Goal: Information Seeking & Learning: Learn about a topic

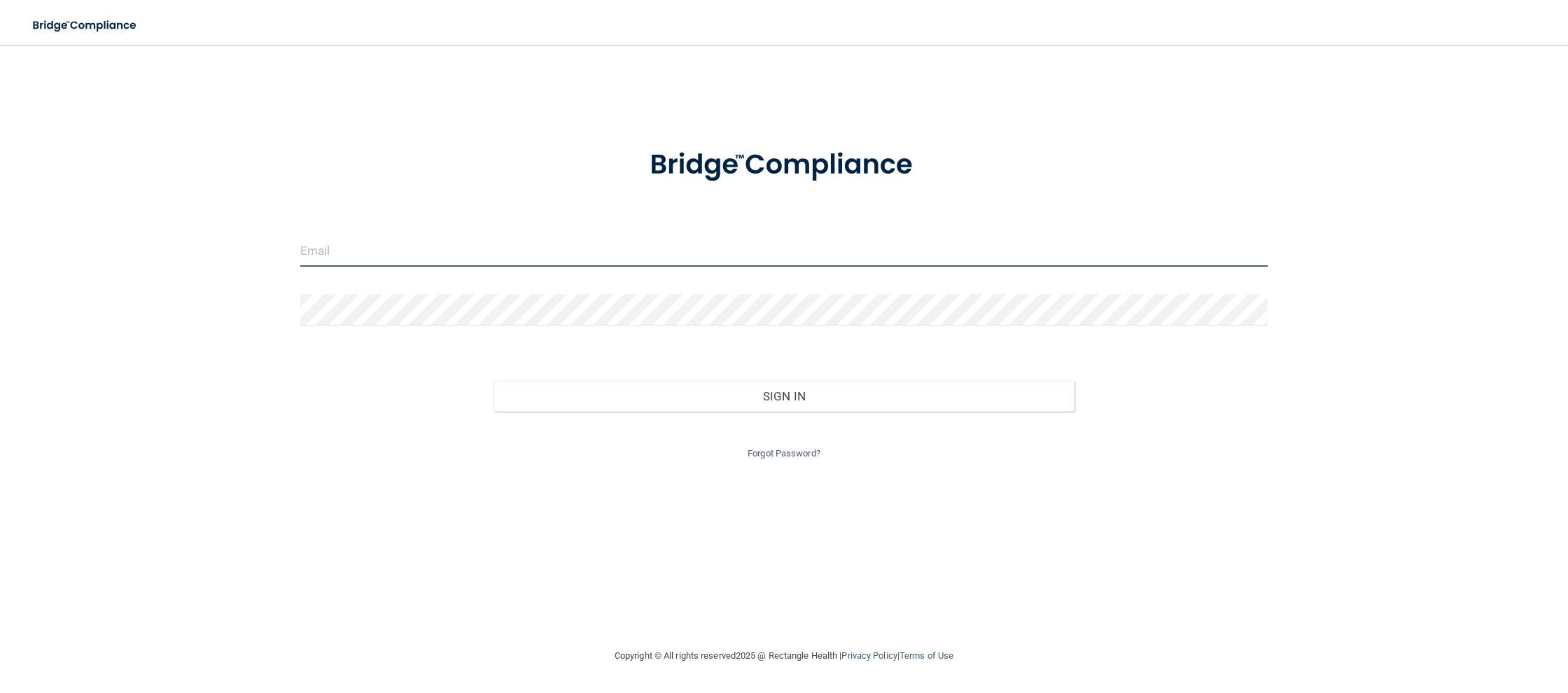
drag, startPoint x: 462, startPoint y: 256, endPoint x: 426, endPoint y: 240, distance: 39.4
click at [455, 251] on input "email" at bounding box center [784, 251] width 967 height 32
type input "[EMAIL_ADDRESS][DOMAIN_NAME]"
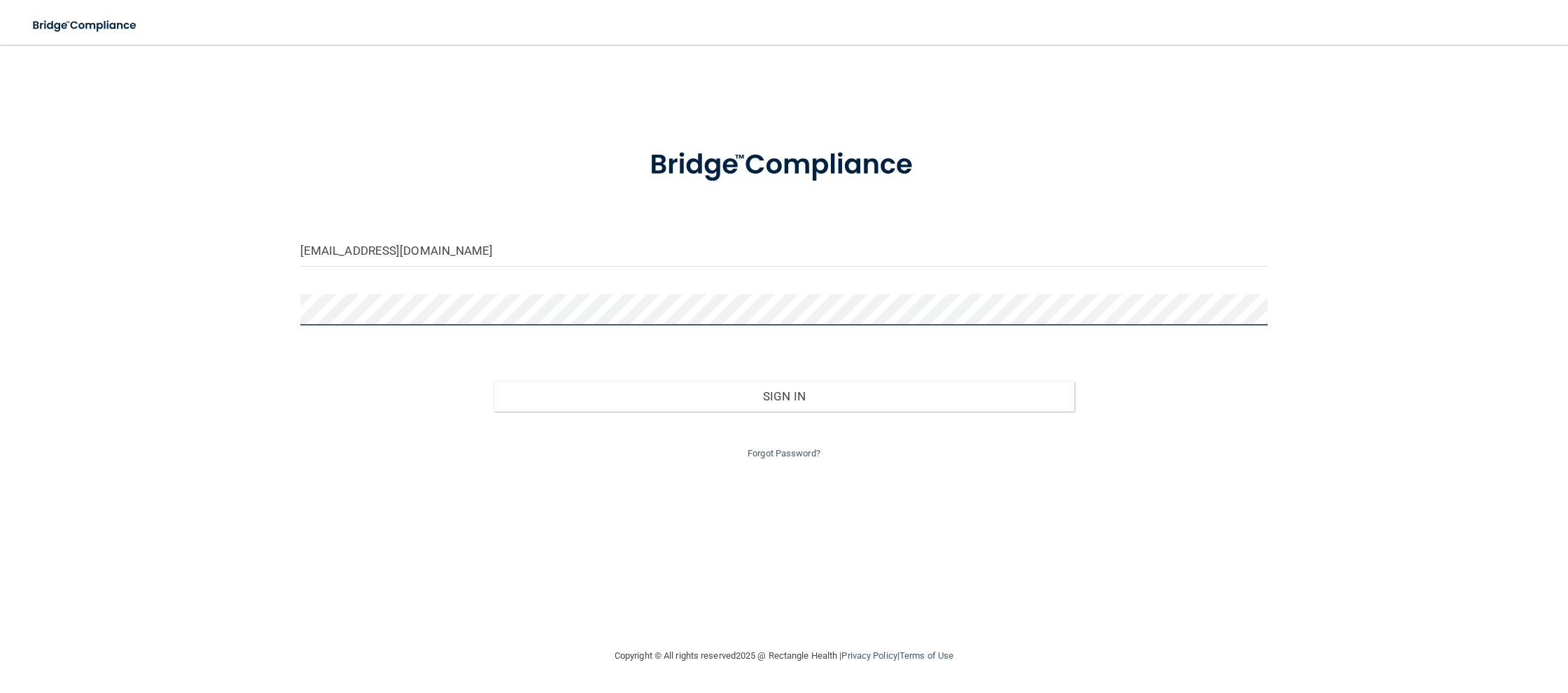
click at [494, 380] on button "Sign In" at bounding box center [784, 396] width 580 height 31
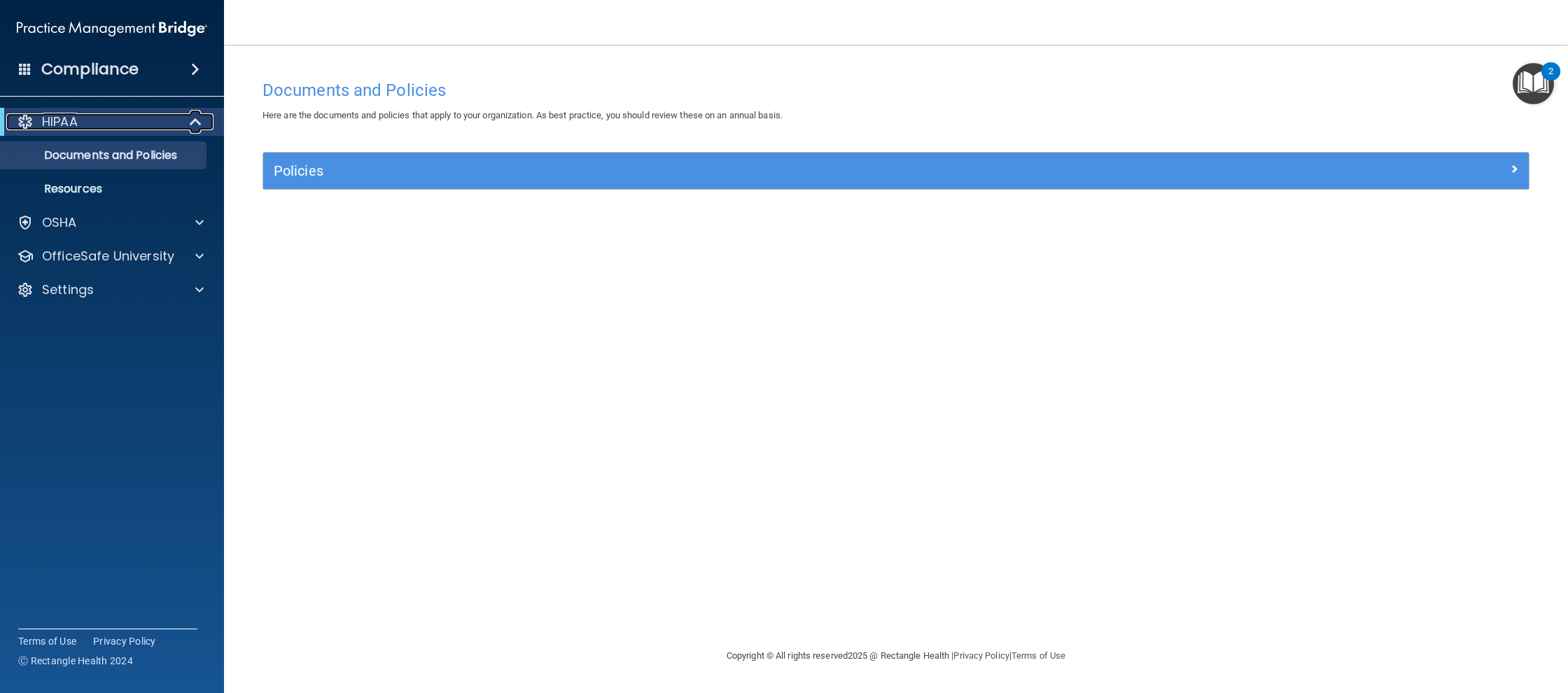
click at [64, 121] on p "HIPAA" at bounding box center [60, 122] width 36 height 17
click at [103, 176] on link "Resources" at bounding box center [96, 189] width 221 height 28
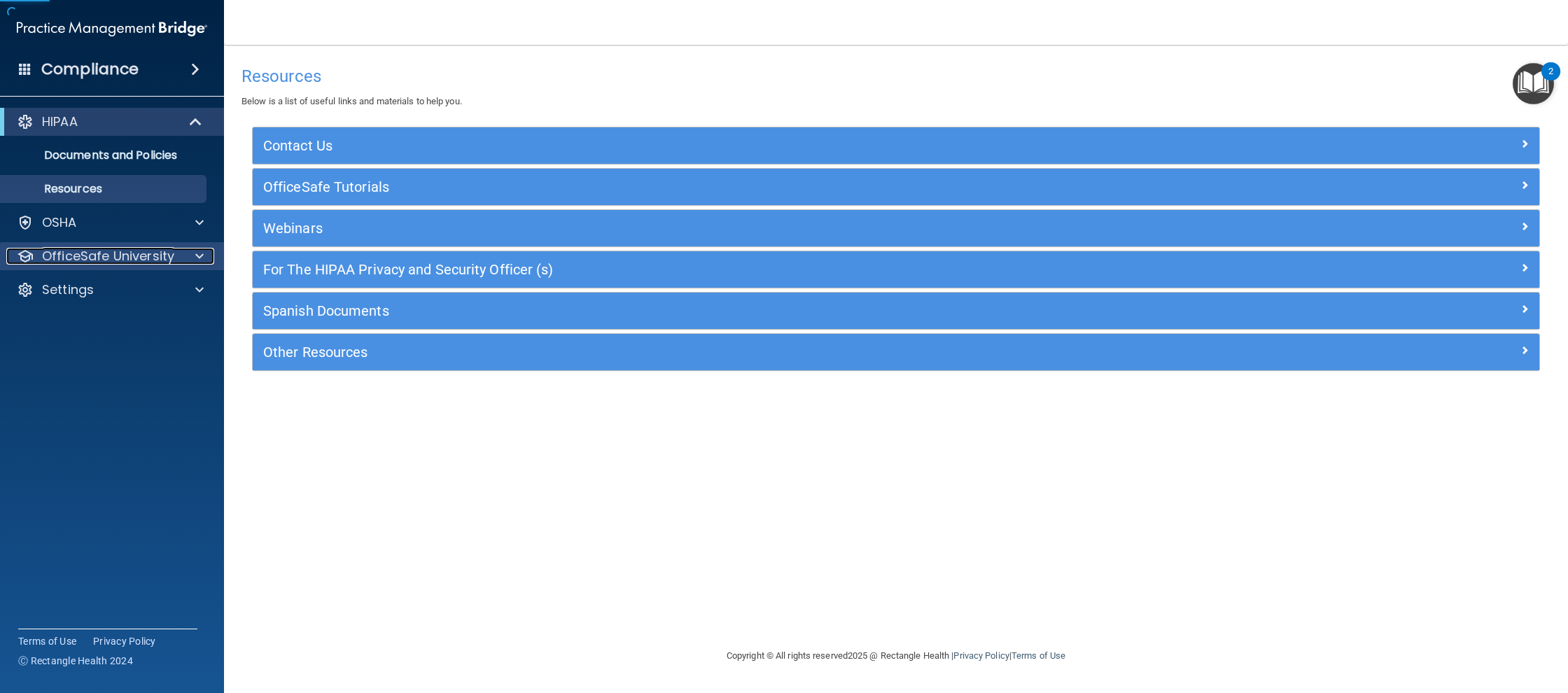
click at [104, 248] on p "OfficeSafe University" at bounding box center [108, 257] width 132 height 17
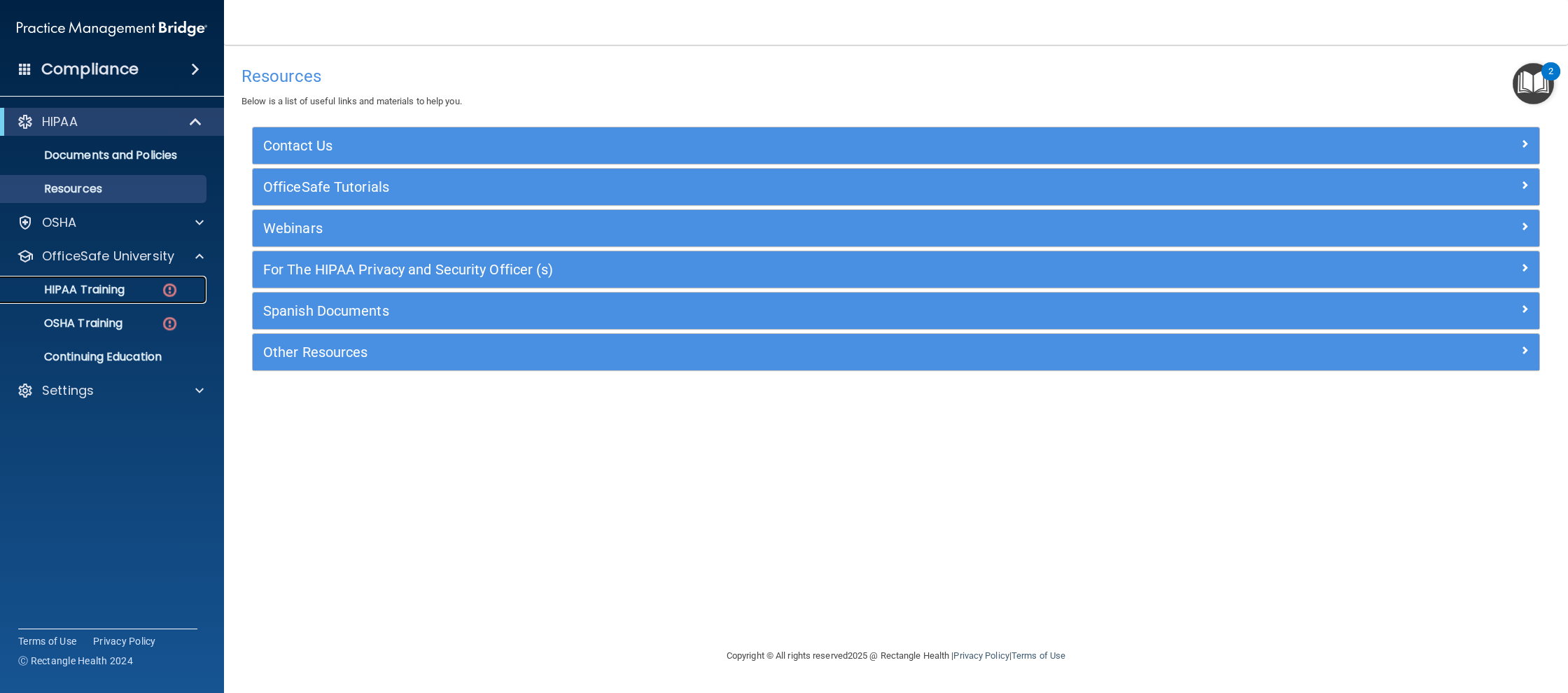
click at [112, 288] on p "HIPAA Training" at bounding box center [67, 289] width 115 height 14
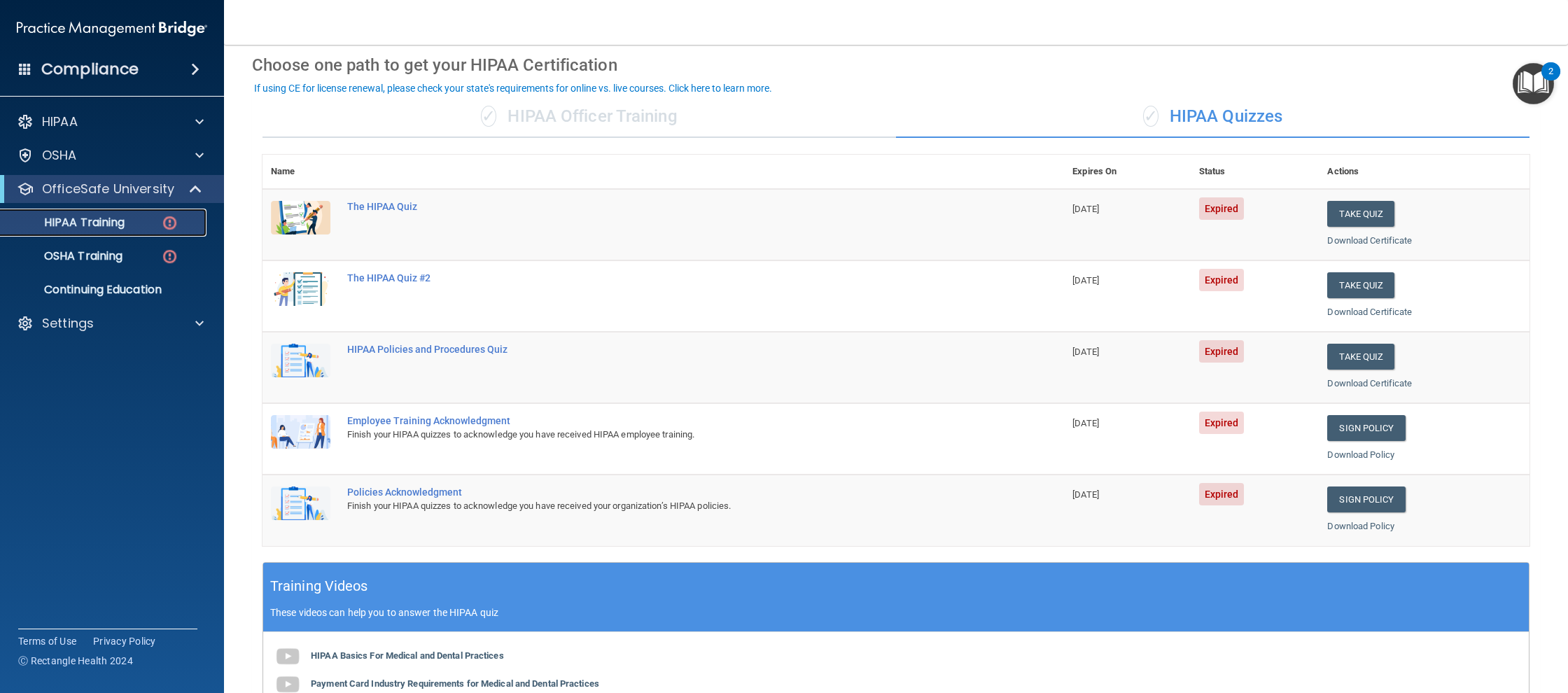
scroll to position [52, 0]
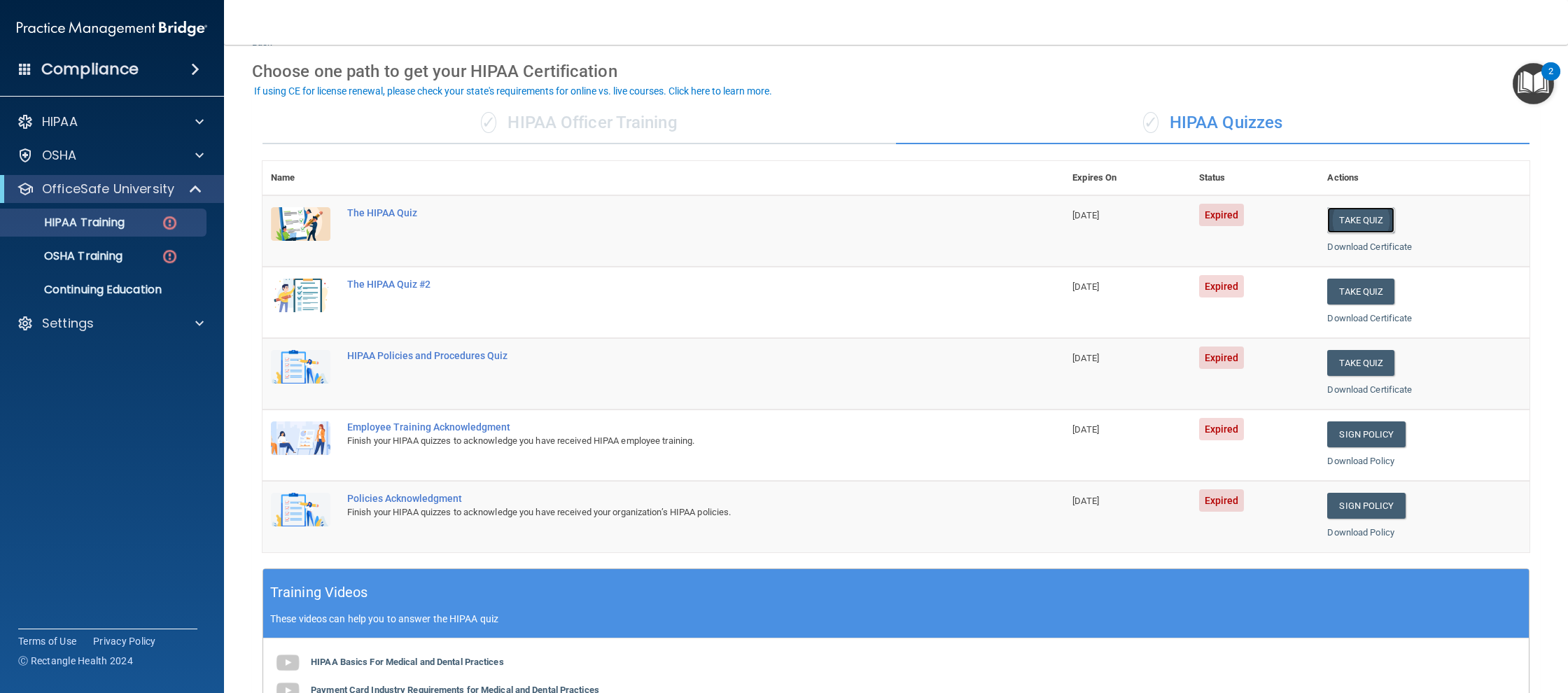
click at [1361, 216] on button "Take Quiz" at bounding box center [1360, 220] width 67 height 26
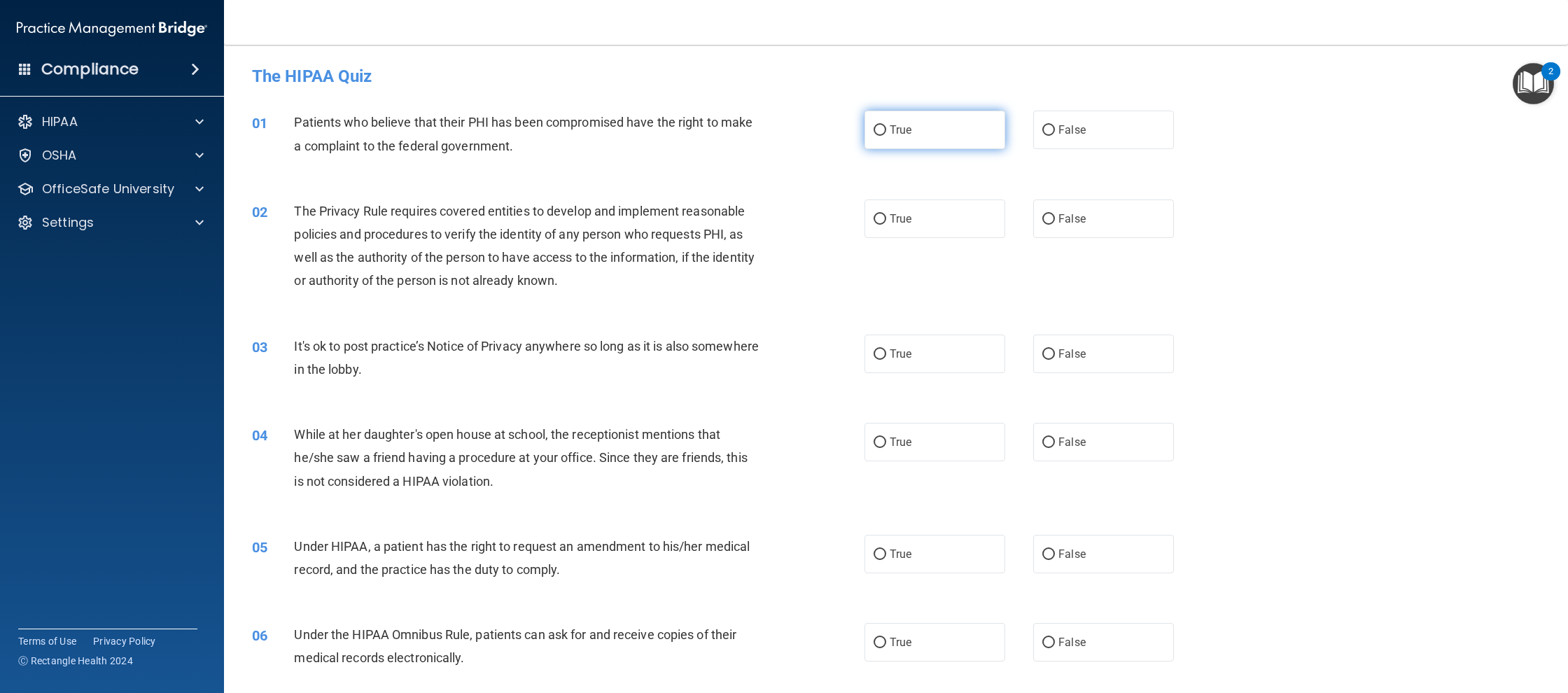
click at [904, 129] on span "True" at bounding box center [900, 129] width 21 height 13
click at [886, 129] on input "True" at bounding box center [879, 131] width 13 height 10
radio input "true"
click at [961, 212] on label "True" at bounding box center [935, 218] width 141 height 39
click at [886, 214] on input "True" at bounding box center [879, 219] width 13 height 10
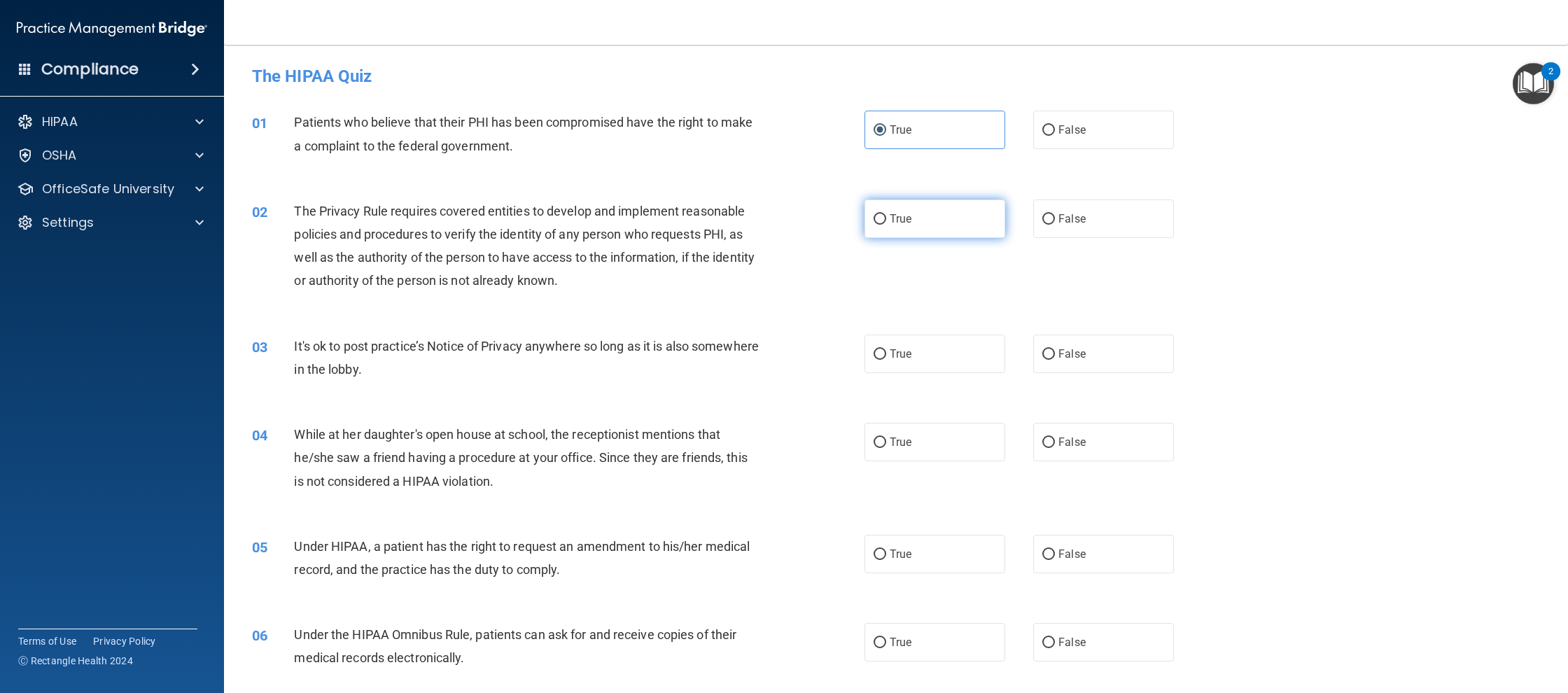
radio input "true"
click at [489, 350] on span "It's ok to post practice’s Notice of Privacy anywhere so long as it is also som…" at bounding box center [526, 358] width 465 height 38
click at [1158, 360] on label "False" at bounding box center [1103, 354] width 141 height 39
click at [1054, 360] on input "False" at bounding box center [1048, 355] width 13 height 10
radio input "true"
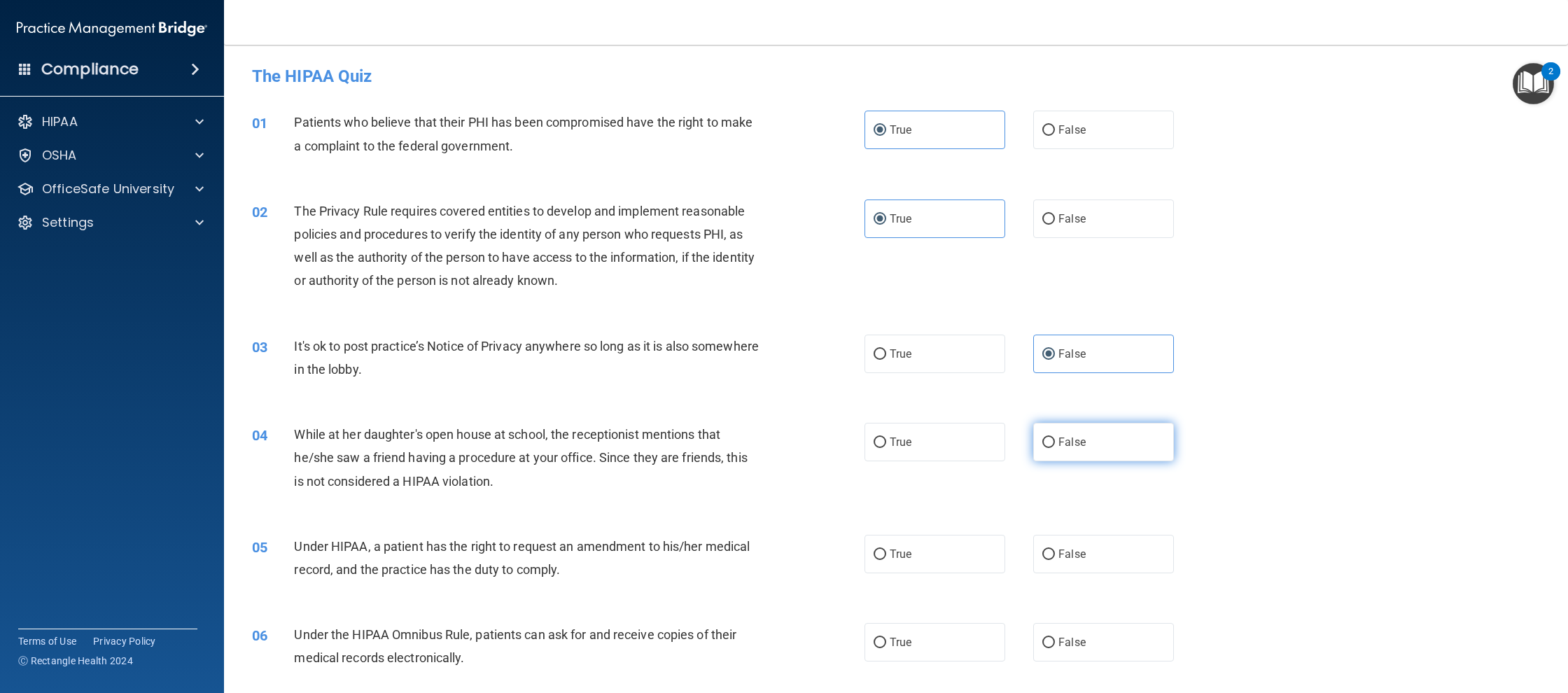
click at [1080, 441] on span "False" at bounding box center [1072, 441] width 27 height 13
click at [1054, 441] on input "False" at bounding box center [1048, 442] width 13 height 10
radio input "true"
click at [1120, 556] on label "False" at bounding box center [1103, 554] width 141 height 39
click at [1054, 556] on input "False" at bounding box center [1048, 555] width 13 height 10
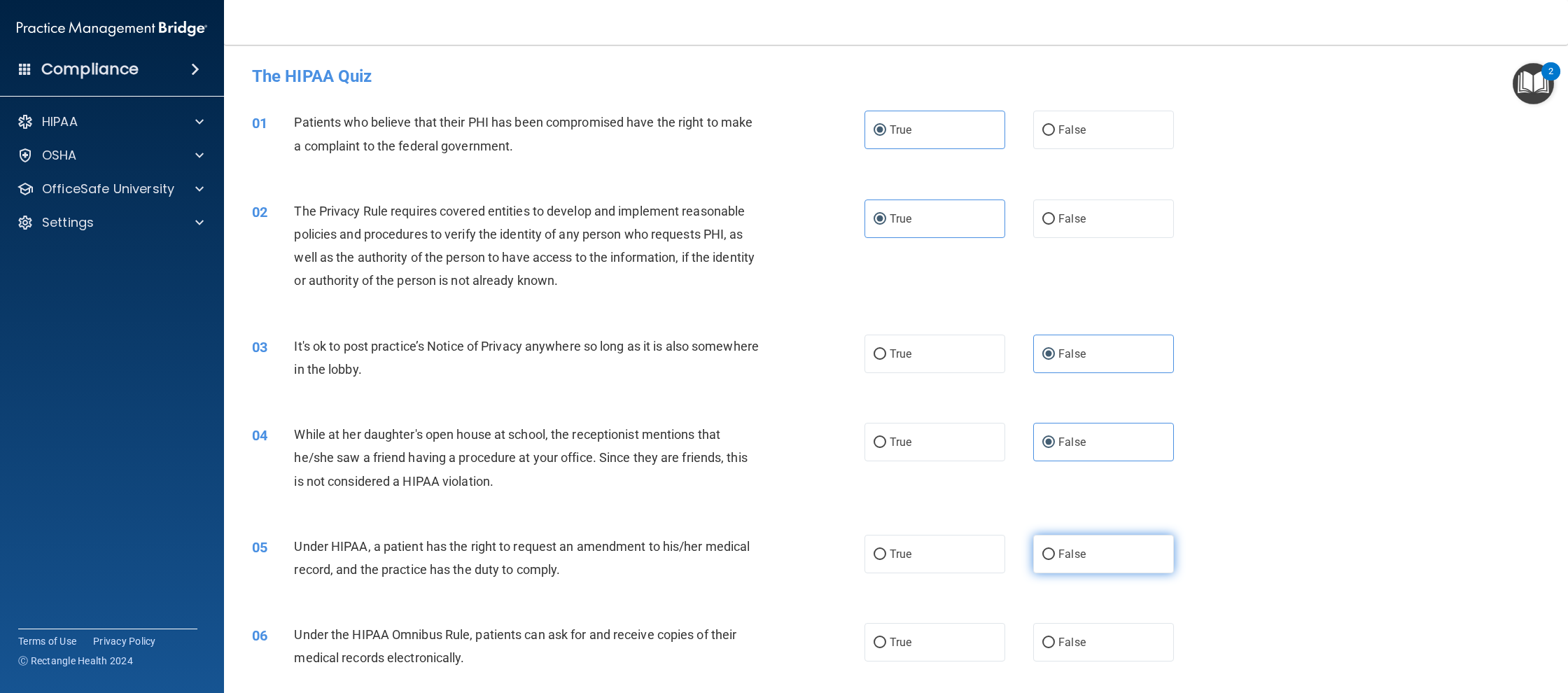
radio input "true"
click at [910, 627] on label "True" at bounding box center [935, 641] width 141 height 39
click at [886, 638] on input "True" at bounding box center [879, 643] width 13 height 10
radio input "true"
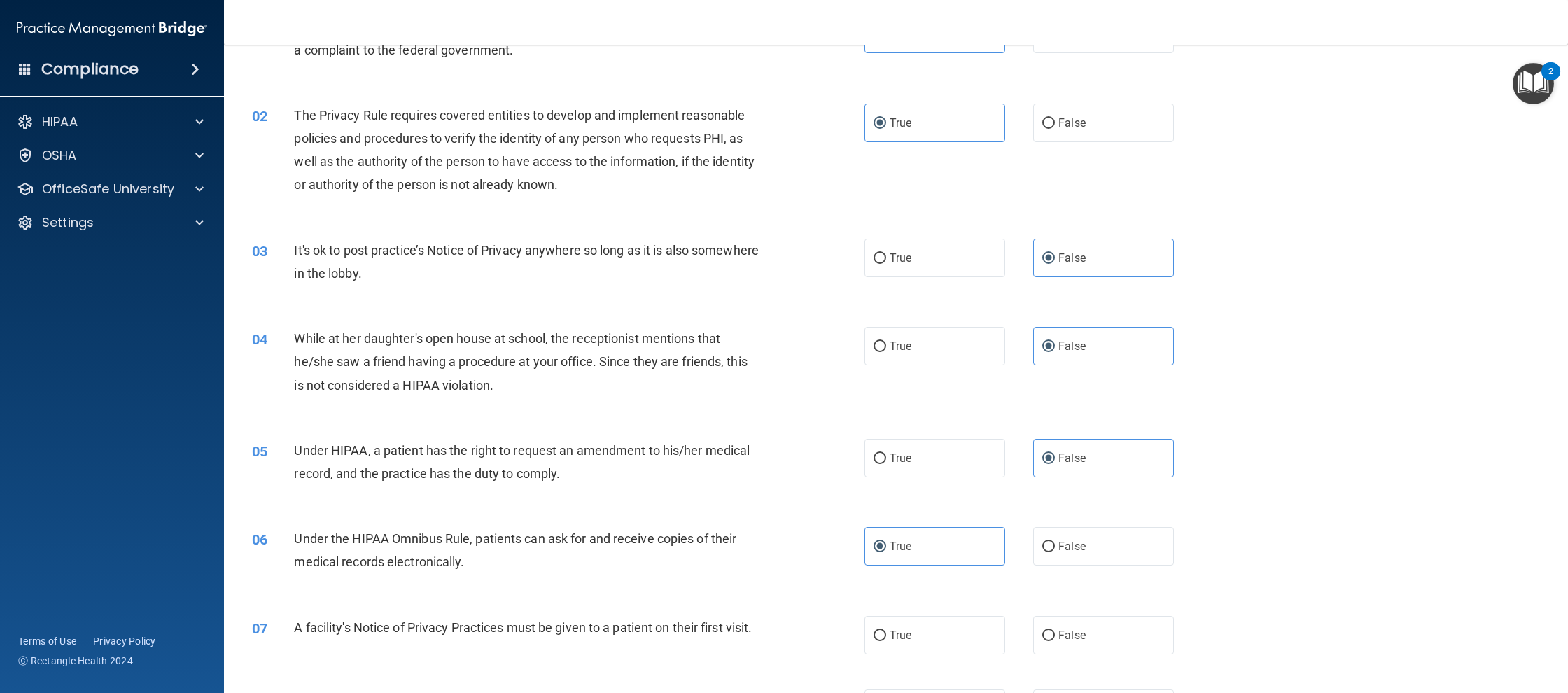
scroll to position [155, 0]
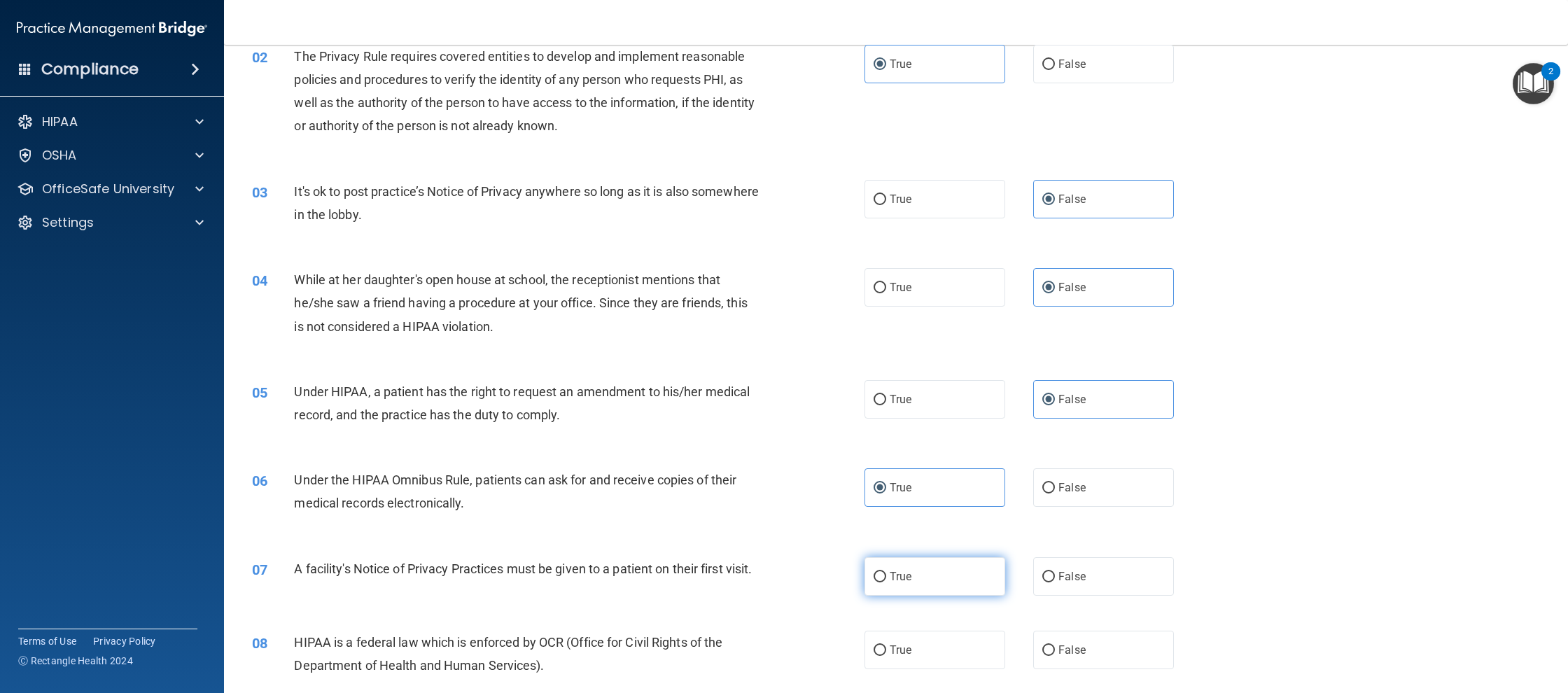
click at [884, 587] on label "True" at bounding box center [935, 576] width 141 height 39
click at [884, 582] on input "True" at bounding box center [879, 577] width 13 height 10
radio input "true"
click at [932, 660] on label "True" at bounding box center [935, 649] width 141 height 39
click at [886, 656] on input "True" at bounding box center [879, 651] width 13 height 10
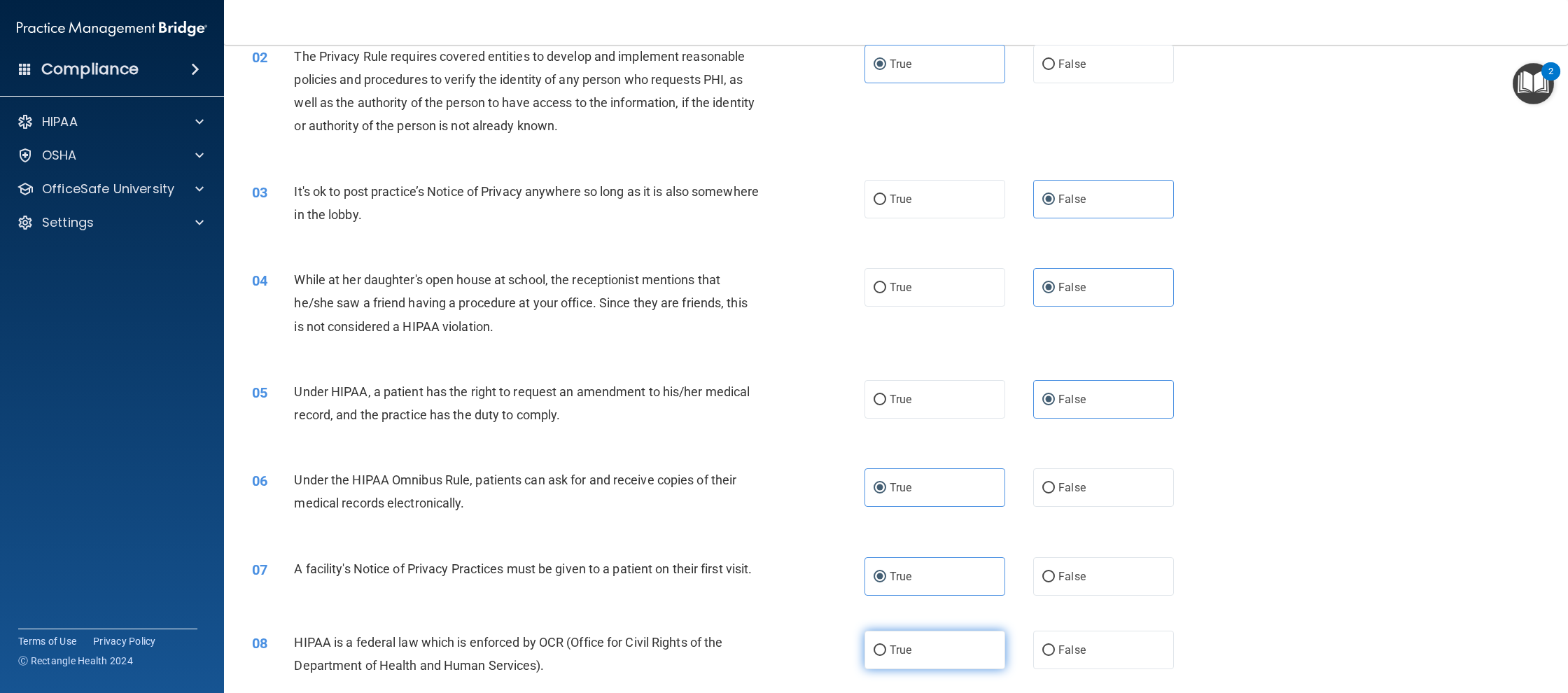
radio input "true"
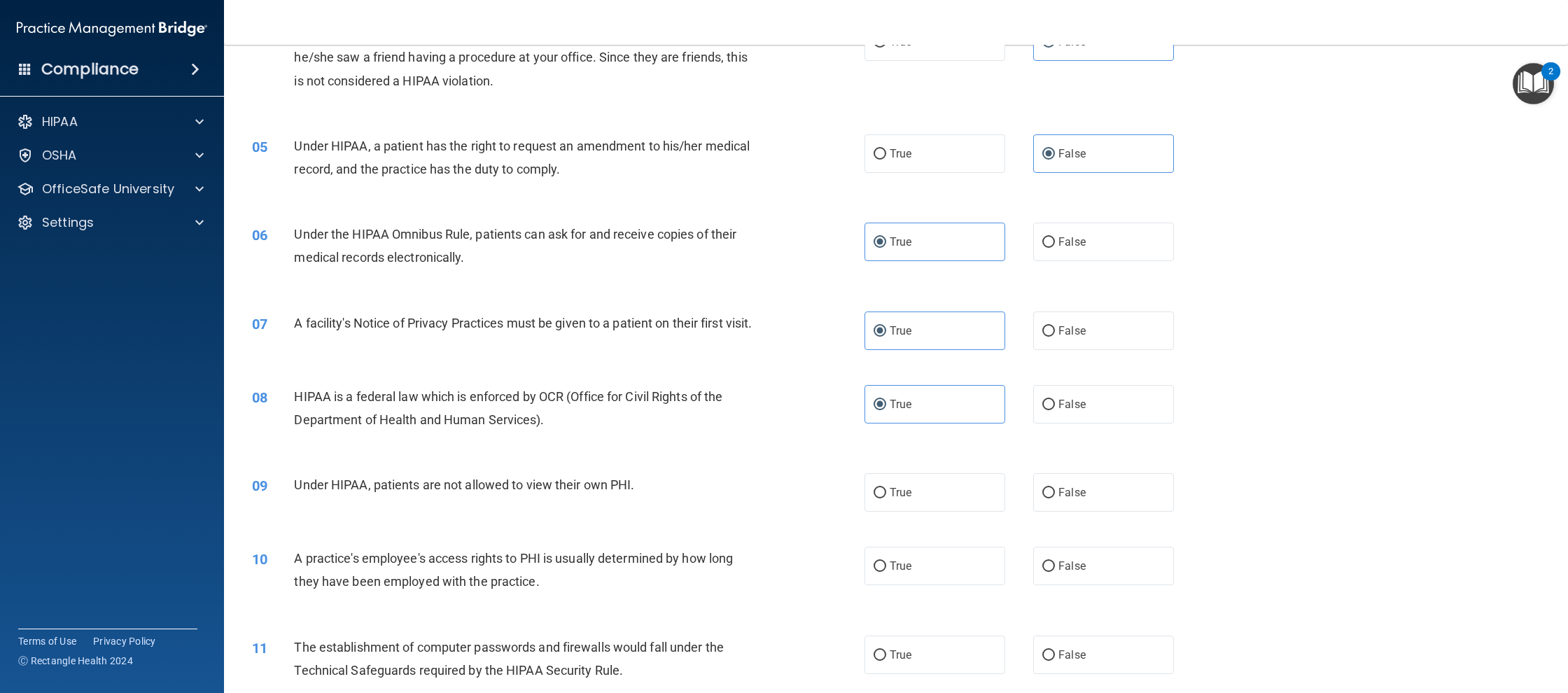
scroll to position [415, 0]
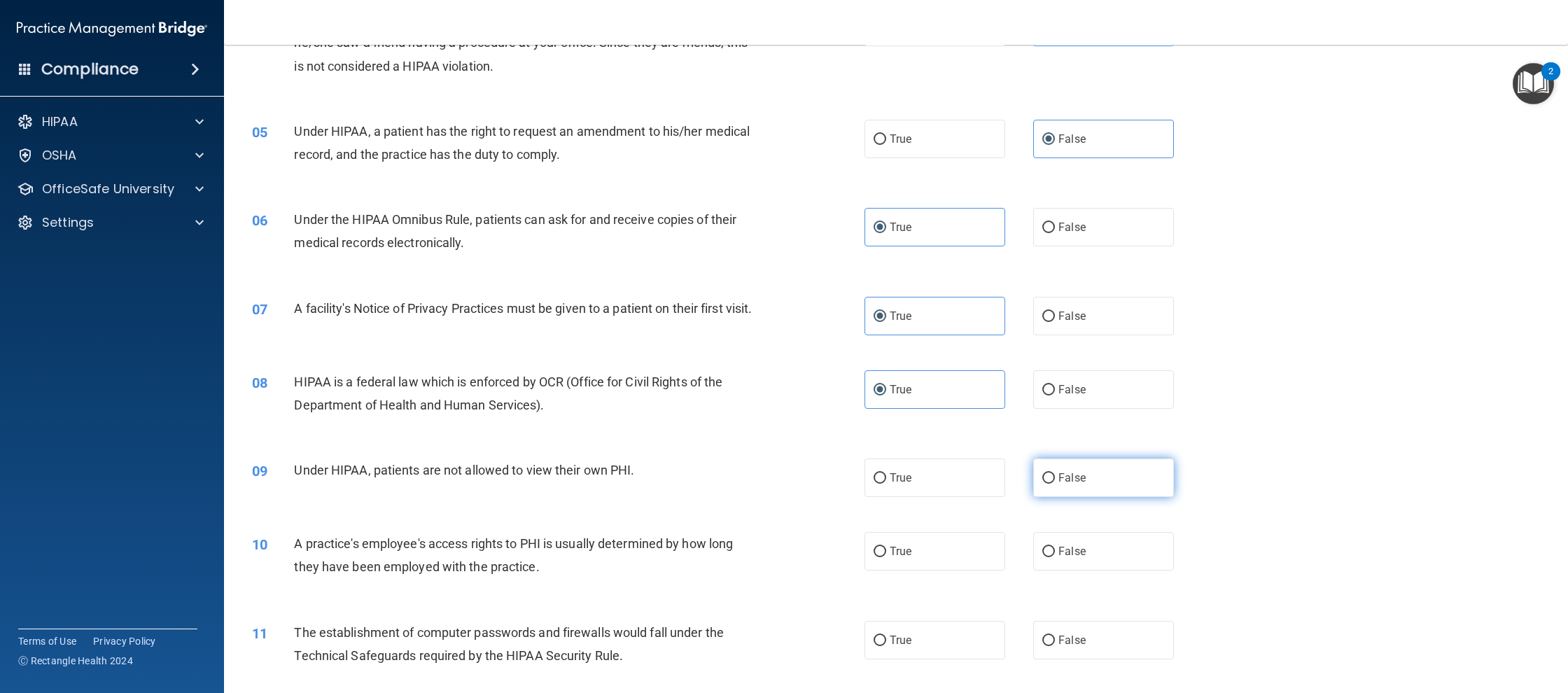
click at [1118, 497] on label "False" at bounding box center [1103, 477] width 141 height 39
click at [1054, 483] on input "False" at bounding box center [1048, 478] width 13 height 10
radio input "true"
click at [1135, 561] on label "False" at bounding box center [1103, 550] width 141 height 39
click at [1054, 557] on input "False" at bounding box center [1048, 552] width 13 height 10
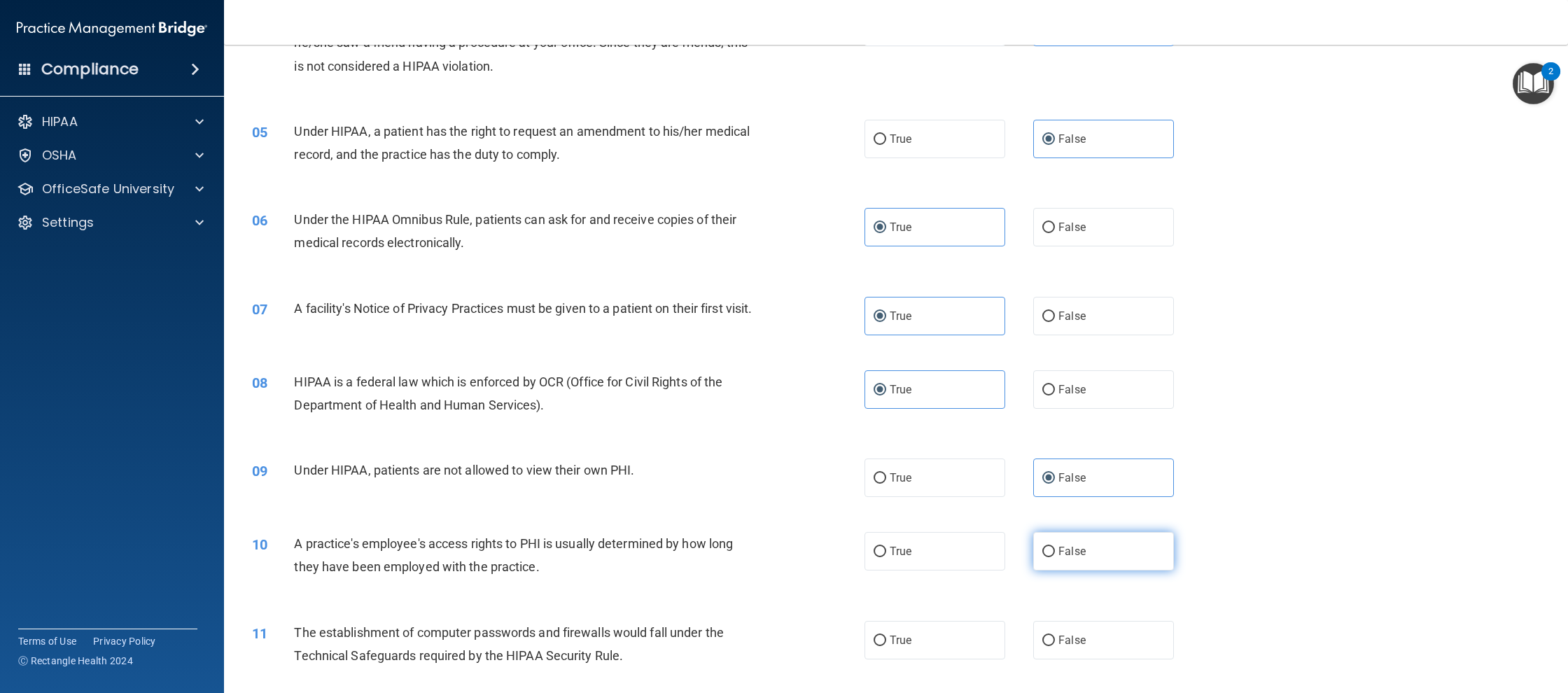
radio input "true"
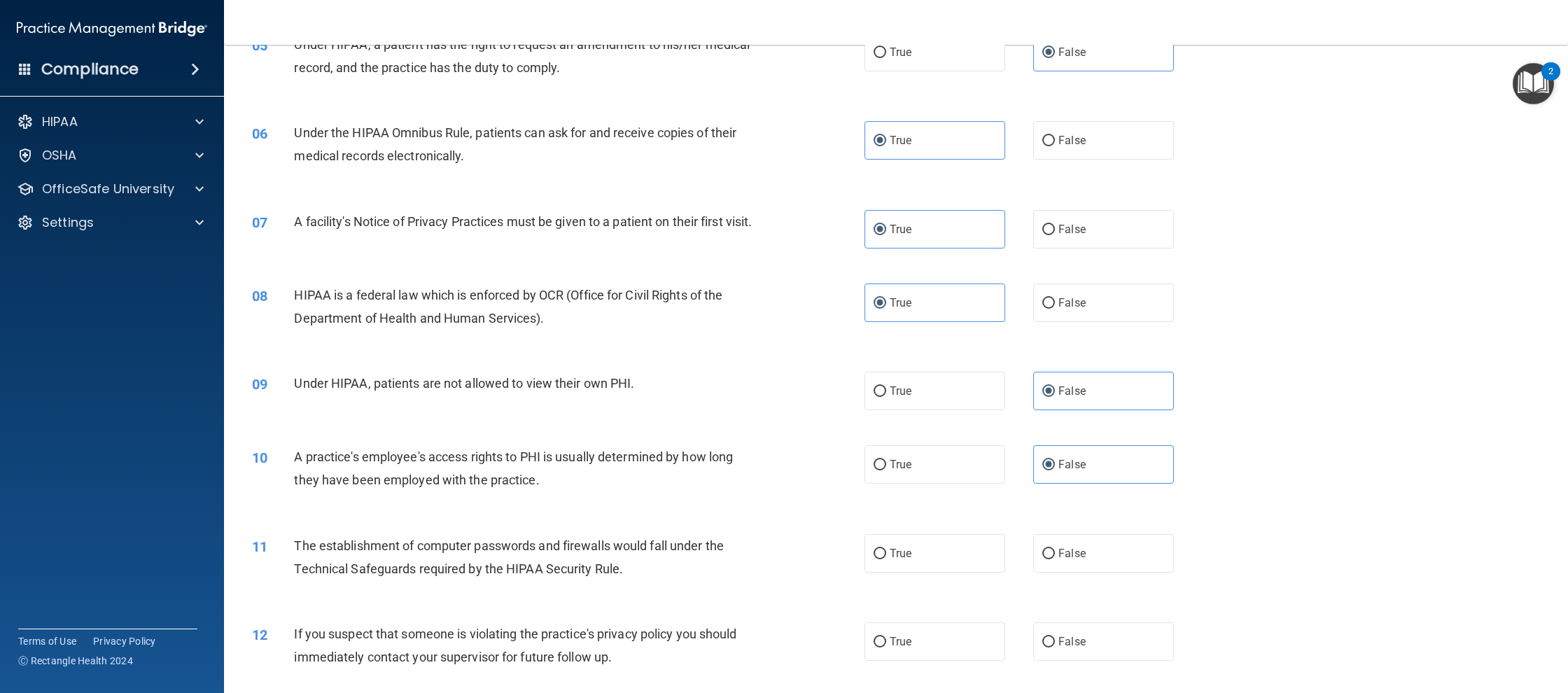
scroll to position [574, 0]
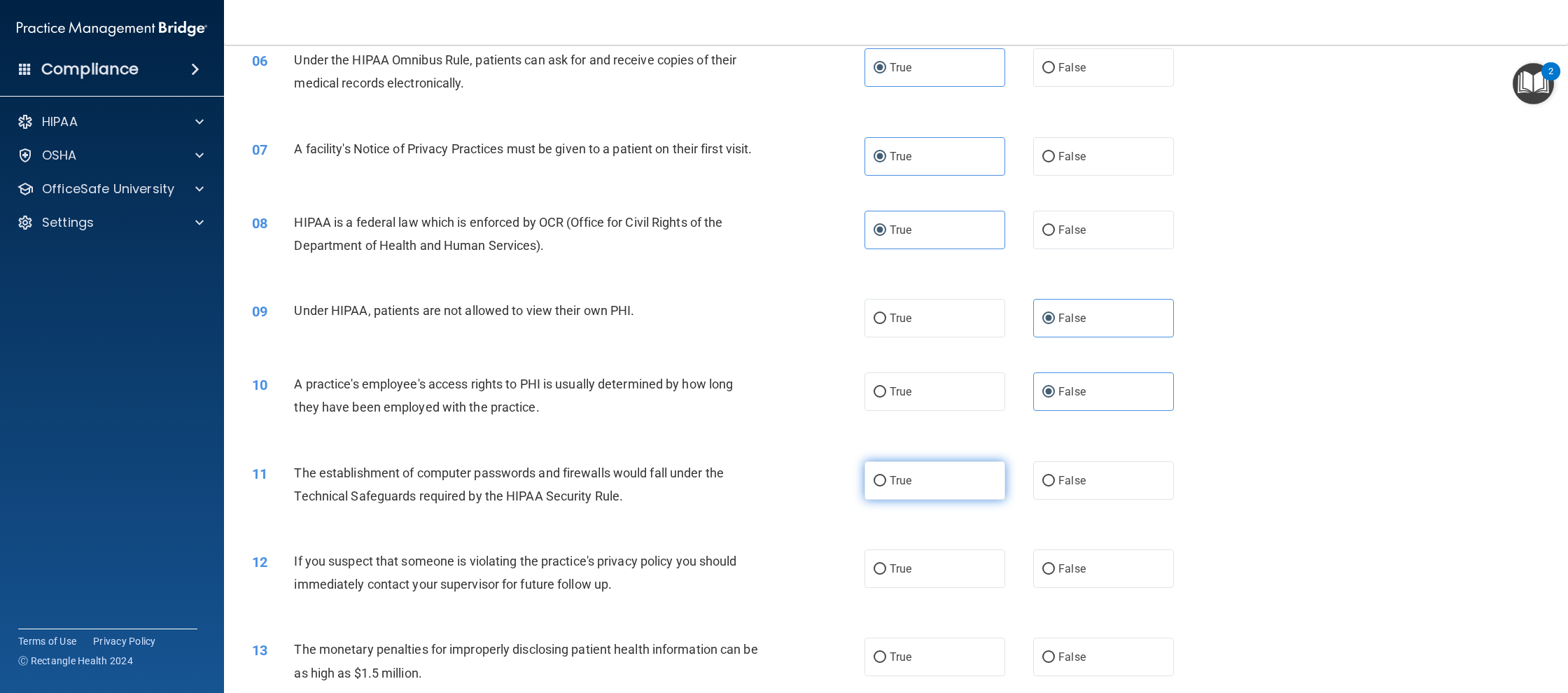
click at [950, 496] on label "True" at bounding box center [935, 480] width 141 height 39
click at [886, 486] on input "True" at bounding box center [879, 481] width 13 height 10
radio input "true"
click at [954, 585] on label "True" at bounding box center [935, 568] width 141 height 39
click at [886, 574] on input "True" at bounding box center [879, 569] width 13 height 10
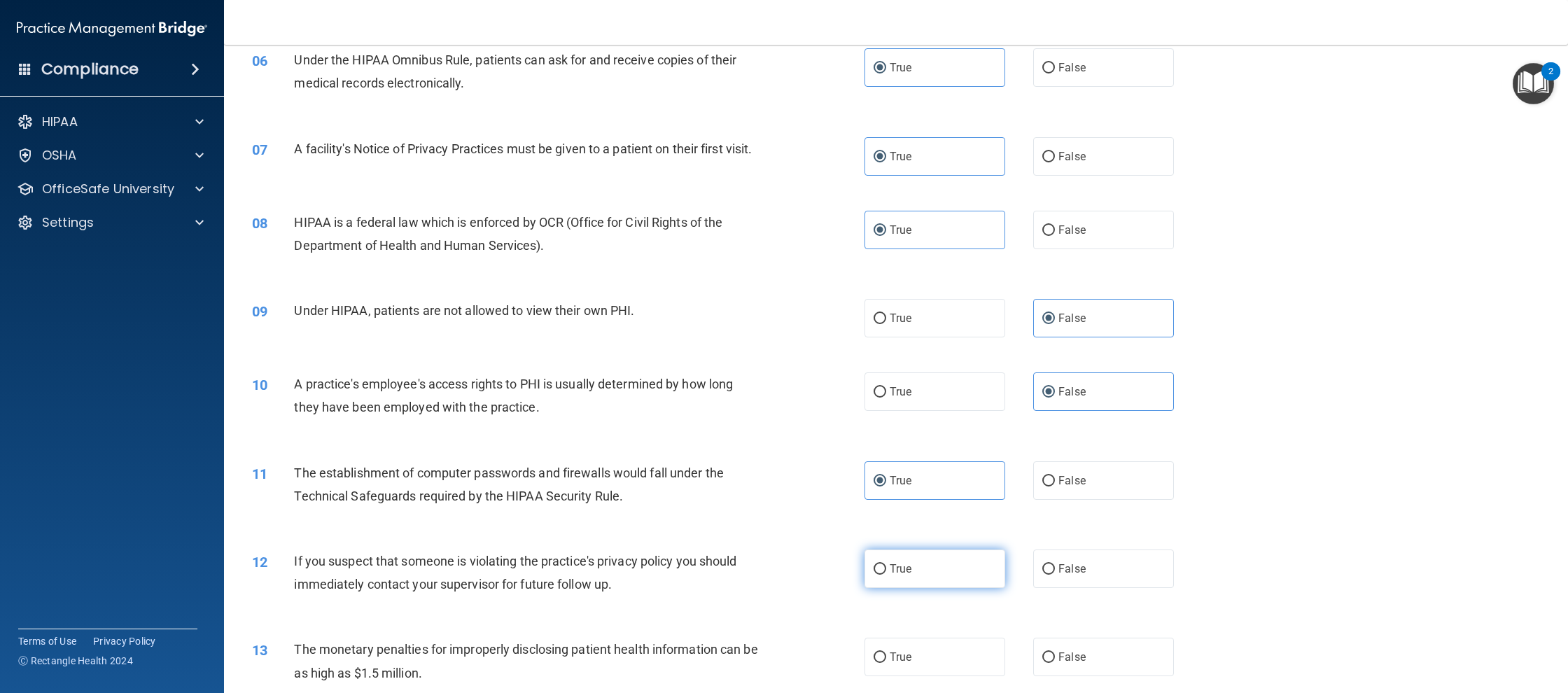
radio input "true"
click at [925, 674] on label "True" at bounding box center [935, 657] width 141 height 39
click at [886, 663] on input "True" at bounding box center [879, 658] width 13 height 10
radio input "true"
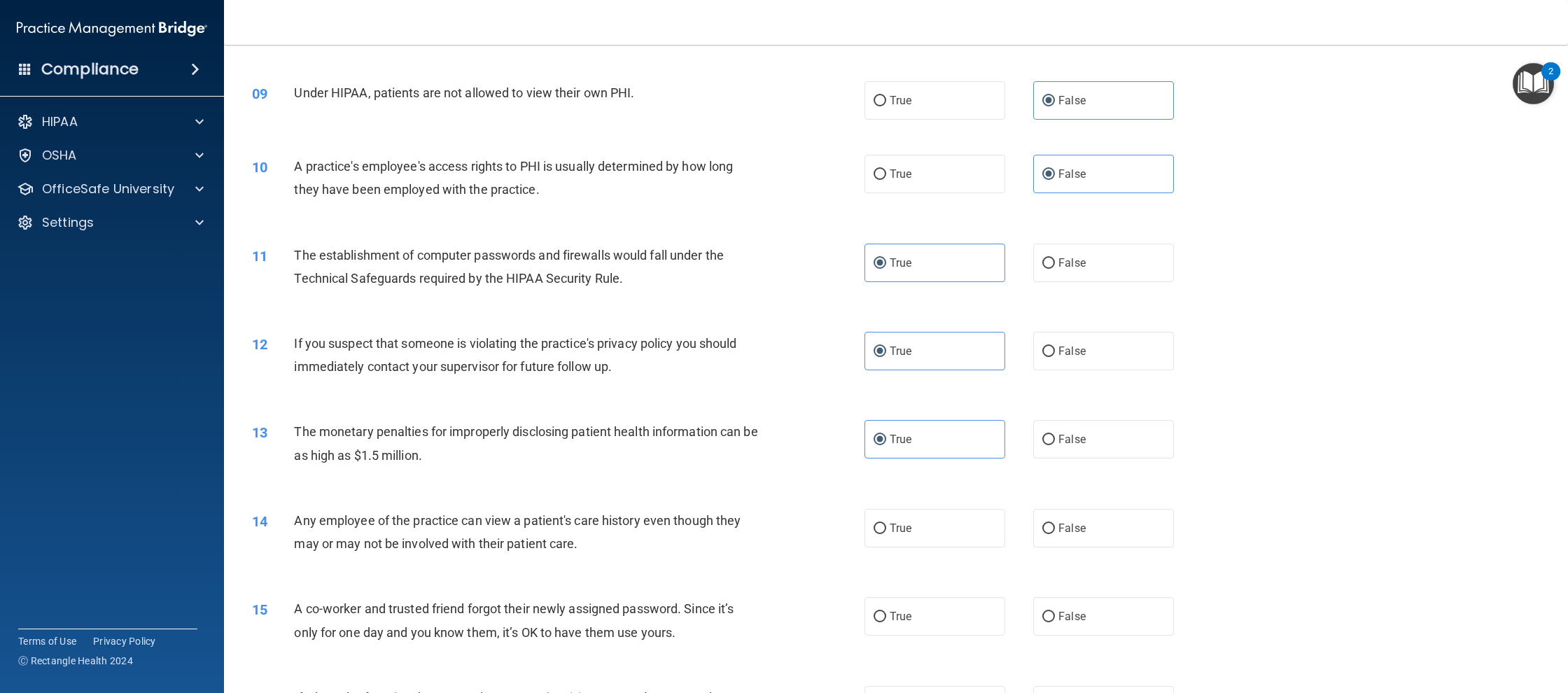
scroll to position [793, 0]
click at [1152, 542] on label "False" at bounding box center [1103, 527] width 141 height 39
click at [1054, 533] on input "False" at bounding box center [1048, 528] width 13 height 10
radio input "true"
click at [1159, 625] on label "False" at bounding box center [1103, 615] width 141 height 39
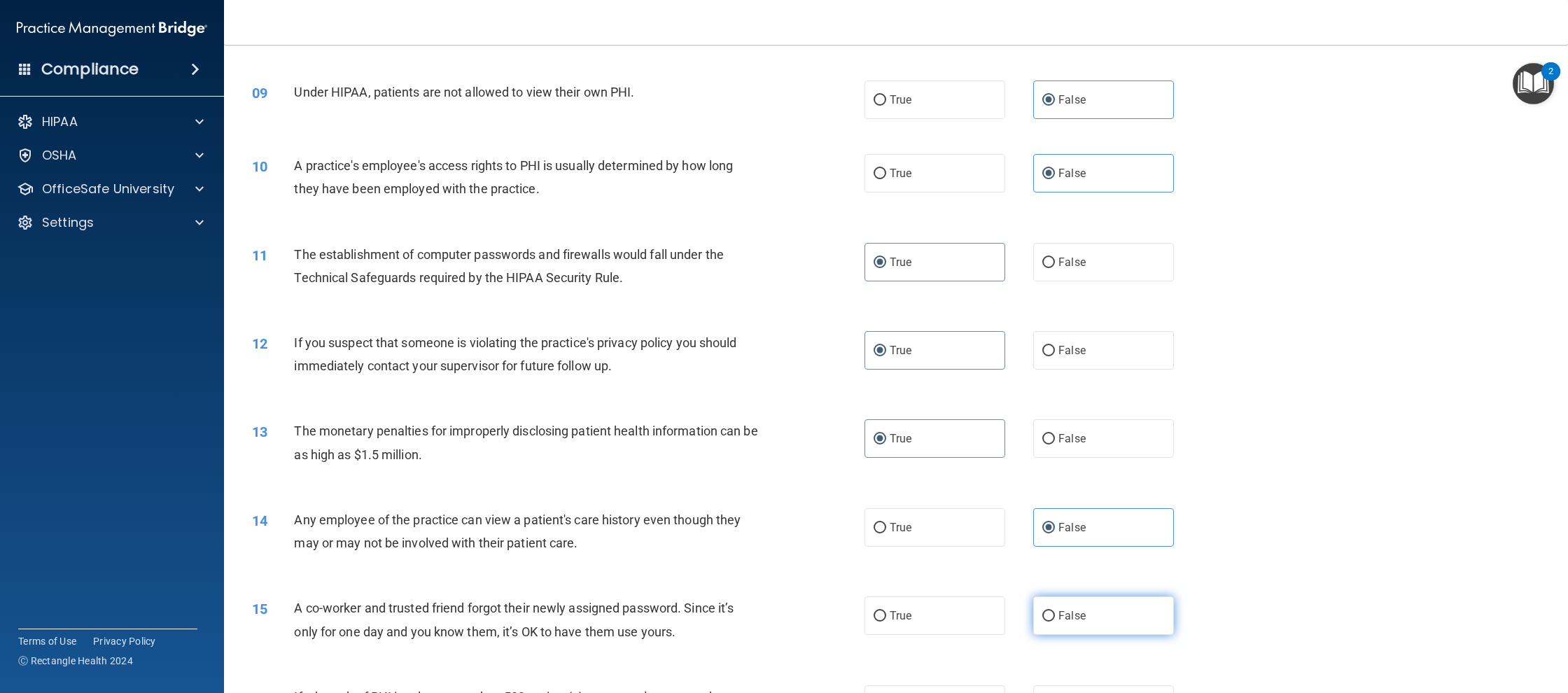
click at [1054, 622] on input "False" at bounding box center [1048, 617] width 13 height 10
radio input "true"
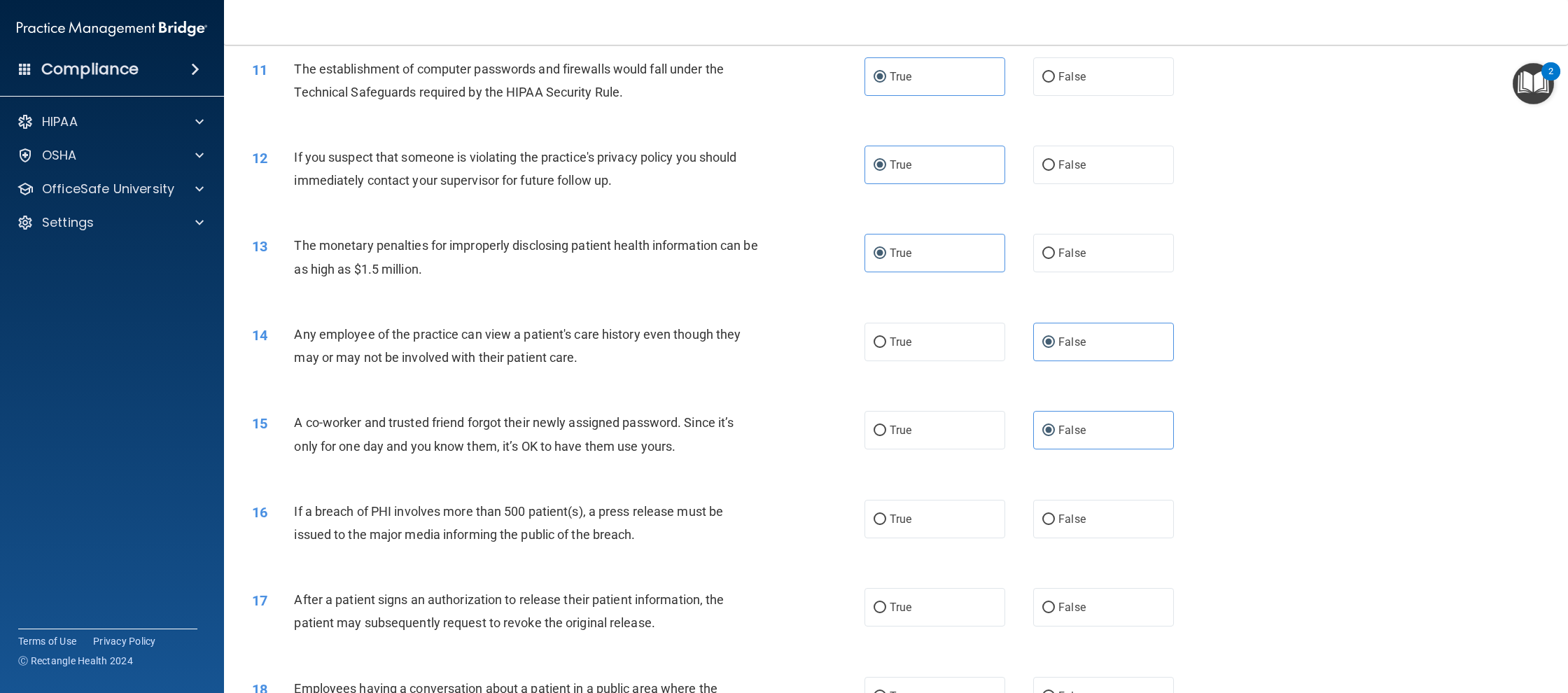
scroll to position [982, 0]
click at [915, 535] on label "True" at bounding box center [935, 515] width 141 height 39
click at [886, 521] on input "True" at bounding box center [879, 516] width 13 height 10
radio input "true"
click at [923, 614] on label "True" at bounding box center [935, 604] width 141 height 39
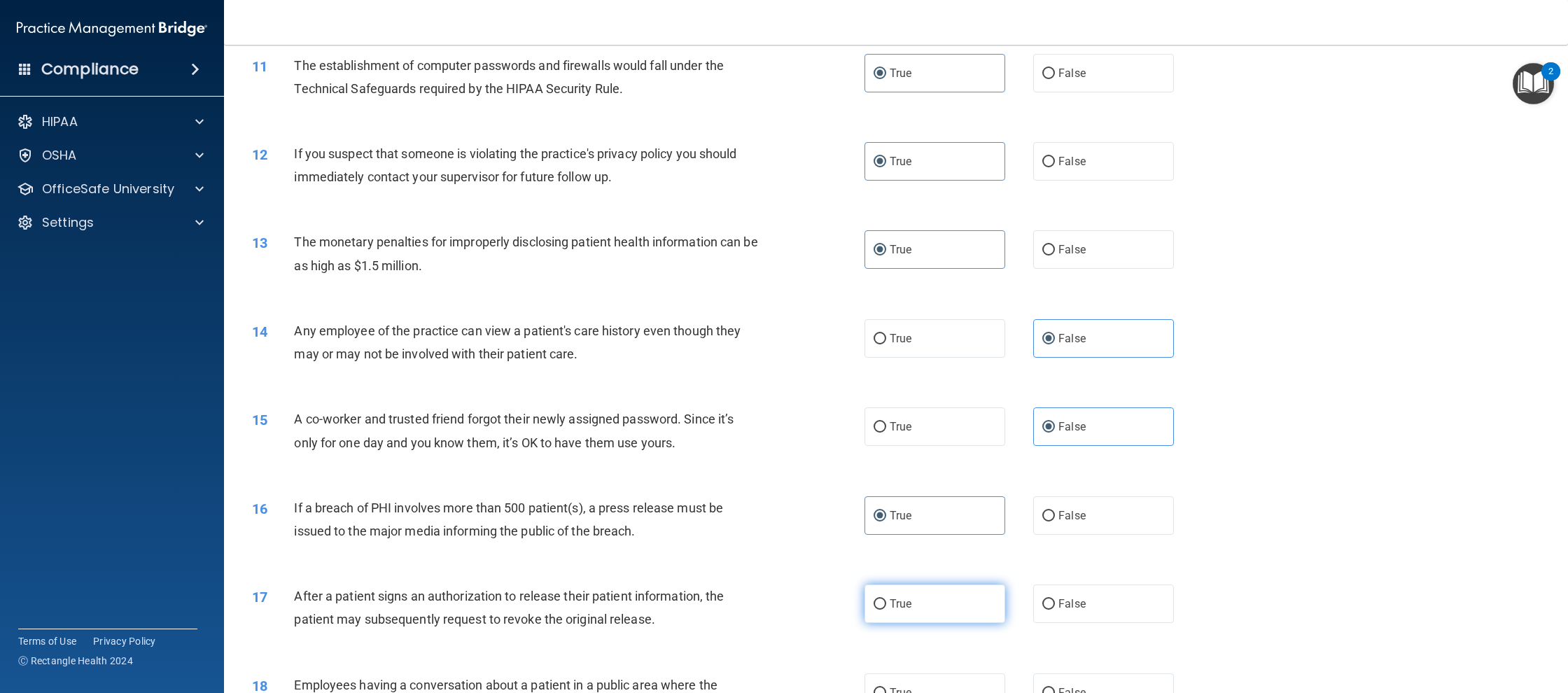
click at [886, 610] on input "True" at bounding box center [879, 605] width 13 height 10
radio input "true"
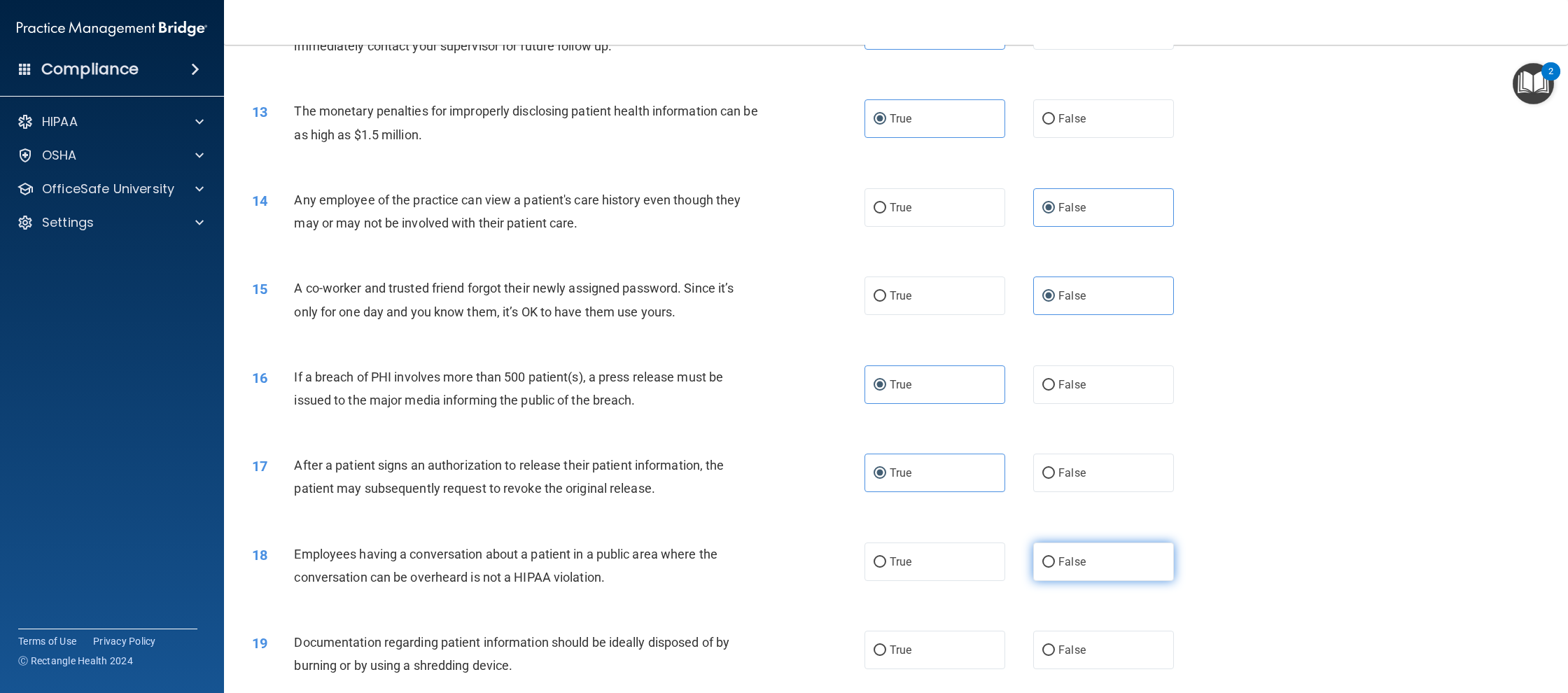
click at [1067, 581] on label "False" at bounding box center [1103, 562] width 141 height 39
click at [1054, 568] on input "False" at bounding box center [1048, 562] width 13 height 10
radio input "true"
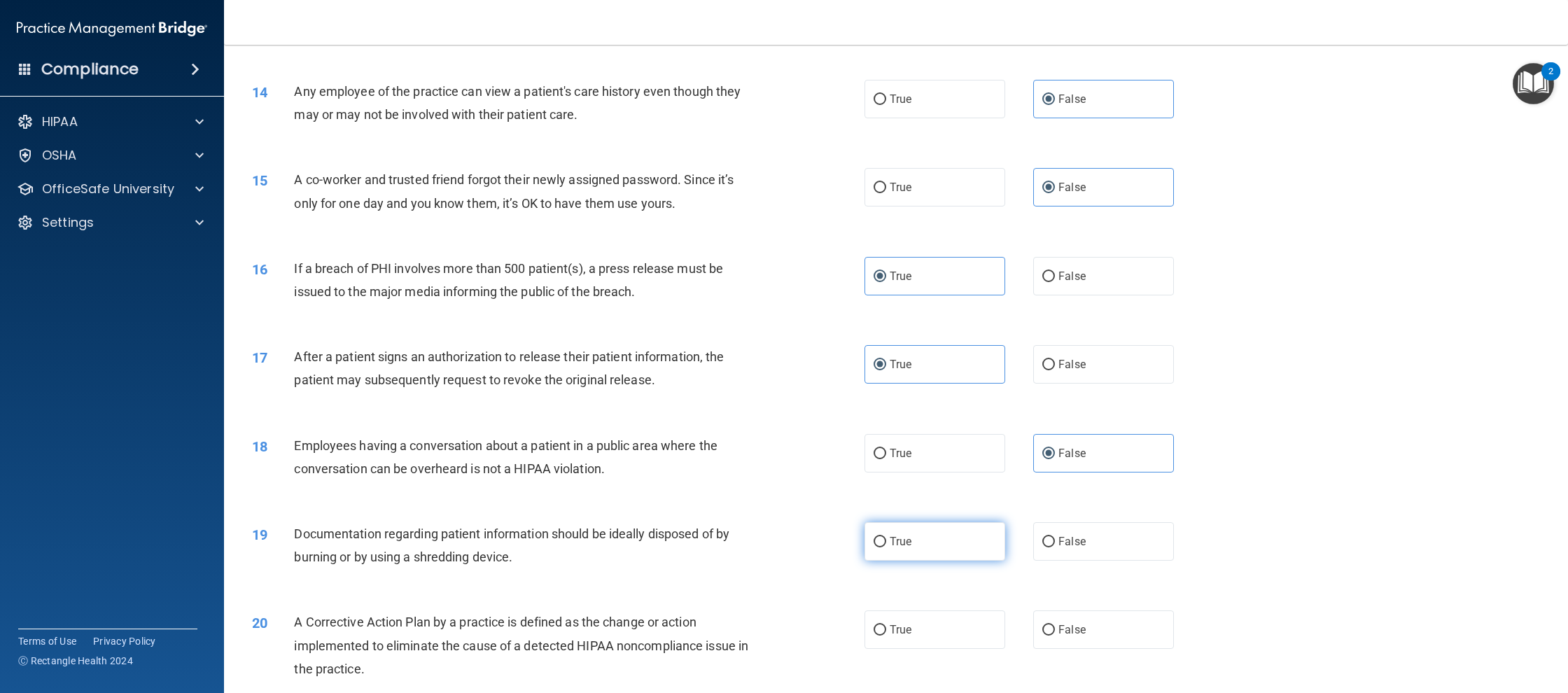
scroll to position [1236, 0]
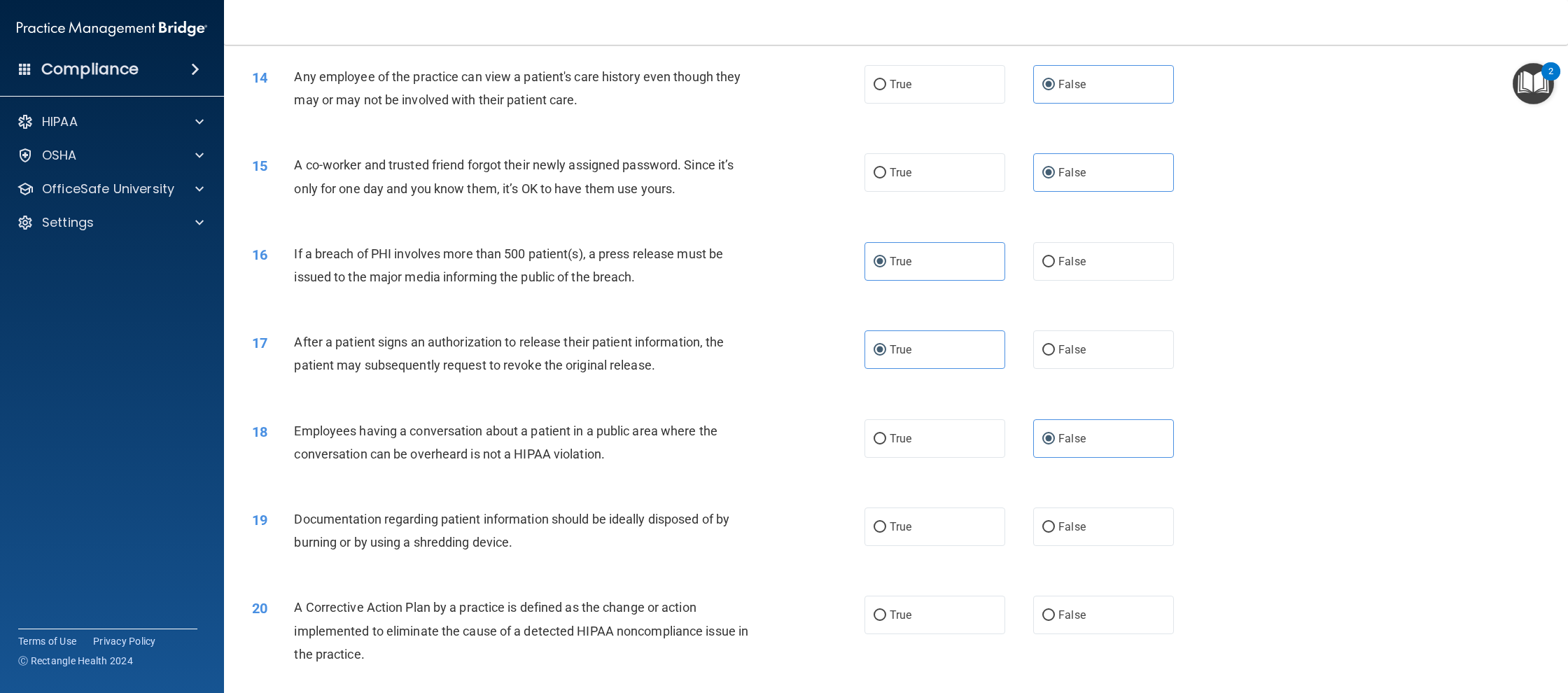
click at [896, 561] on div "19 Documentation regarding patient information should be ideally disposed of by…" at bounding box center [896, 534] width 1309 height 88
click at [891, 546] on label "True" at bounding box center [935, 526] width 141 height 39
click at [886, 532] on input "True" at bounding box center [879, 527] width 13 height 10
radio input "true"
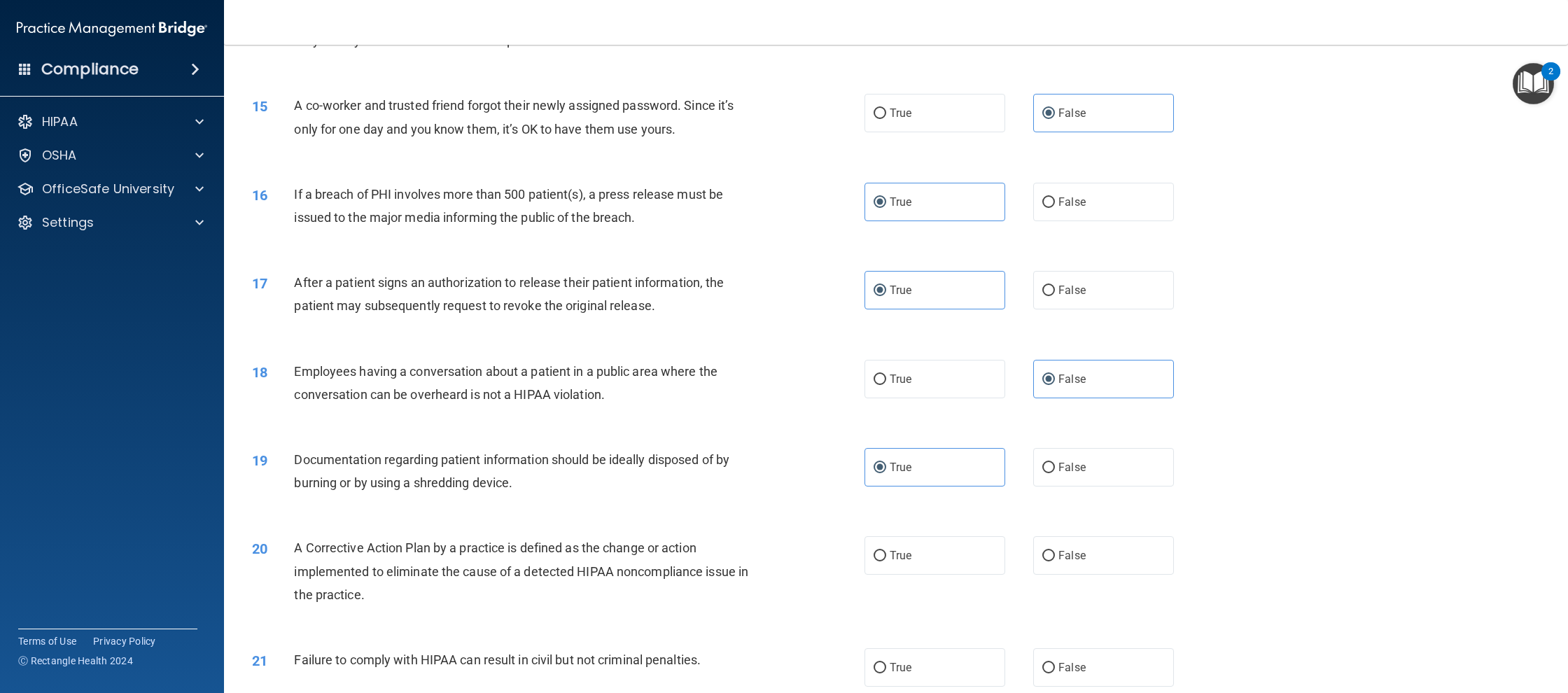
scroll to position [1347, 0]
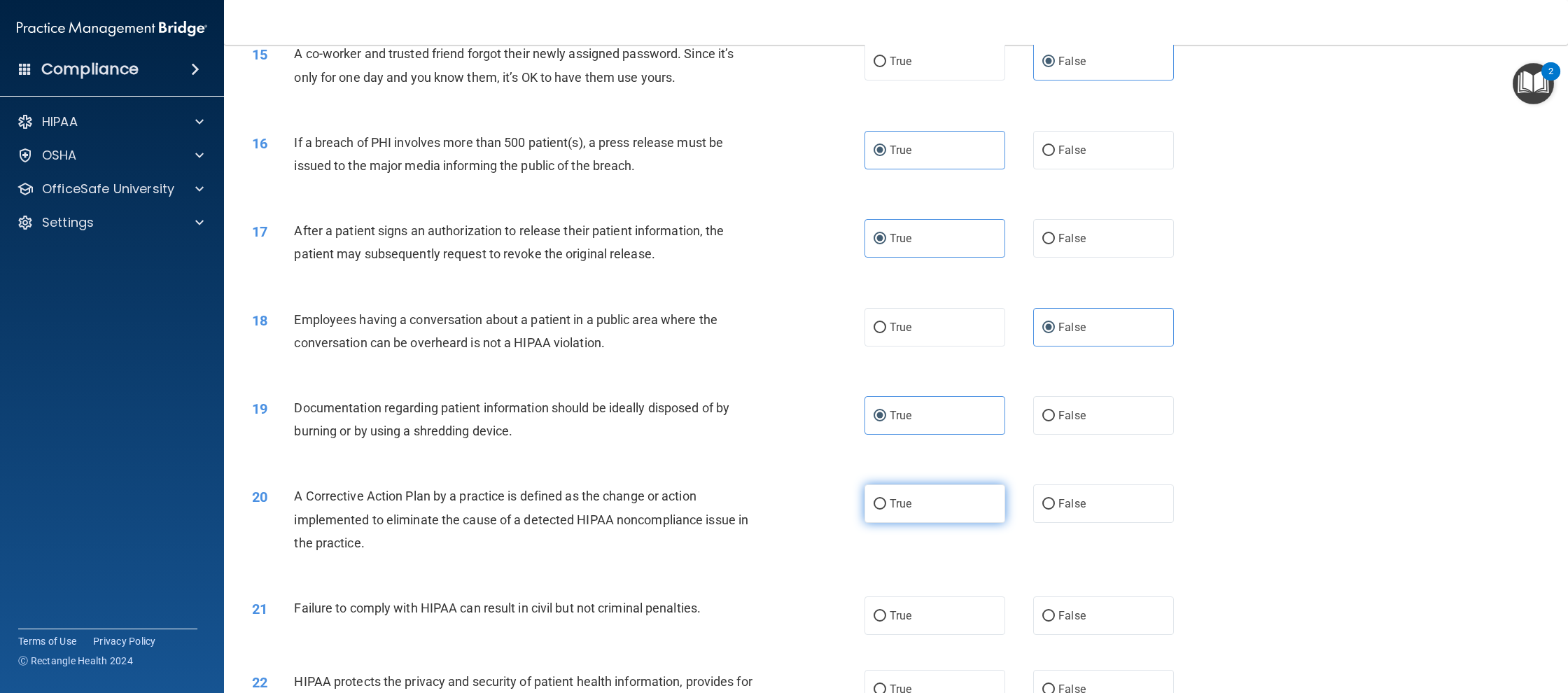
click at [897, 523] on label "True" at bounding box center [935, 503] width 141 height 39
click at [886, 509] on input "True" at bounding box center [879, 504] width 13 height 10
radio input "true"
drag, startPoint x: 1103, startPoint y: 635, endPoint x: 1058, endPoint y: 614, distance: 49.7
click at [1103, 635] on label "False" at bounding box center [1103, 615] width 141 height 39
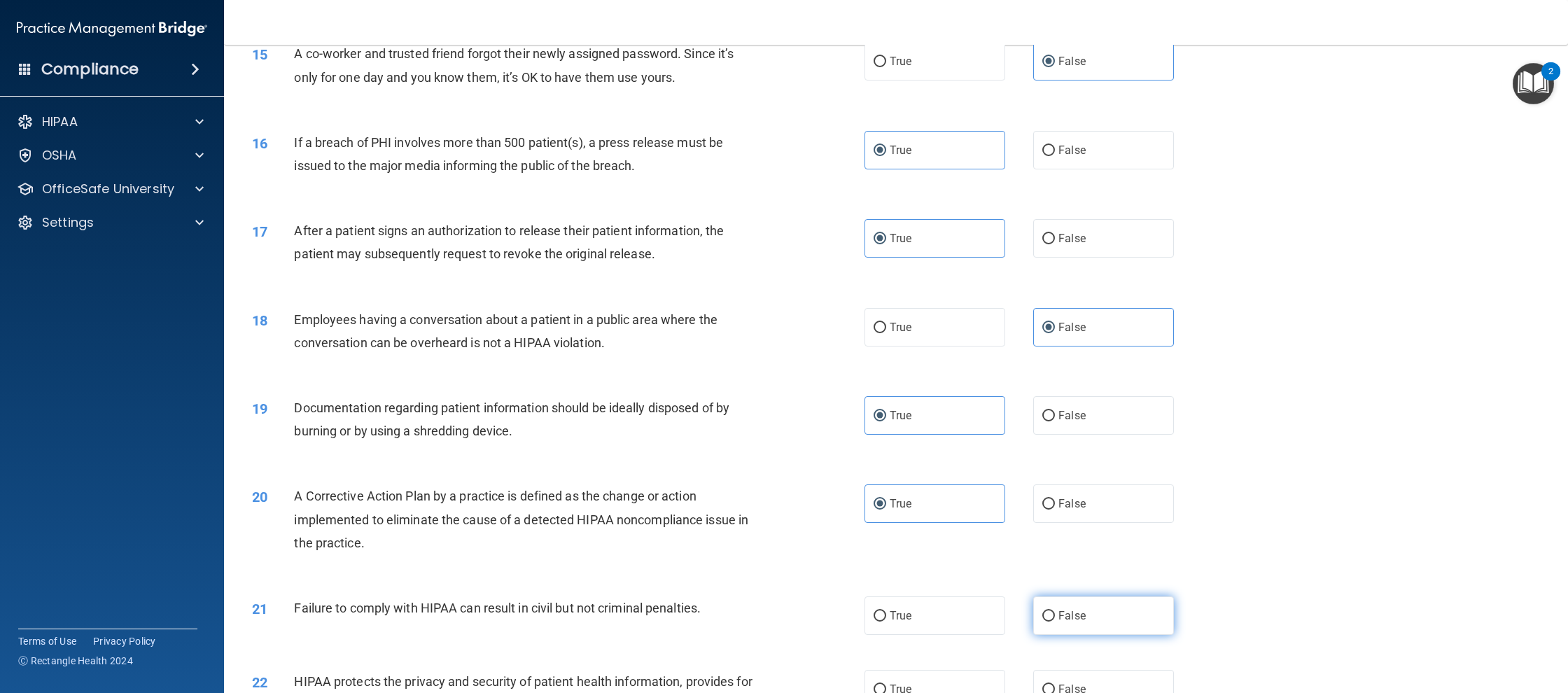
click at [1054, 622] on input "False" at bounding box center [1048, 617] width 13 height 10
radio input "true"
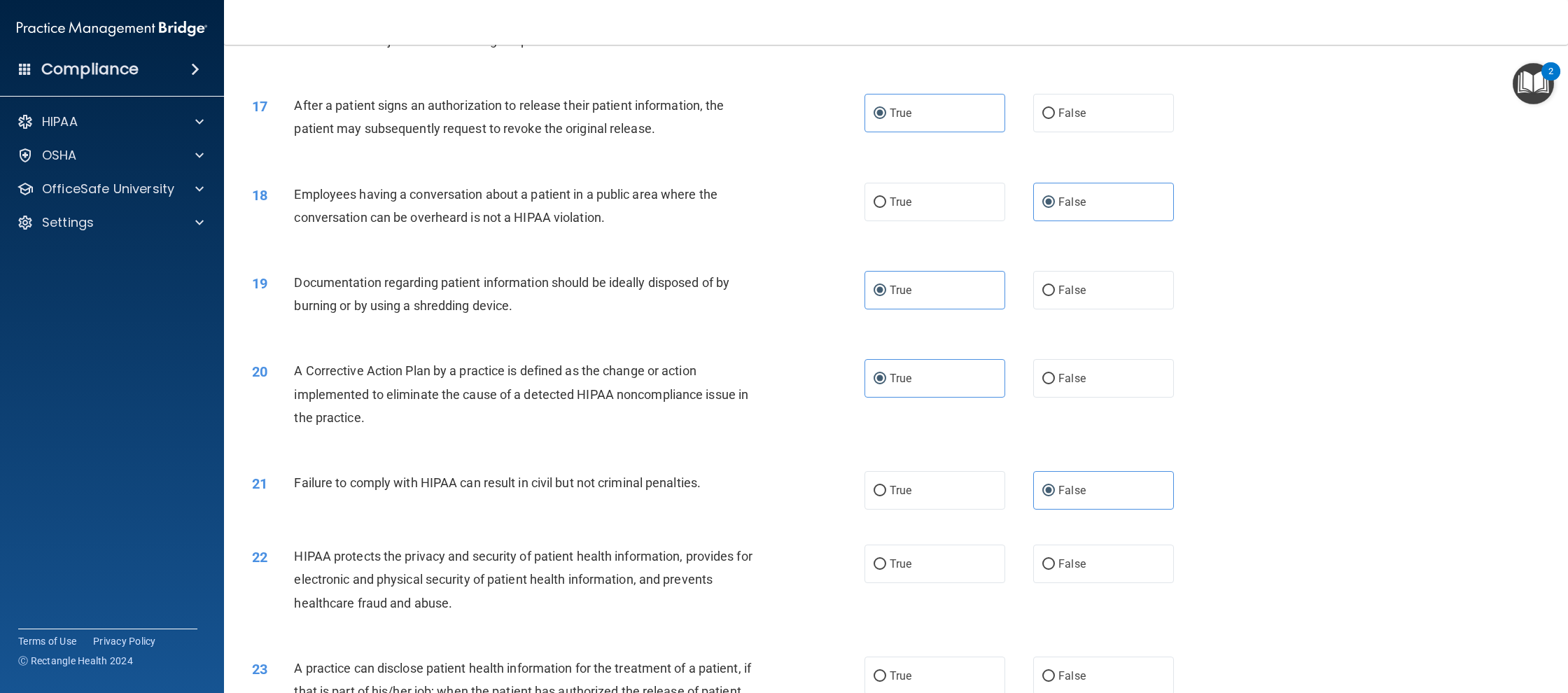
scroll to position [1573, 0]
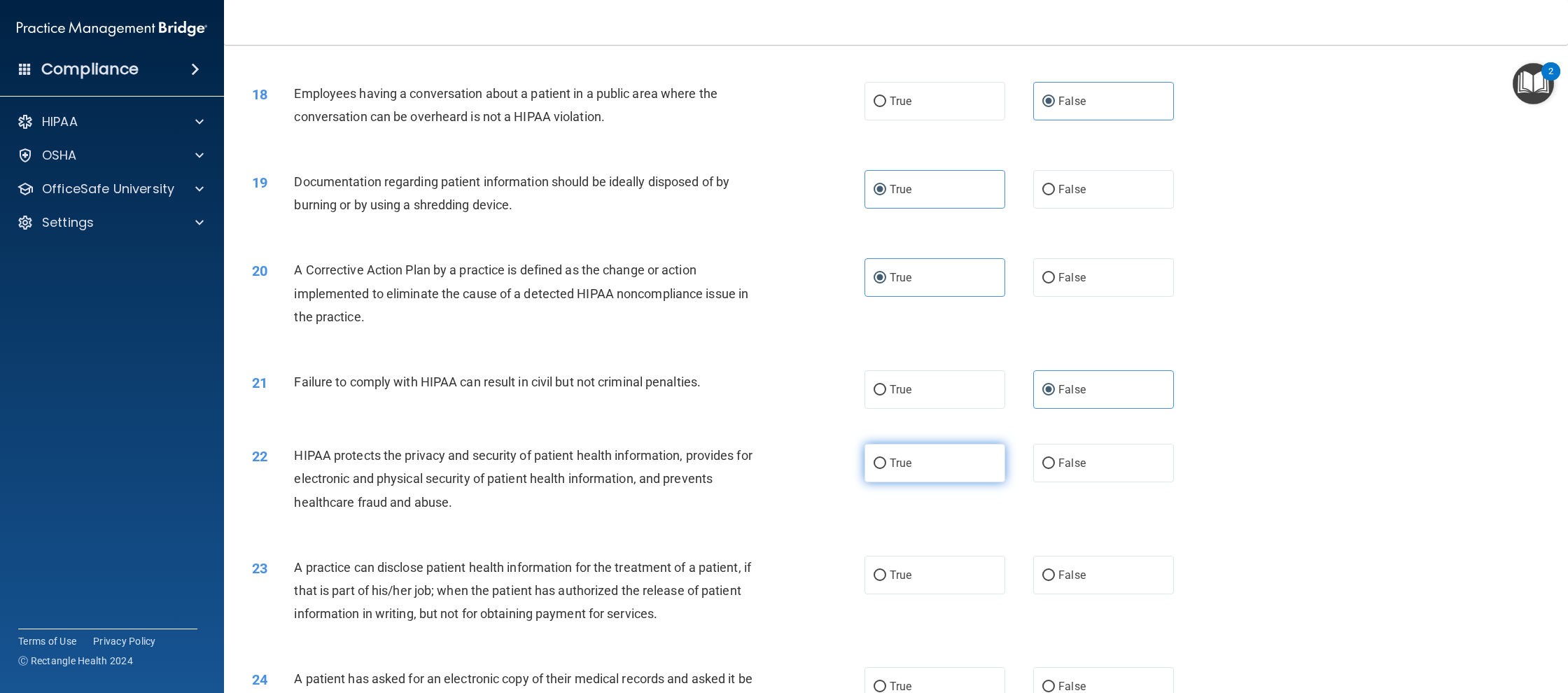
click at [895, 483] on label "True" at bounding box center [935, 463] width 141 height 39
click at [886, 469] on input "True" at bounding box center [879, 464] width 13 height 10
radio input "true"
click at [1133, 586] on label "False" at bounding box center [1103, 574] width 141 height 39
click at [1054, 581] on input "False" at bounding box center [1048, 575] width 13 height 10
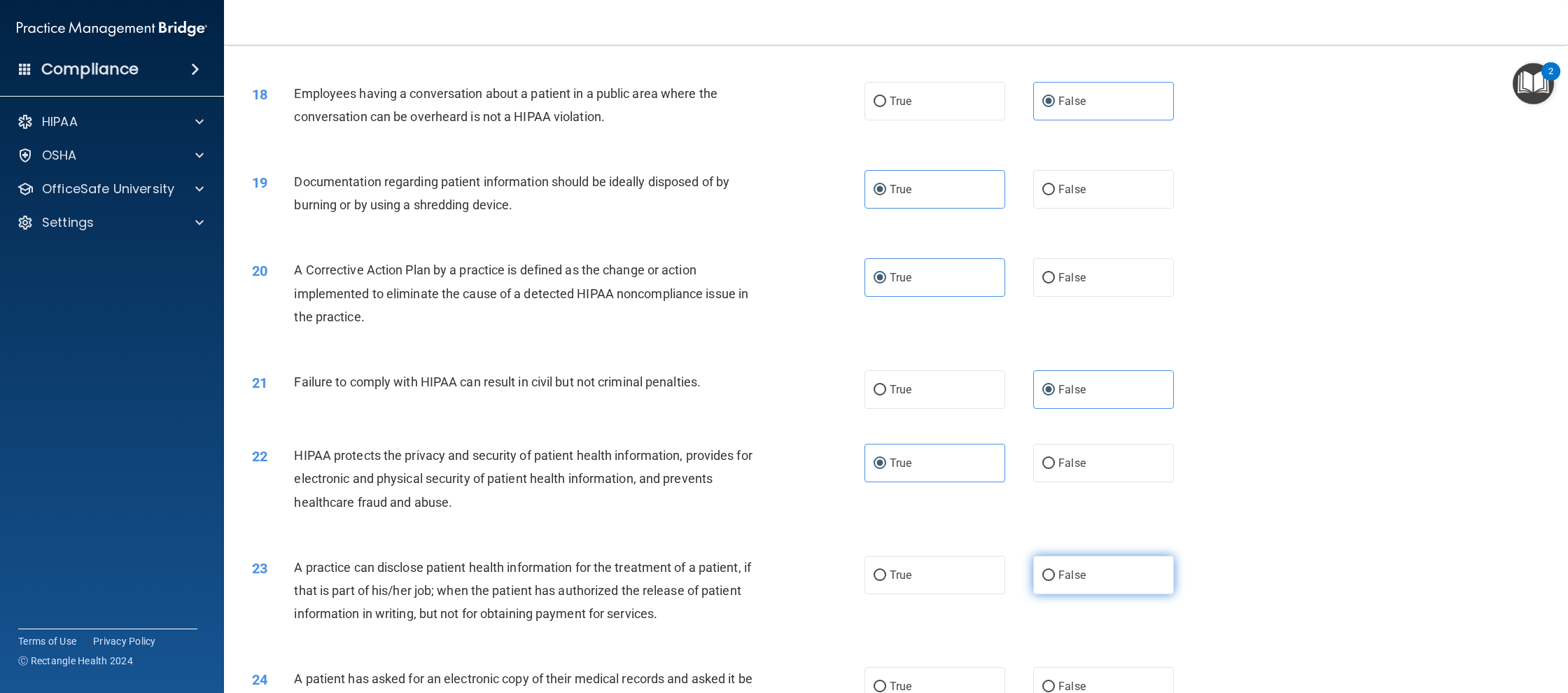
radio input "true"
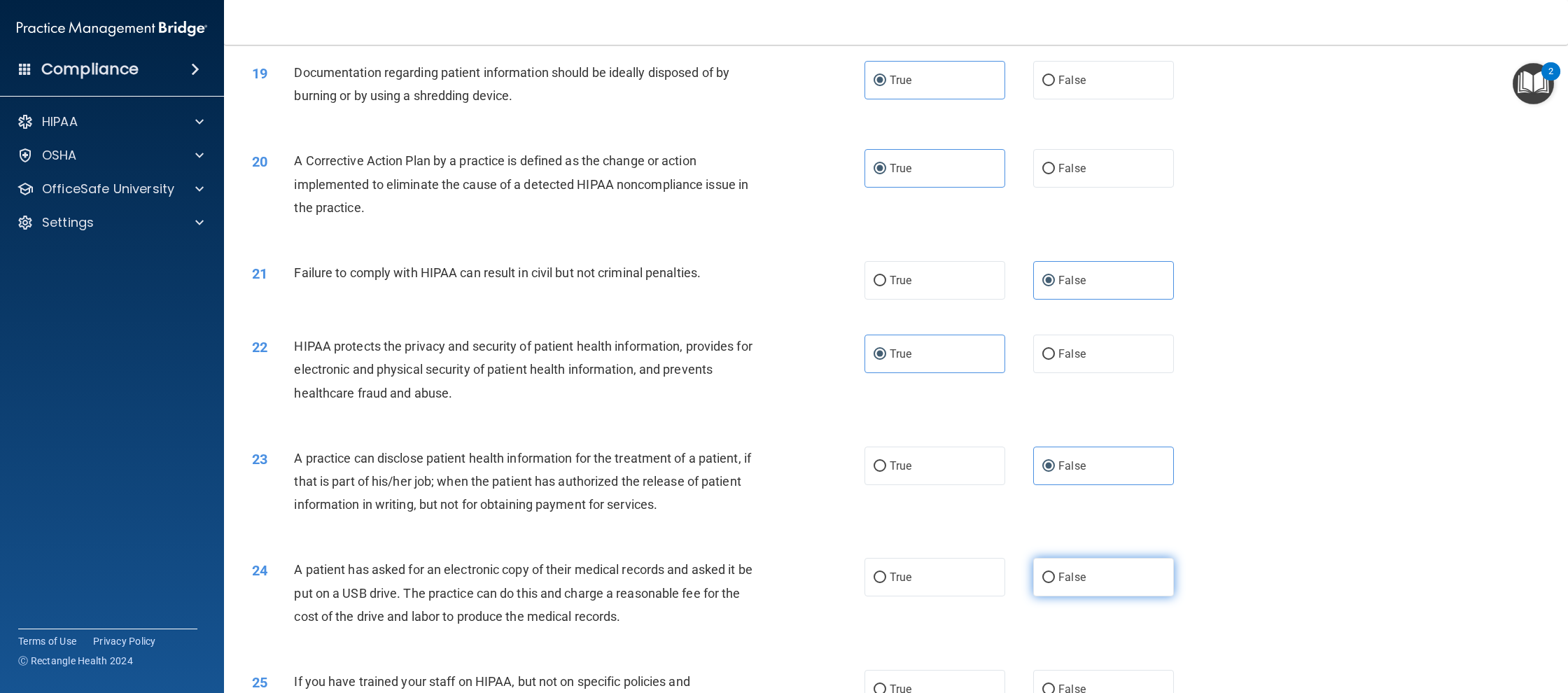
scroll to position [1689, 0]
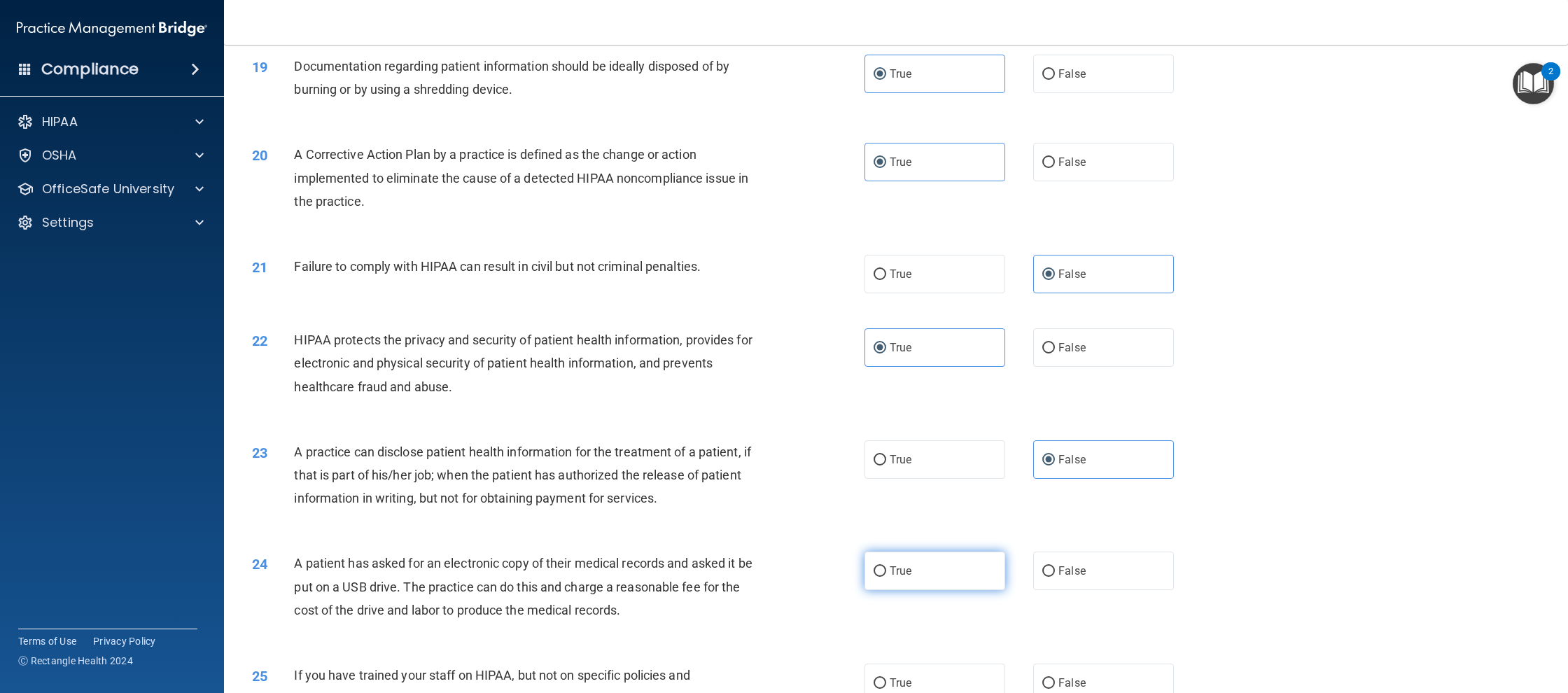
click at [944, 590] on label "True" at bounding box center [935, 570] width 141 height 39
click at [886, 577] on input "True" at bounding box center [879, 571] width 13 height 10
radio input "true"
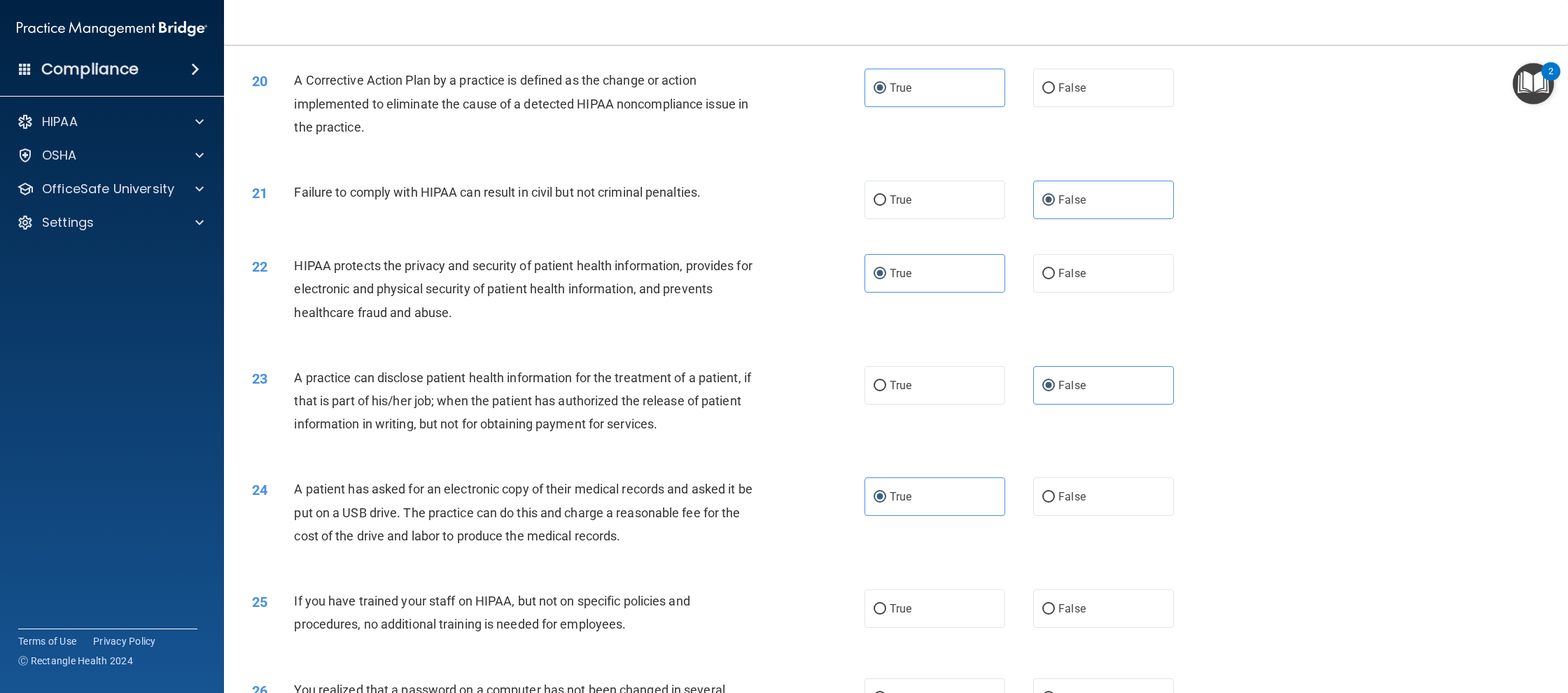
scroll to position [1821, 0]
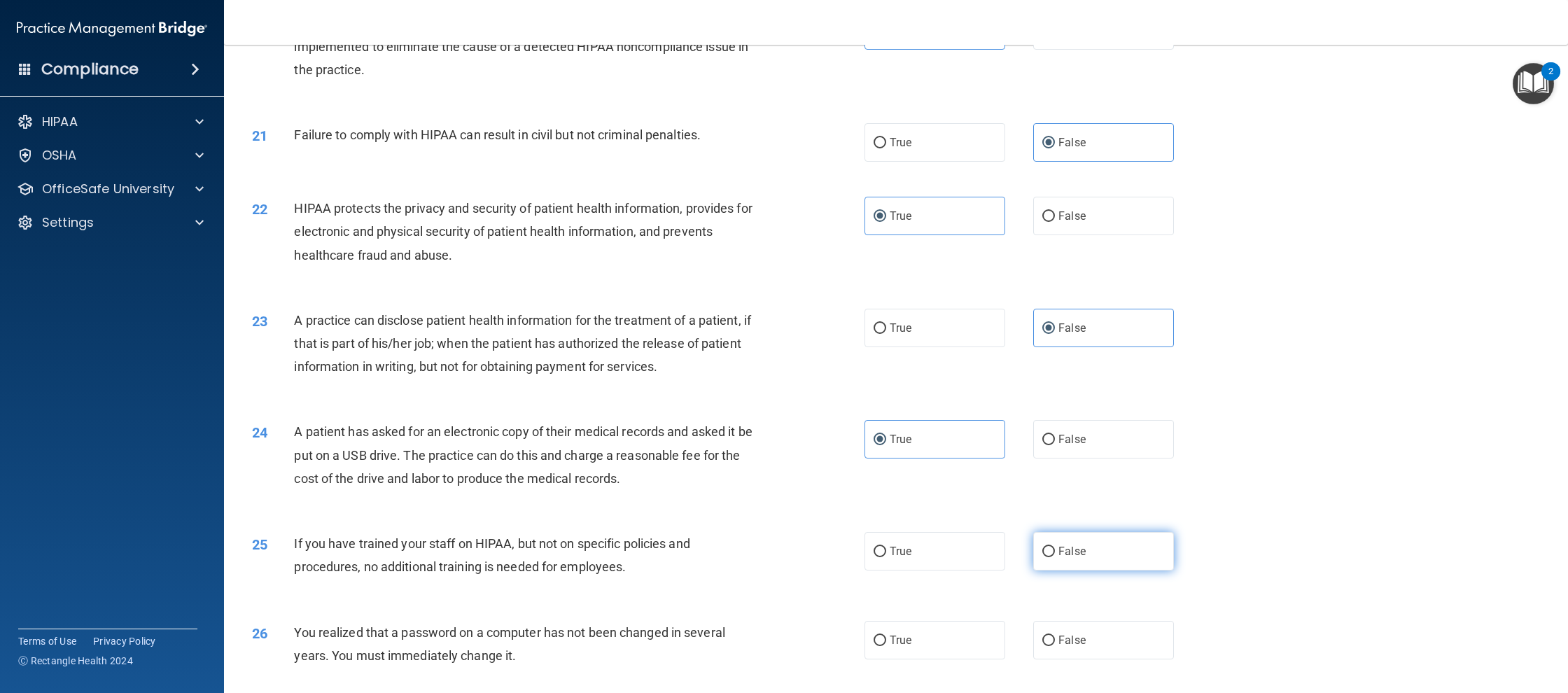
click at [1066, 570] on label "False" at bounding box center [1103, 550] width 141 height 39
click at [1054, 557] on input "False" at bounding box center [1048, 552] width 13 height 10
radio input "true"
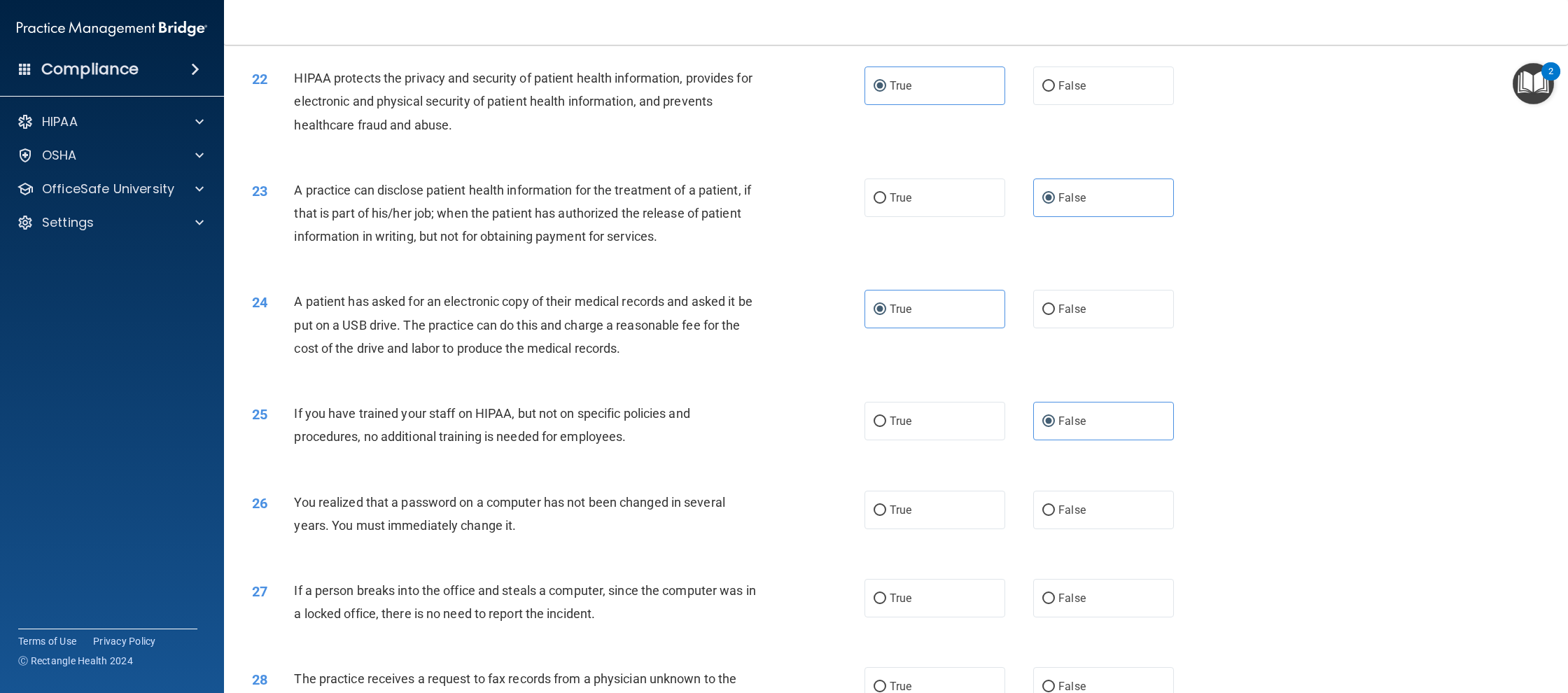
click at [937, 544] on div "26 You realized that a password on a computer has not been changed in several y…" at bounding box center [896, 517] width 1309 height 88
click at [930, 529] on label "True" at bounding box center [935, 509] width 141 height 39
click at [886, 516] on input "True" at bounding box center [879, 511] width 13 height 10
radio input "true"
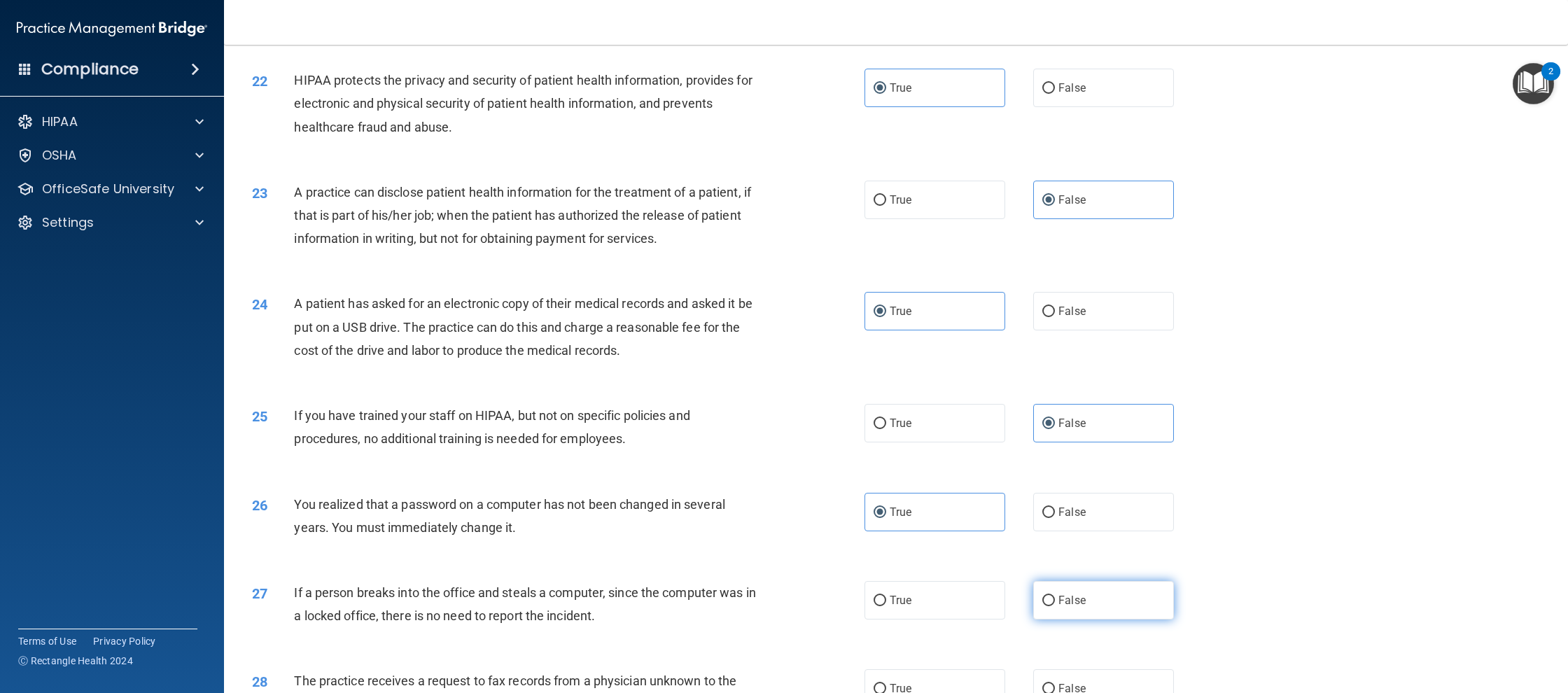
drag, startPoint x: 1110, startPoint y: 614, endPoint x: 1116, endPoint y: 606, distance: 10.0
click at [1112, 614] on label "False" at bounding box center [1103, 600] width 141 height 39
click at [1054, 606] on input "False" at bounding box center [1048, 601] width 13 height 10
radio input "true"
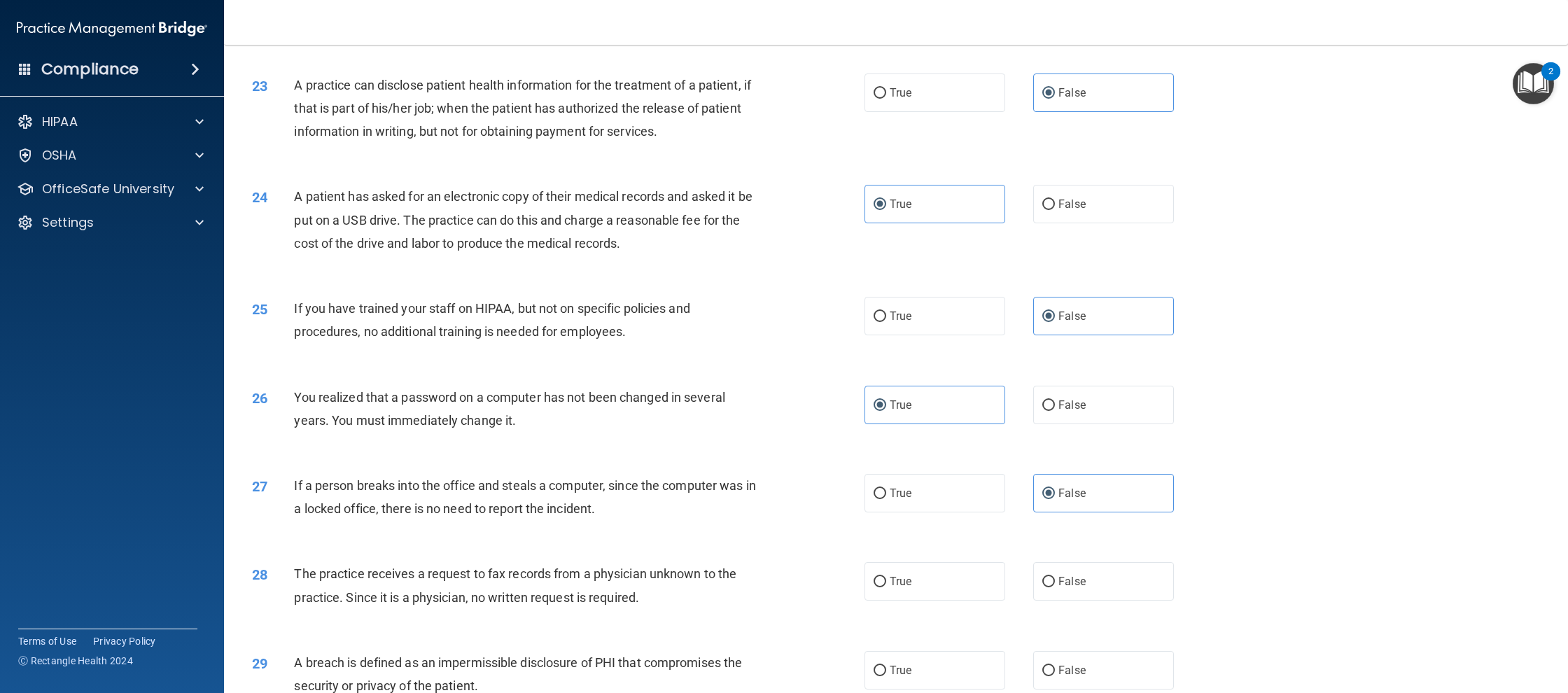
scroll to position [2205, 0]
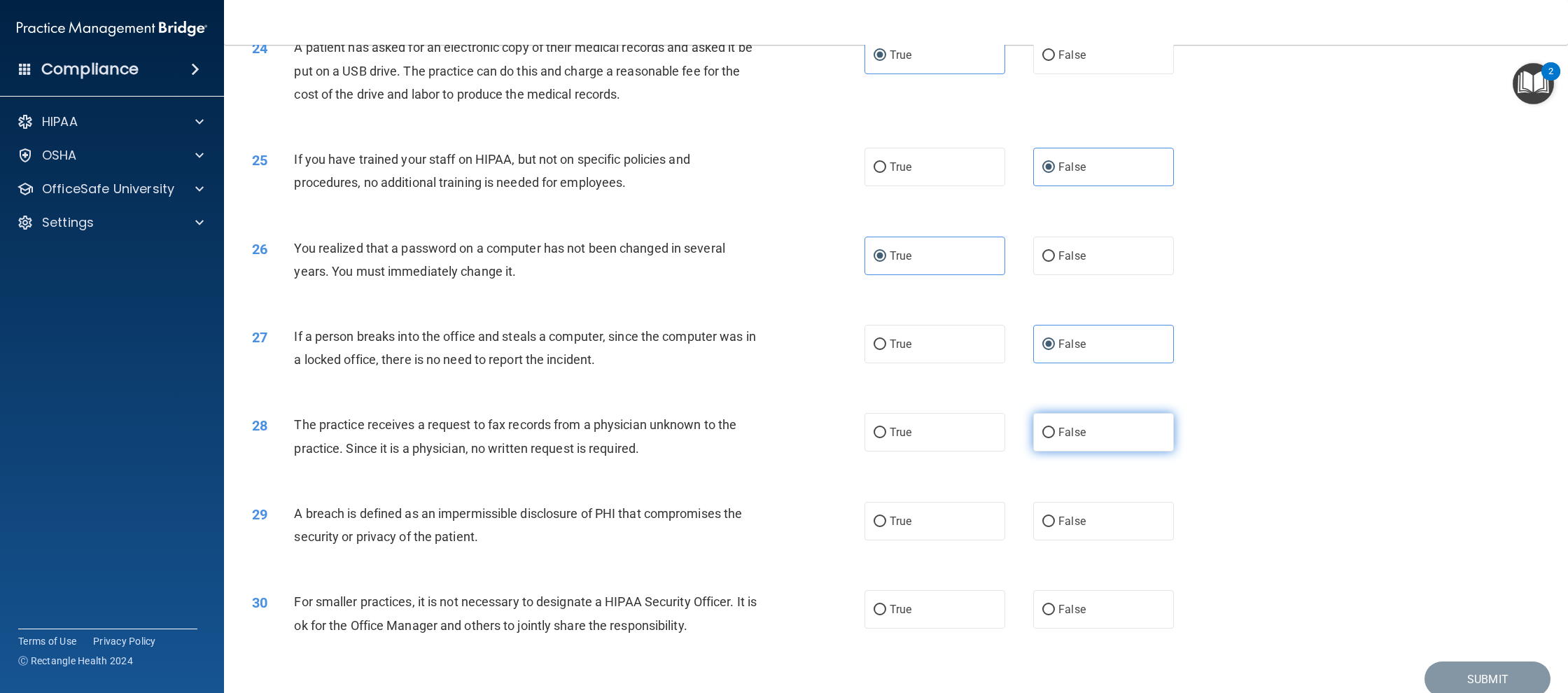
click at [1077, 439] on span "False" at bounding box center [1072, 432] width 27 height 13
click at [1054, 438] on input "False" at bounding box center [1048, 433] width 13 height 10
radio input "true"
click at [891, 526] on label "True" at bounding box center [935, 520] width 141 height 39
click at [886, 526] on input "True" at bounding box center [879, 522] width 13 height 10
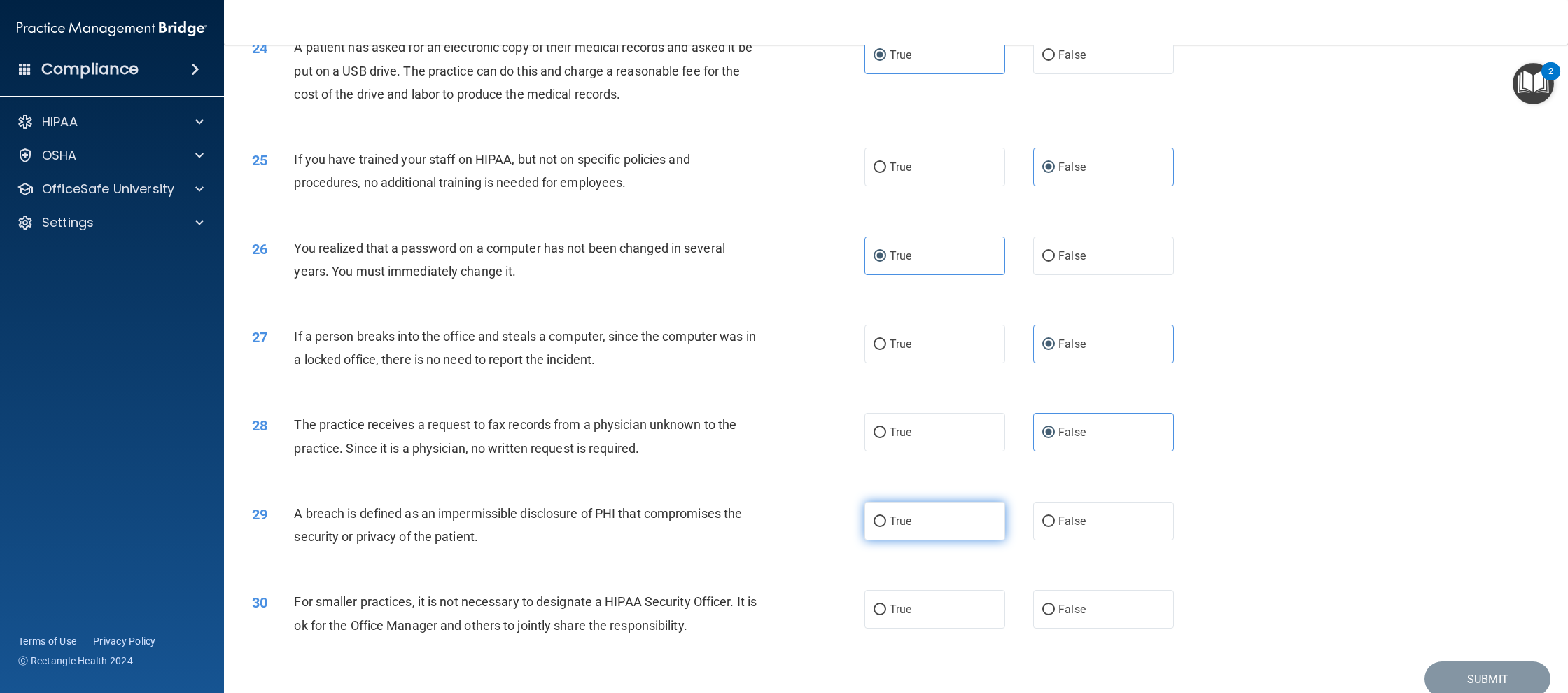
radio input "true"
click at [1115, 629] on label "False" at bounding box center [1103, 609] width 141 height 39
click at [1054, 615] on input "False" at bounding box center [1048, 610] width 13 height 10
radio input "true"
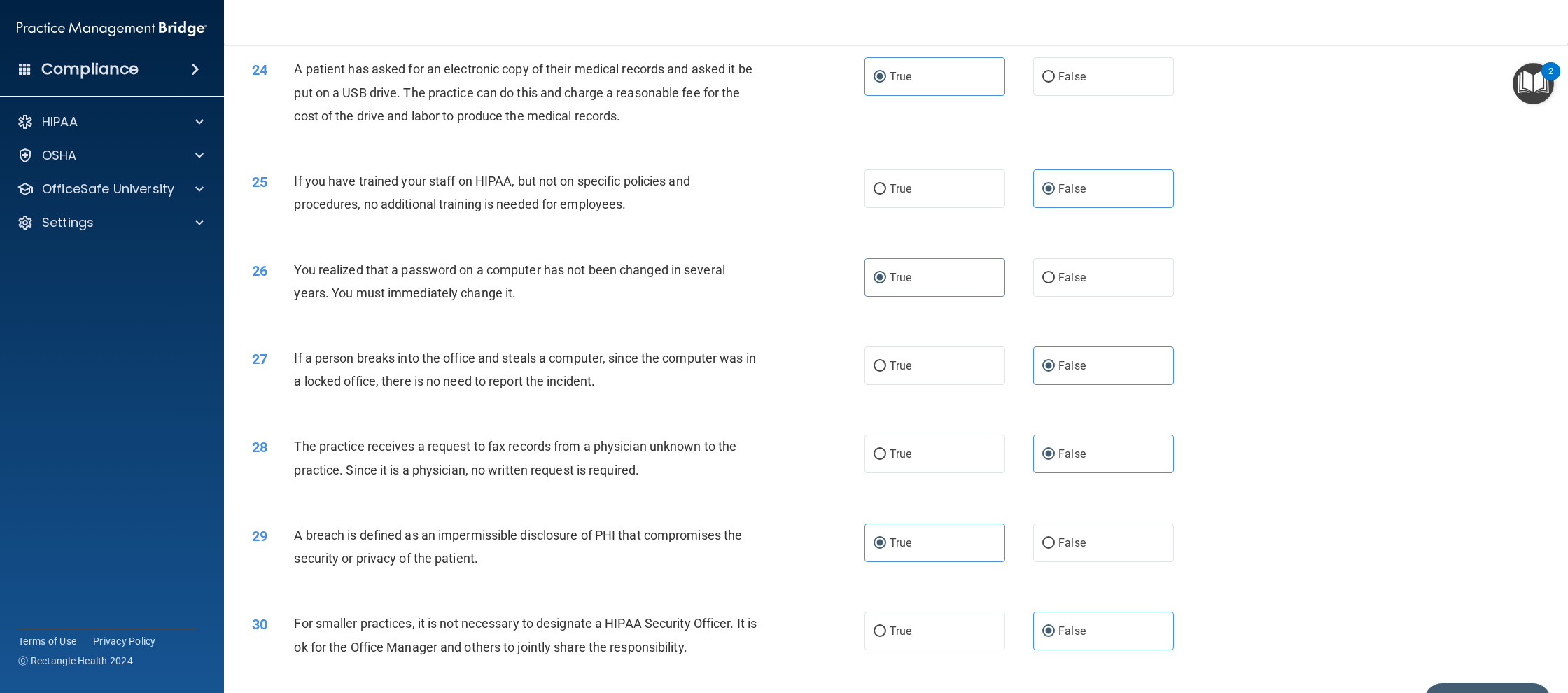
scroll to position [2280, 0]
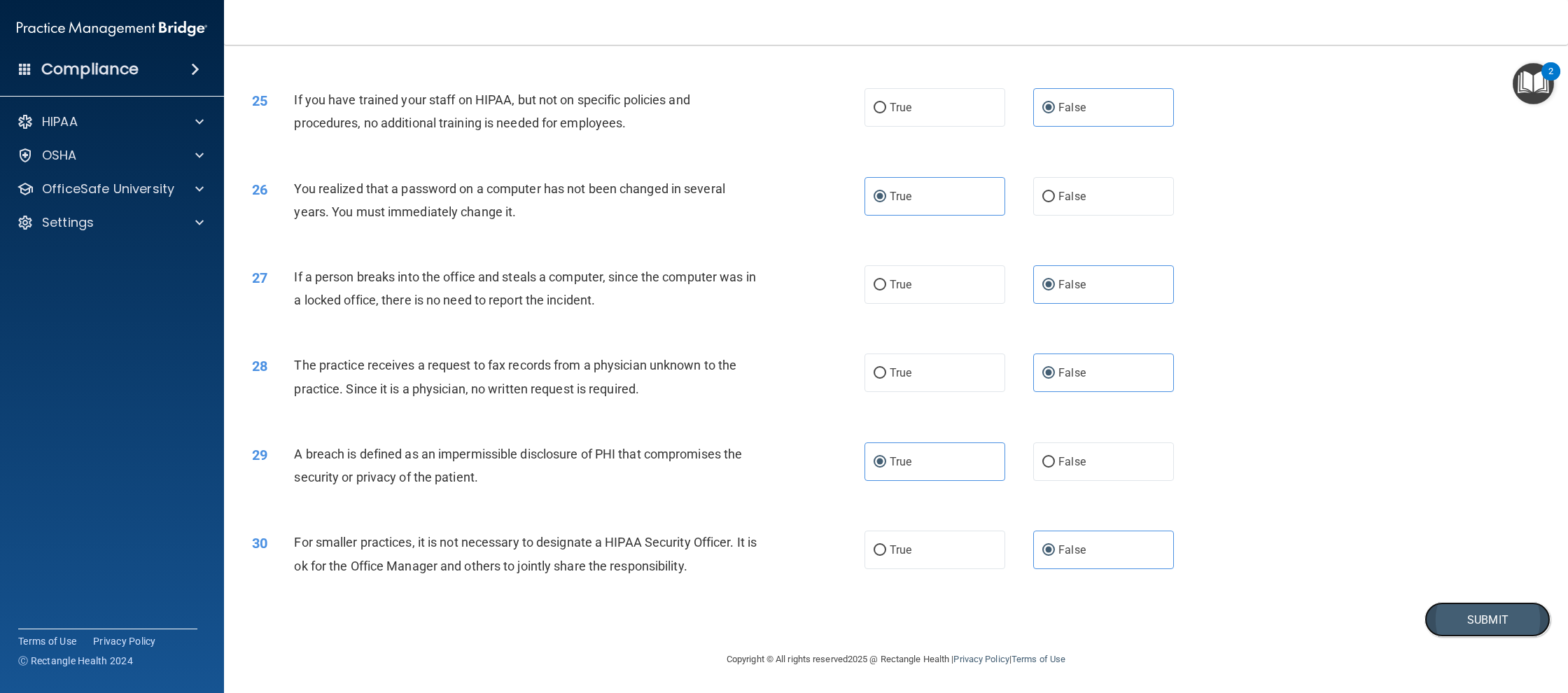
click at [1444, 616] on button "Submit" at bounding box center [1487, 620] width 126 height 36
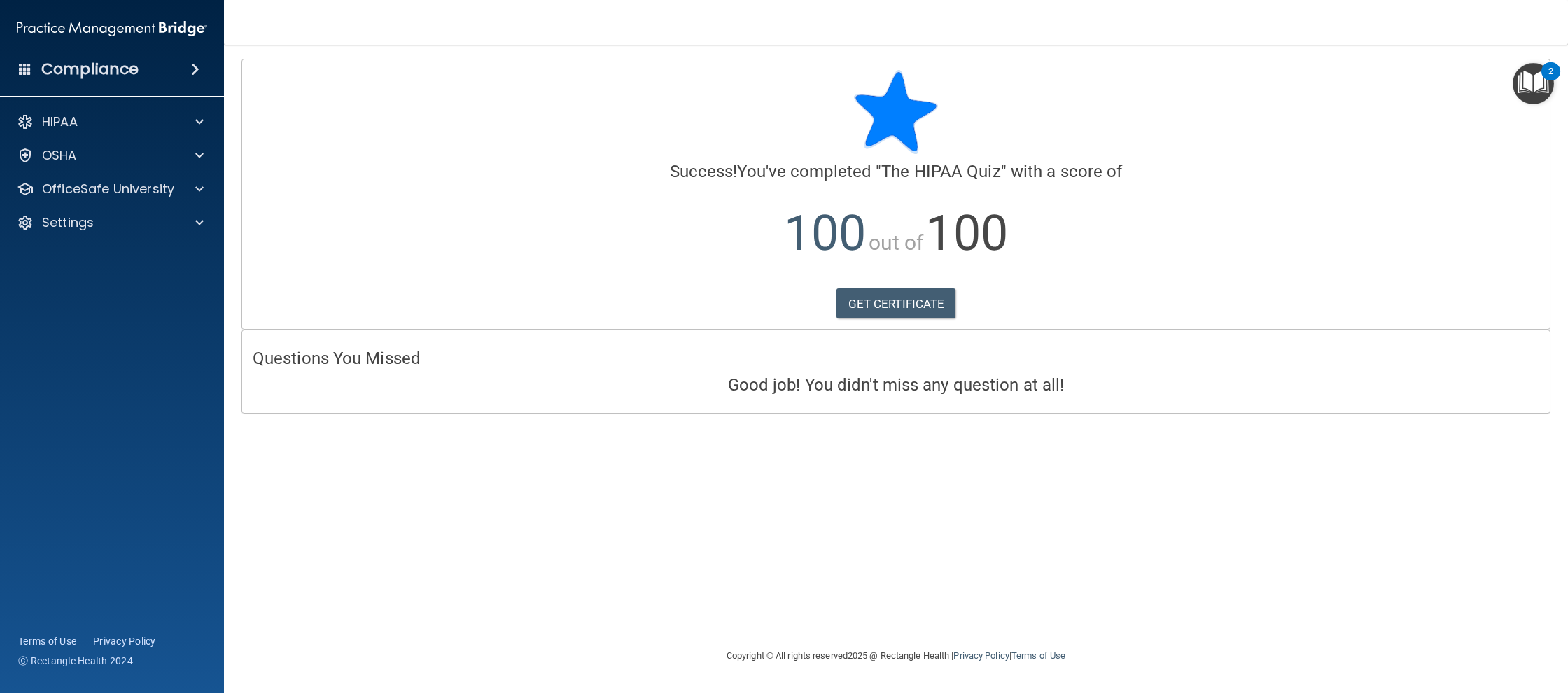
click at [1518, 94] on img "Open Resource Center, 2 new notifications" at bounding box center [1533, 83] width 41 height 41
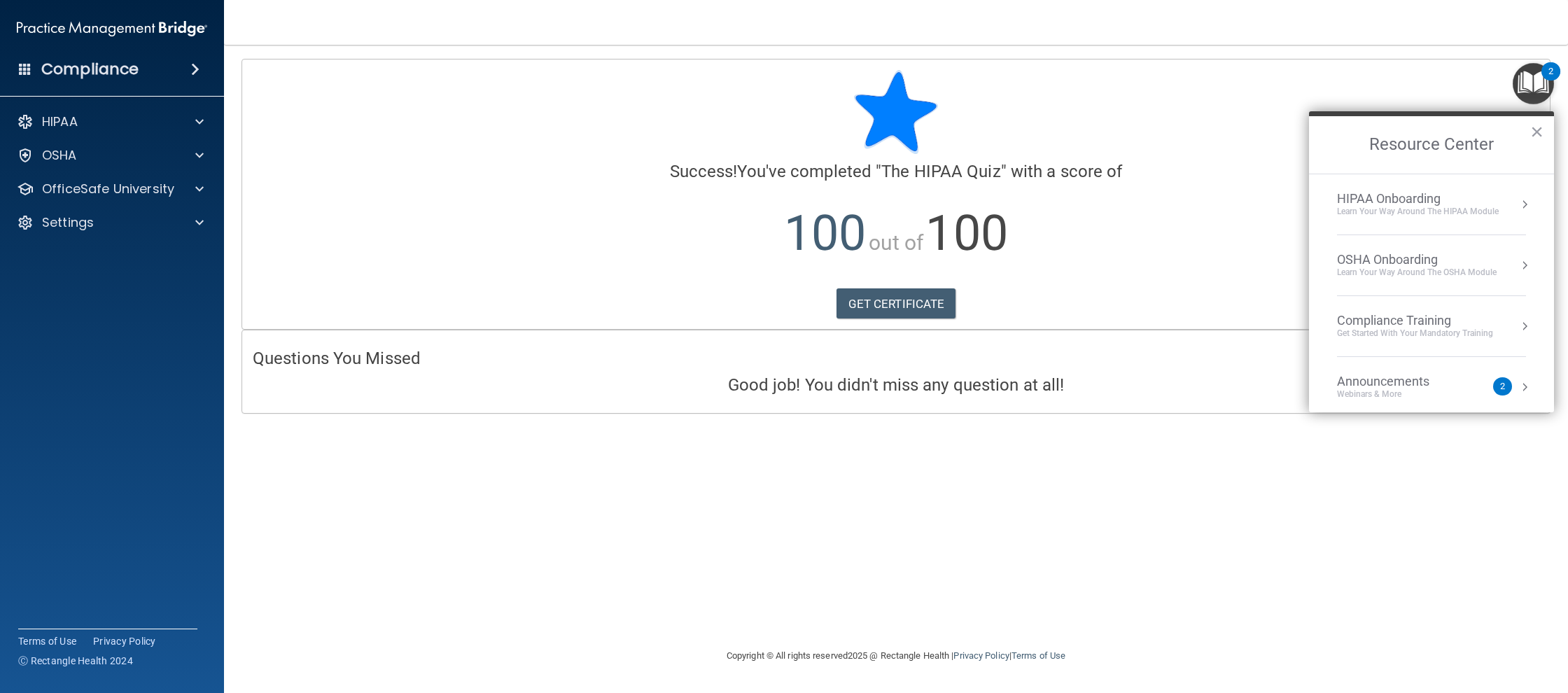
click at [1518, 94] on img "Open Resource Center, 2 new notifications" at bounding box center [1533, 83] width 41 height 41
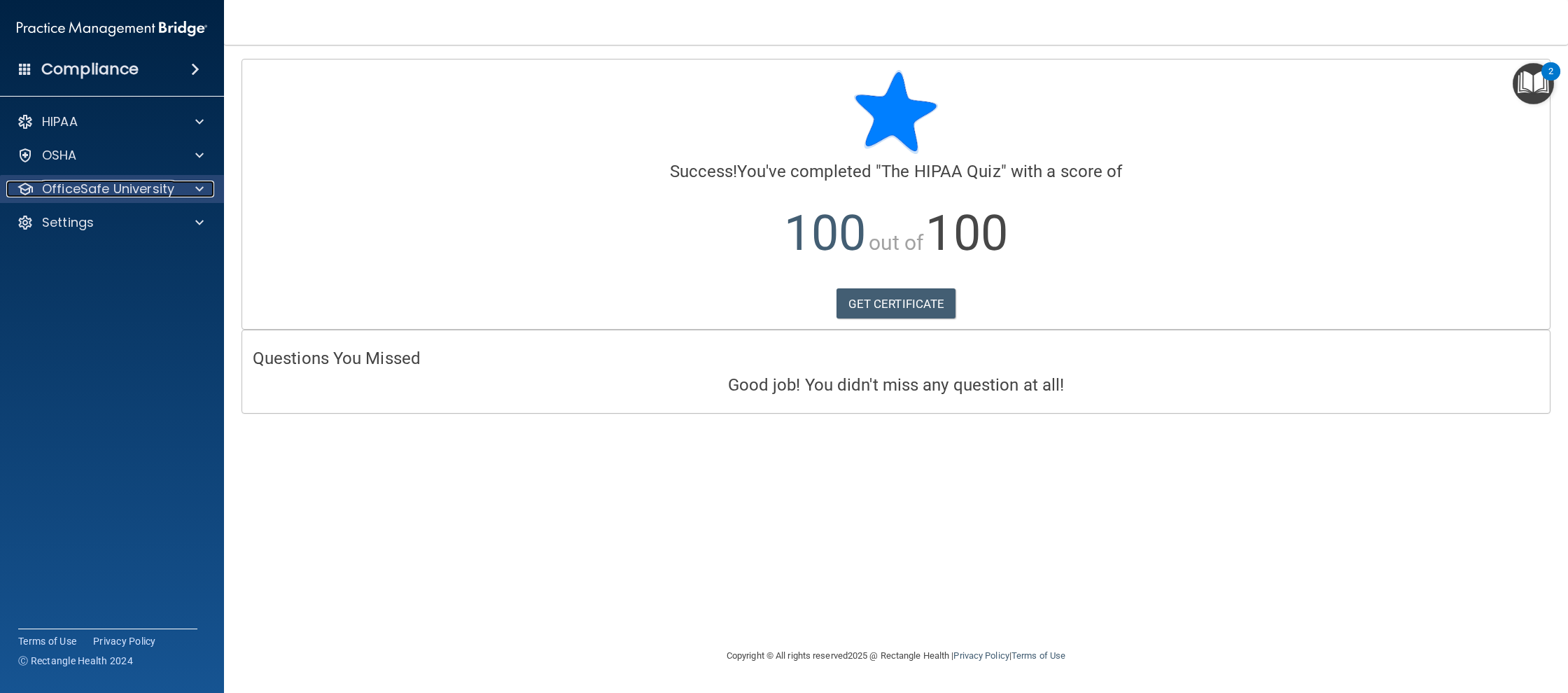
click at [55, 180] on p "OfficeSafe University" at bounding box center [108, 189] width 132 height 17
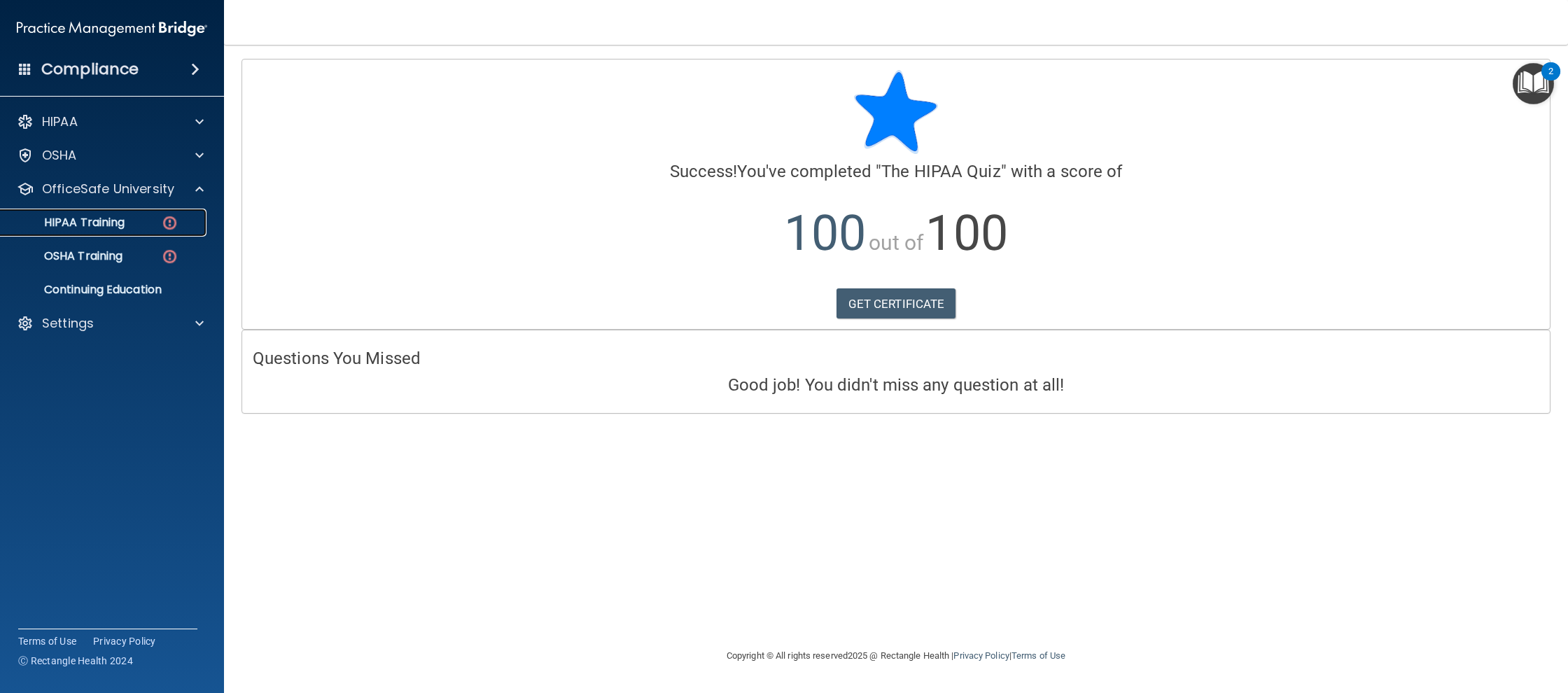
click at [119, 234] on link "HIPAA Training" at bounding box center [96, 222] width 221 height 28
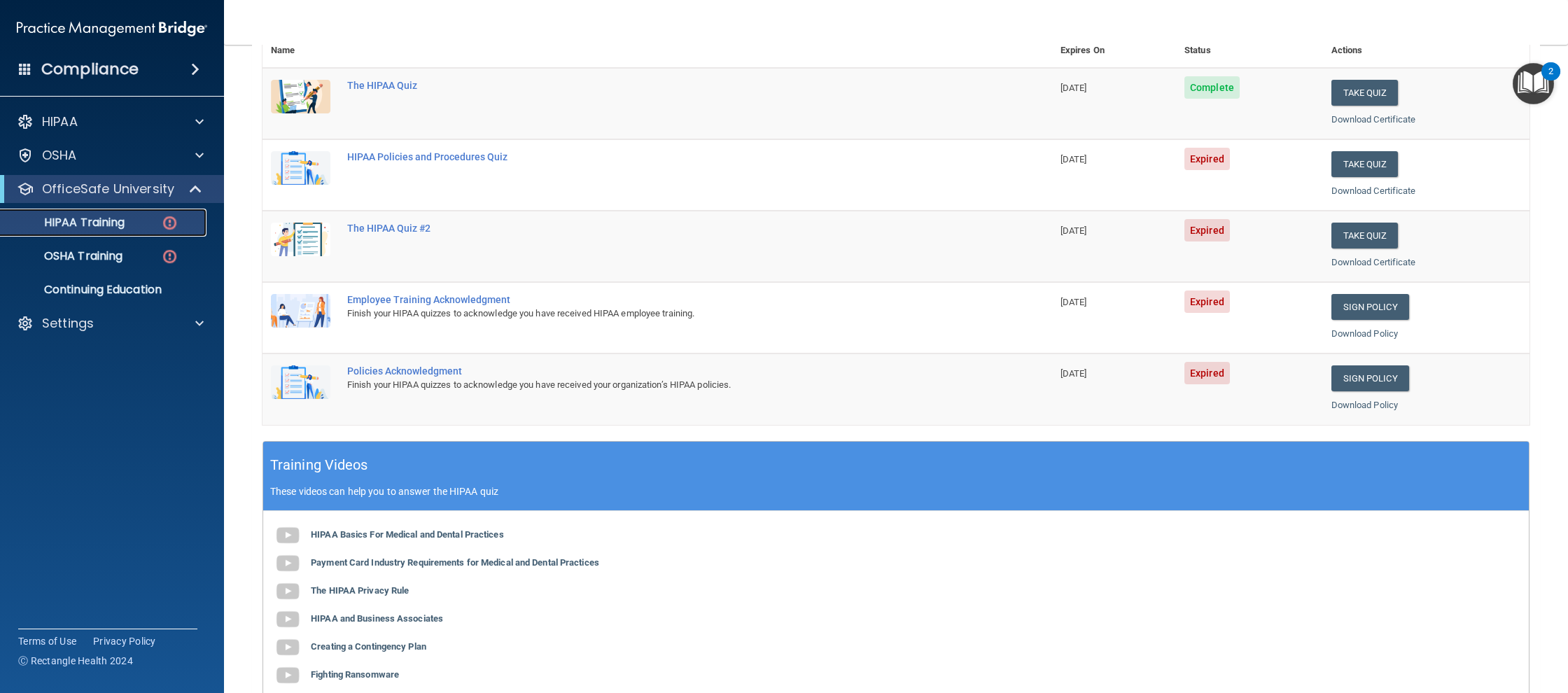
scroll to position [174, 0]
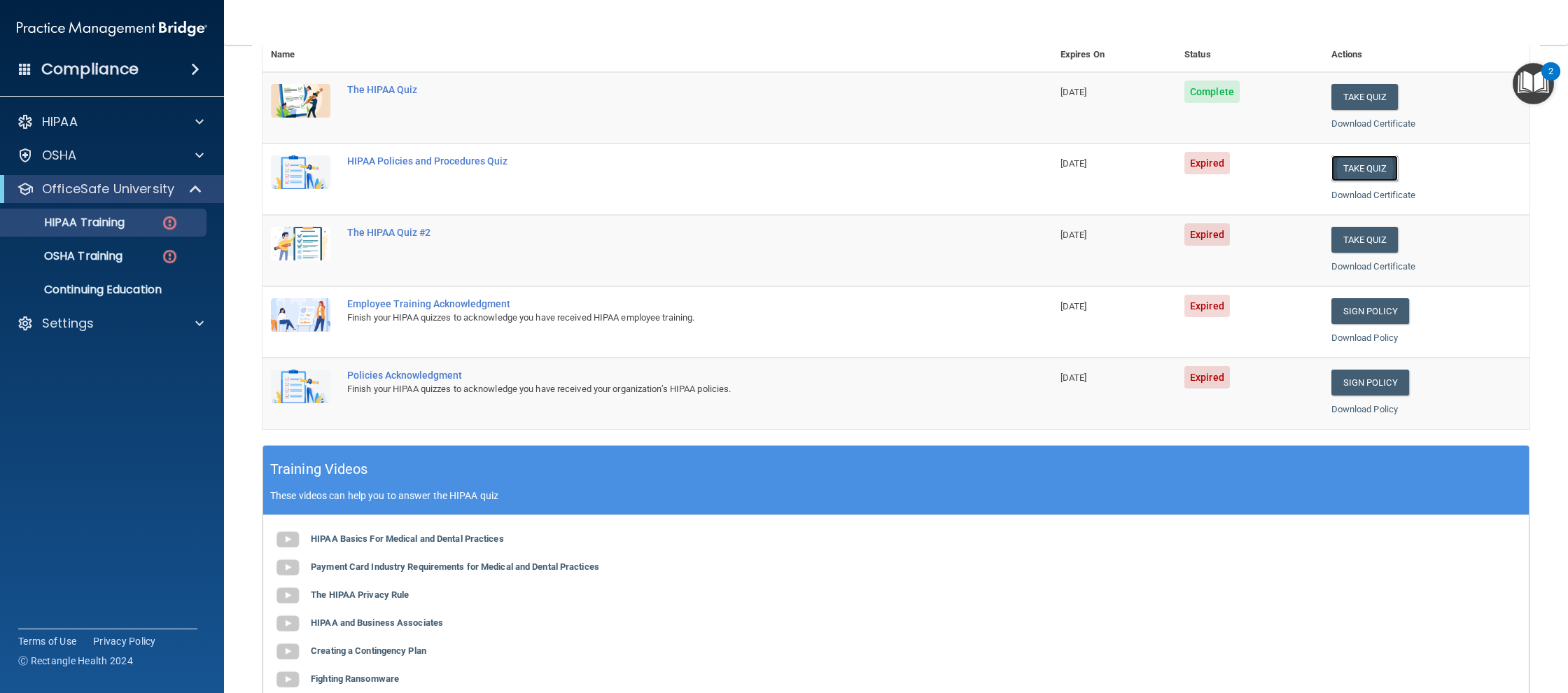
click at [1388, 171] on button "Take Quiz" at bounding box center [1364, 168] width 67 height 26
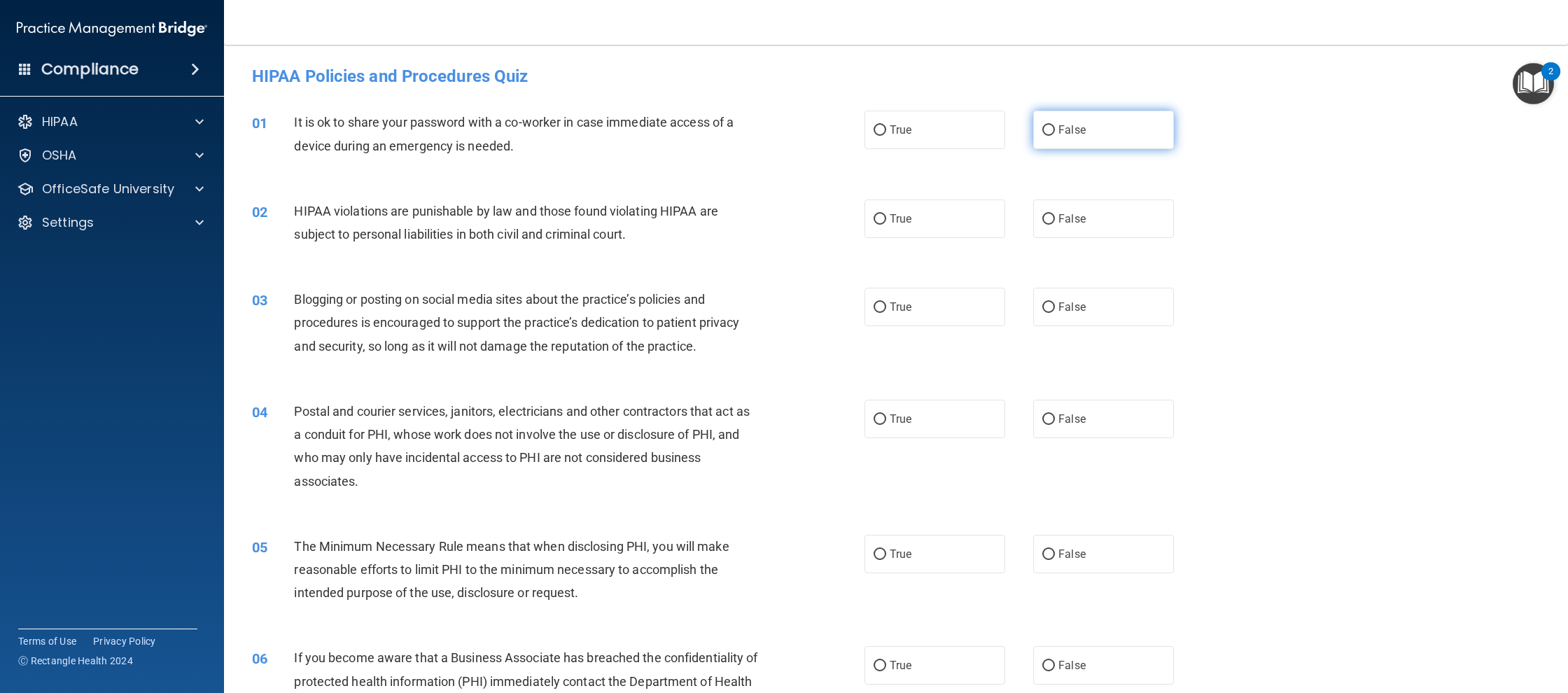
drag, startPoint x: 1054, startPoint y: 136, endPoint x: 1037, endPoint y: 135, distance: 17.0
click at [1053, 135] on label "False" at bounding box center [1103, 130] width 141 height 39
drag, startPoint x: 1047, startPoint y: 160, endPoint x: 1043, endPoint y: 142, distance: 18.4
click at [1047, 160] on div "01 It is ok to share your password with a co-worker in case immediate access of…" at bounding box center [896, 137] width 1309 height 88
click at [1046, 136] on label "False" at bounding box center [1103, 130] width 141 height 39
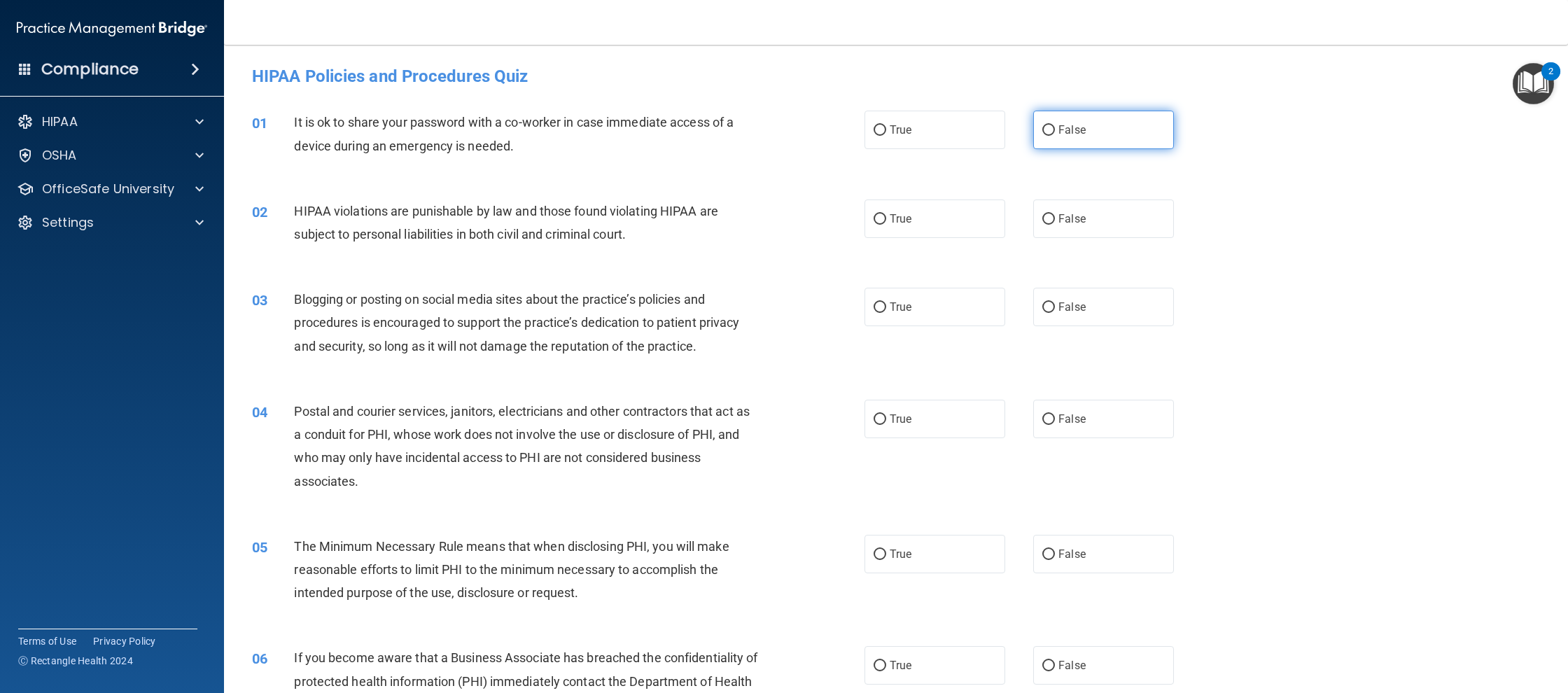
click at [1046, 136] on input "False" at bounding box center [1048, 131] width 13 height 10
radio input "true"
click at [1194, 137] on div "True False" at bounding box center [1034, 130] width 338 height 39
drag, startPoint x: 896, startPoint y: 215, endPoint x: 1024, endPoint y: 275, distance: 141.4
click at [897, 216] on span "True" at bounding box center [900, 218] width 21 height 13
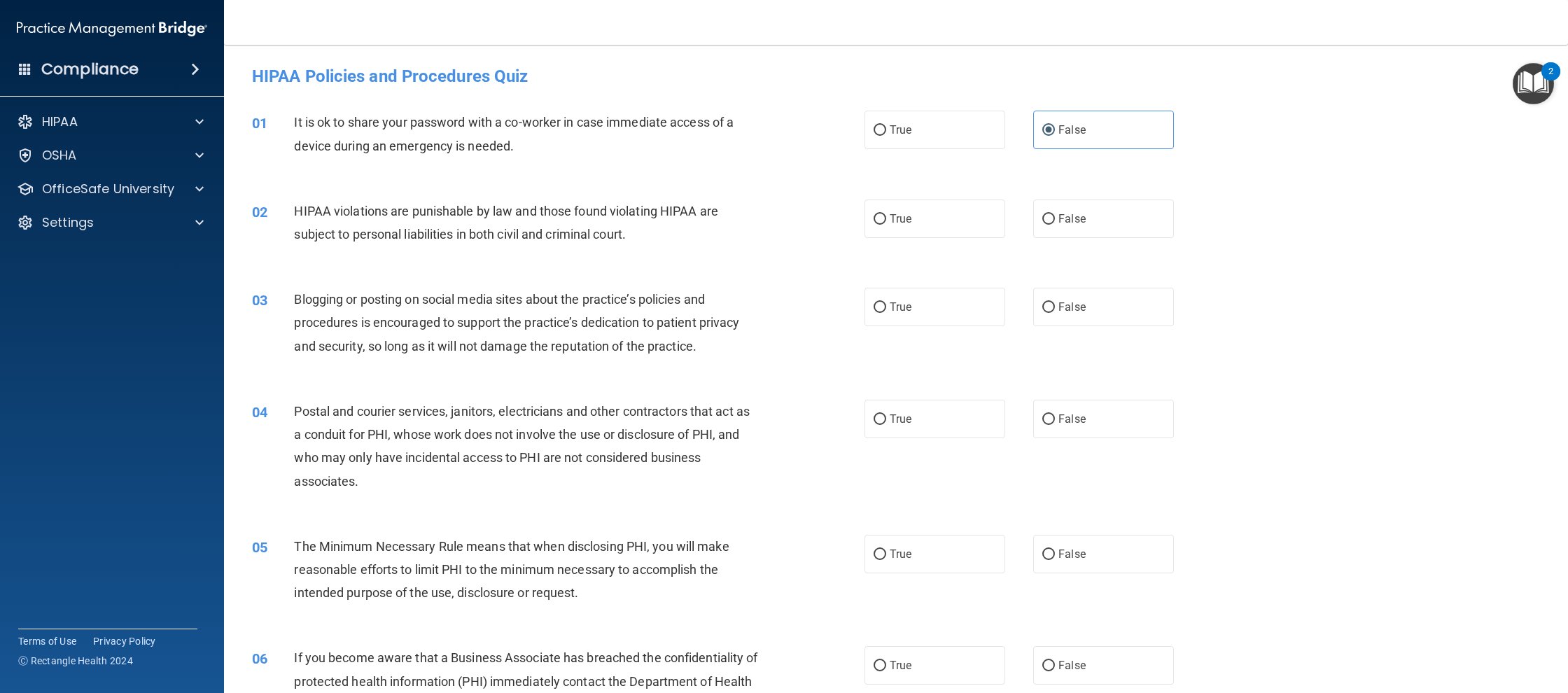
click at [886, 216] on input "True" at bounding box center [879, 219] width 13 height 10
radio input "true"
click at [1097, 300] on label "False" at bounding box center [1103, 307] width 141 height 39
click at [1054, 302] on input "False" at bounding box center [1048, 307] width 13 height 10
radio input "true"
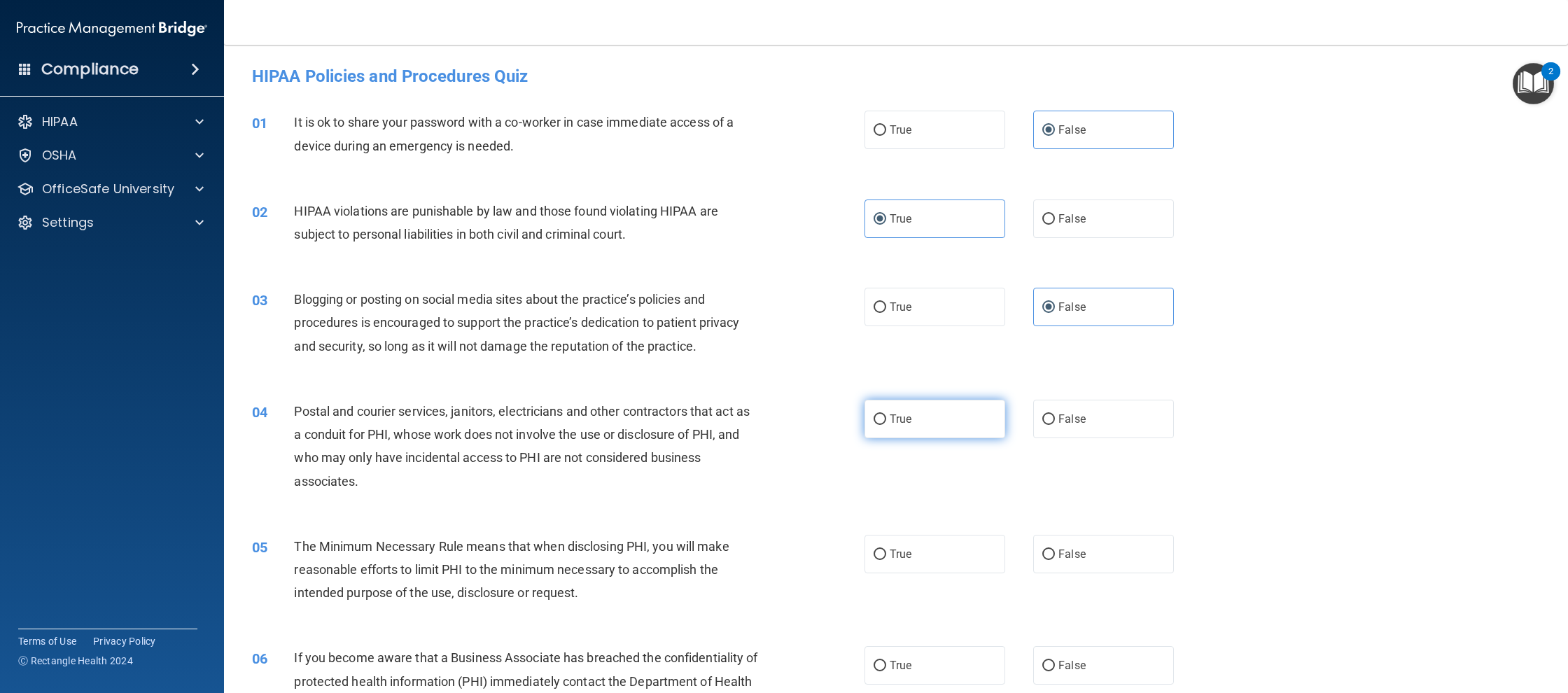
click at [932, 406] on label "True" at bounding box center [935, 418] width 141 height 39
click at [886, 415] on input "True" at bounding box center [879, 420] width 13 height 10
radio input "true"
drag, startPoint x: 927, startPoint y: 525, endPoint x: 937, endPoint y: 540, distance: 18.0
click at [930, 528] on div "05 The Minimum Necessary Rule means that when disclosing PHI, you will make rea…" at bounding box center [896, 573] width 1309 height 112
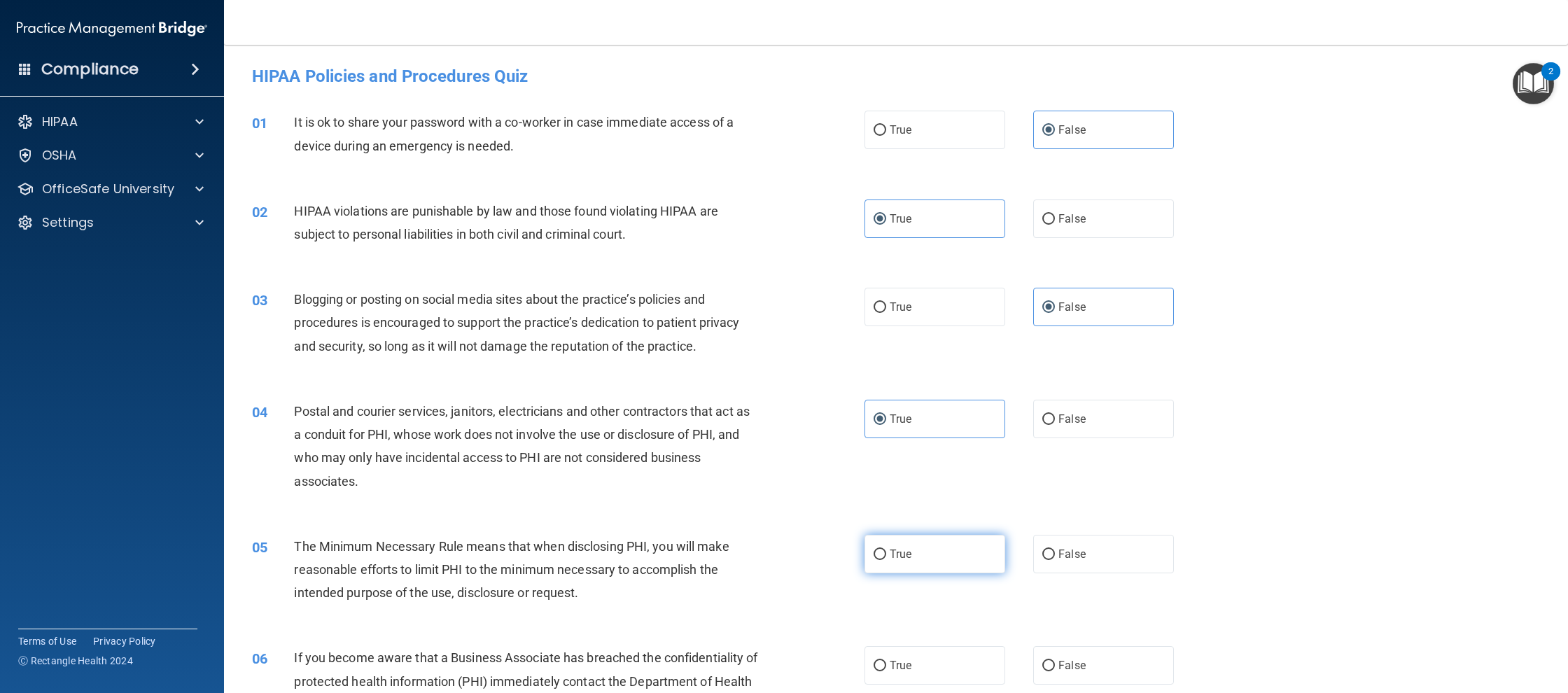
click at [937, 545] on label "True" at bounding box center [935, 554] width 141 height 39
click at [886, 550] on input "True" at bounding box center [879, 555] width 13 height 10
radio input "true"
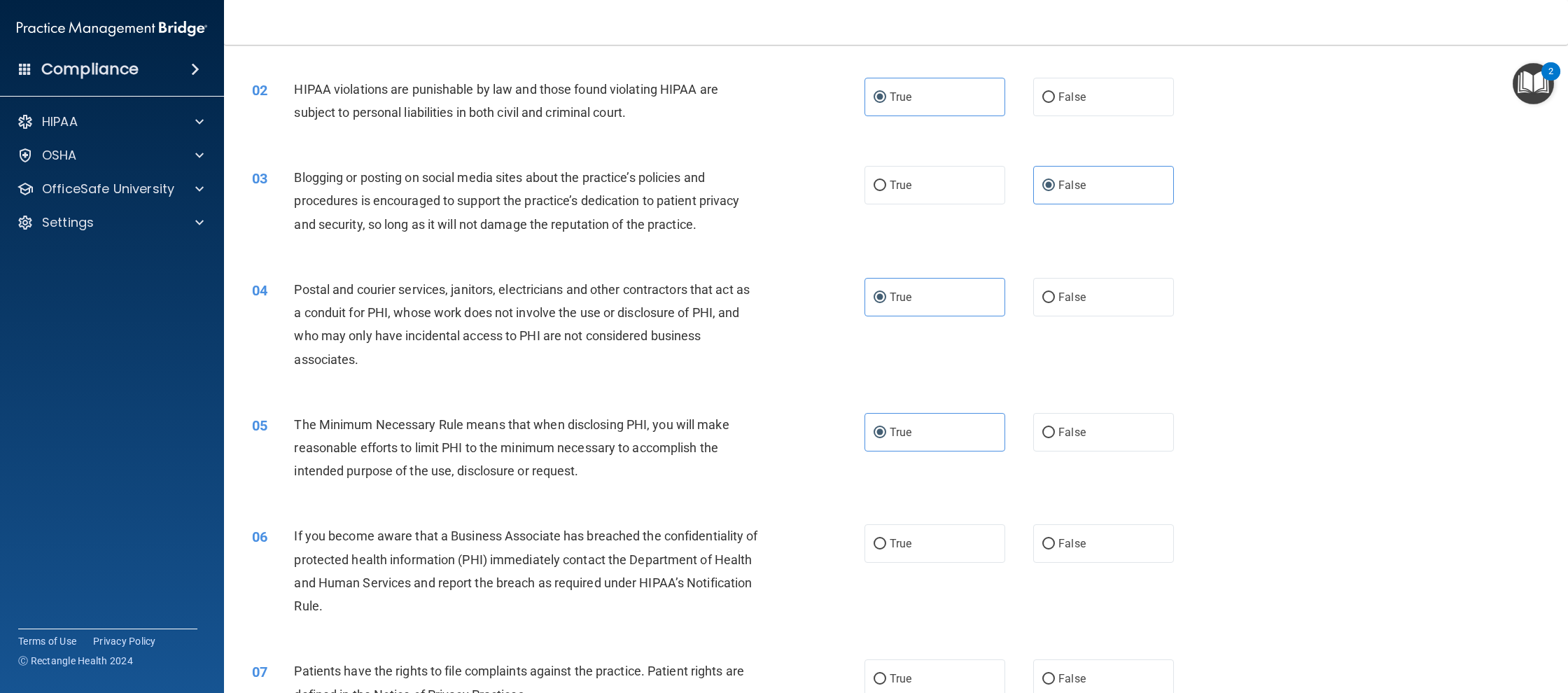
scroll to position [145, 0]
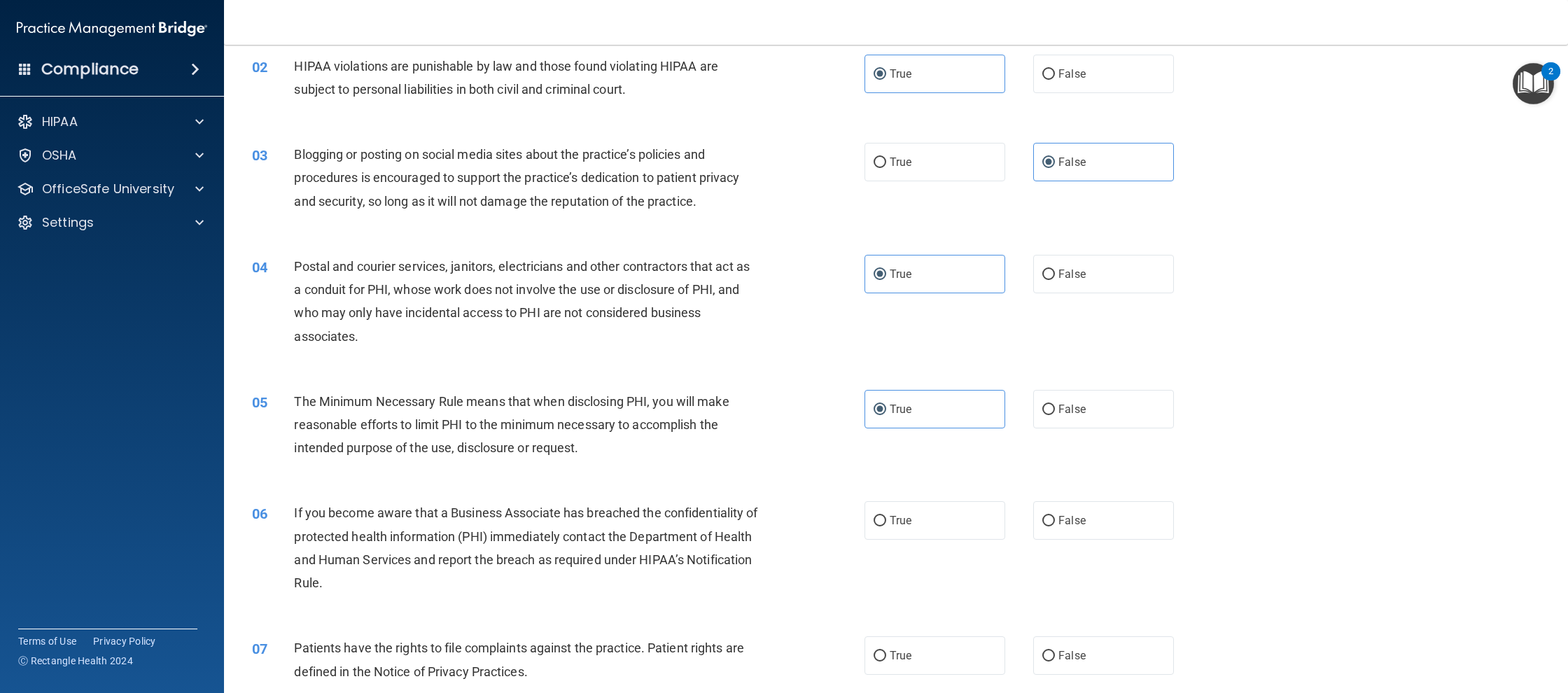
drag, startPoint x: 1109, startPoint y: 528, endPoint x: 1089, endPoint y: 608, distance: 82.5
click at [1109, 529] on label "False" at bounding box center [1103, 520] width 141 height 39
click at [1054, 526] on input "False" at bounding box center [1048, 521] width 13 height 10
radio input "true"
click at [1104, 653] on label "False" at bounding box center [1103, 655] width 141 height 39
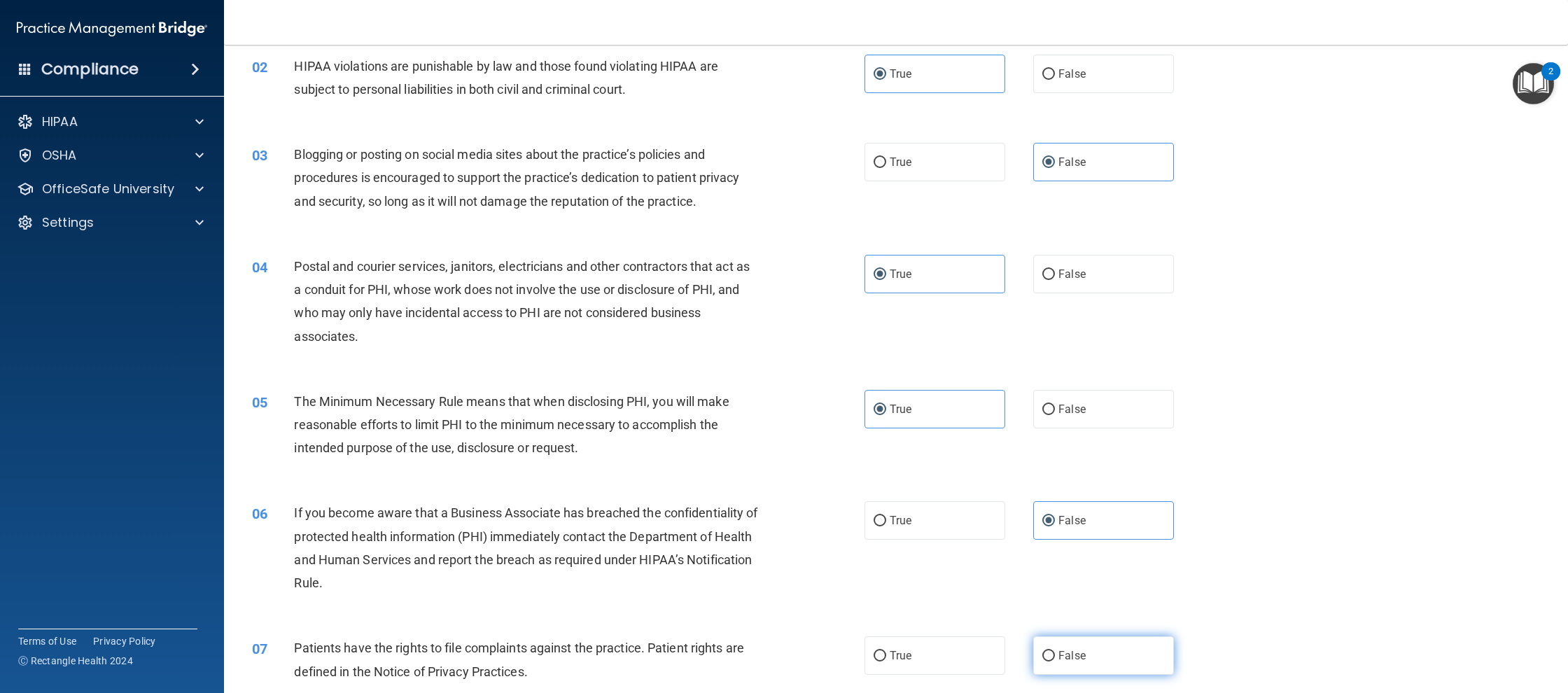
click at [1054, 653] on input "False" at bounding box center [1048, 656] width 13 height 10
radio input "true"
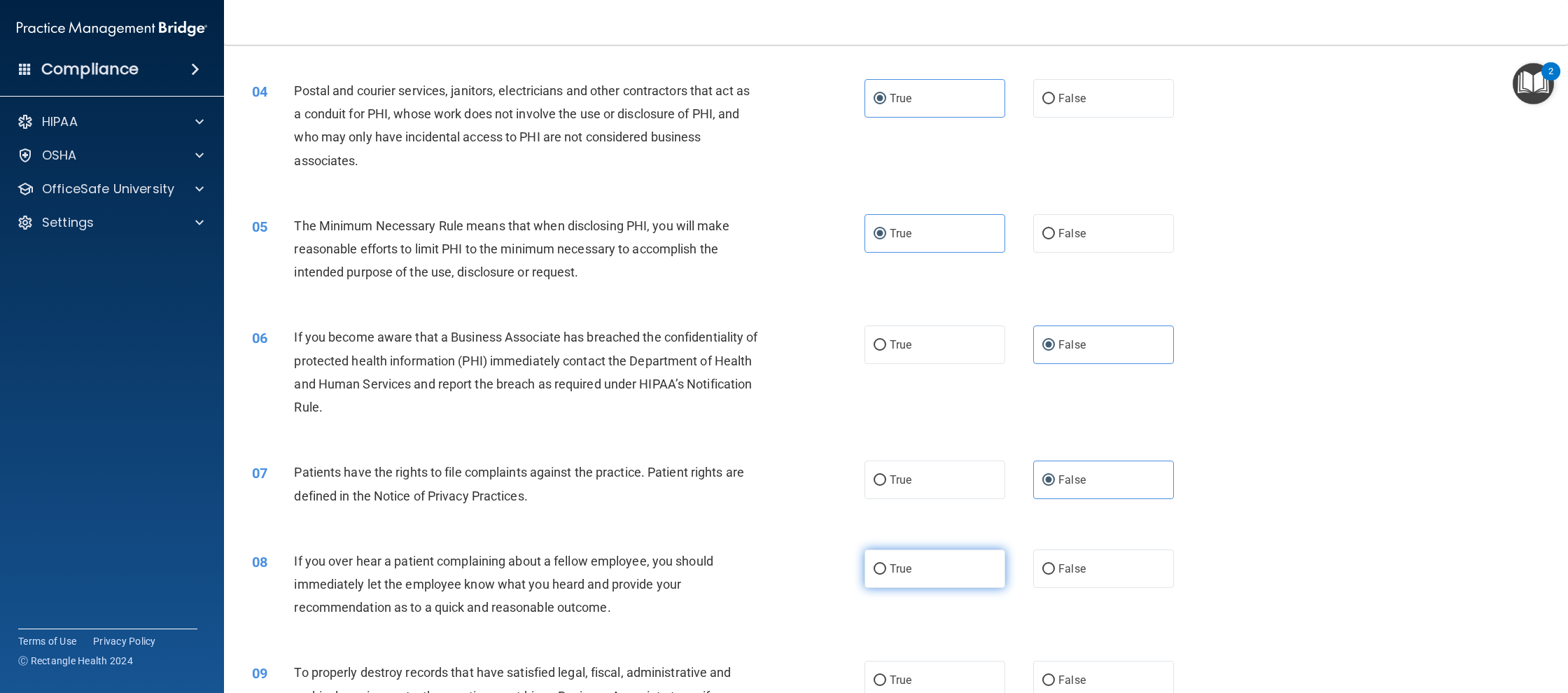
scroll to position [331, 0]
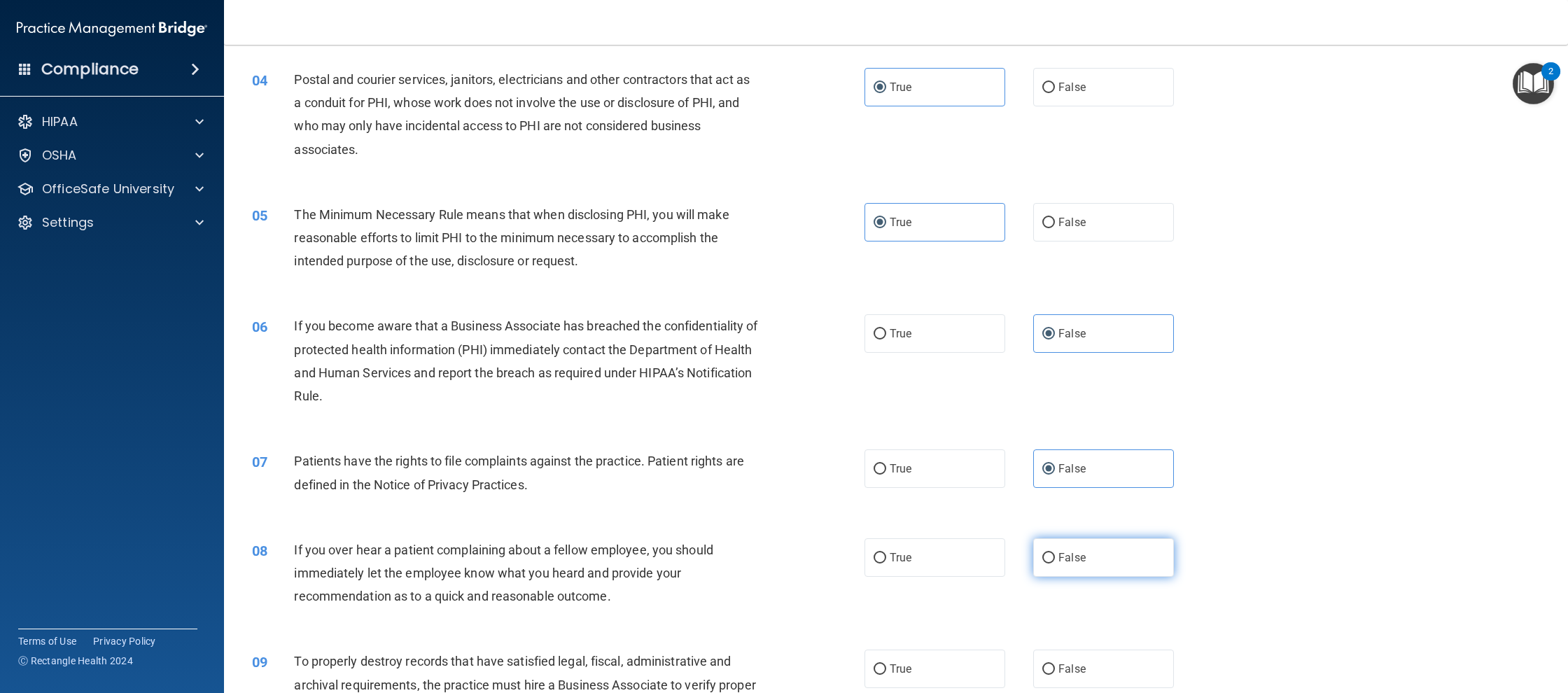
click at [1061, 565] on label "False" at bounding box center [1103, 557] width 141 height 39
click at [1054, 563] on input "False" at bounding box center [1048, 558] width 13 height 10
radio input "true"
click at [1107, 666] on label "False" at bounding box center [1103, 668] width 141 height 39
click at [1054, 666] on input "False" at bounding box center [1048, 670] width 13 height 10
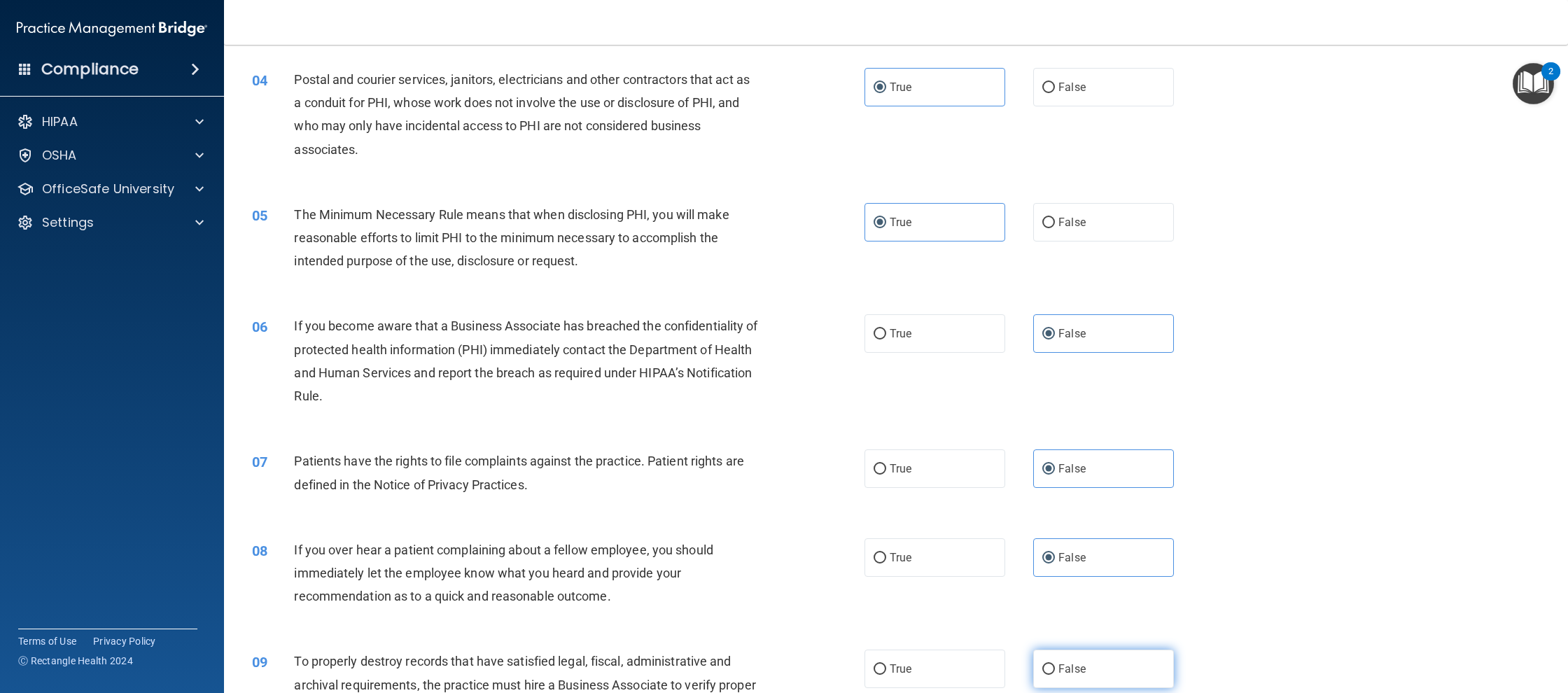
radio input "true"
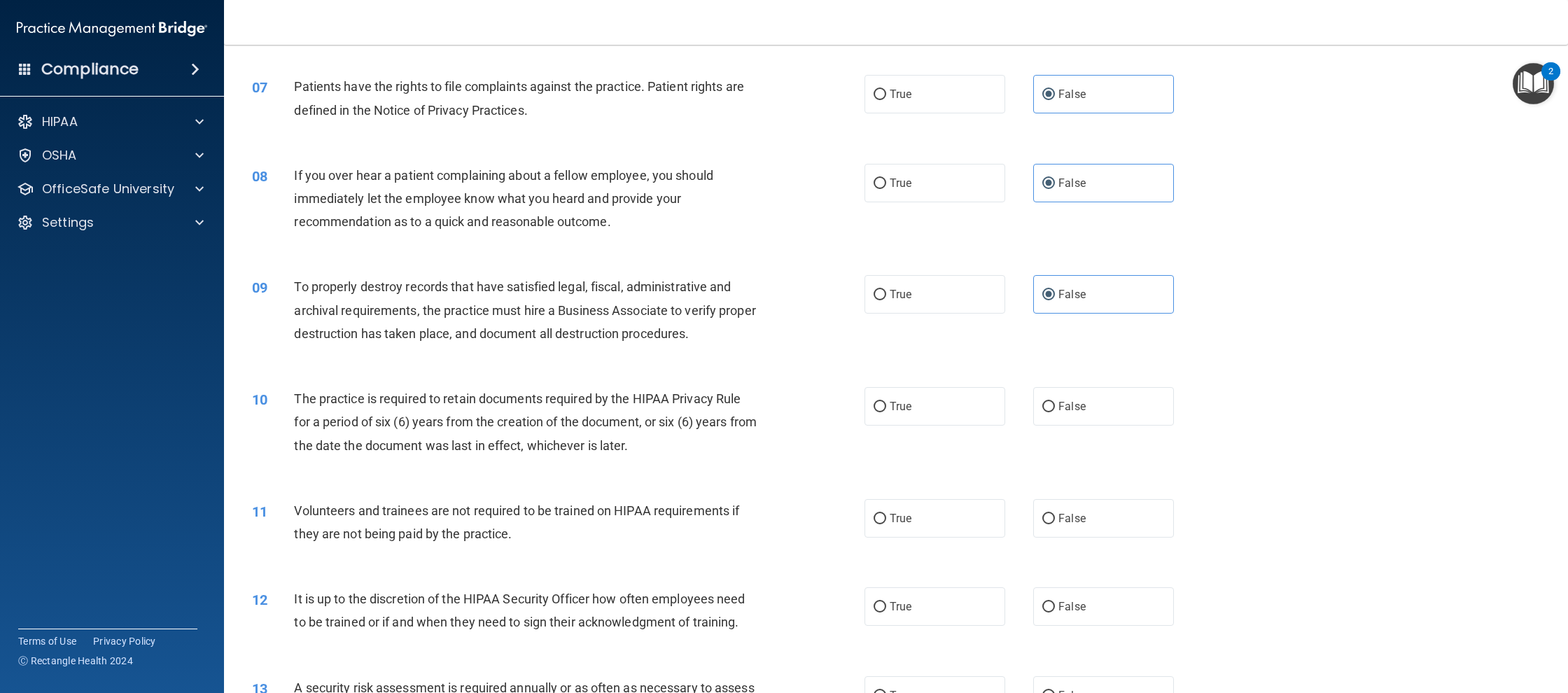
scroll to position [709, 0]
click at [913, 418] on label "True" at bounding box center [935, 403] width 141 height 39
click at [886, 410] on input "True" at bounding box center [879, 404] width 13 height 10
radio input "true"
drag, startPoint x: 925, startPoint y: 518, endPoint x: 926, endPoint y: 527, distance: 9.1
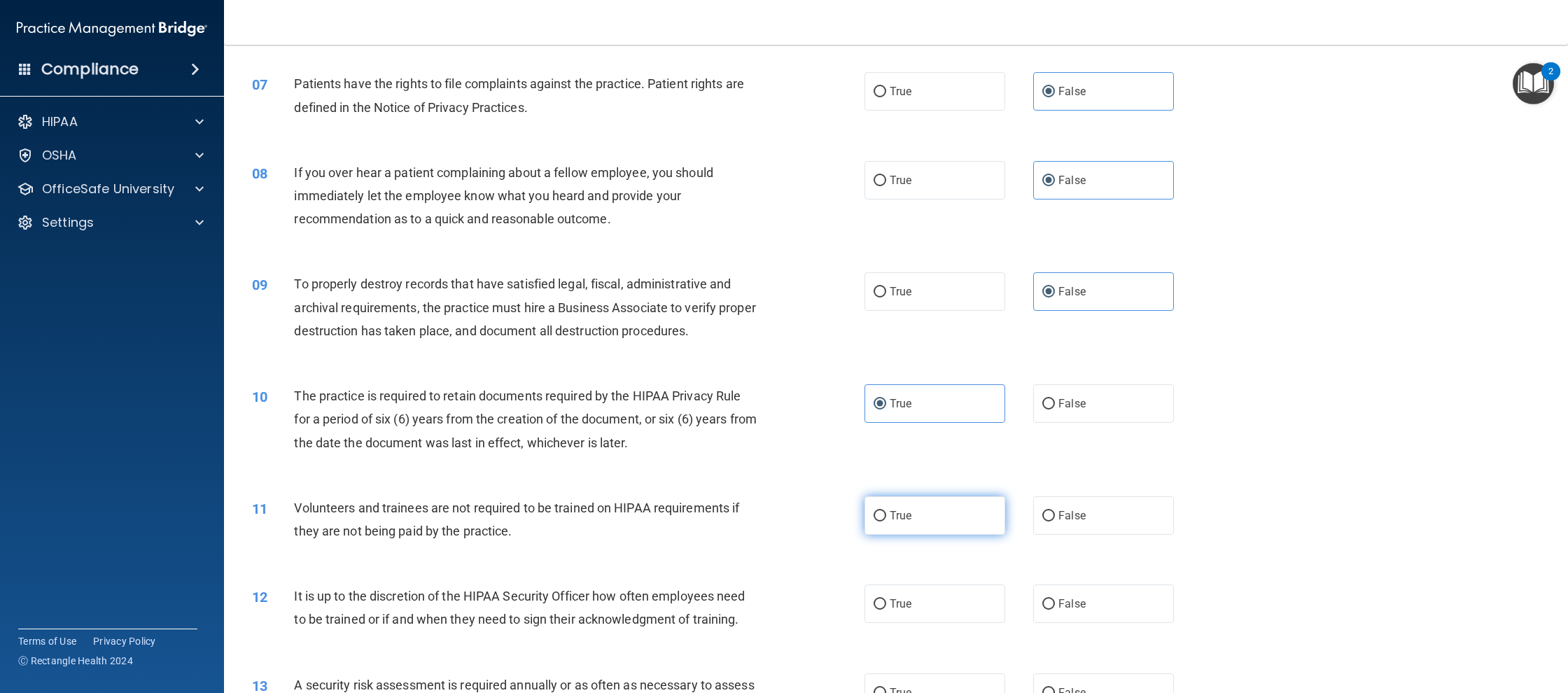
click at [926, 520] on label "True" at bounding box center [935, 515] width 141 height 39
click at [886, 520] on input "True" at bounding box center [879, 516] width 13 height 10
radio input "true"
click at [921, 586] on label "True" at bounding box center [935, 604] width 141 height 39
click at [886, 599] on input "True" at bounding box center [879, 605] width 13 height 10
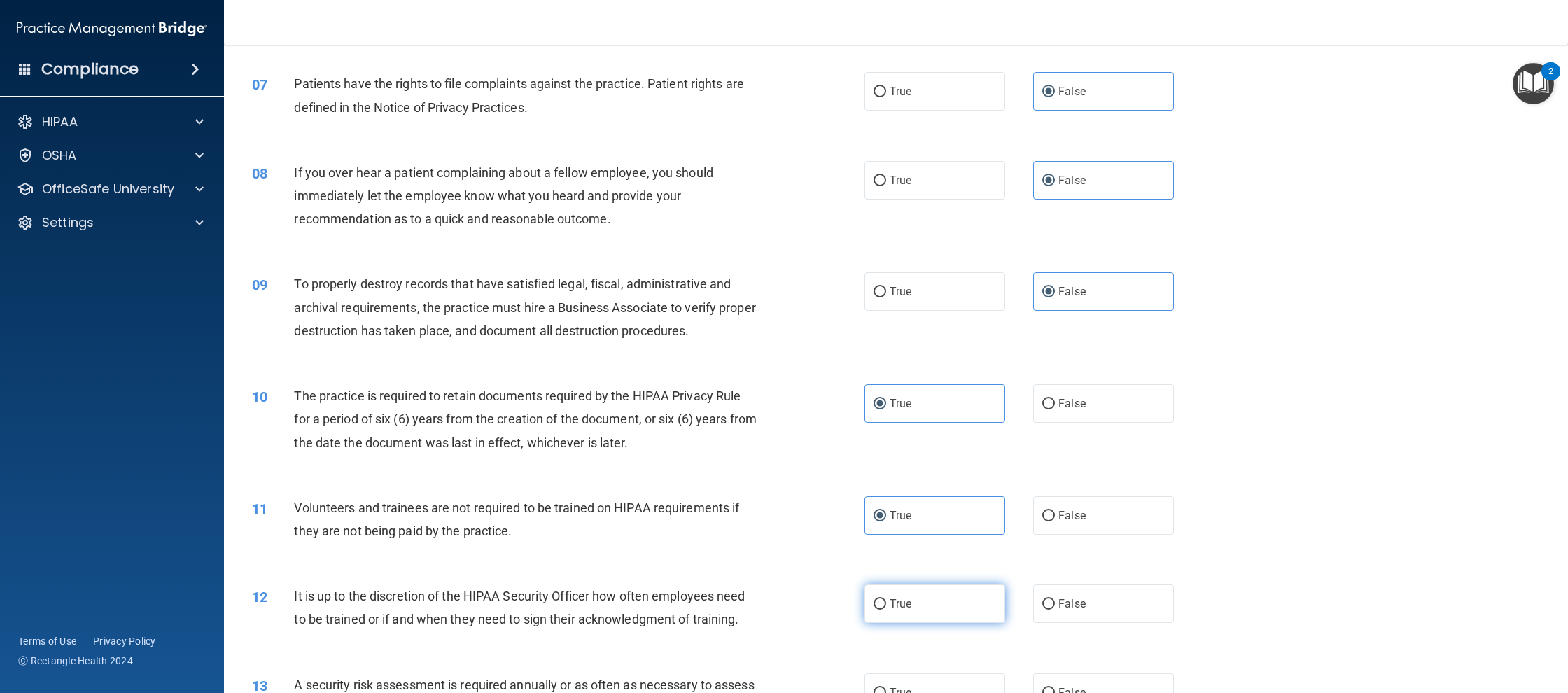
radio input "true"
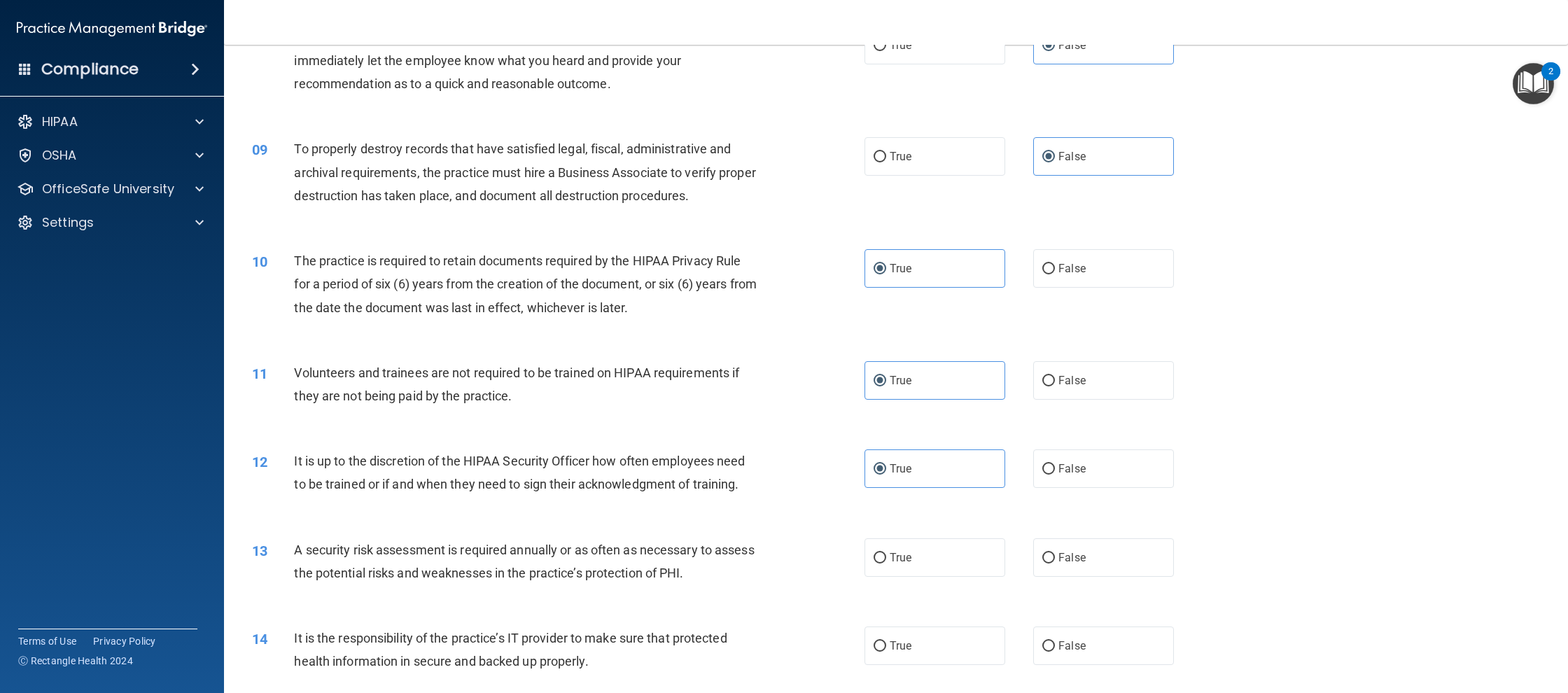
scroll to position [933, 0]
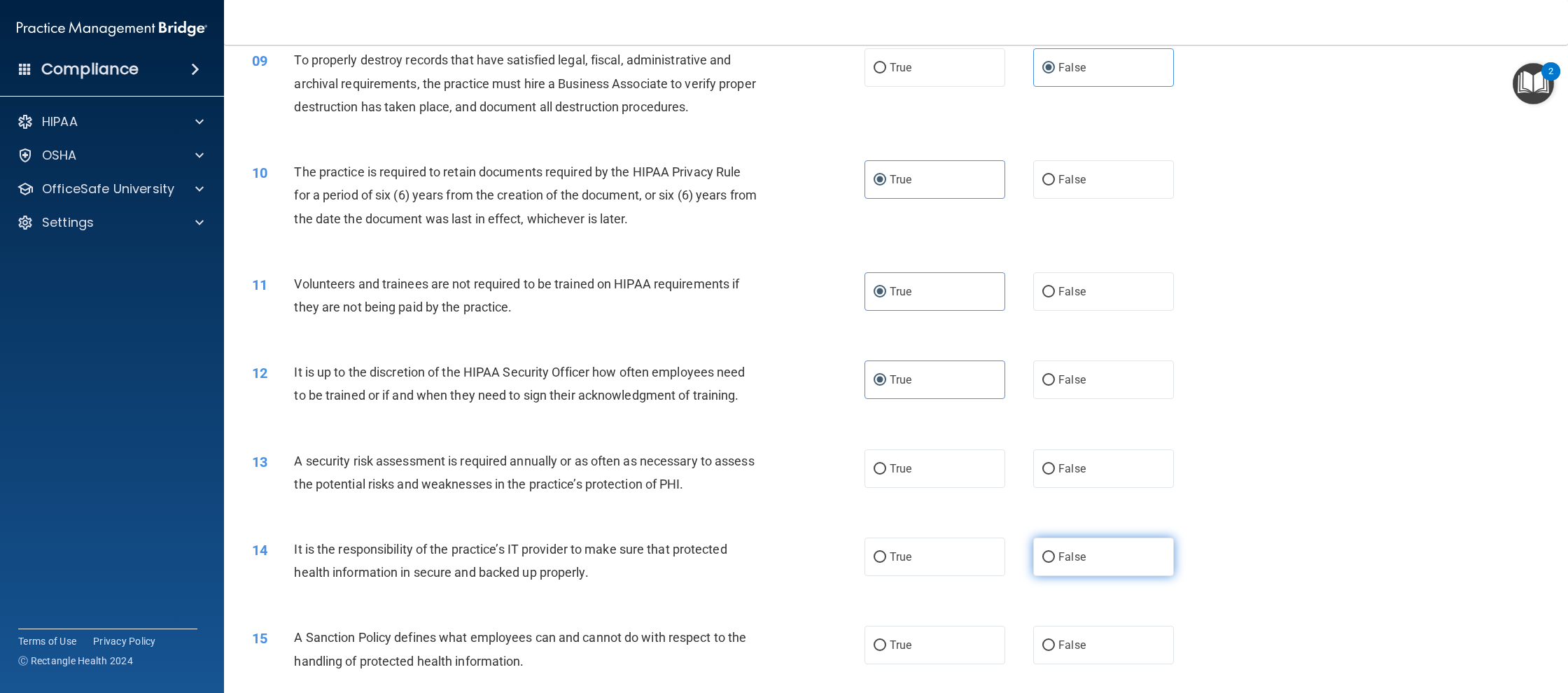
drag, startPoint x: 1107, startPoint y: 472, endPoint x: 1101, endPoint y: 564, distance: 92.2
click at [1107, 474] on label "False" at bounding box center [1103, 468] width 141 height 39
click at [1054, 474] on input "False" at bounding box center [1048, 469] width 13 height 10
radio input "true"
click at [1101, 567] on label "False" at bounding box center [1103, 556] width 141 height 39
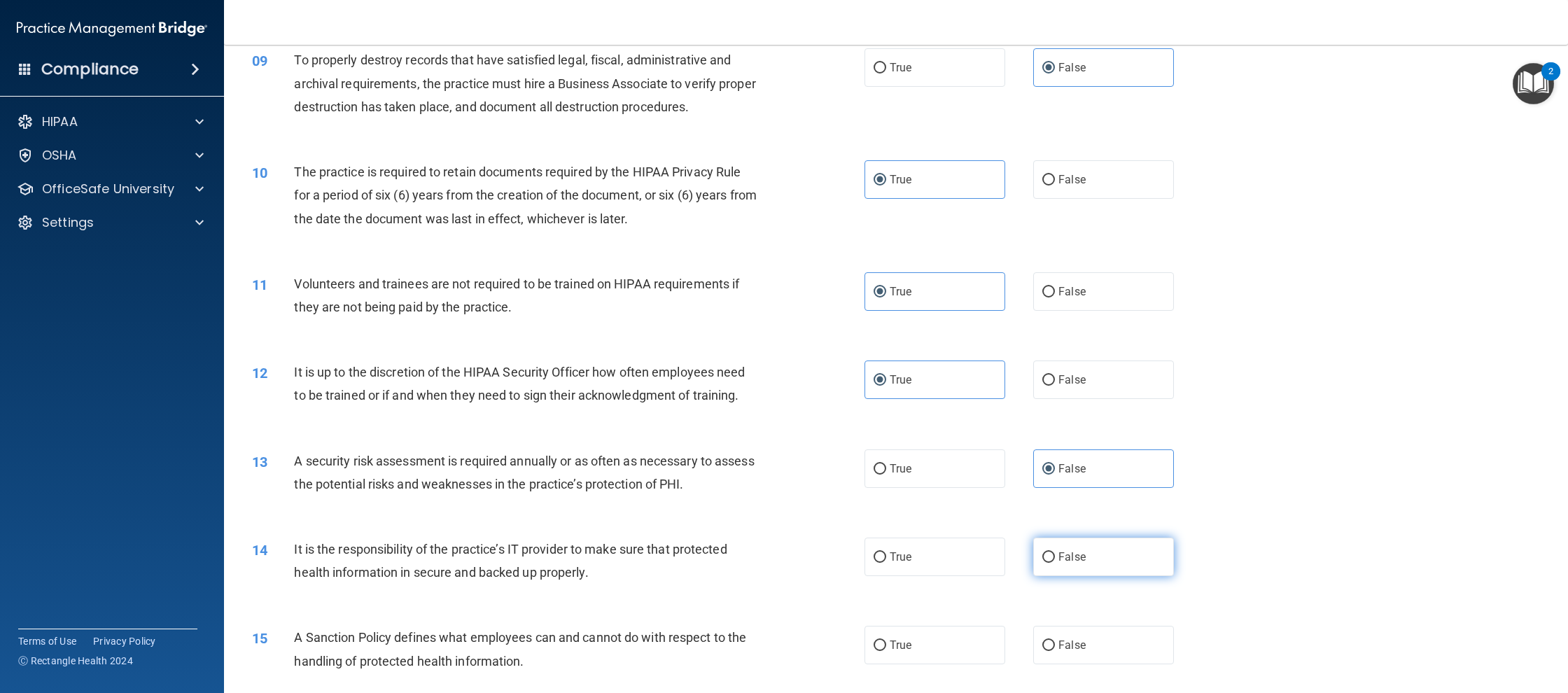
click at [1054, 562] on input "False" at bounding box center [1048, 557] width 13 height 10
radio input "true"
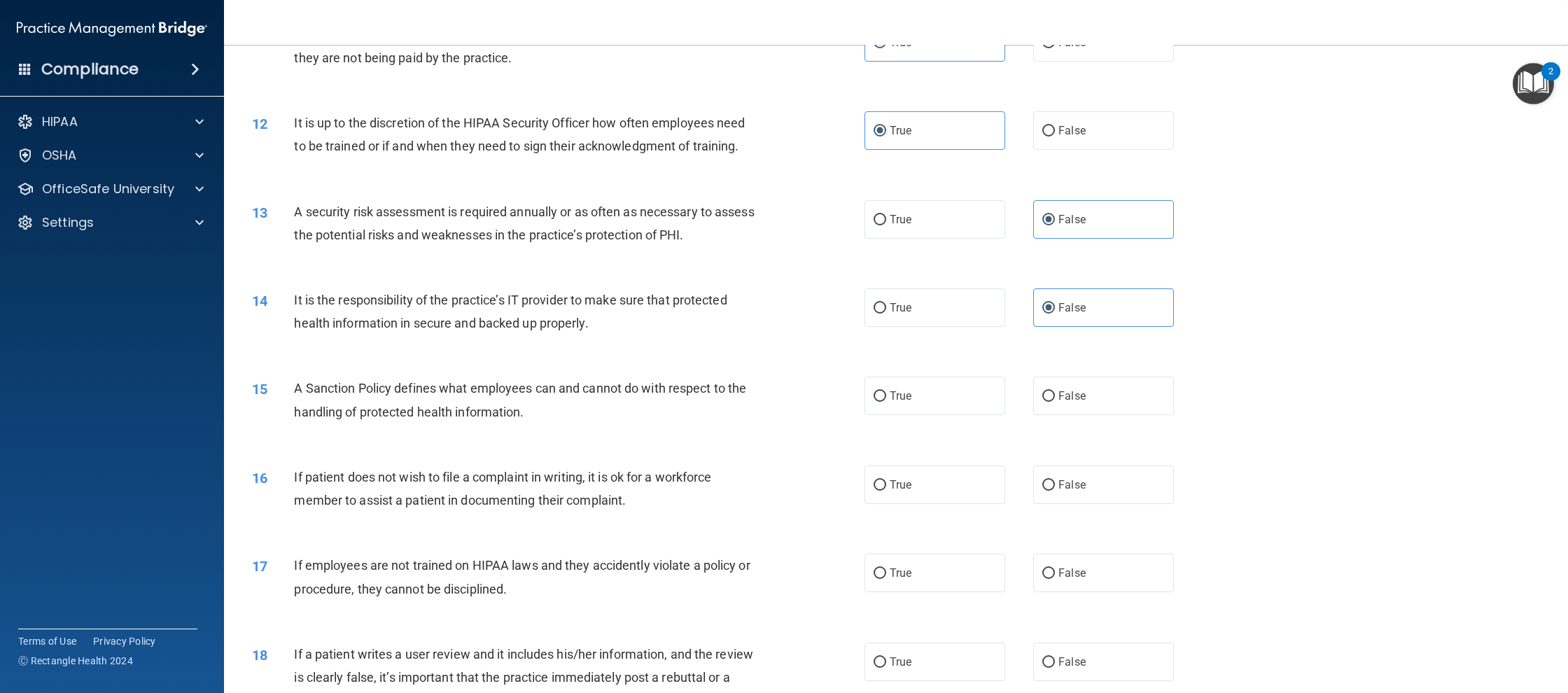
click at [912, 411] on label "True" at bounding box center [935, 396] width 141 height 39
click at [886, 402] on input "True" at bounding box center [879, 397] width 13 height 10
radio input "true"
click at [909, 492] on label "True" at bounding box center [935, 484] width 141 height 39
drag, startPoint x: 914, startPoint y: 479, endPoint x: 914, endPoint y: 502, distance: 23.0
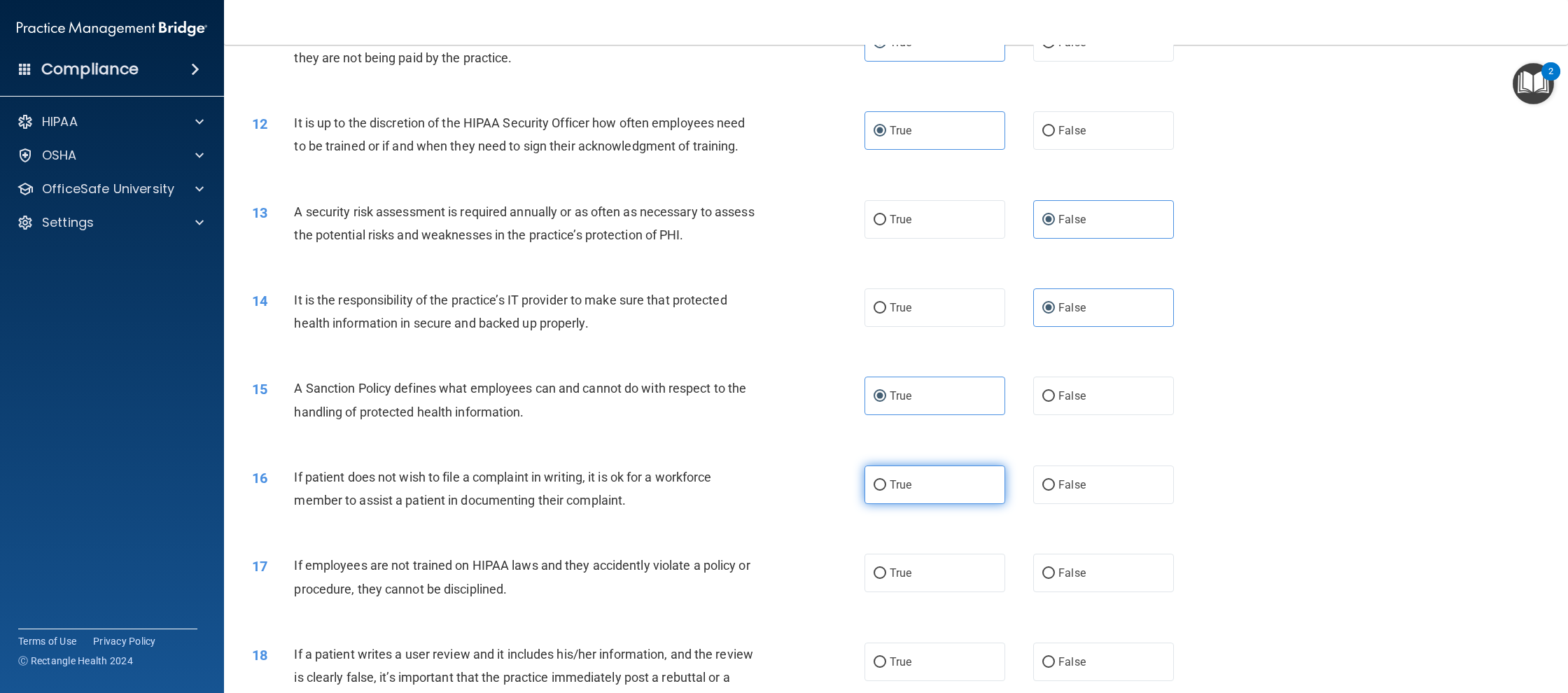
click at [914, 479] on label "True" at bounding box center [935, 484] width 141 height 39
click at [886, 480] on input "True" at bounding box center [879, 485] width 13 height 10
radio input "true"
click at [907, 581] on label "True" at bounding box center [935, 573] width 141 height 39
click at [886, 579] on input "True" at bounding box center [879, 574] width 13 height 10
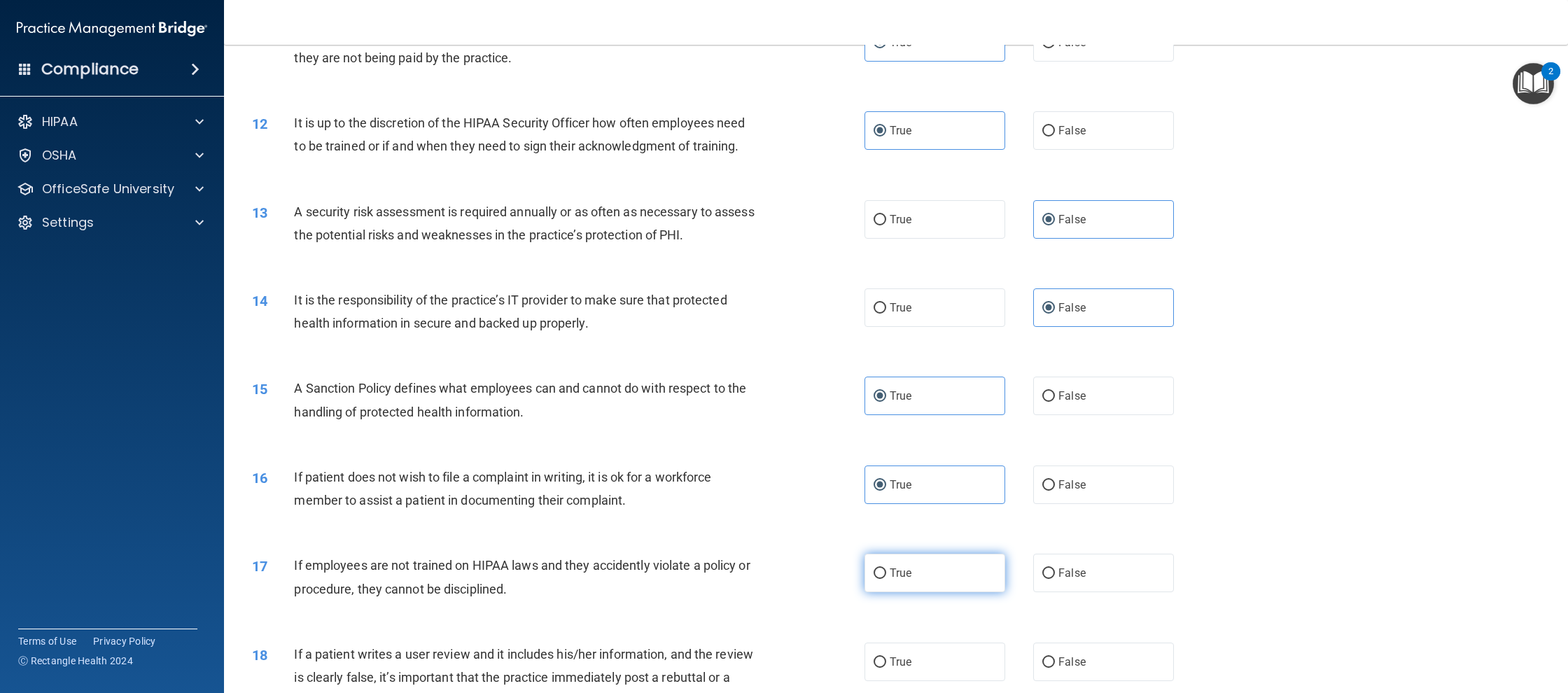
radio input "true"
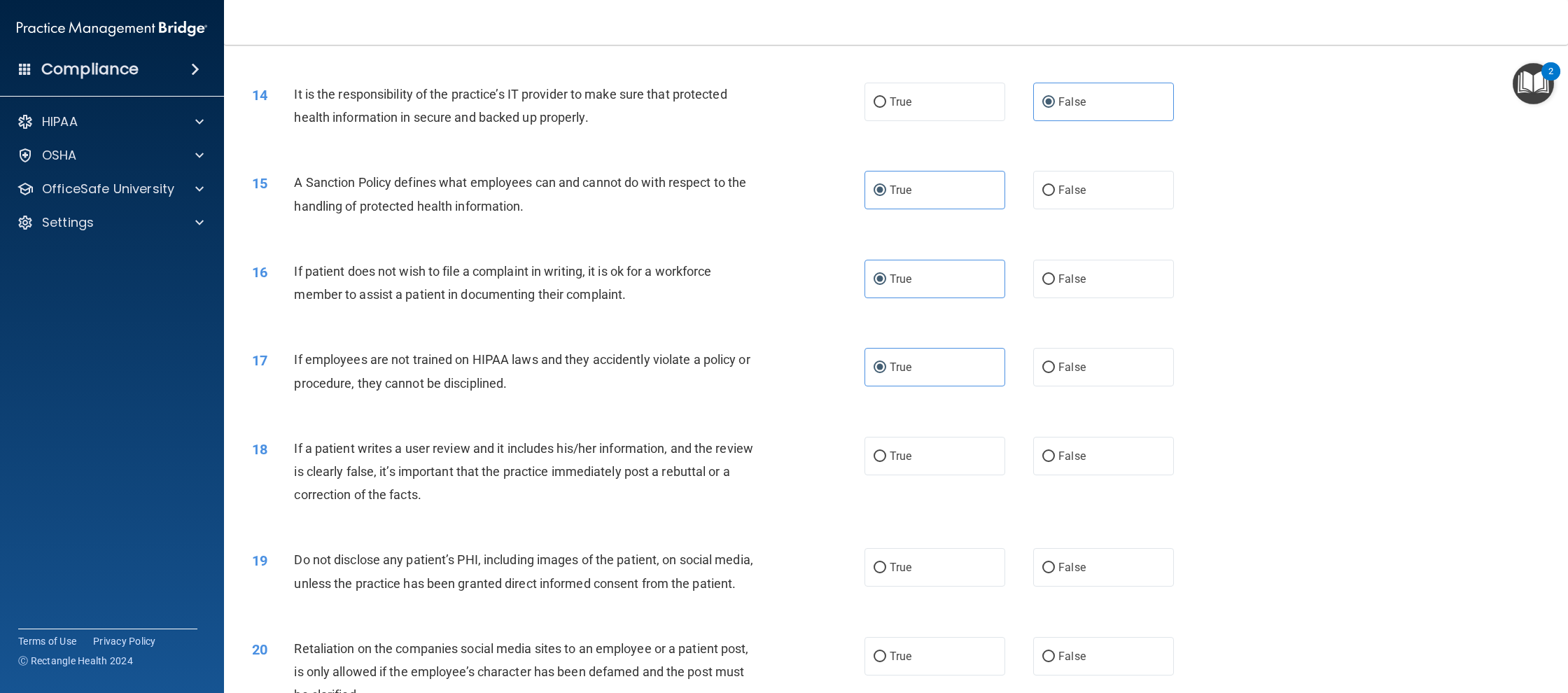
scroll to position [1446, 0]
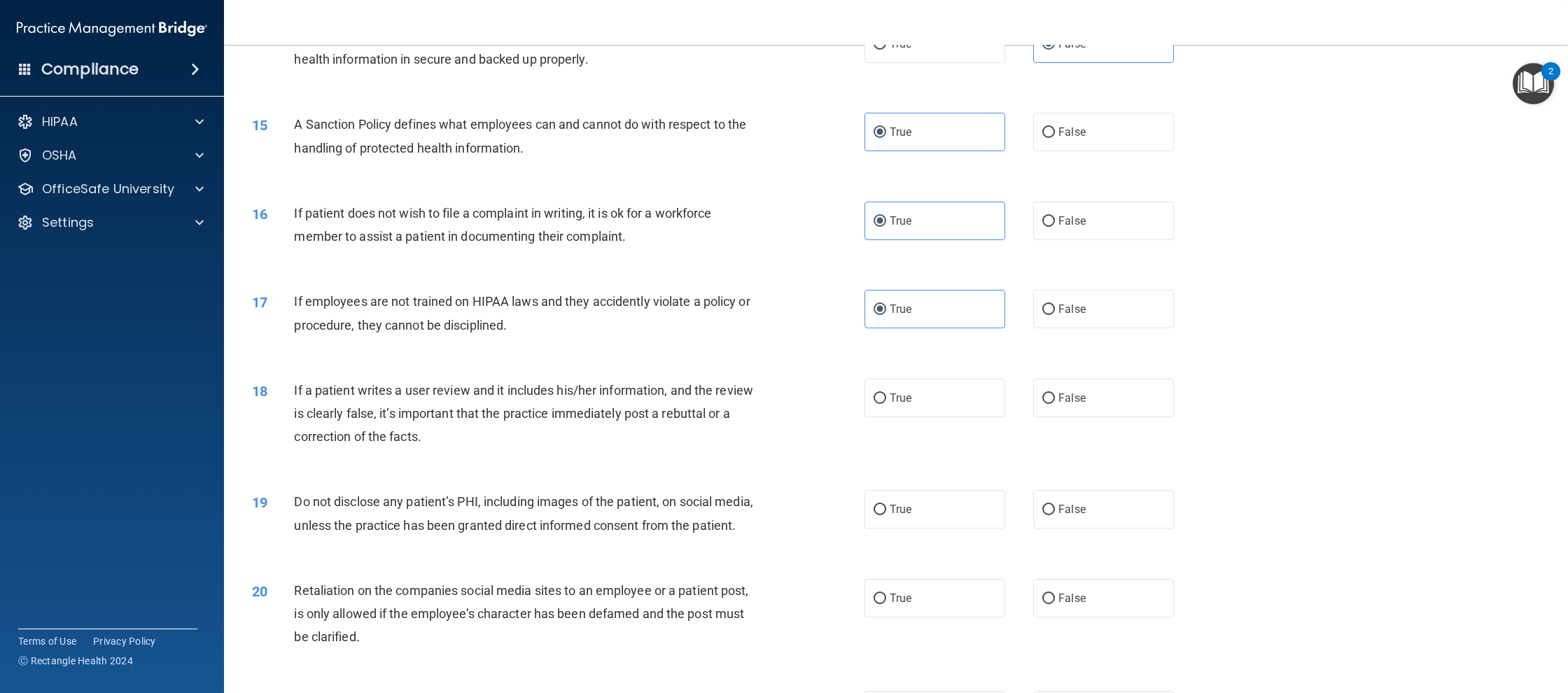
drag, startPoint x: 1107, startPoint y: 405, endPoint x: 1100, endPoint y: 440, distance: 35.7
click at [1107, 405] on label "False" at bounding box center [1103, 398] width 141 height 39
click at [1054, 404] on input "False" at bounding box center [1048, 398] width 13 height 10
radio input "true"
click at [1111, 527] on label "False" at bounding box center [1103, 509] width 141 height 39
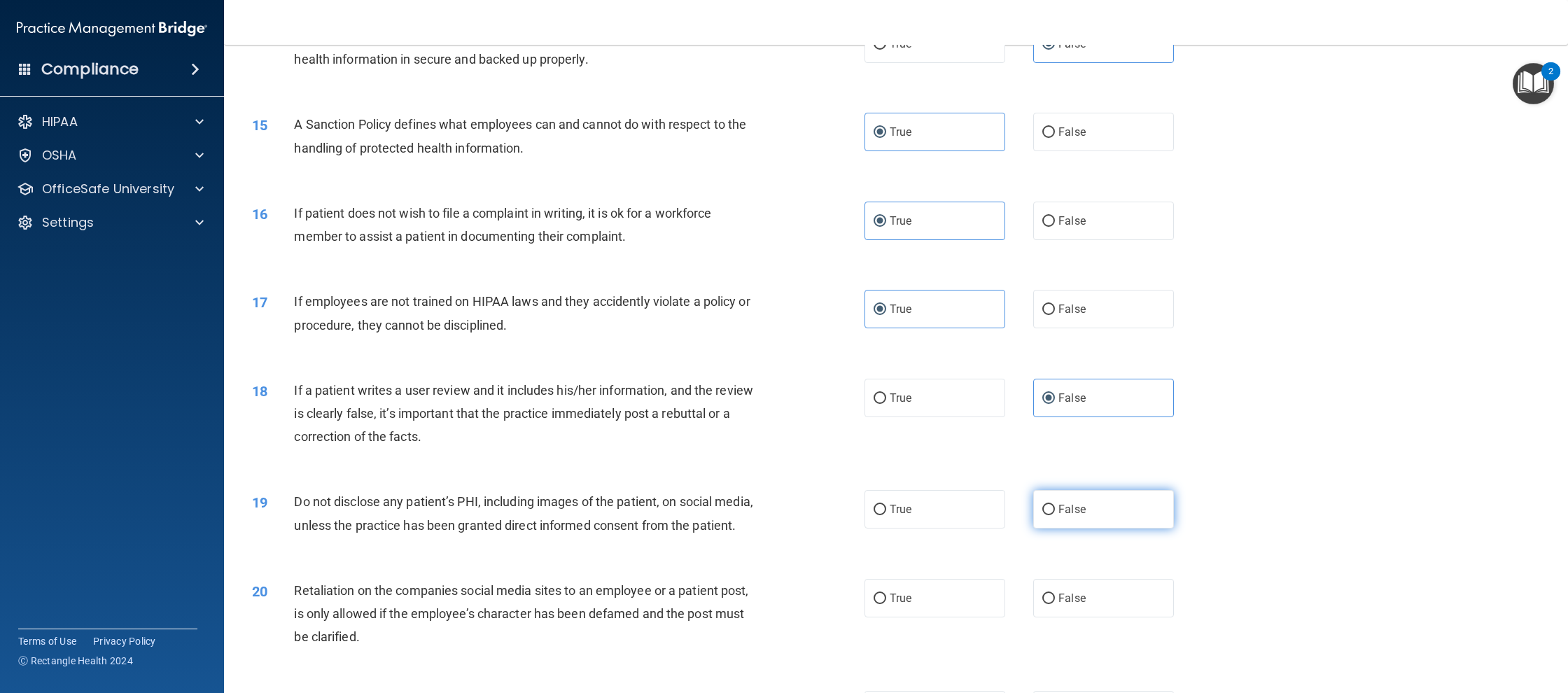
click at [1054, 515] on input "False" at bounding box center [1048, 510] width 13 height 10
radio input "true"
click at [1152, 584] on label "False" at bounding box center [1103, 598] width 141 height 39
click at [1054, 593] on input "False" at bounding box center [1048, 599] width 13 height 10
radio input "true"
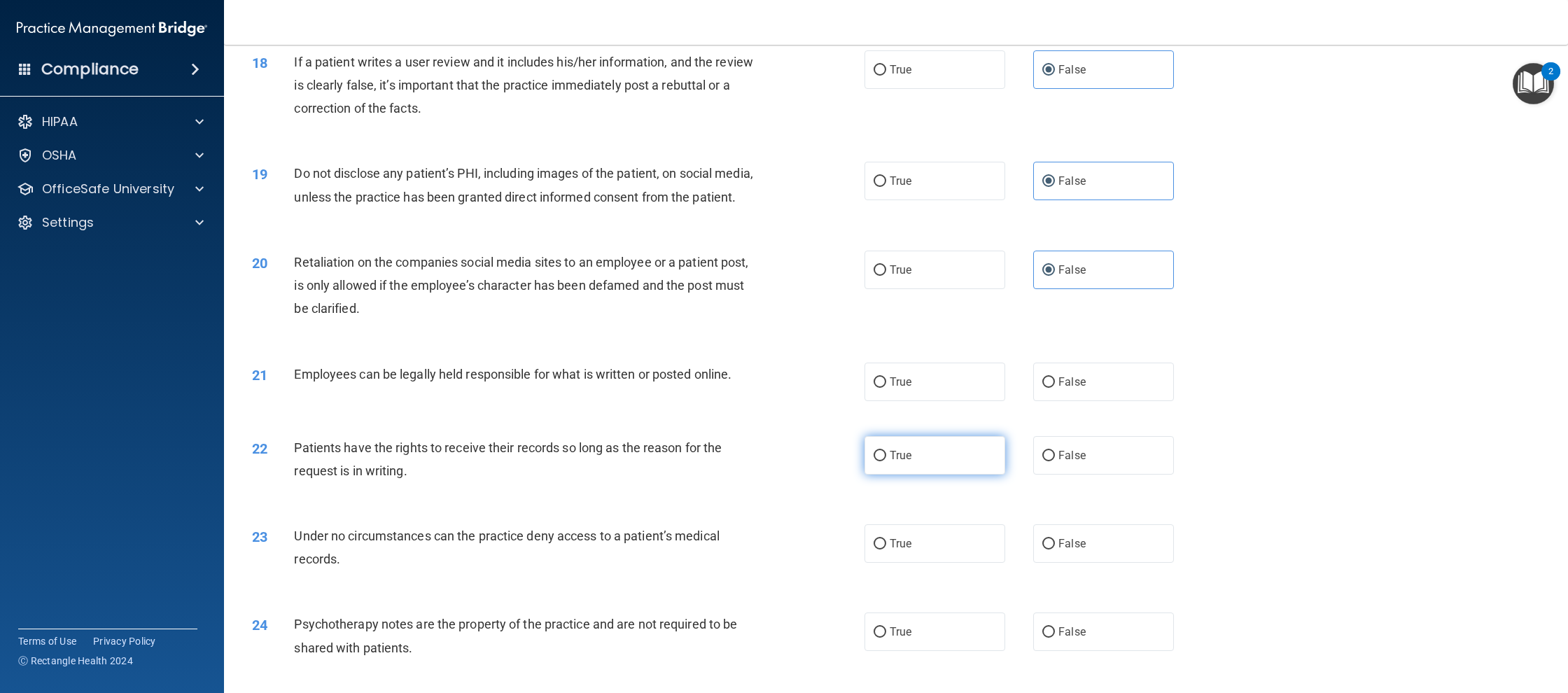
scroll to position [1787, 0]
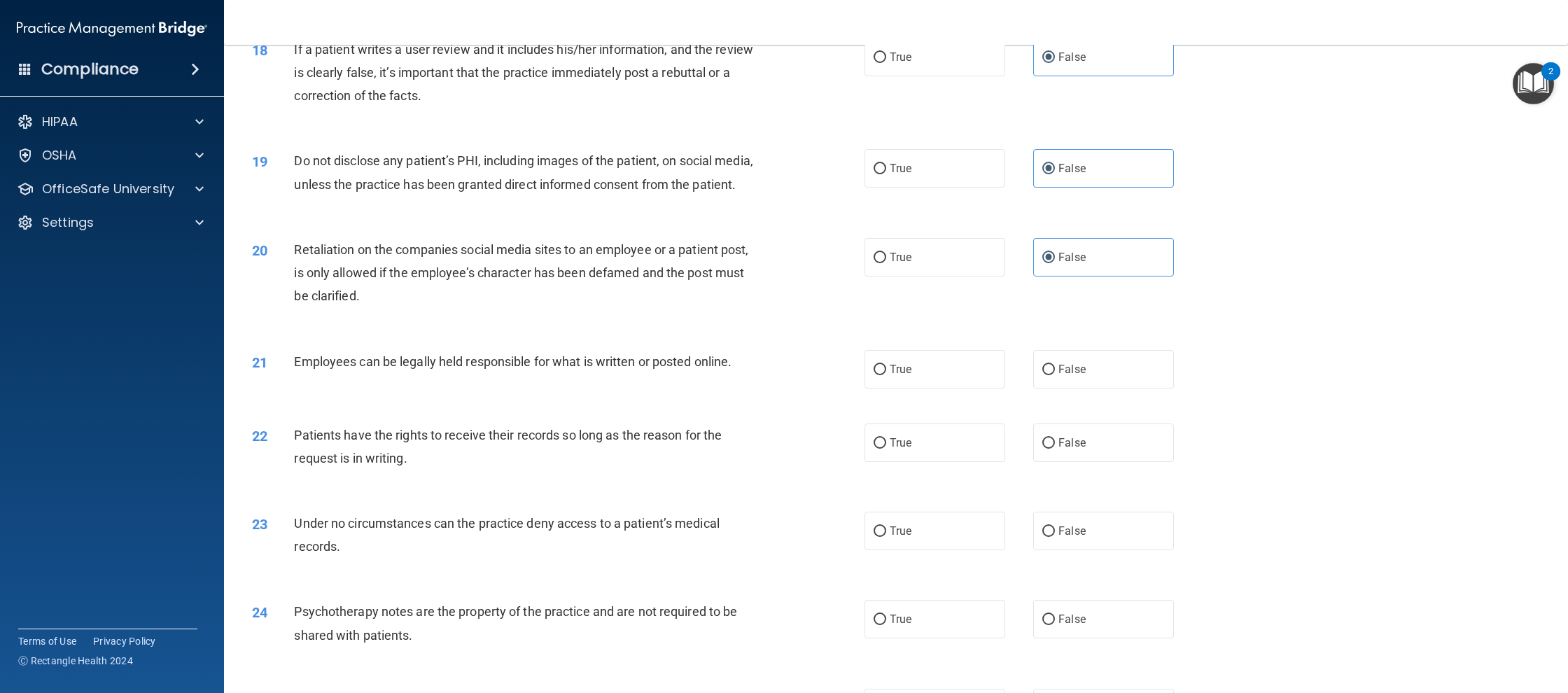
drag, startPoint x: 899, startPoint y: 365, endPoint x: 909, endPoint y: 415, distance: 51.0
click at [899, 366] on span "True" at bounding box center [900, 368] width 21 height 13
click at [886, 366] on input "True" at bounding box center [879, 370] width 13 height 10
radio input "true"
click at [918, 441] on label "True" at bounding box center [935, 442] width 141 height 39
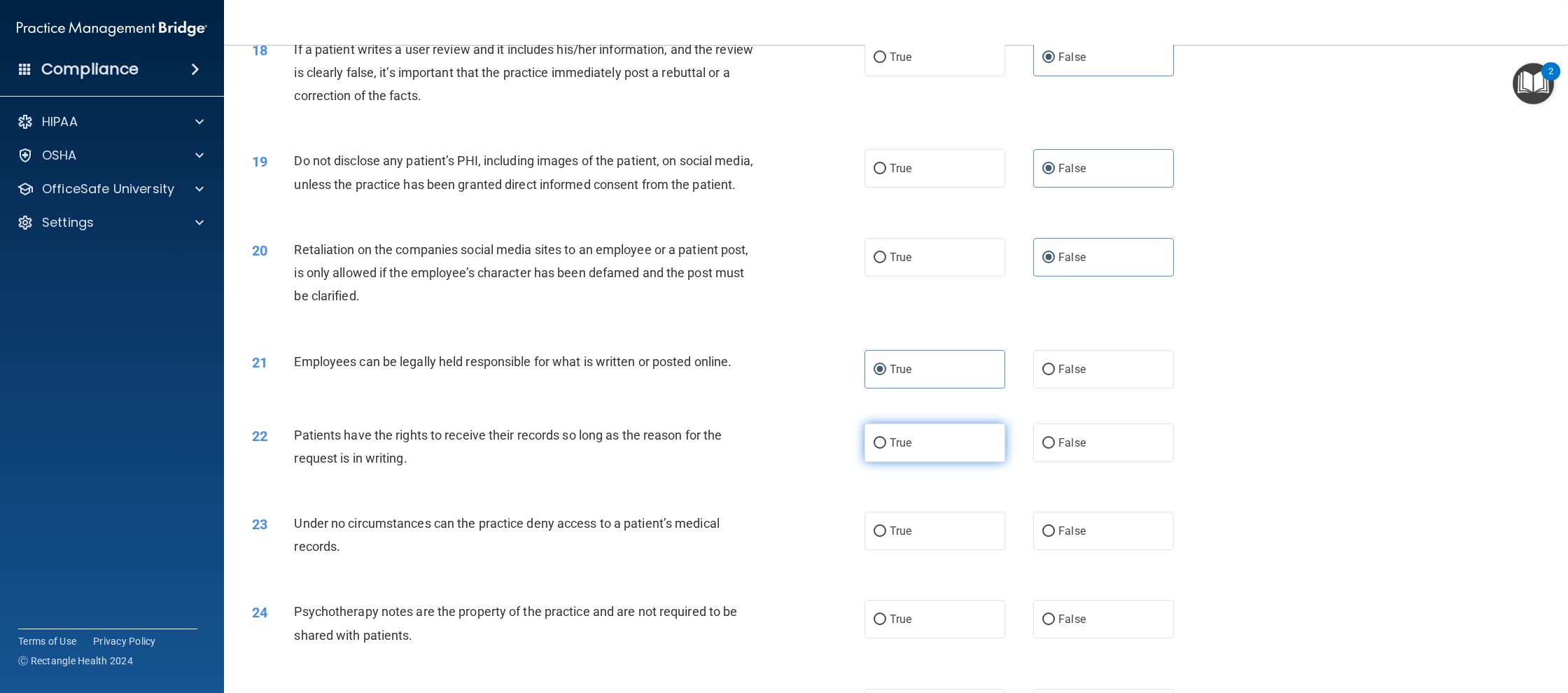
click at [886, 441] on input "True" at bounding box center [879, 443] width 13 height 10
radio input "true"
click at [1126, 550] on div "23 Under no circumstances can the practice deny access to a patient’s medical r…" at bounding box center [896, 538] width 1309 height 88
click at [1119, 544] on label "False" at bounding box center [1103, 531] width 141 height 39
click at [1054, 537] on input "False" at bounding box center [1048, 532] width 13 height 10
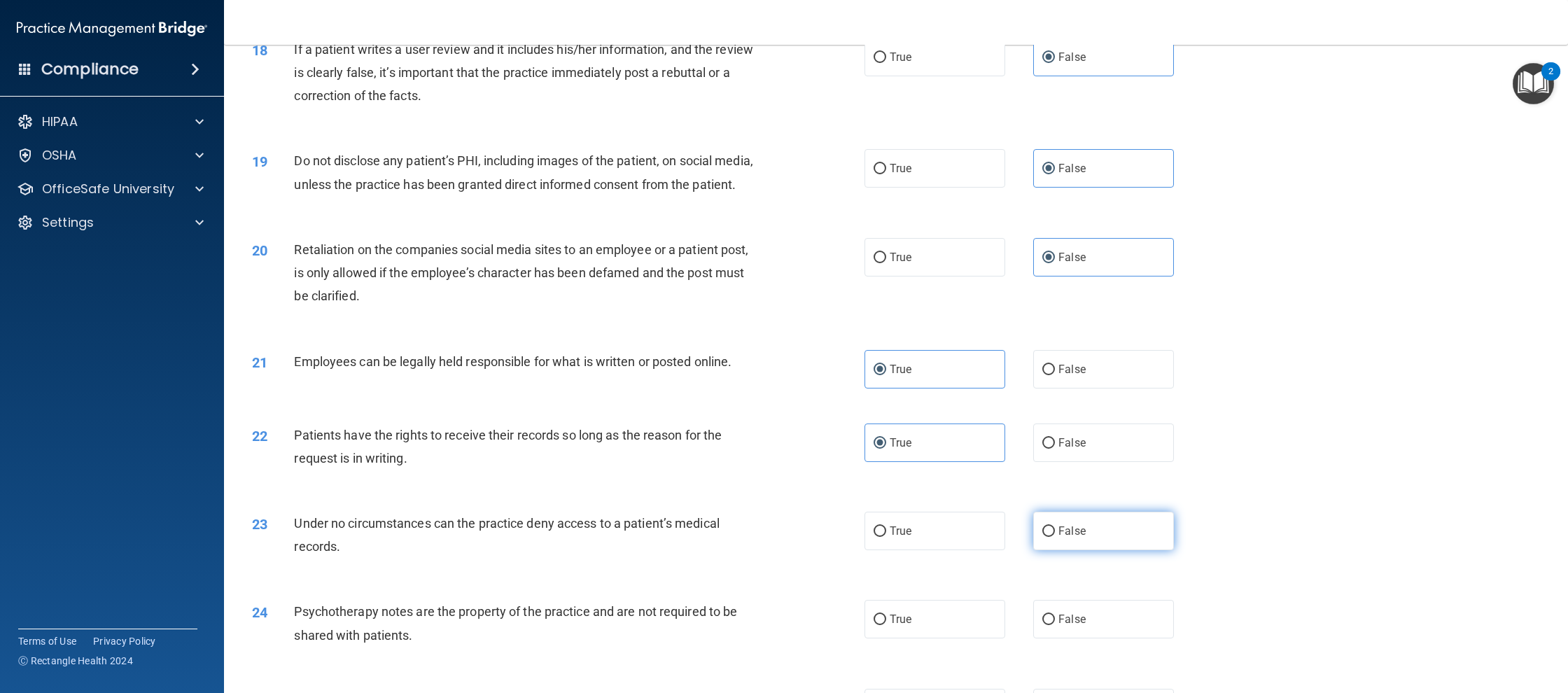
radio input "true"
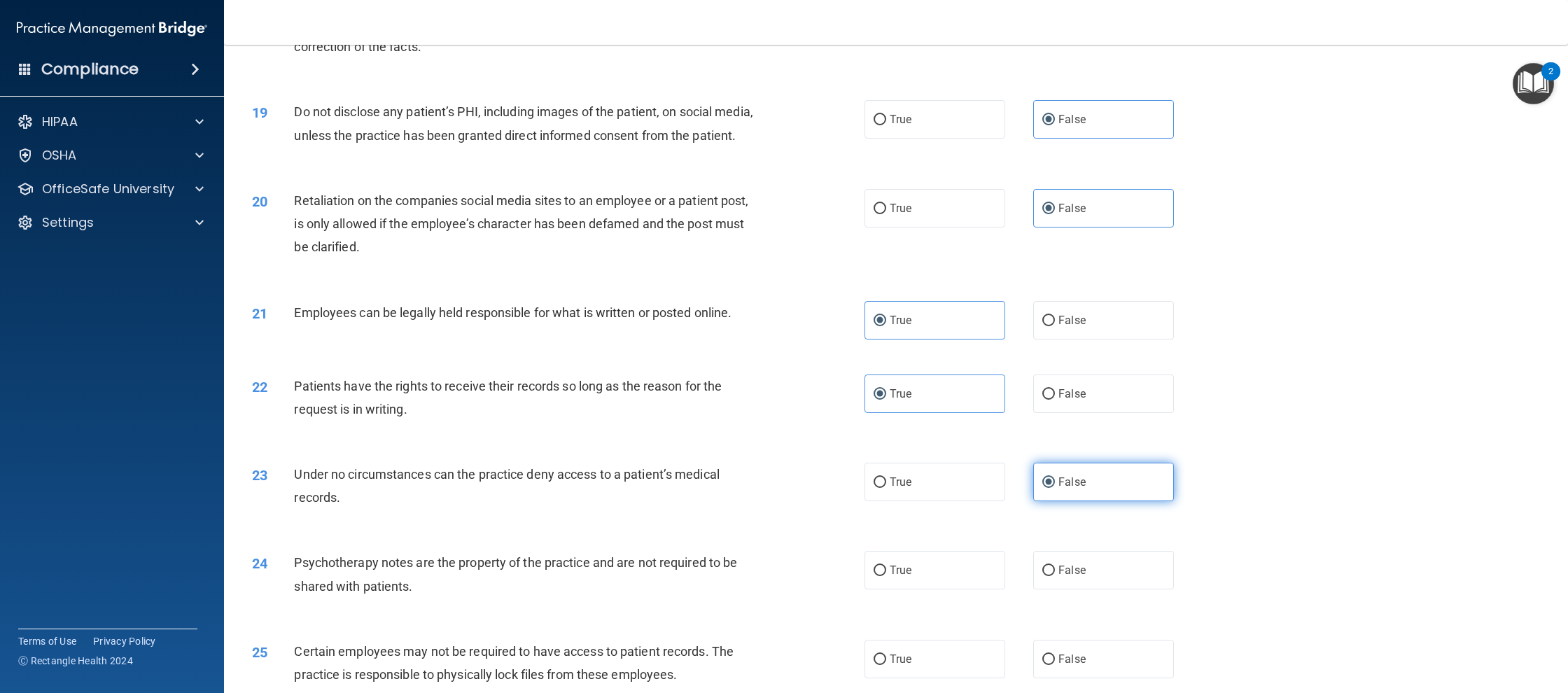
scroll to position [1850, 0]
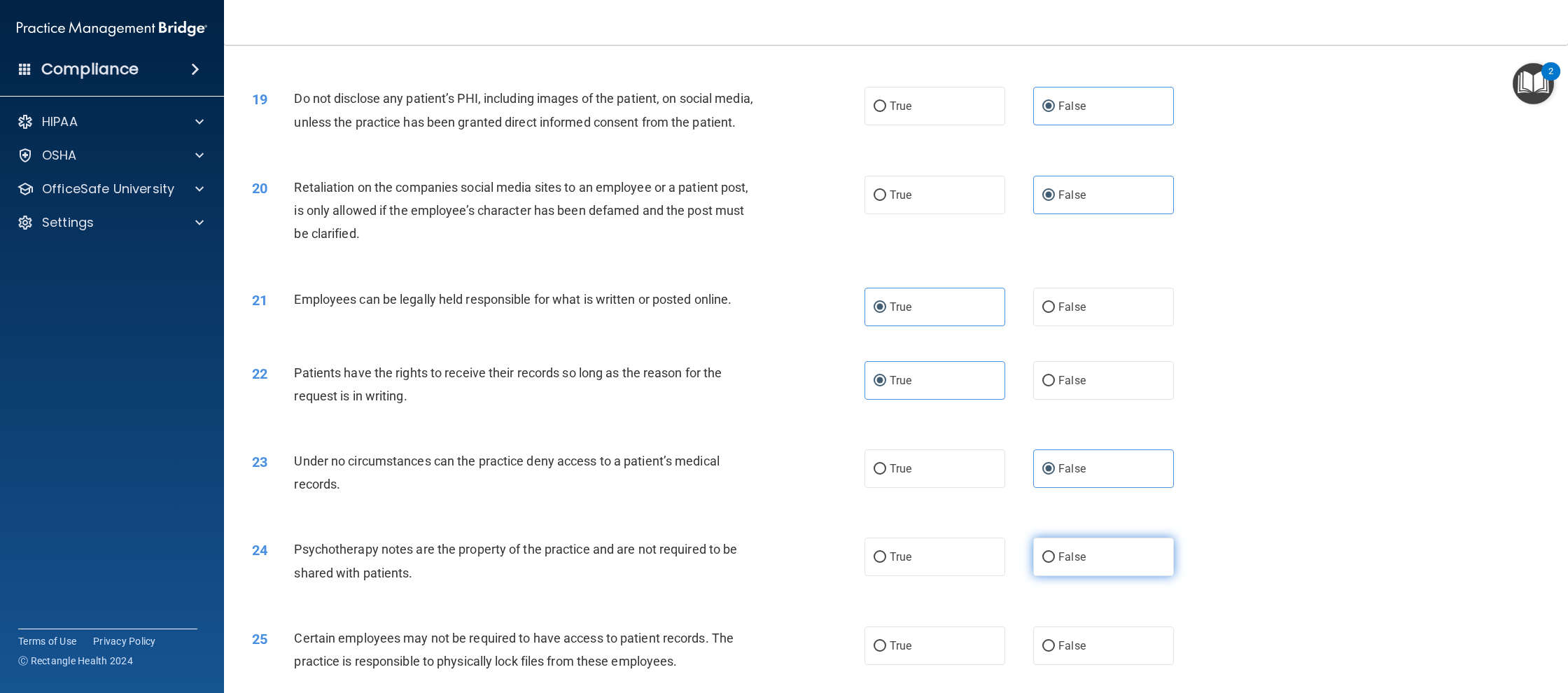
click at [1133, 553] on label "False" at bounding box center [1103, 556] width 141 height 39
click at [1054, 553] on input "False" at bounding box center [1048, 557] width 13 height 10
radio input "true"
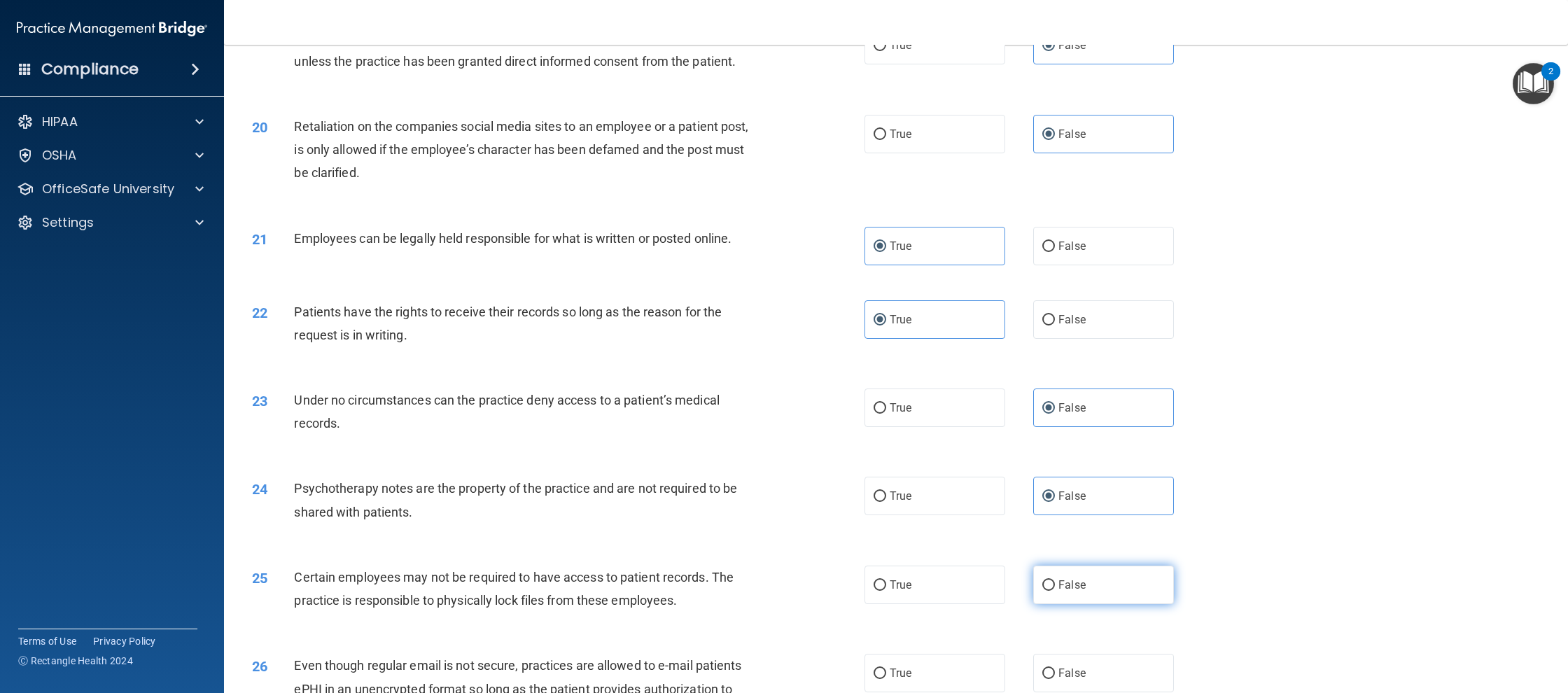
scroll to position [1995, 0]
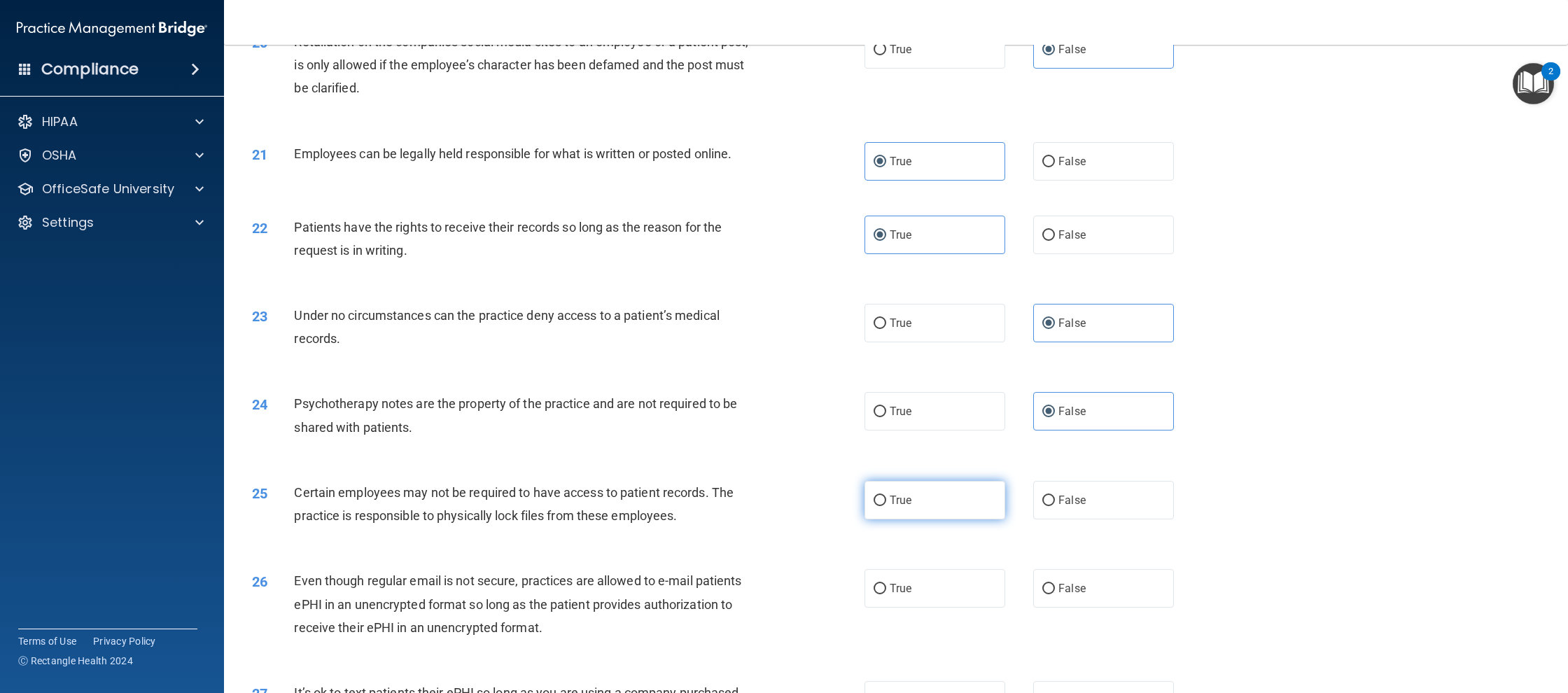
drag, startPoint x: 884, startPoint y: 527, endPoint x: 885, endPoint y: 510, distance: 17.0
click at [884, 527] on div "25 Certain employees may not be required to have access to patient records. The…" at bounding box center [558, 508] width 654 height 53
click at [885, 510] on label "True" at bounding box center [935, 500] width 141 height 39
click at [885, 506] on input "True" at bounding box center [879, 501] width 13 height 10
radio input "true"
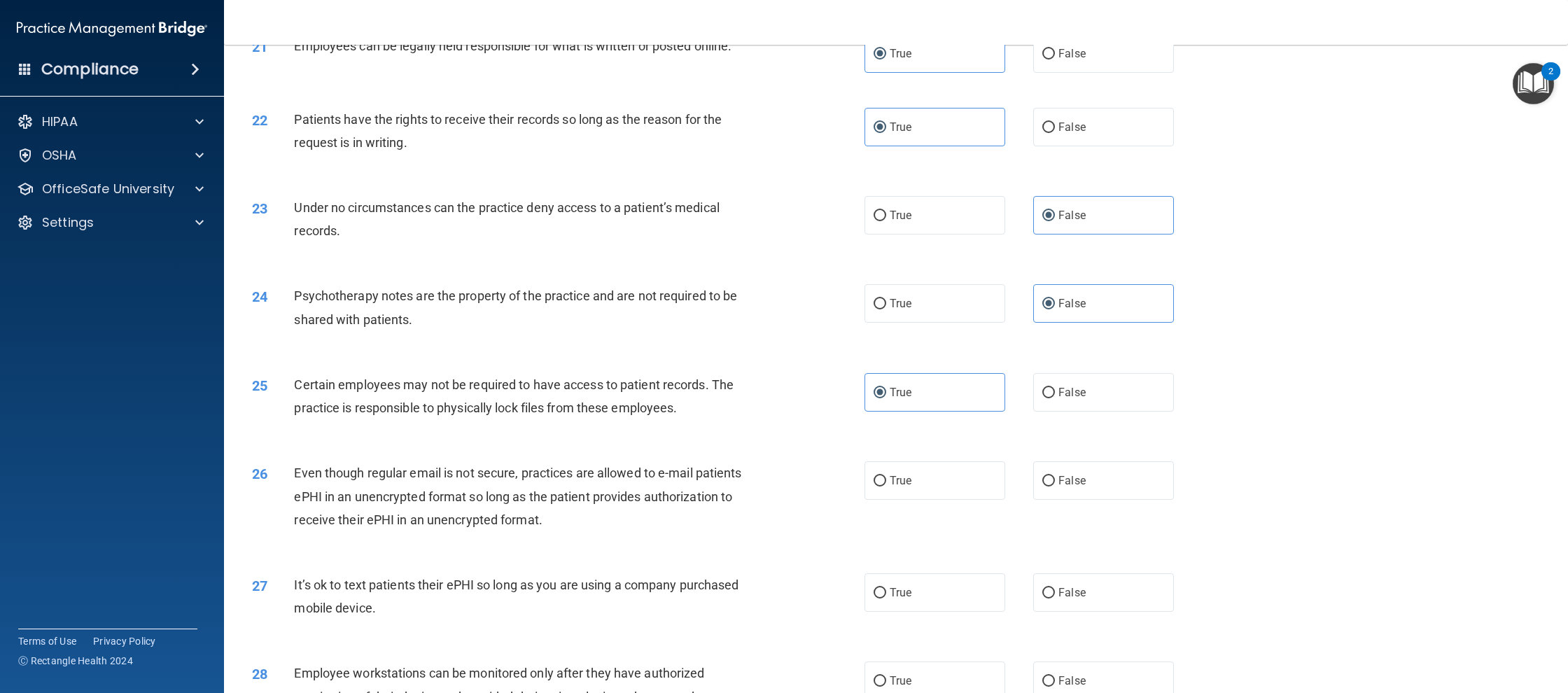
scroll to position [2111, 0]
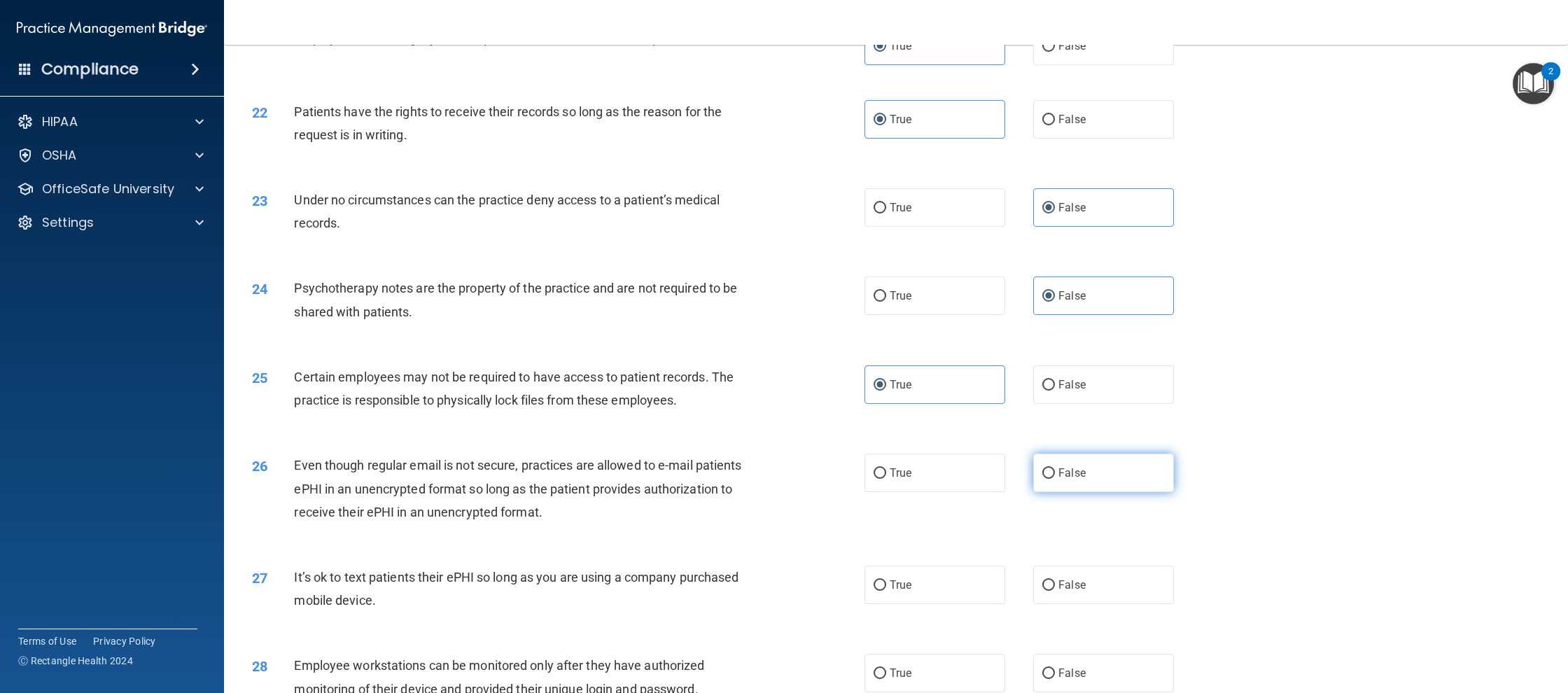
click at [1043, 477] on input "False" at bounding box center [1048, 473] width 13 height 10
radio input "true"
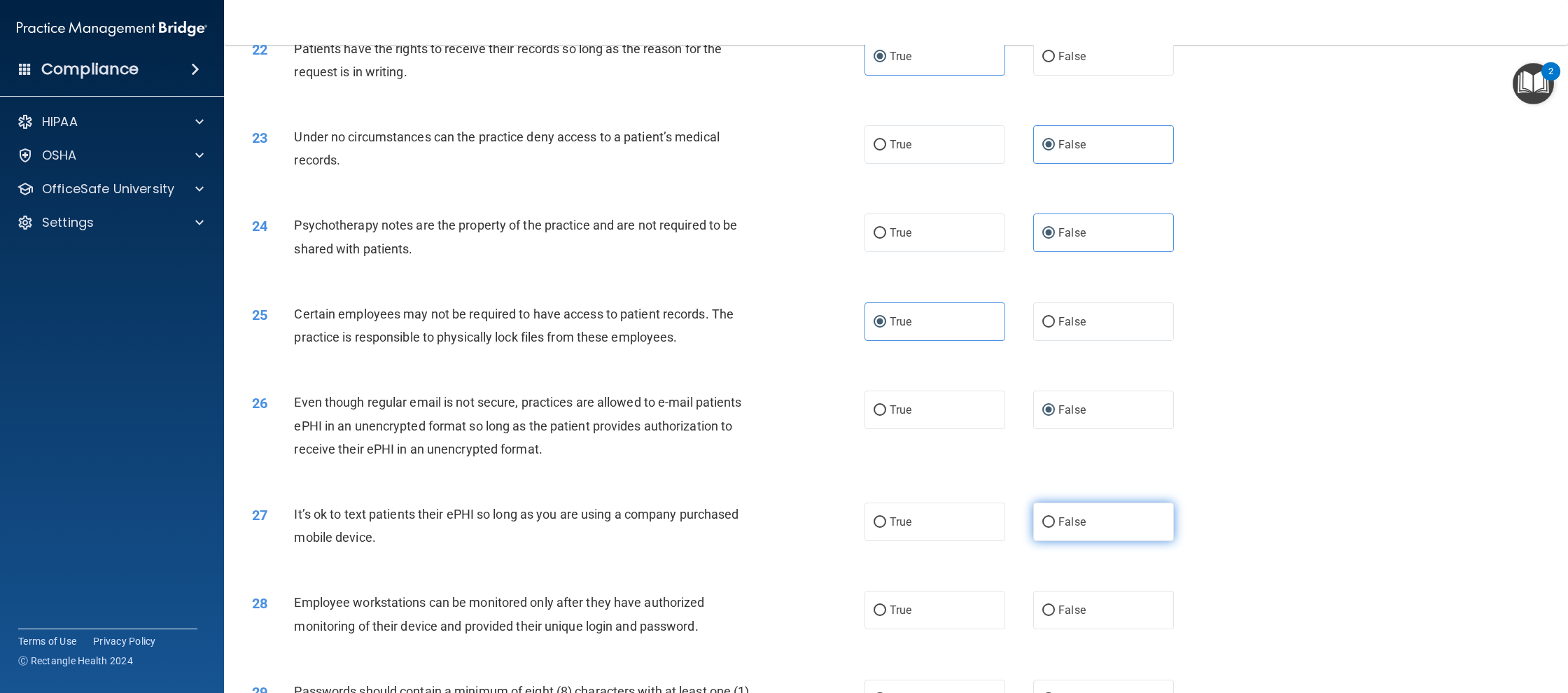
scroll to position [2175, 0]
click at [1069, 506] on label "False" at bounding box center [1103, 520] width 141 height 39
click at [1054, 515] on input "False" at bounding box center [1048, 520] width 13 height 10
radio input "true"
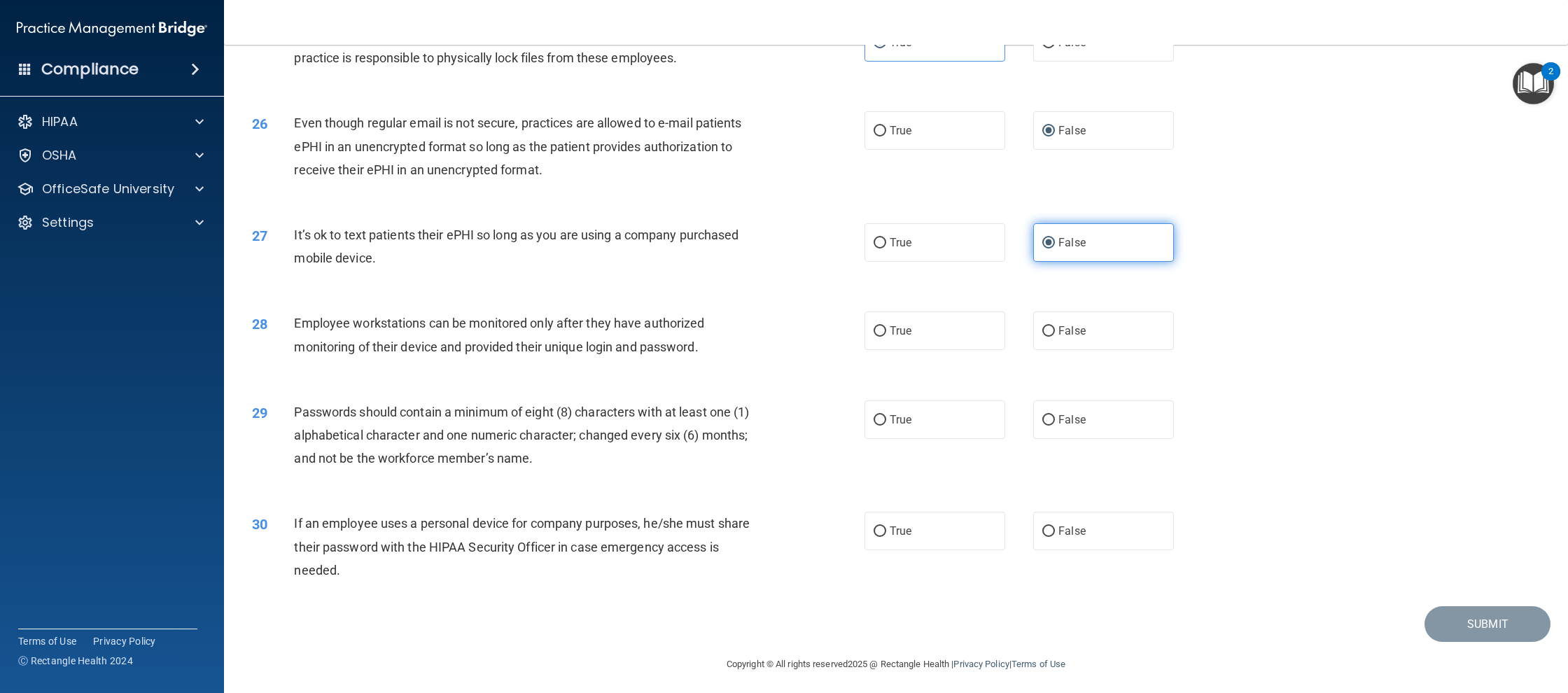
scroll to position [2458, 0]
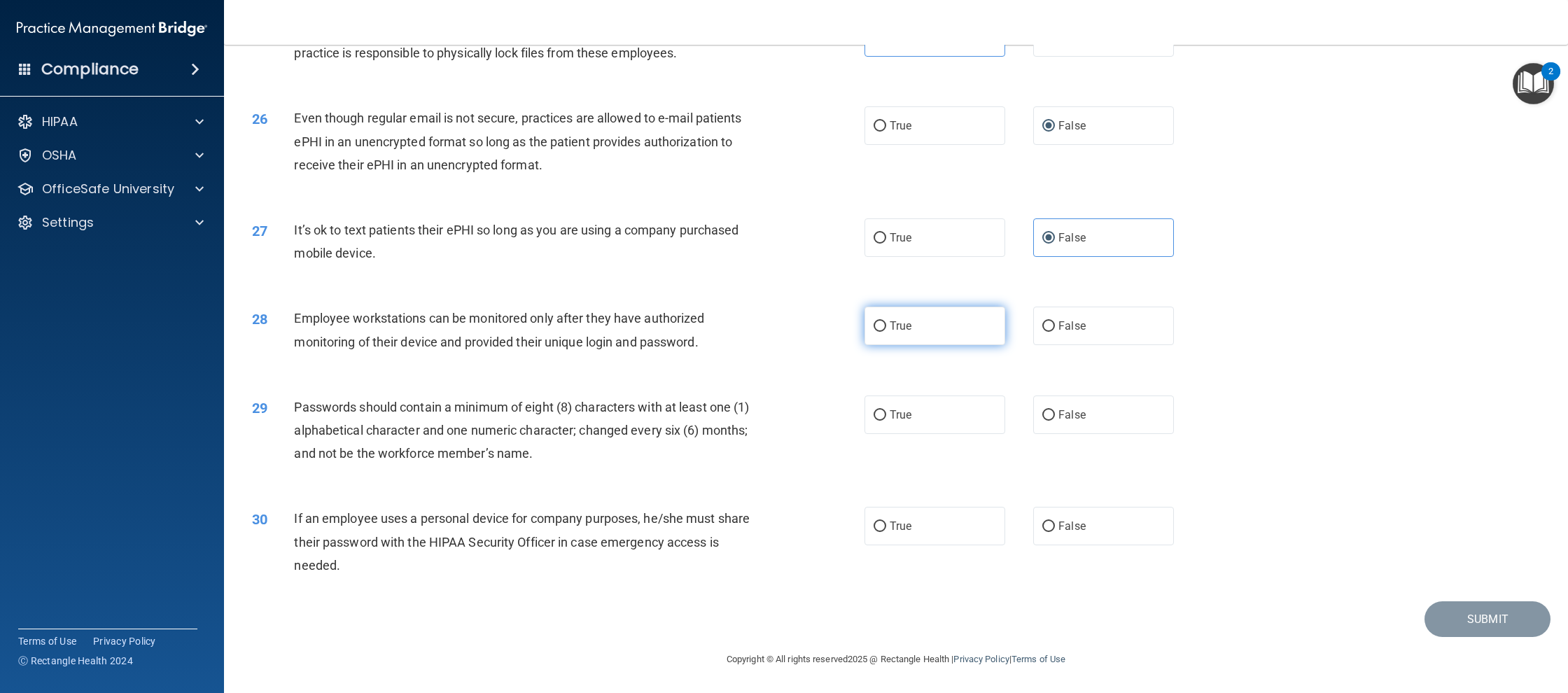
click at [906, 339] on label "True" at bounding box center [935, 325] width 141 height 39
click at [886, 331] on input "True" at bounding box center [879, 326] width 13 height 10
radio input "true"
click at [912, 399] on label "True" at bounding box center [935, 415] width 141 height 39
click at [886, 410] on input "True" at bounding box center [879, 416] width 13 height 10
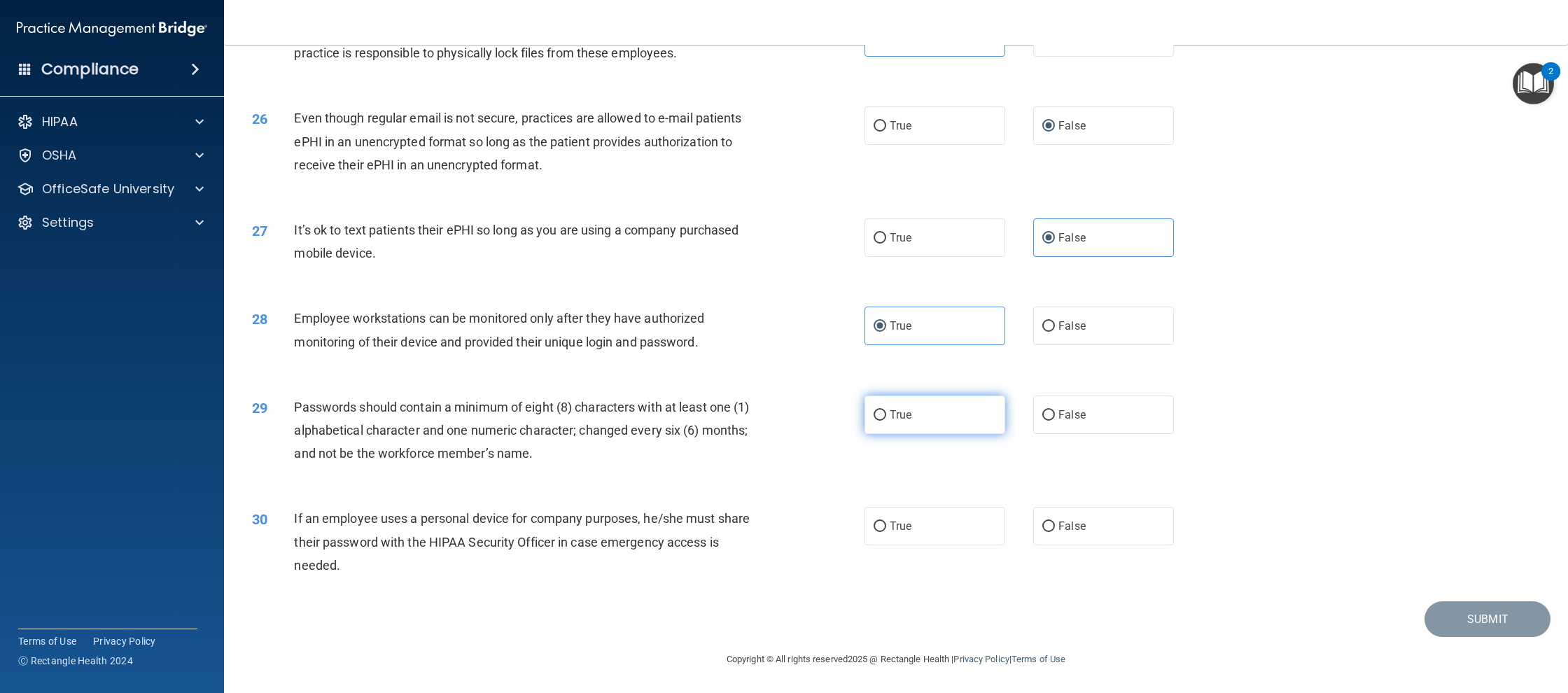
radio input "true"
click at [911, 526] on span "True" at bounding box center [900, 526] width 21 height 13
click at [886, 526] on input "True" at bounding box center [879, 526] width 13 height 10
radio input "true"
click at [1447, 616] on button "Submit" at bounding box center [1487, 619] width 126 height 36
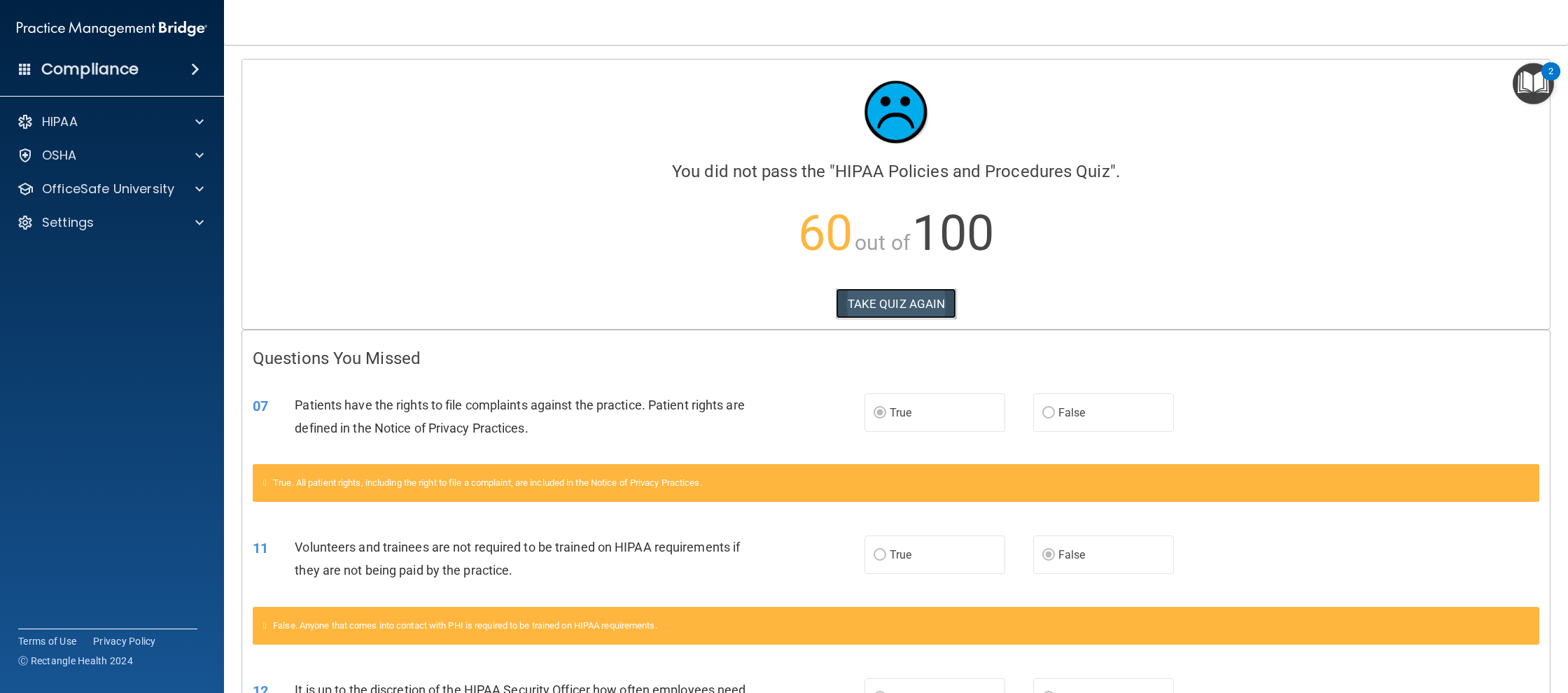
click at [907, 299] on button "TAKE QUIZ AGAIN" at bounding box center [896, 304] width 121 height 31
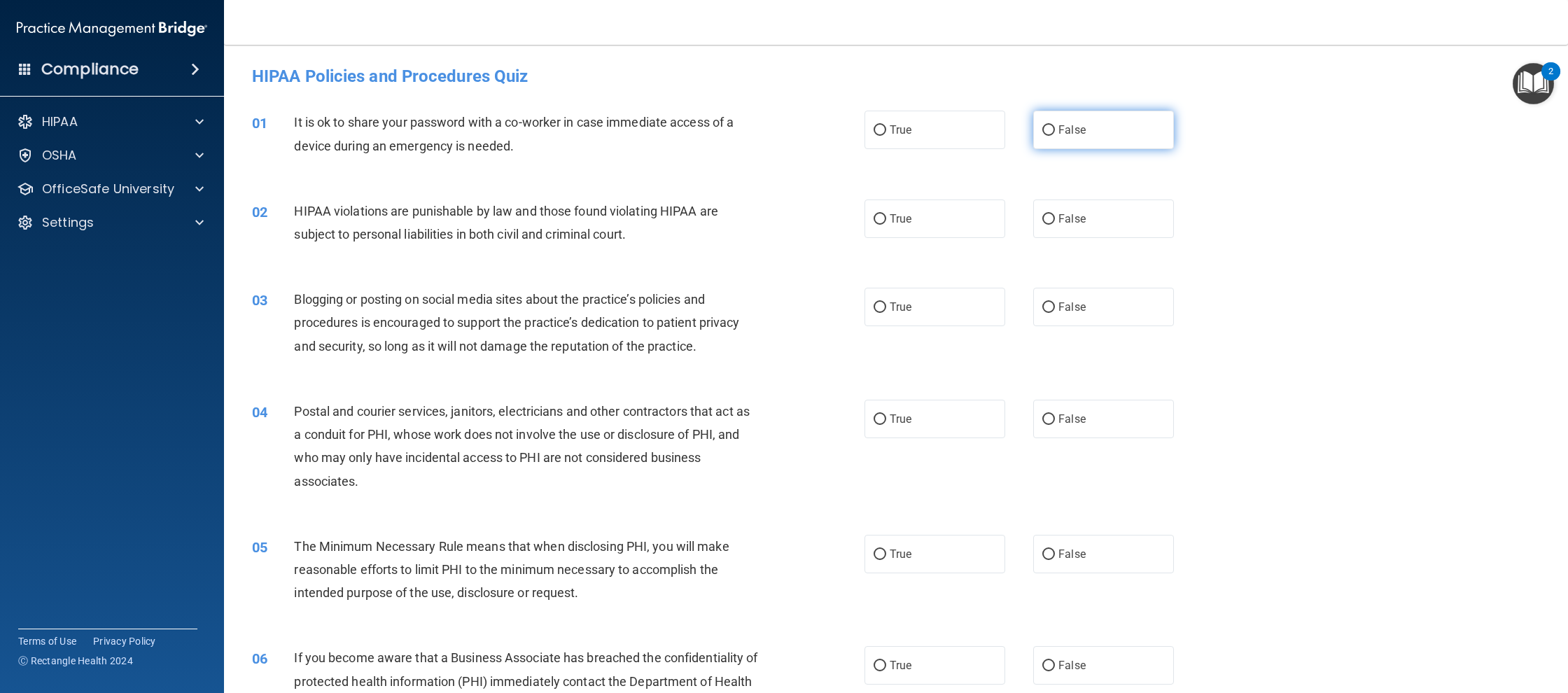
click at [1035, 147] on label "False" at bounding box center [1103, 130] width 141 height 39
click at [1042, 136] on input "False" at bounding box center [1048, 131] width 13 height 10
radio input "true"
click at [939, 210] on label "True" at bounding box center [935, 218] width 141 height 39
click at [886, 214] on input "True" at bounding box center [879, 219] width 13 height 10
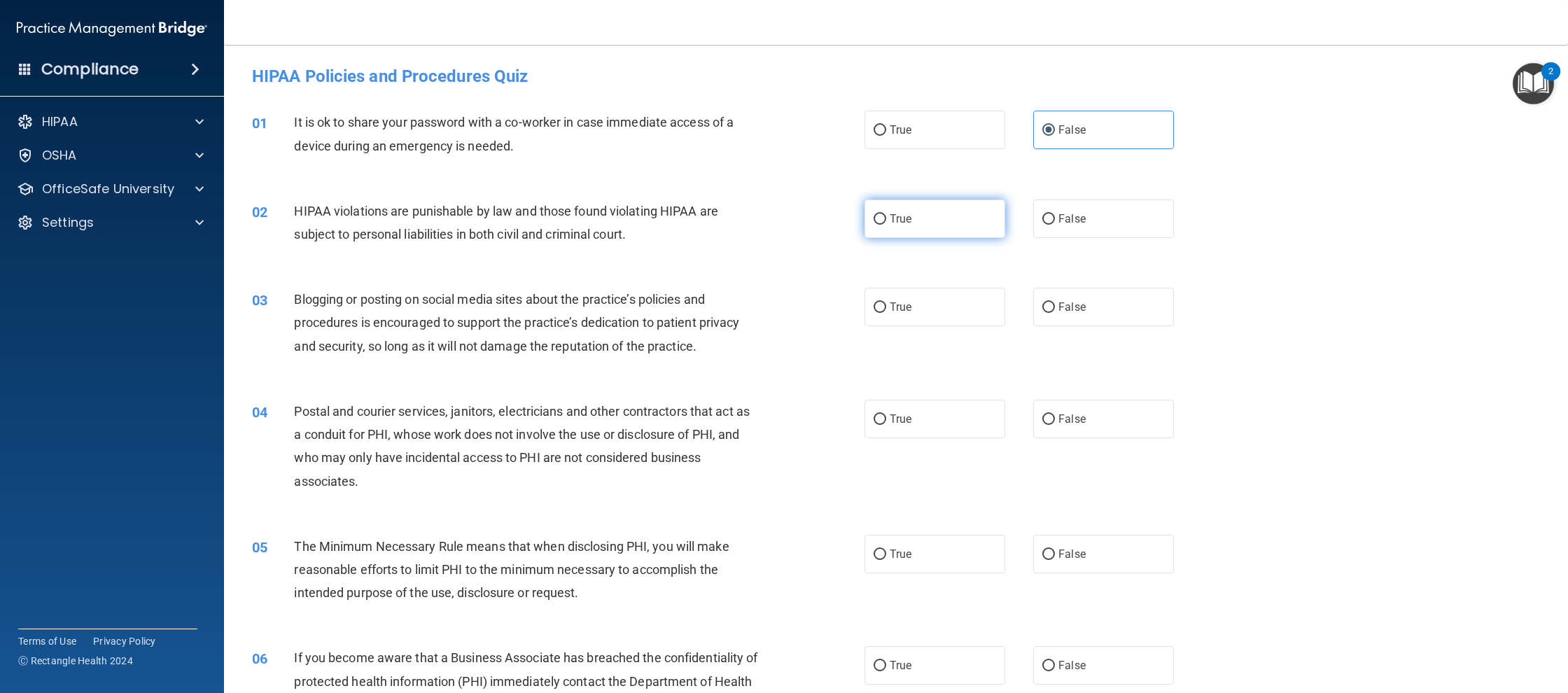
radio input "true"
click at [1080, 301] on span "False" at bounding box center [1072, 307] width 27 height 13
click at [1054, 302] on input "False" at bounding box center [1048, 307] width 13 height 10
radio input "true"
drag, startPoint x: 914, startPoint y: 431, endPoint x: 910, endPoint y: 482, distance: 51.2
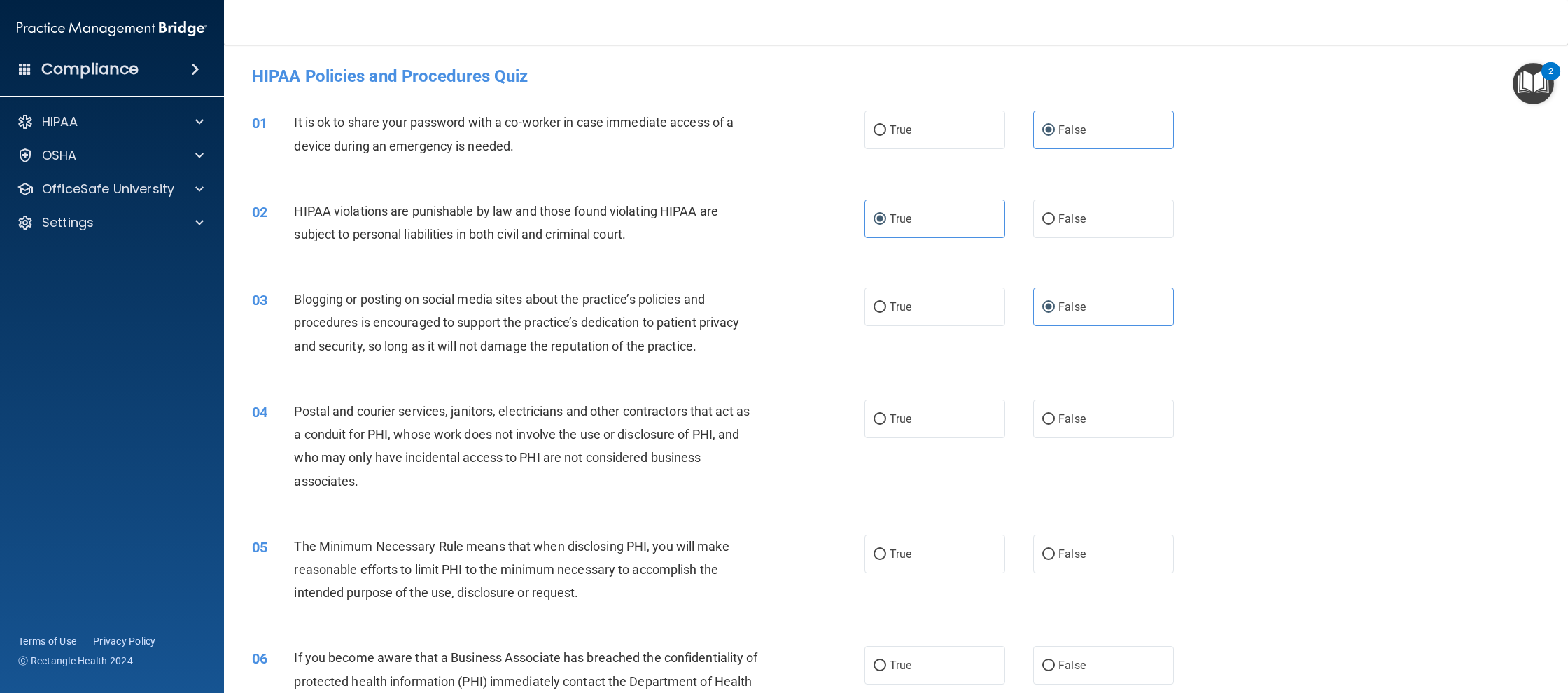
click at [915, 433] on label "True" at bounding box center [935, 418] width 141 height 39
click at [886, 425] on input "True" at bounding box center [879, 420] width 13 height 10
radio input "true"
click at [918, 582] on div "05 The Minimum Necessary Rule means that when disclosing PHI, you will make rea…" at bounding box center [896, 573] width 1309 height 112
drag, startPoint x: 899, startPoint y: 563, endPoint x: 909, endPoint y: 571, distance: 12.8
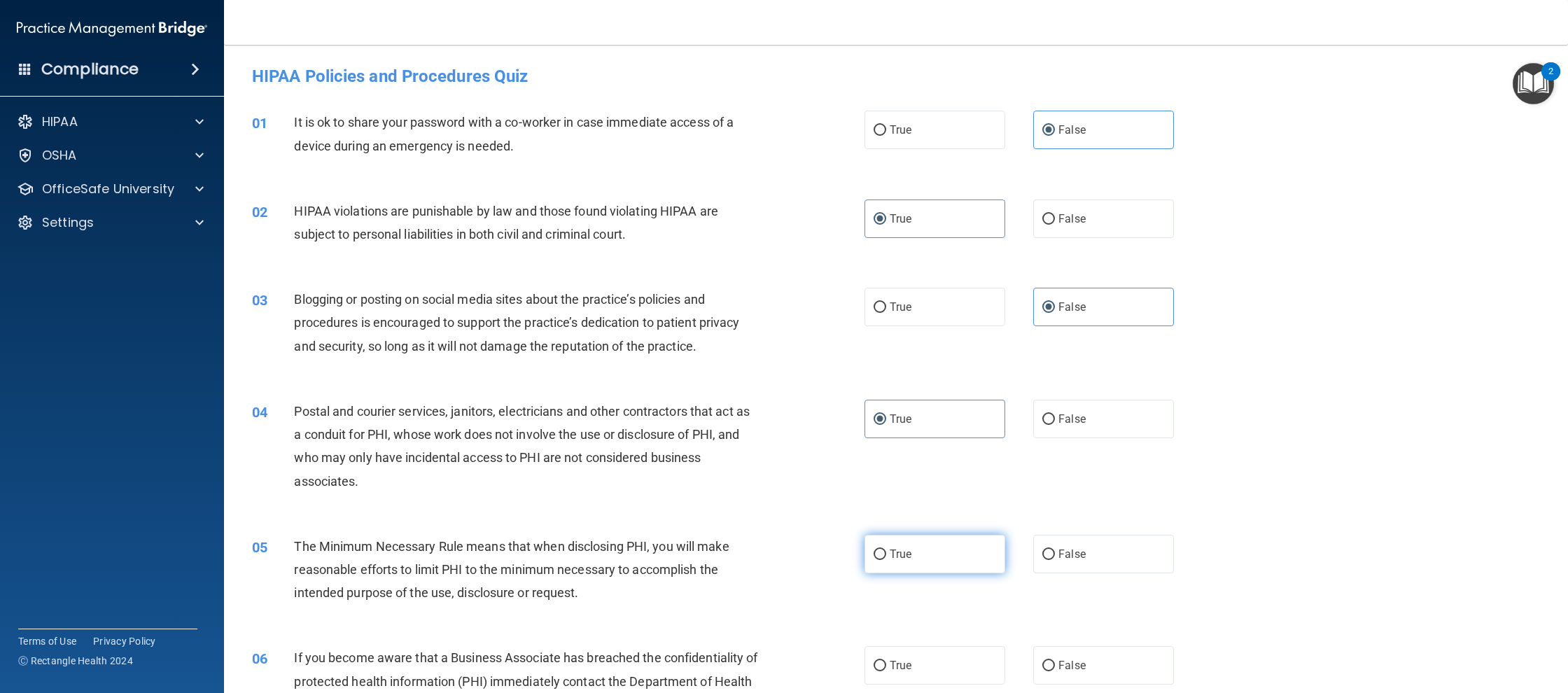
click at [905, 568] on label "True" at bounding box center [935, 554] width 141 height 39
click at [1060, 662] on span "False" at bounding box center [1072, 665] width 27 height 13
click at [1054, 662] on input "False" at bounding box center [1048, 666] width 13 height 10
radio input "true"
drag, startPoint x: 915, startPoint y: 547, endPoint x: 1022, endPoint y: 608, distance: 123.2
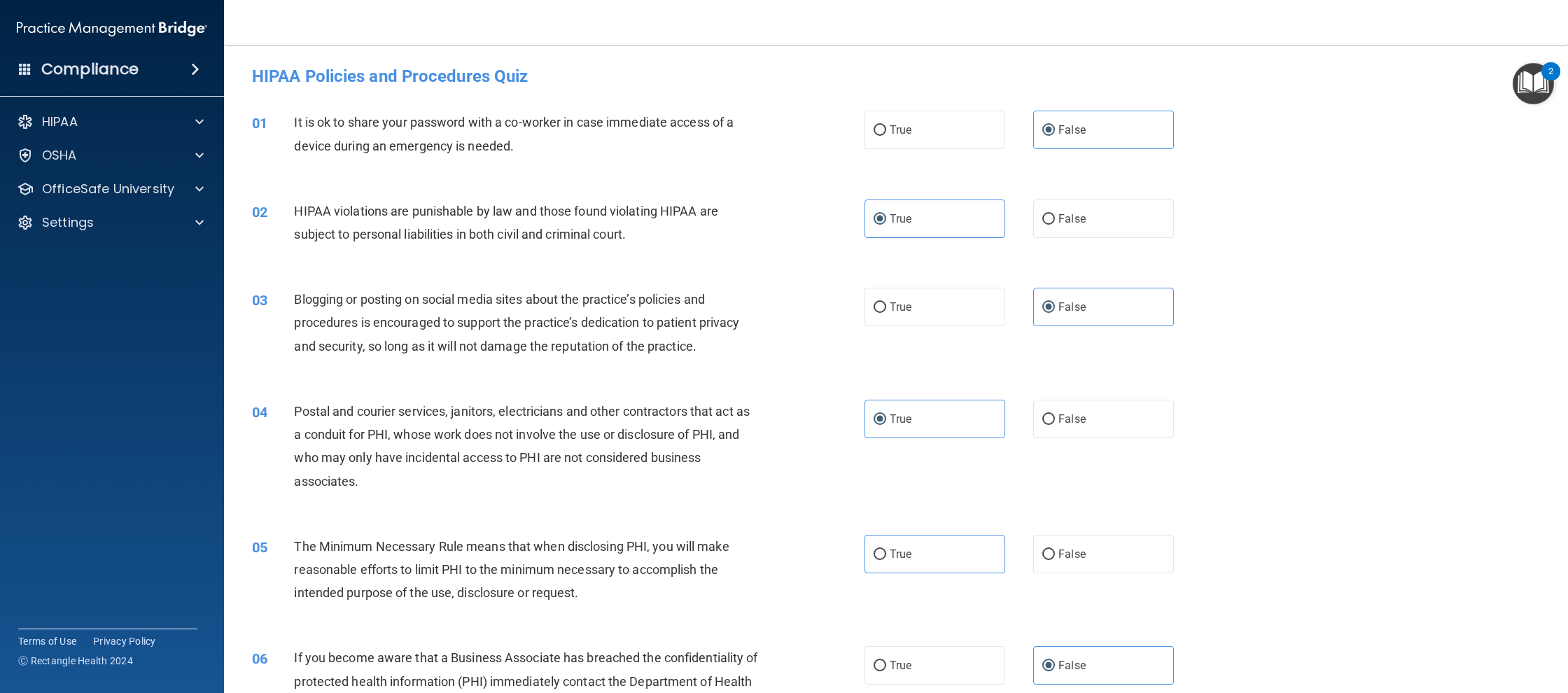
click at [915, 547] on label "True" at bounding box center [935, 554] width 141 height 39
click at [886, 550] on input "True" at bounding box center [879, 555] width 13 height 10
radio input "true"
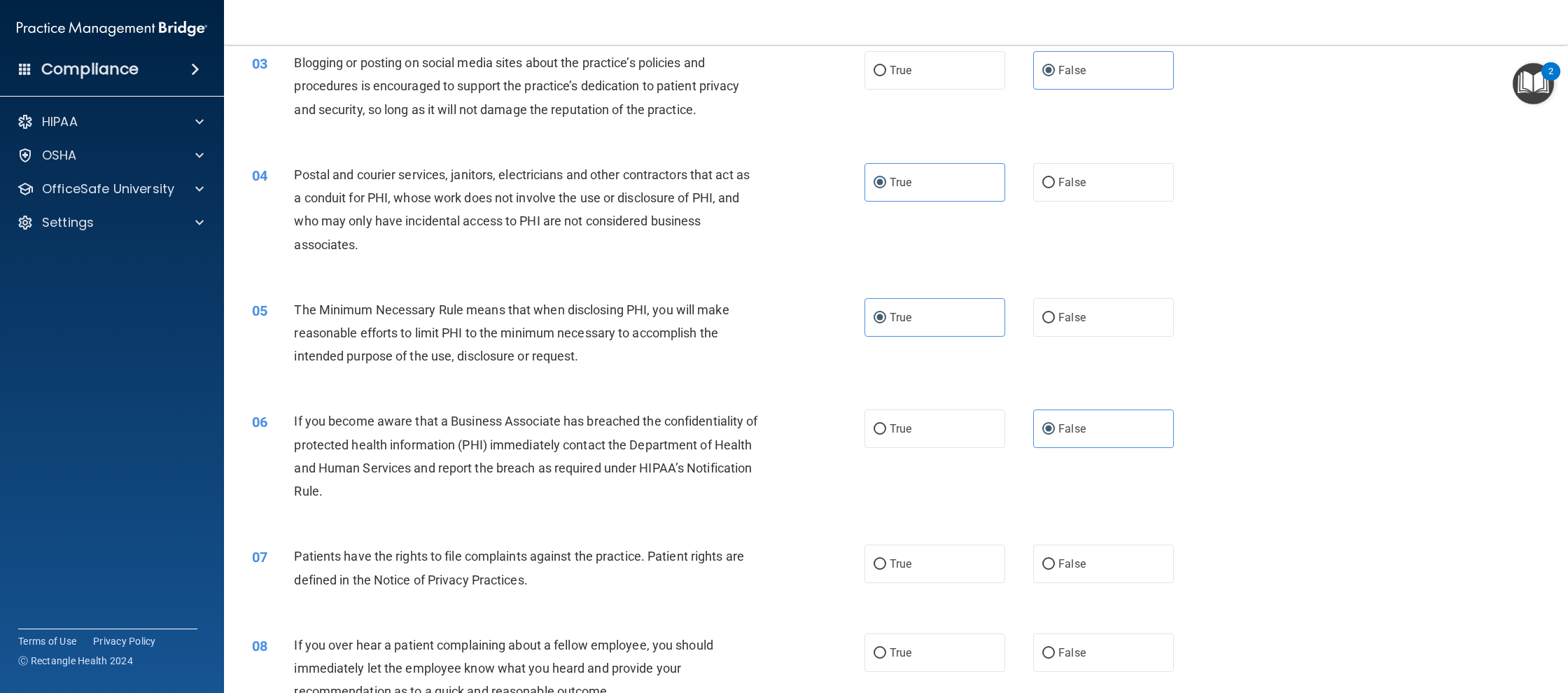
scroll to position [259, 0]
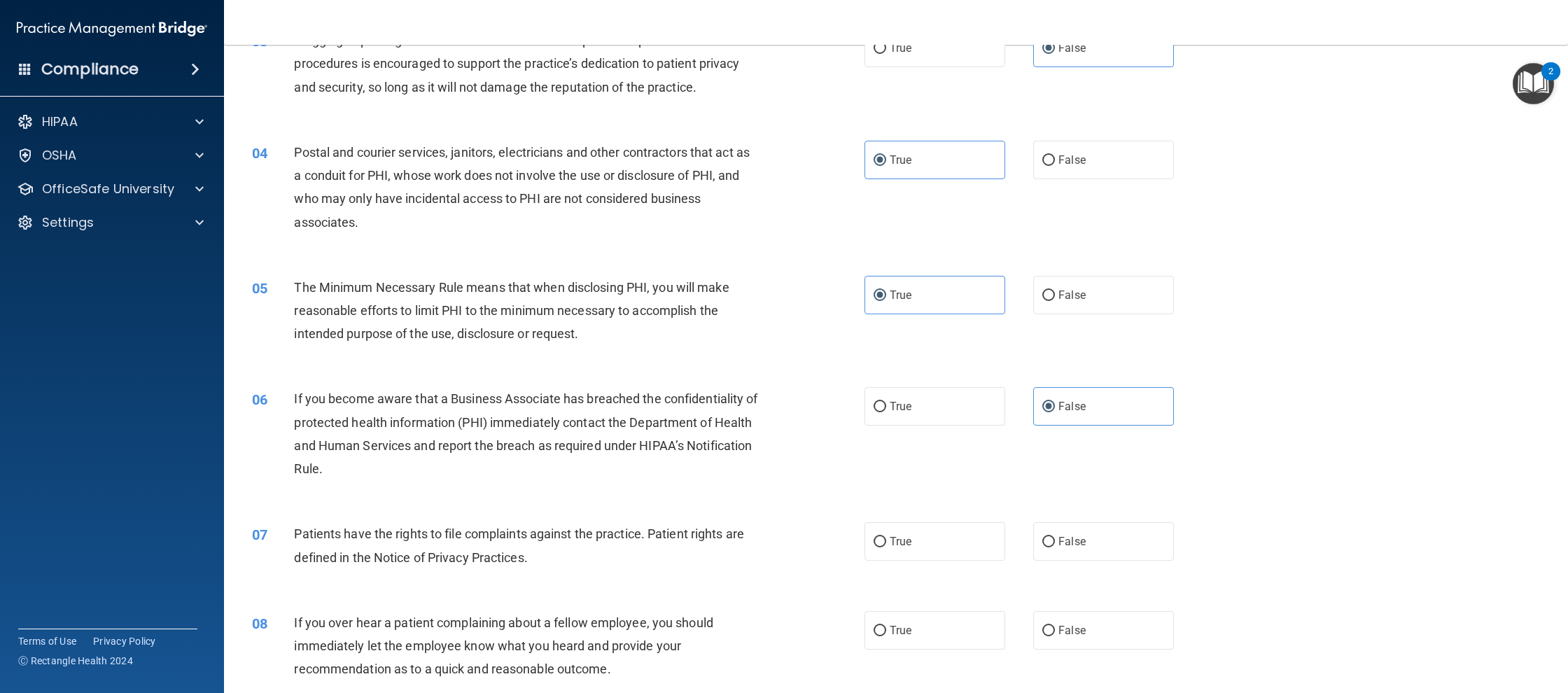
click at [864, 546] on div "07 Patients have the rights to file complaints against the practice. Patient ri…" at bounding box center [558, 549] width 654 height 53
click at [897, 554] on label "True" at bounding box center [935, 541] width 141 height 39
click at [886, 547] on input "True" at bounding box center [879, 542] width 13 height 10
radio input "true"
click at [1080, 624] on span "False" at bounding box center [1072, 629] width 27 height 13
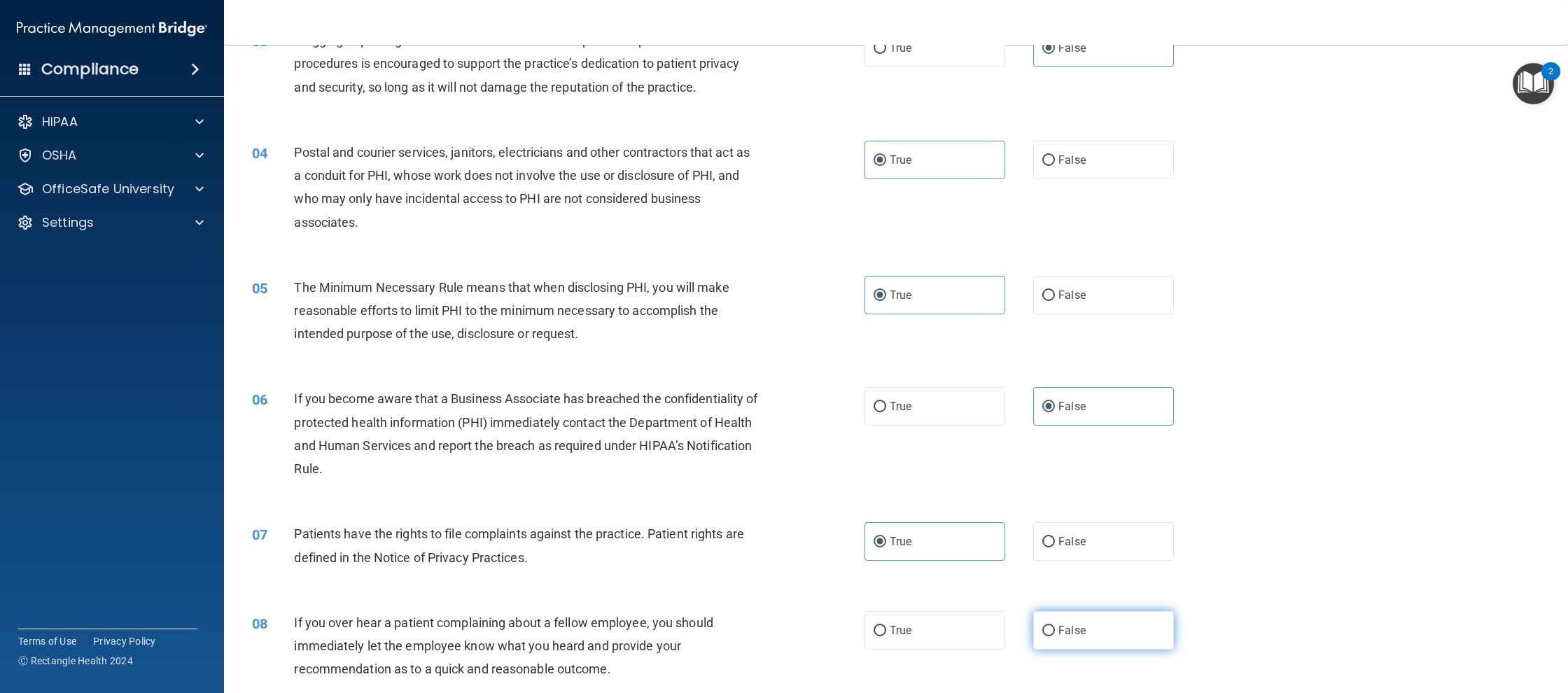
click at [1054, 626] on input "False" at bounding box center [1048, 631] width 13 height 10
radio input "true"
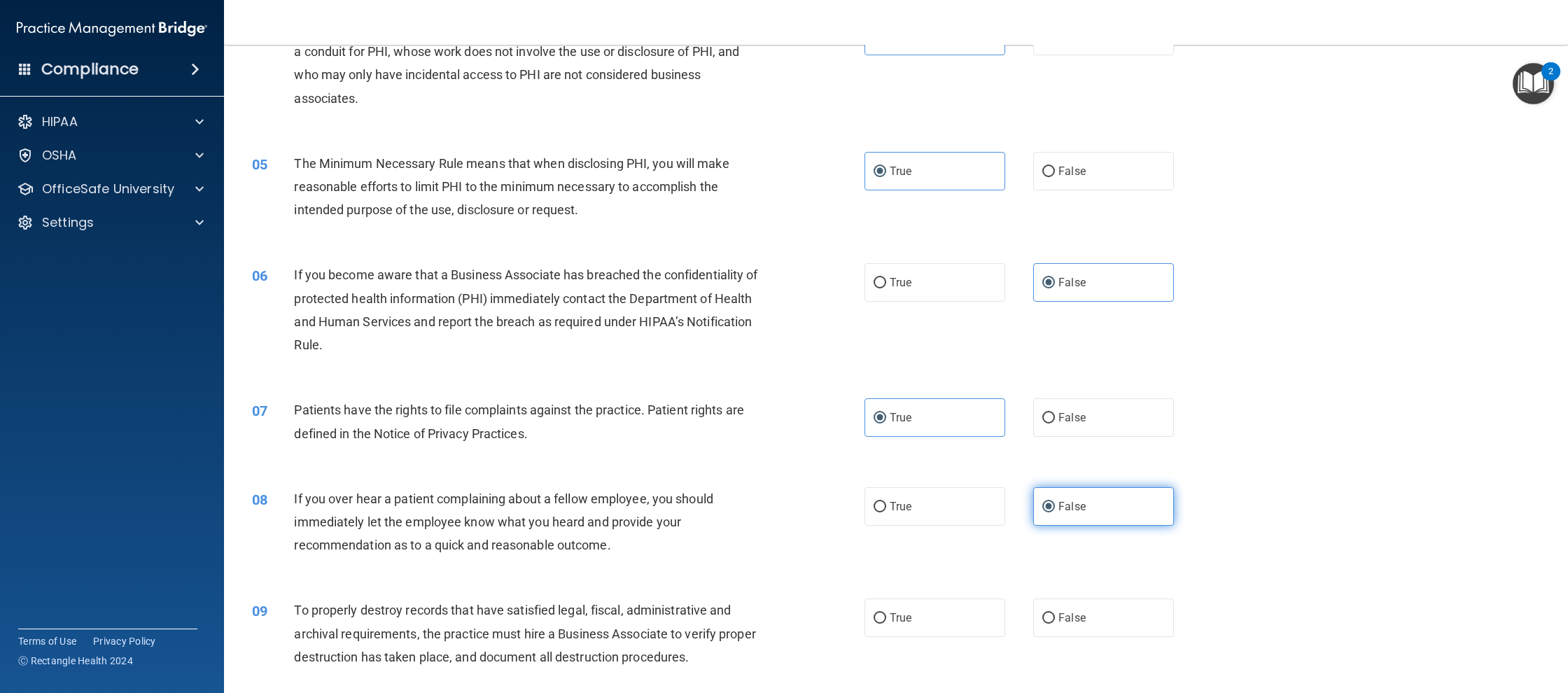
click at [1080, 624] on label "False" at bounding box center [1103, 617] width 141 height 39
click at [1054, 623] on input "False" at bounding box center [1048, 618] width 13 height 10
radio input "true"
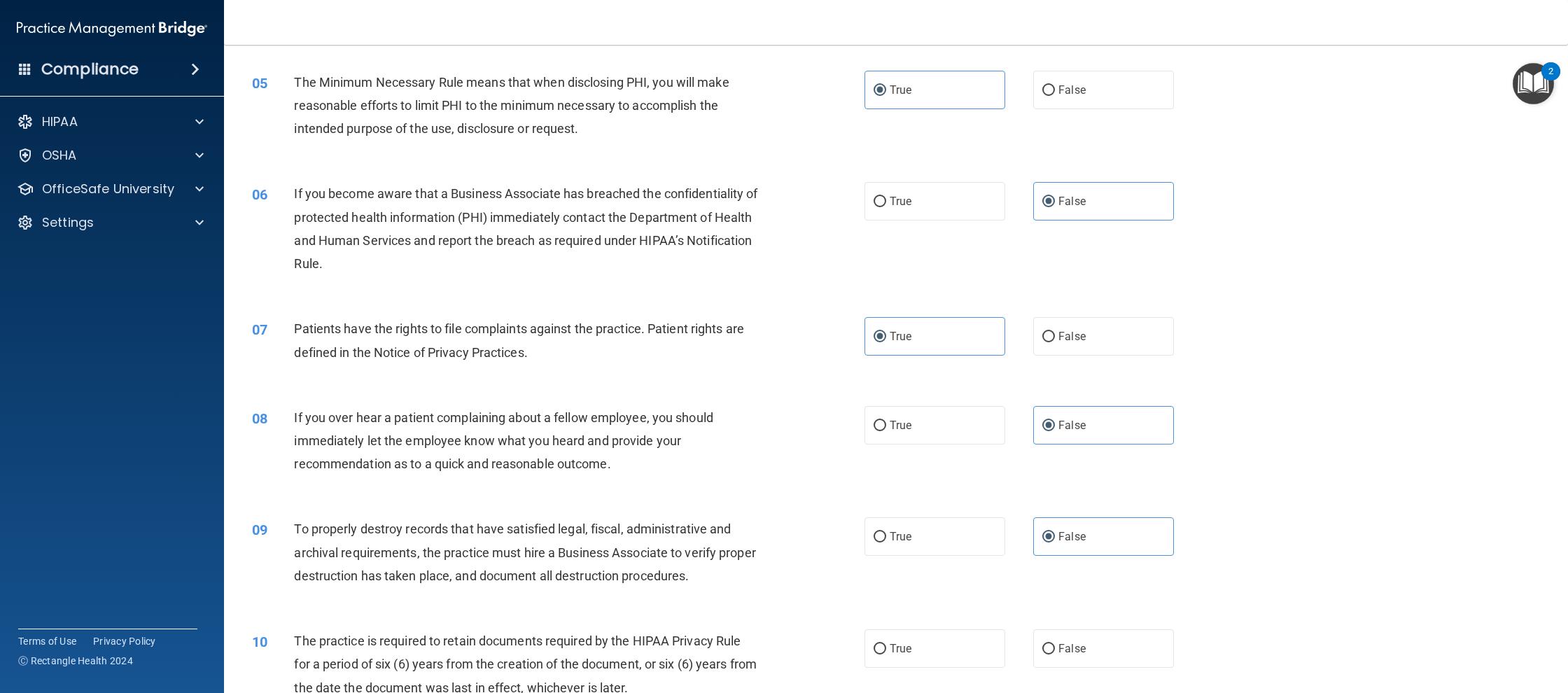
scroll to position [539, 0]
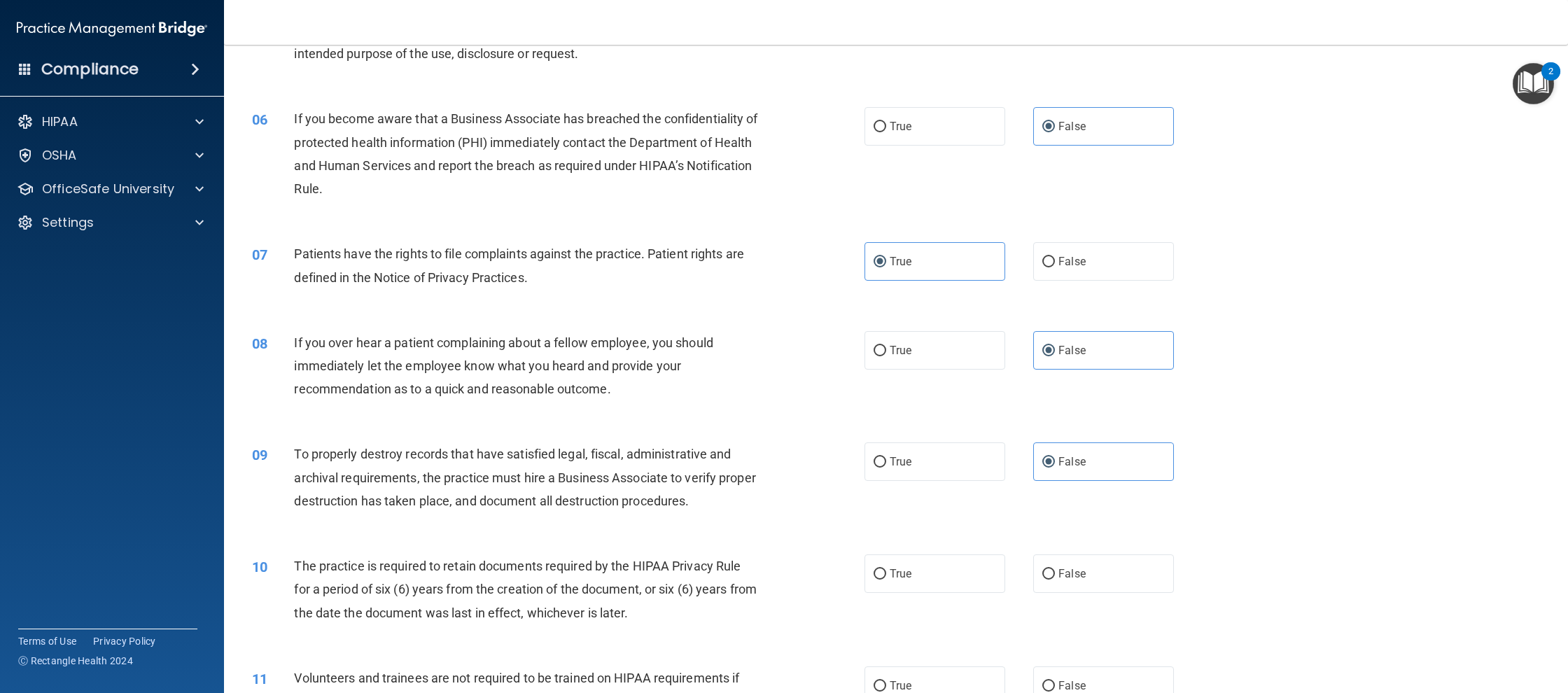
click at [930, 593] on div "10 The practice is required to retain documents required by the HIPAA Privacy R…" at bounding box center [896, 593] width 1309 height 112
click at [925, 591] on label "True" at bounding box center [935, 574] width 141 height 39
click at [886, 580] on input "True" at bounding box center [879, 574] width 13 height 10
radio input "true"
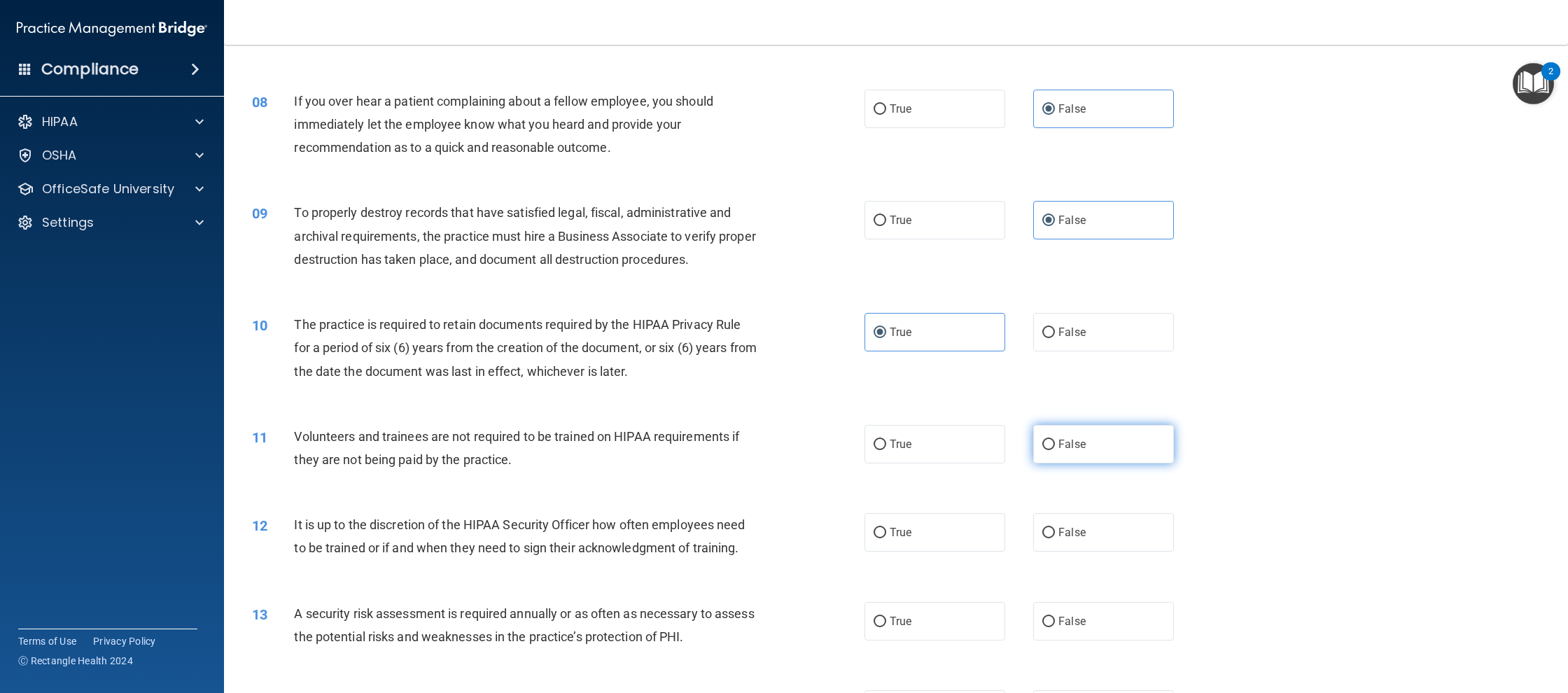
drag, startPoint x: 1079, startPoint y: 444, endPoint x: 1081, endPoint y: 455, distance: 11.2
click at [1079, 446] on span "False" at bounding box center [1072, 443] width 27 height 13
click at [1054, 446] on input "False" at bounding box center [1048, 445] width 13 height 10
radio input "true"
click at [1092, 536] on label "False" at bounding box center [1103, 532] width 141 height 39
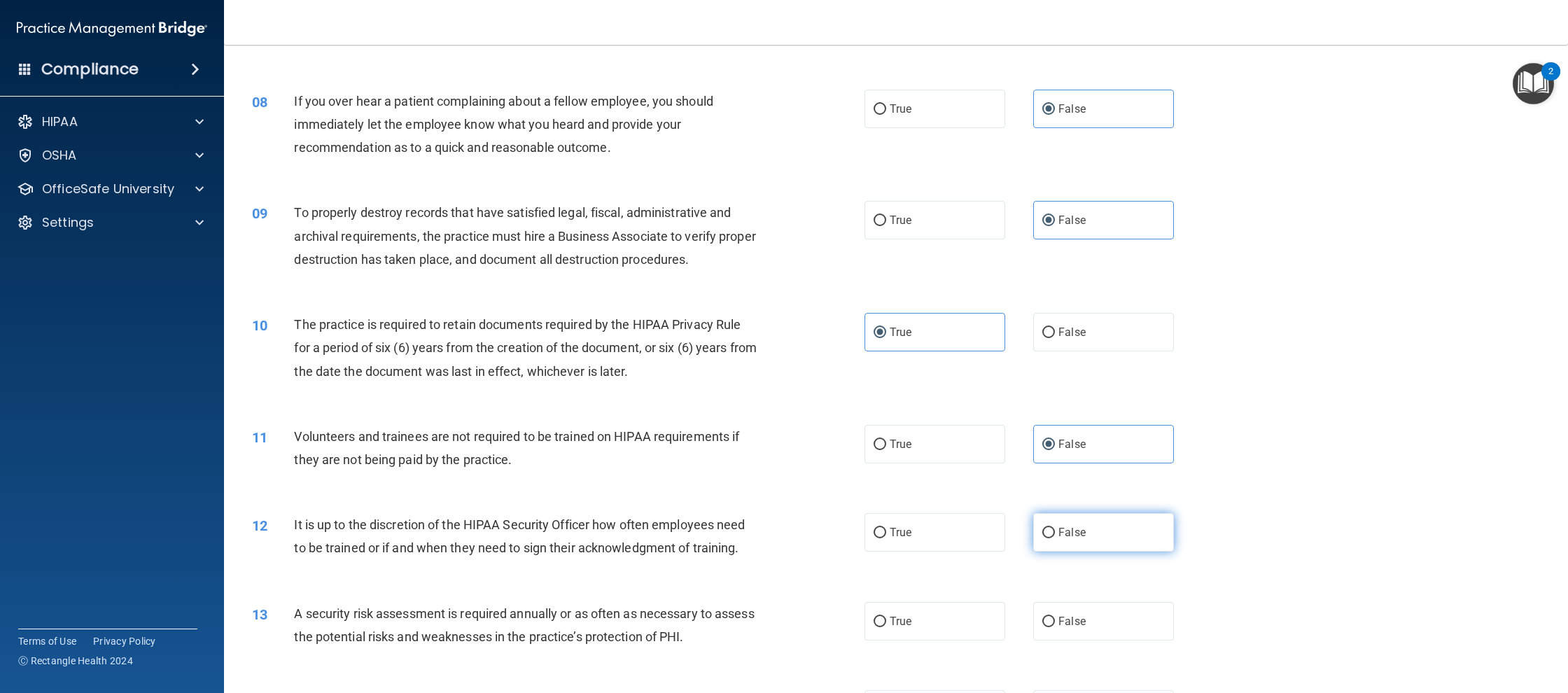
click at [1054, 536] on input "False" at bounding box center [1048, 533] width 13 height 10
radio input "true"
click at [963, 620] on label "True" at bounding box center [935, 621] width 141 height 39
click at [886, 620] on input "True" at bounding box center [879, 622] width 13 height 10
radio input "true"
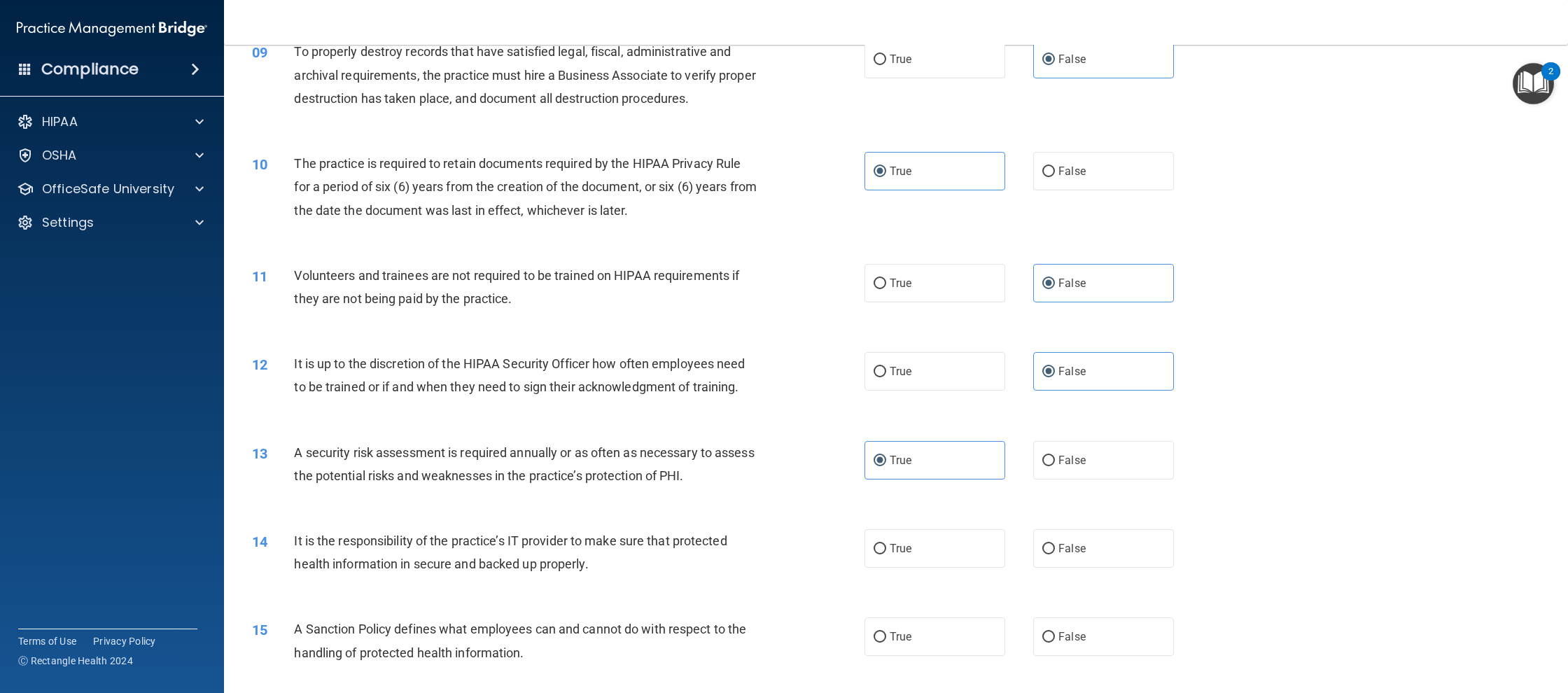
scroll to position [952, 0]
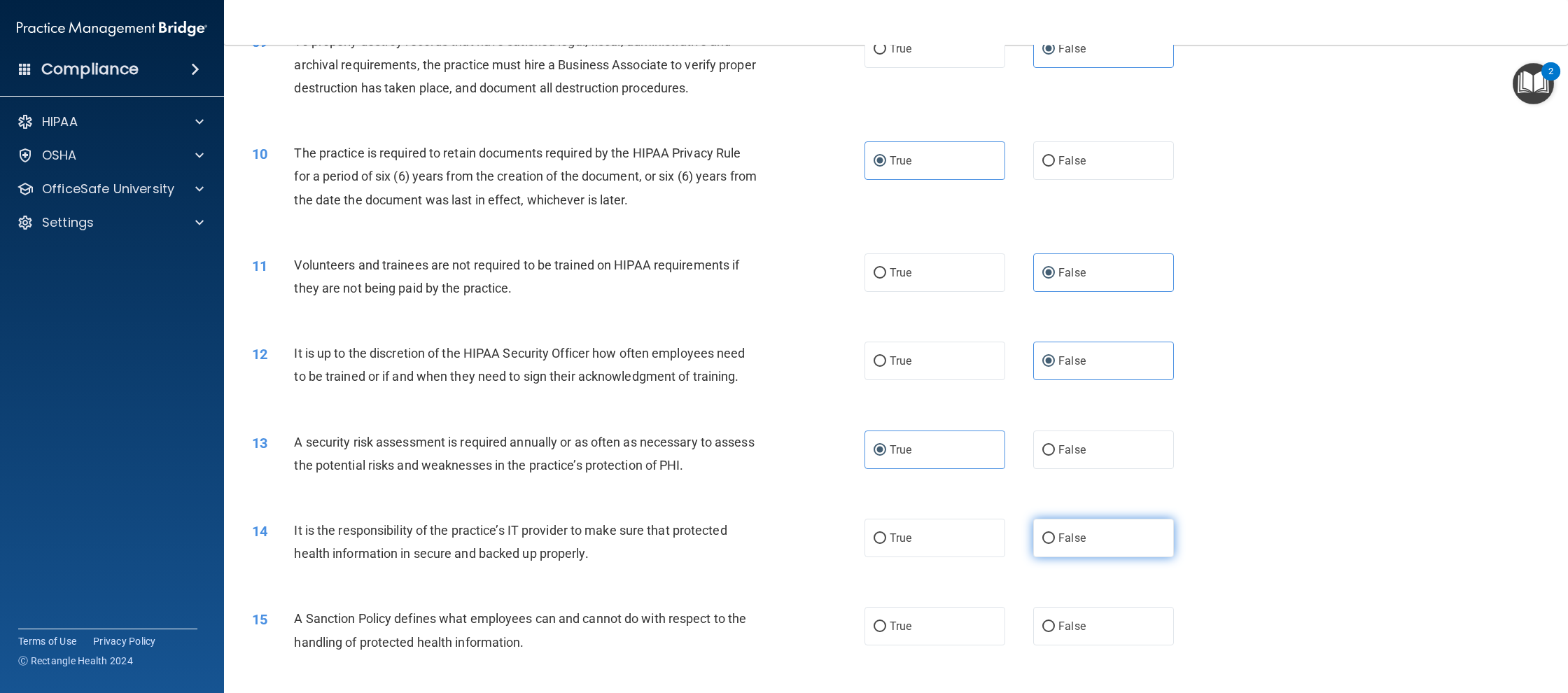
click at [1050, 551] on label "False" at bounding box center [1103, 538] width 141 height 39
click at [1050, 544] on input "False" at bounding box center [1048, 538] width 13 height 10
radio input "true"
click at [1084, 619] on span "False" at bounding box center [1072, 625] width 27 height 13
click at [1054, 622] on input "False" at bounding box center [1048, 627] width 13 height 10
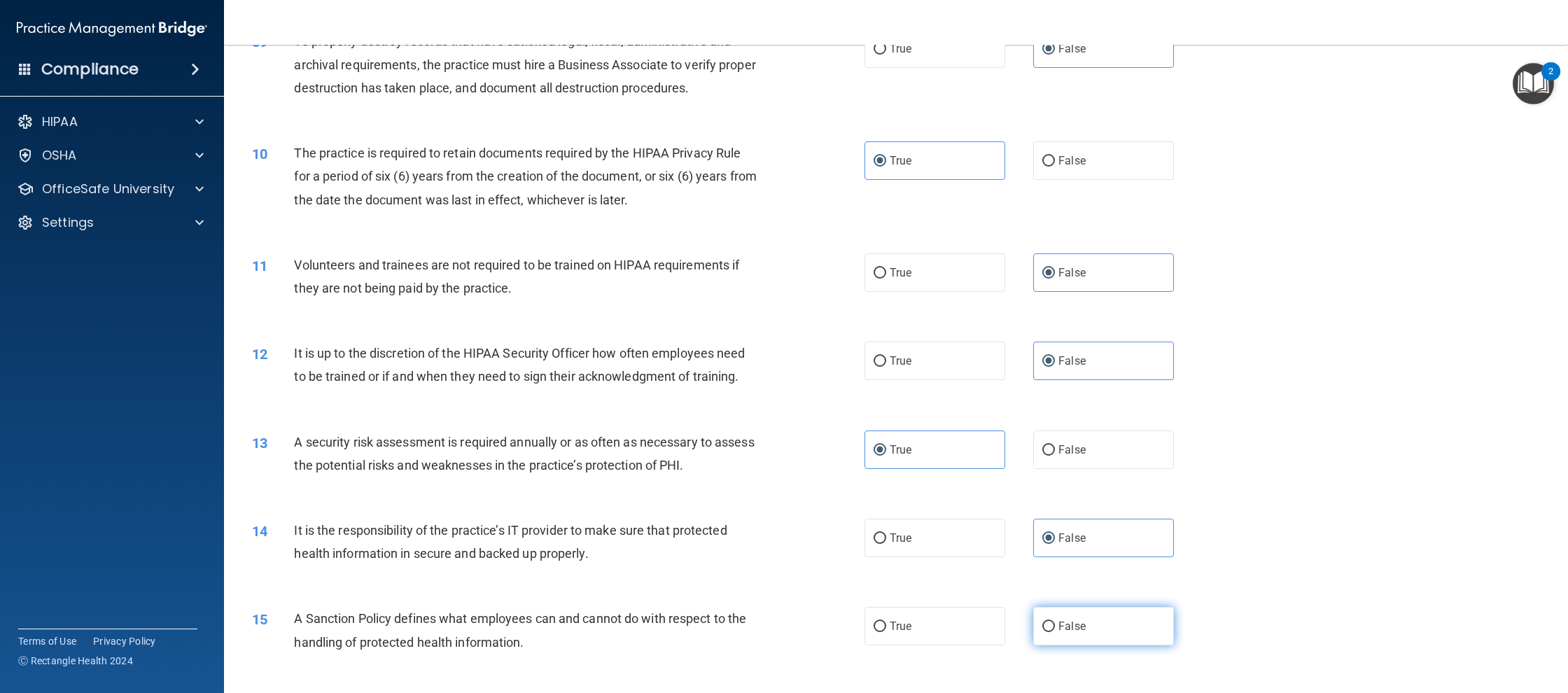
radio input "true"
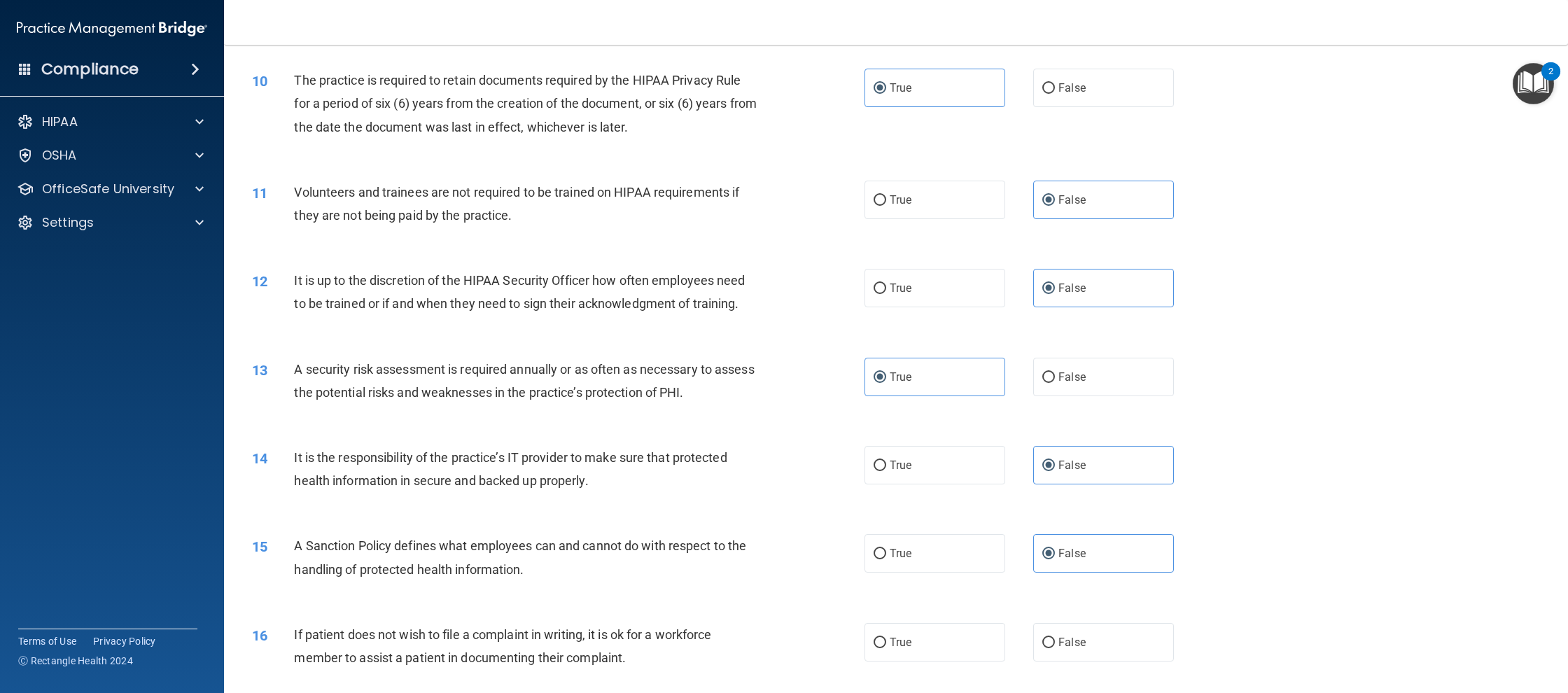
scroll to position [1077, 0]
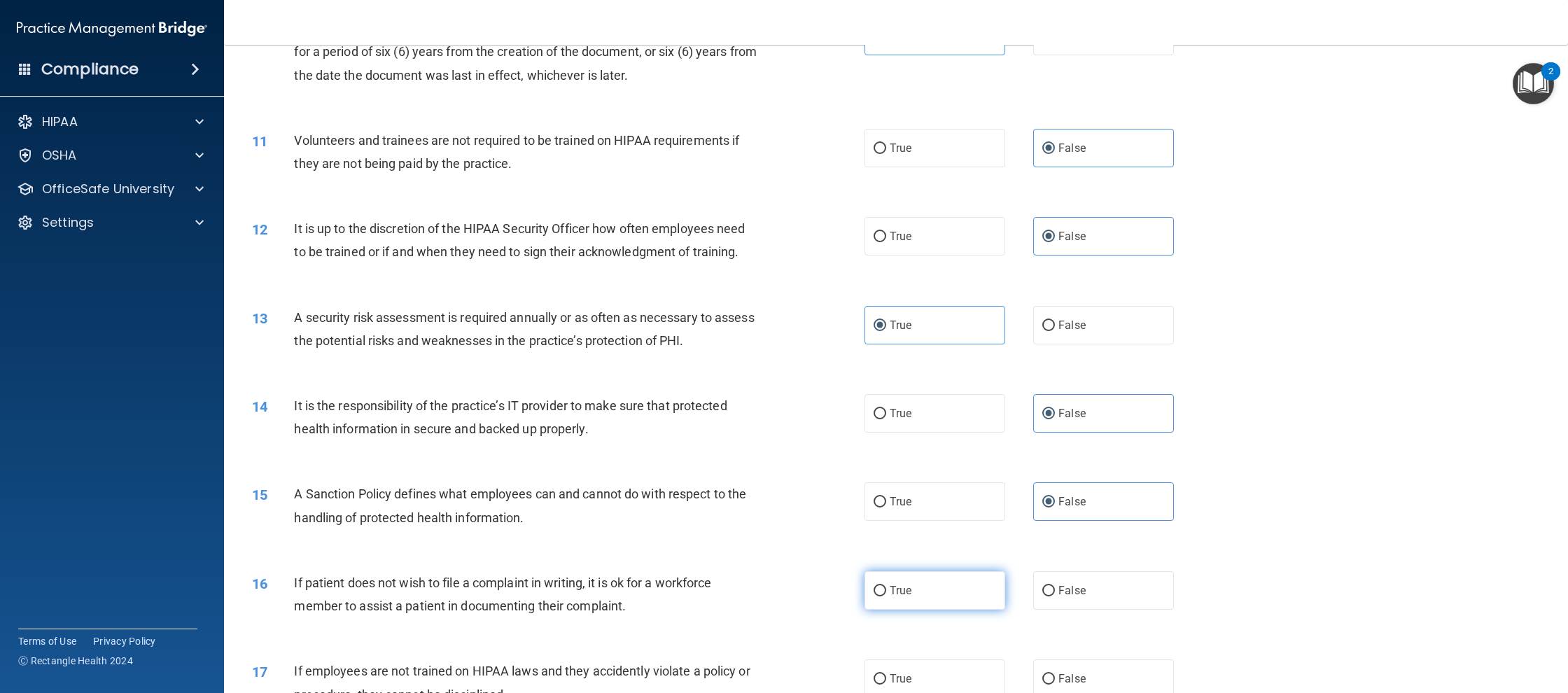
click at [941, 600] on label "True" at bounding box center [935, 590] width 141 height 39
click at [886, 596] on input "True" at bounding box center [879, 591] width 13 height 10
radio input "true"
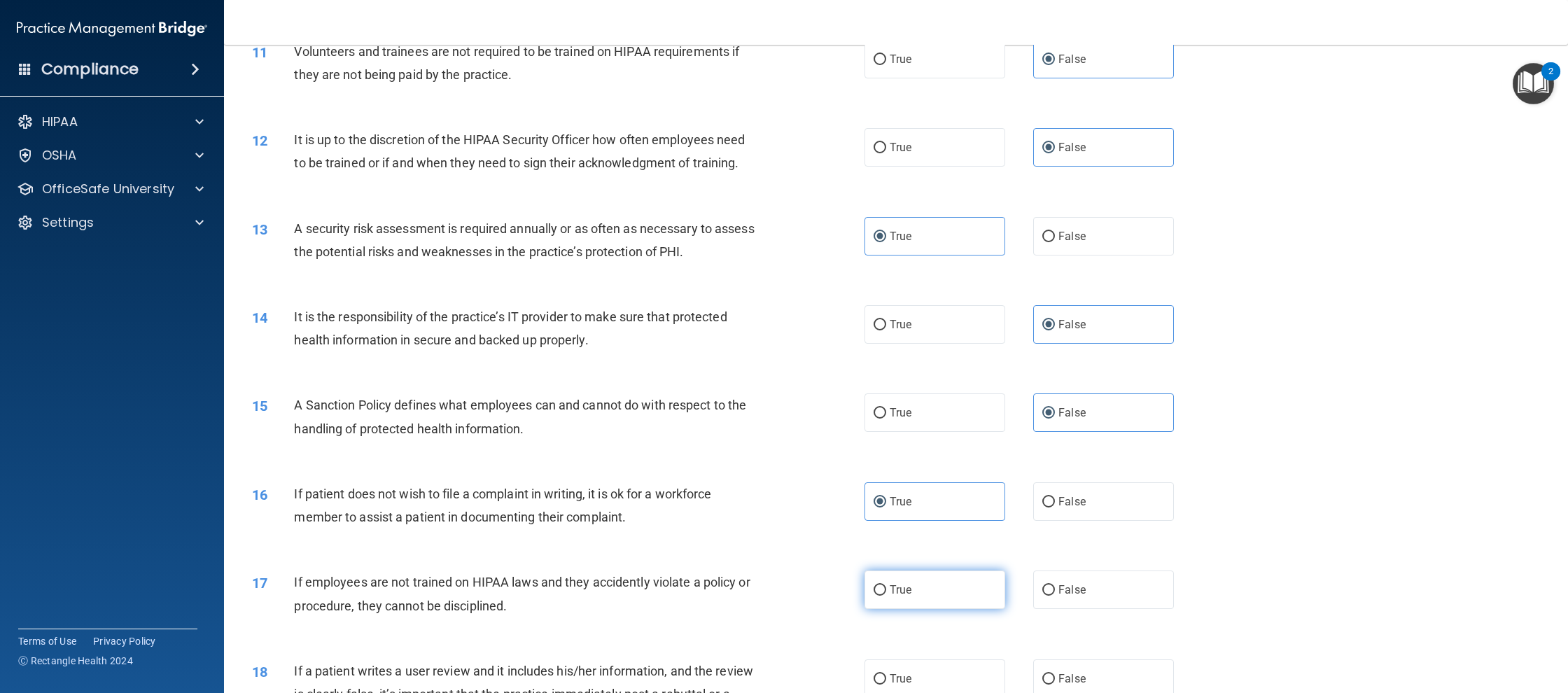
scroll to position [1225, 0]
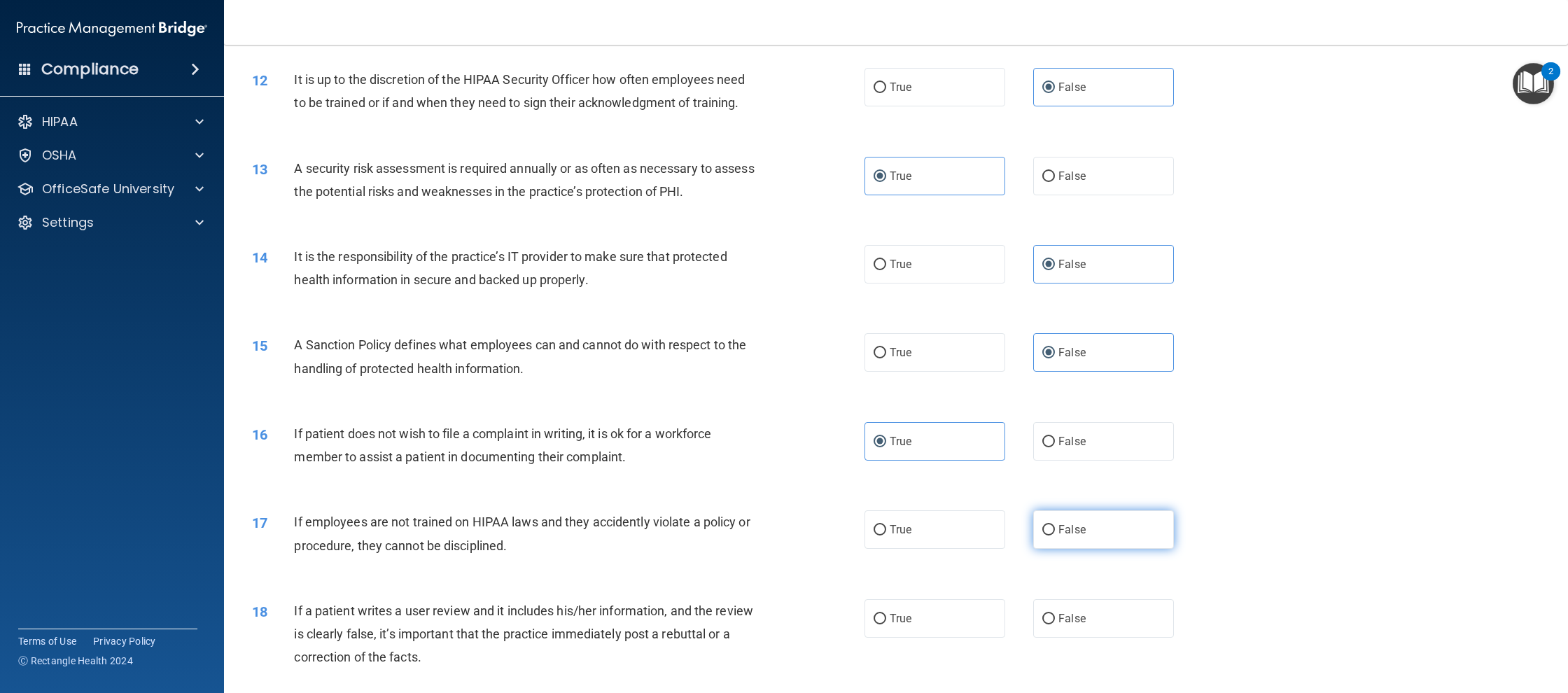
click at [1081, 548] on label "False" at bounding box center [1103, 529] width 141 height 39
click at [1054, 536] on input "False" at bounding box center [1048, 530] width 13 height 10
radio input "true"
click at [1081, 610] on label "False" at bounding box center [1103, 618] width 141 height 39
click at [1054, 614] on input "False" at bounding box center [1048, 619] width 13 height 10
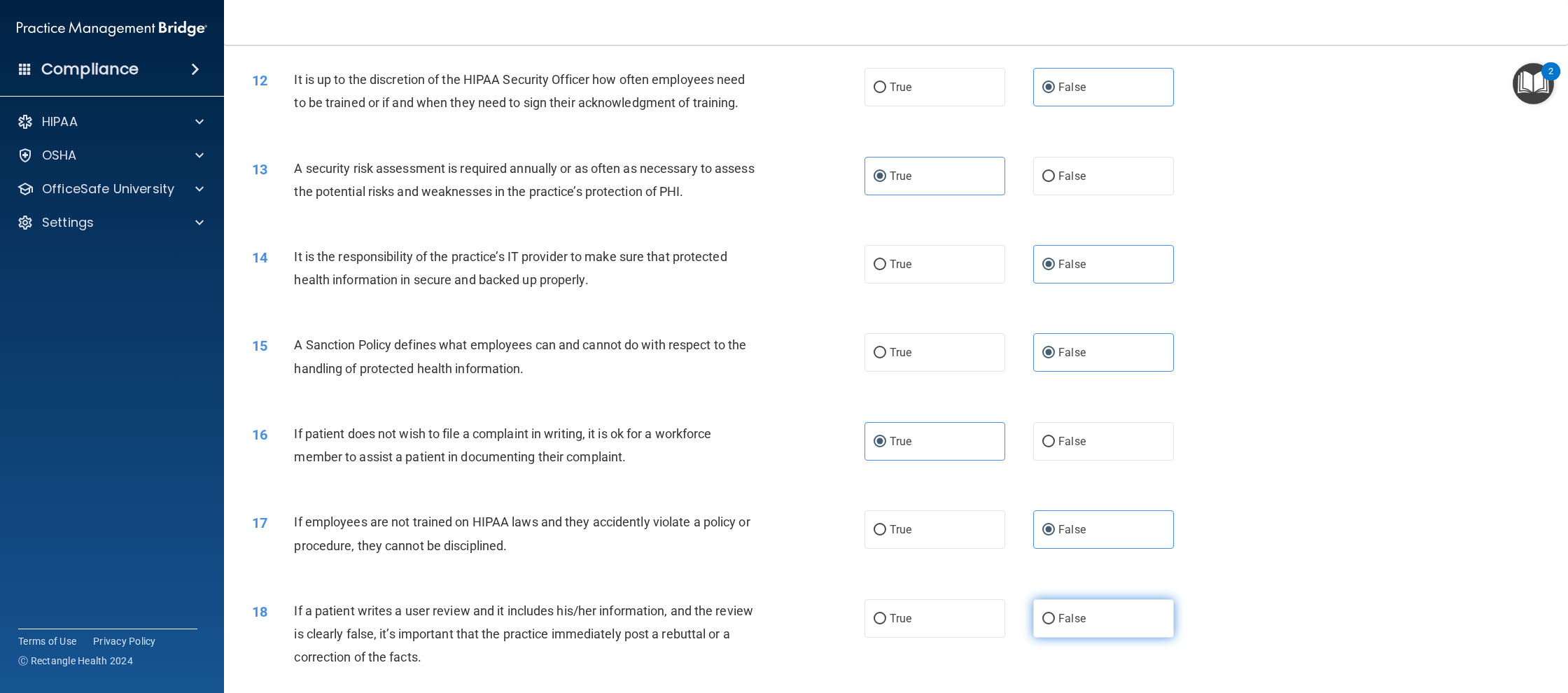
radio input "true"
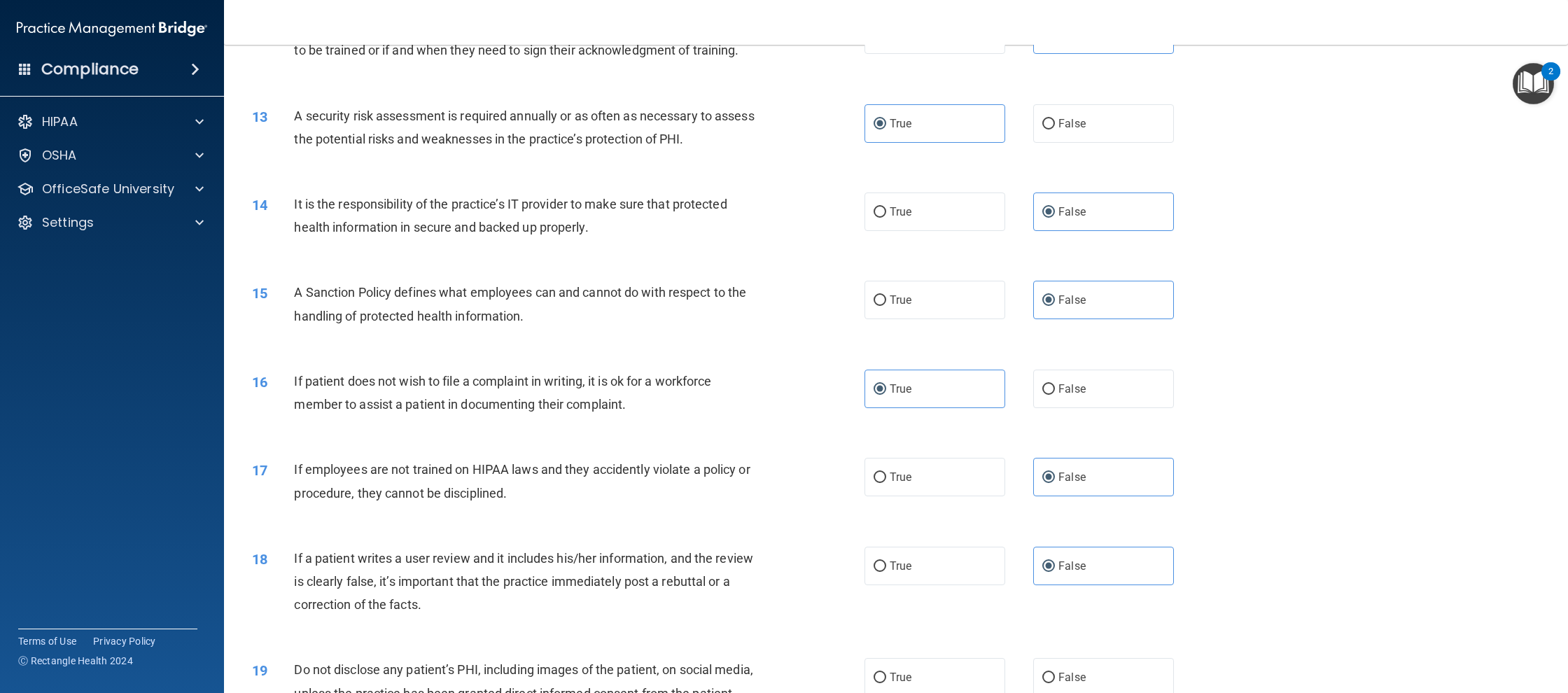
scroll to position [1315, 0]
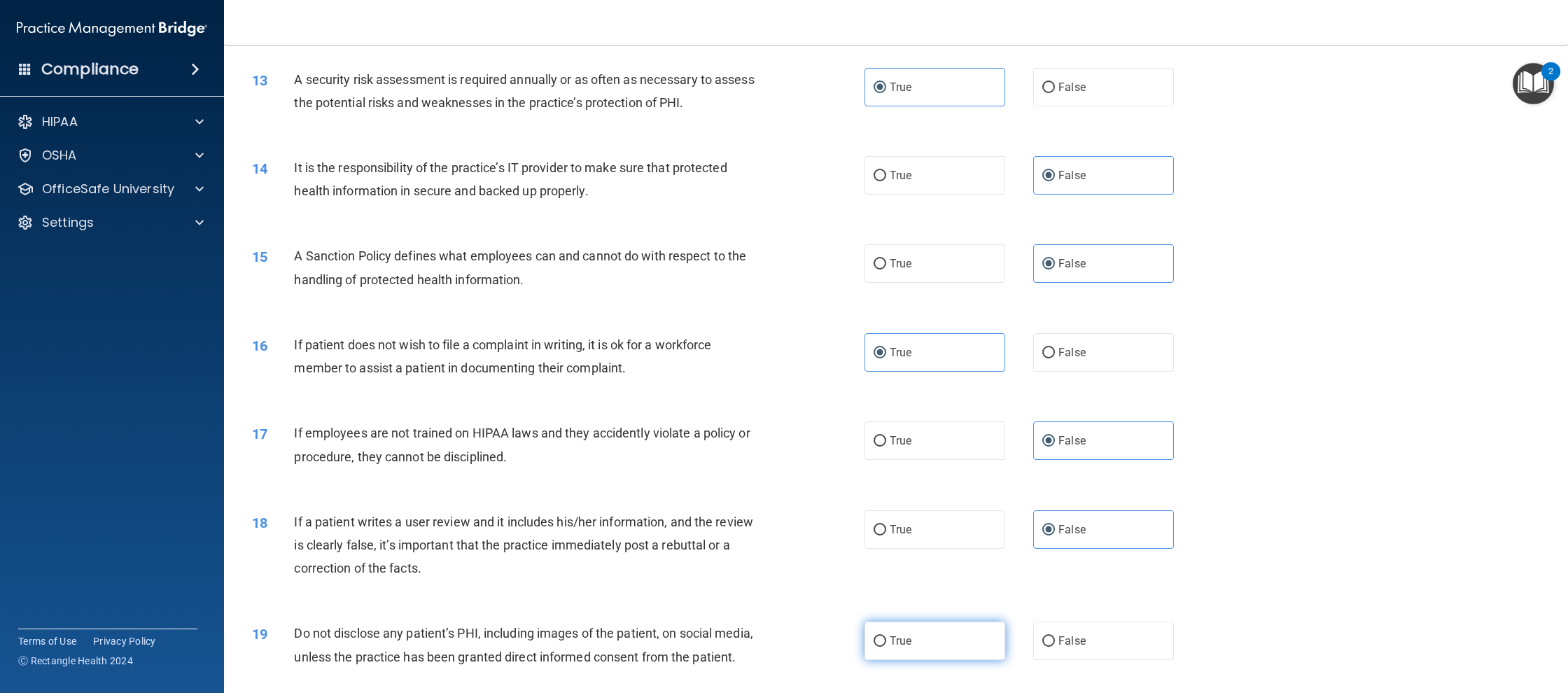
click at [982, 632] on label "True" at bounding box center [935, 641] width 141 height 39
click at [886, 636] on input "True" at bounding box center [879, 641] width 13 height 10
radio input "true"
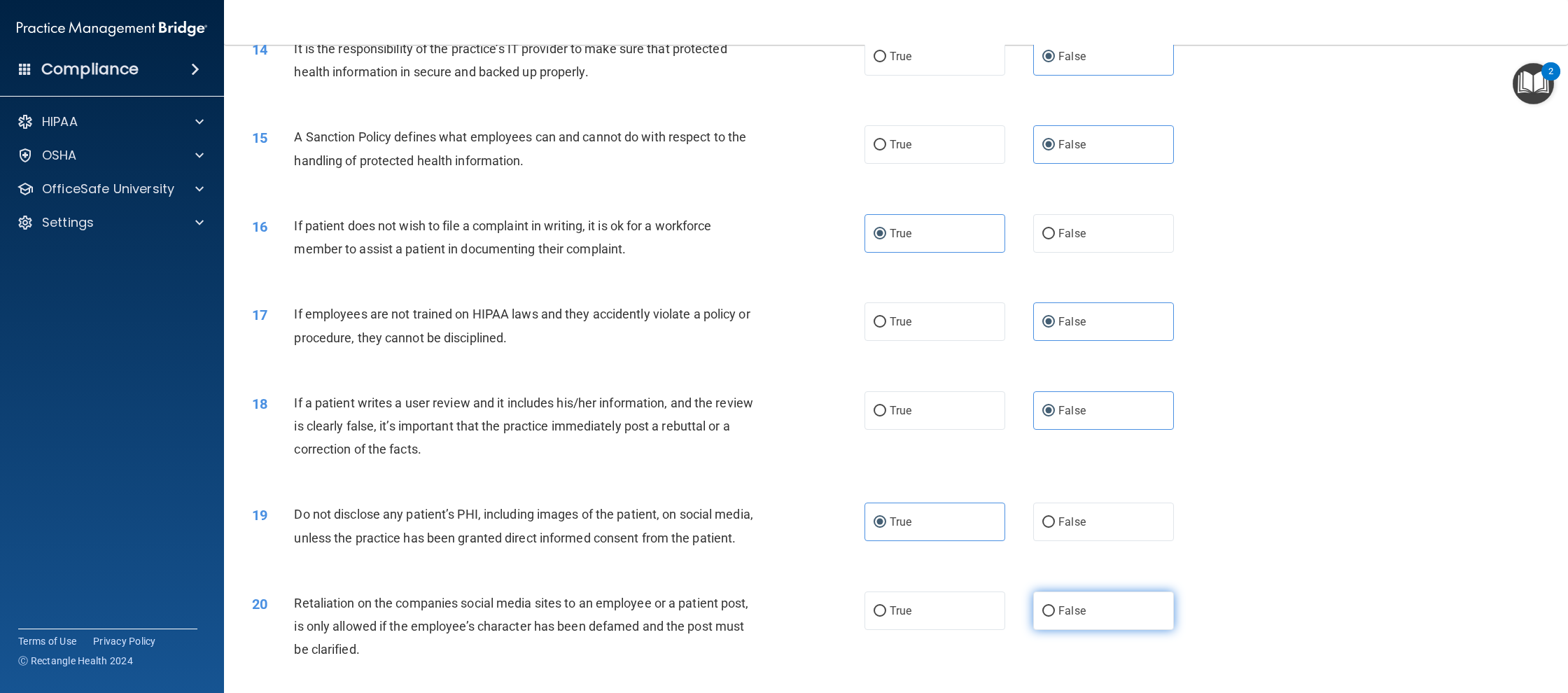
click at [1058, 625] on label "False" at bounding box center [1103, 611] width 141 height 39
click at [1054, 617] on input "False" at bounding box center [1048, 611] width 13 height 10
radio input "true"
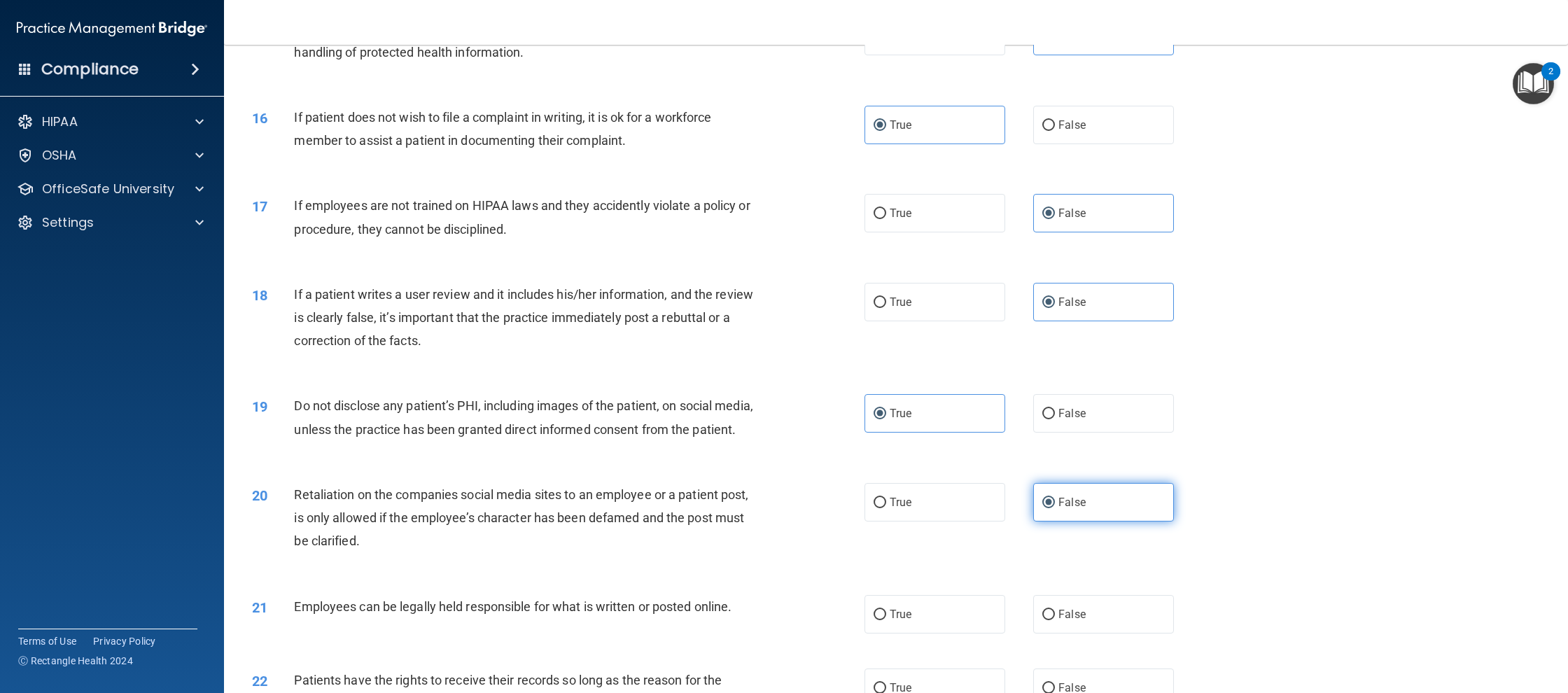
scroll to position [1611, 0]
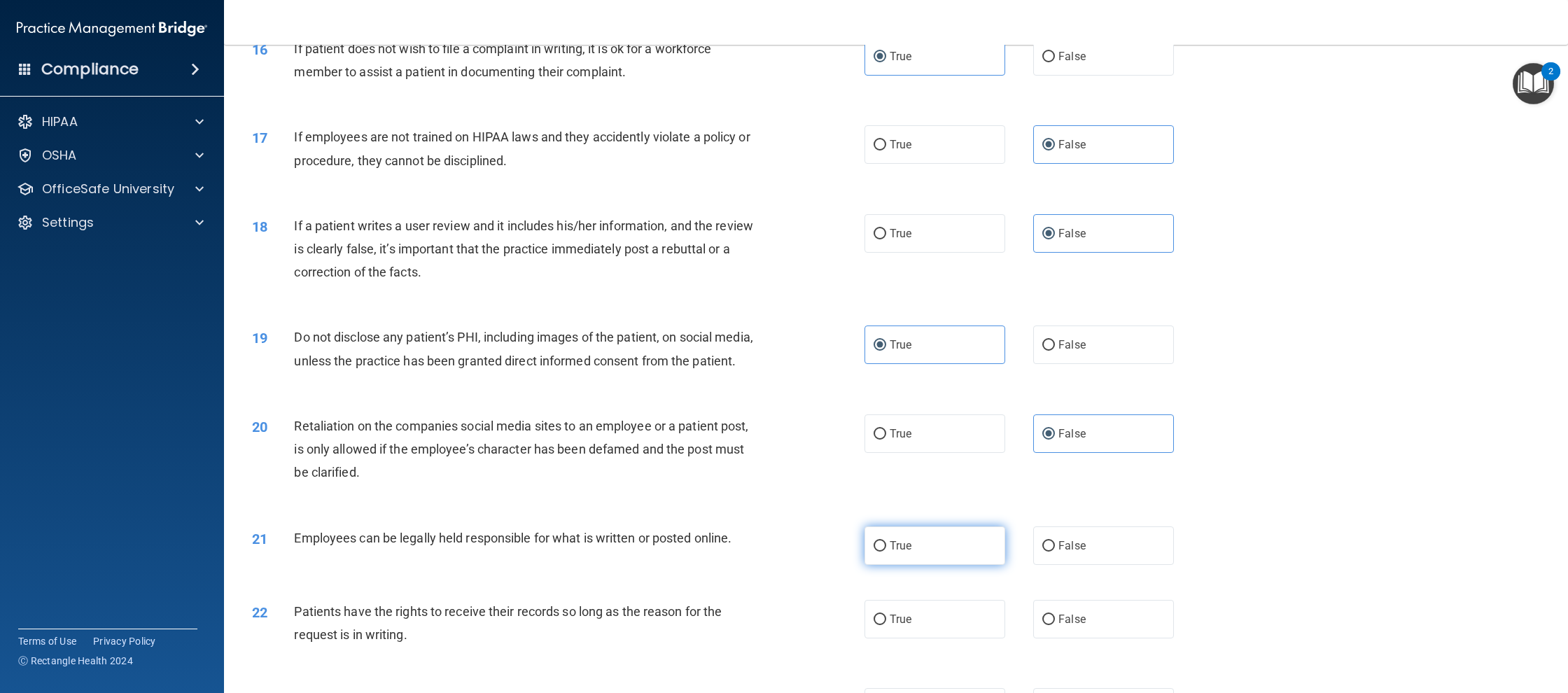
click at [904, 556] on label "True" at bounding box center [935, 545] width 141 height 39
click at [886, 551] on input "True" at bounding box center [879, 546] width 13 height 10
radio input "true"
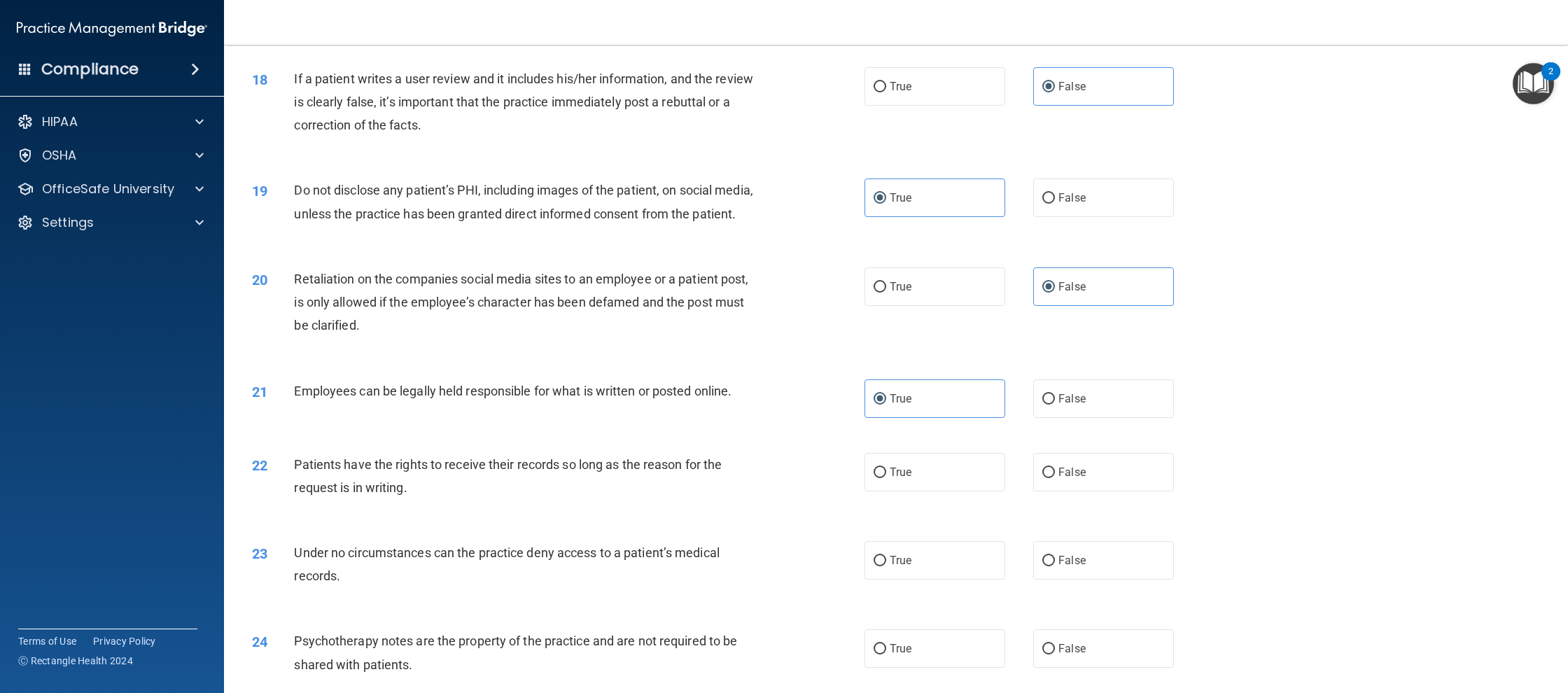
drag, startPoint x: 1165, startPoint y: 463, endPoint x: 1138, endPoint y: 518, distance: 61.3
click at [1165, 463] on label "False" at bounding box center [1103, 471] width 141 height 39
click at [1054, 467] on input "False" at bounding box center [1048, 472] width 13 height 10
radio input "true"
click at [1129, 555] on label "False" at bounding box center [1103, 560] width 141 height 39
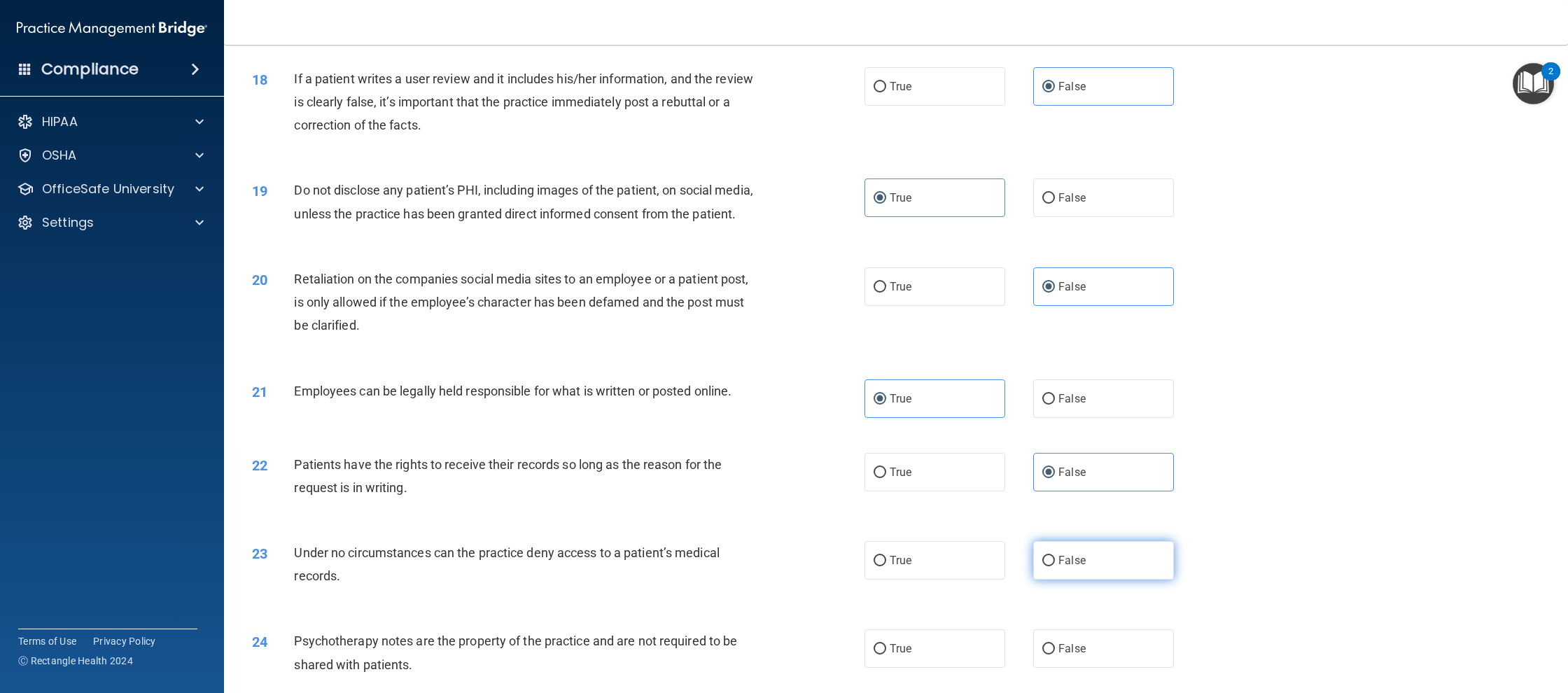
click at [1054, 556] on input "False" at bounding box center [1048, 561] width 13 height 10
radio input "true"
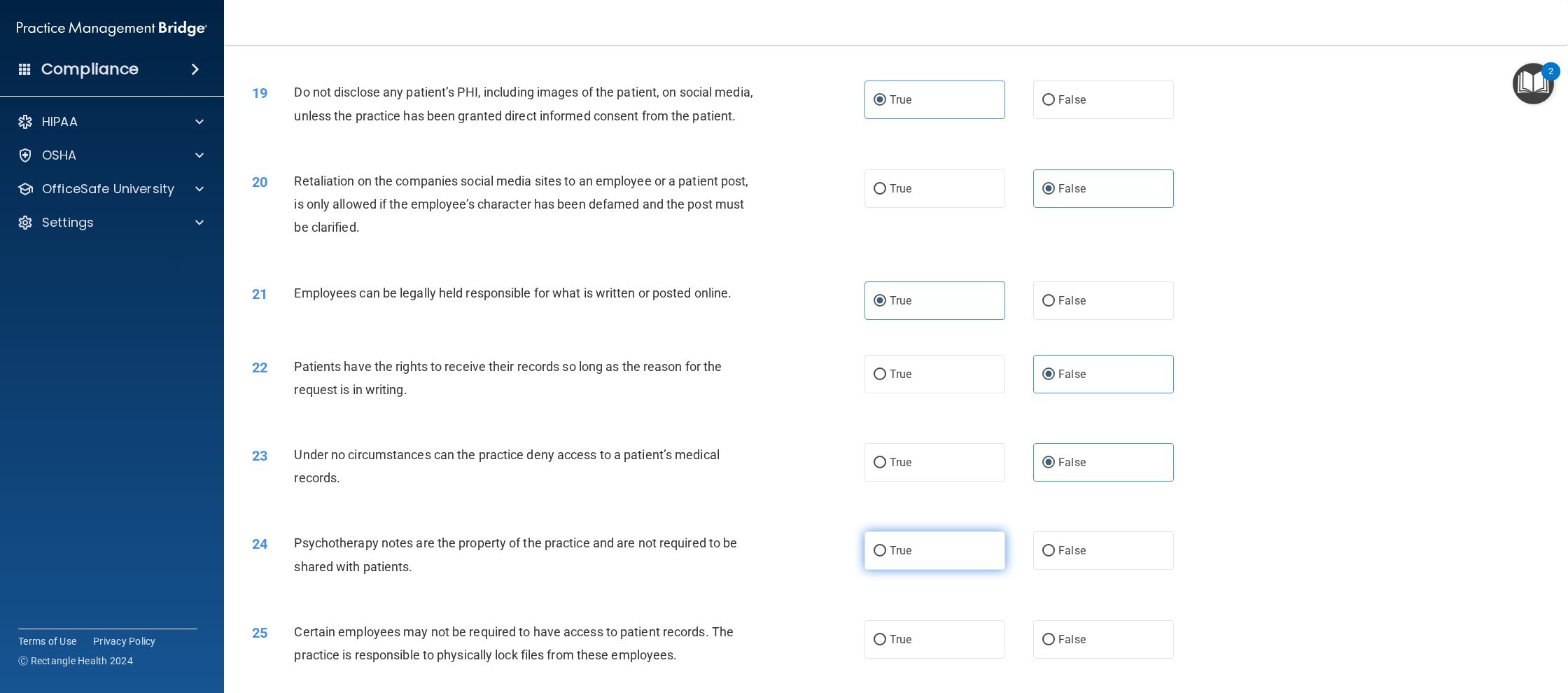
click at [976, 554] on label "True" at bounding box center [935, 550] width 141 height 39
click at [886, 554] on input "True" at bounding box center [879, 551] width 13 height 10
radio input "true"
click at [917, 643] on label "True" at bounding box center [935, 639] width 141 height 39
click at [886, 643] on input "True" at bounding box center [879, 640] width 13 height 10
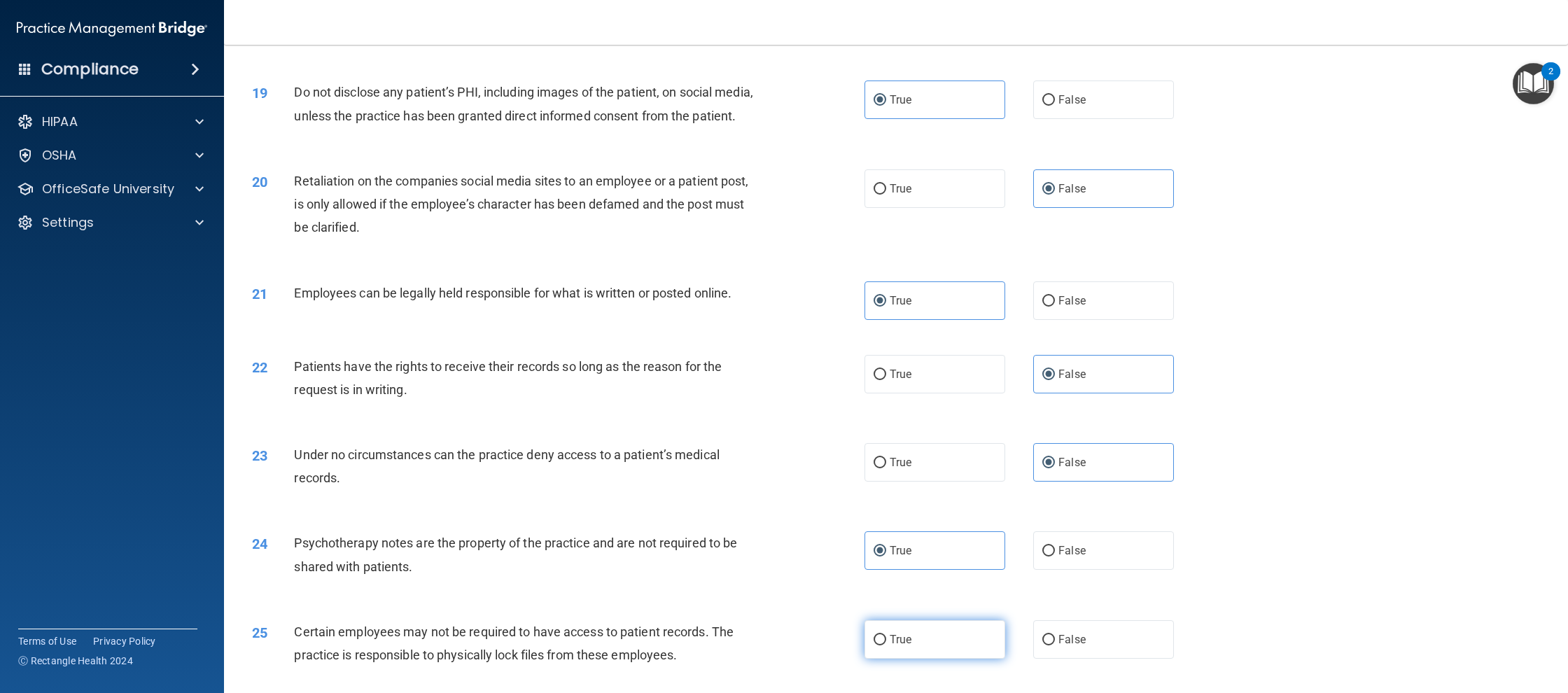
radio input "true"
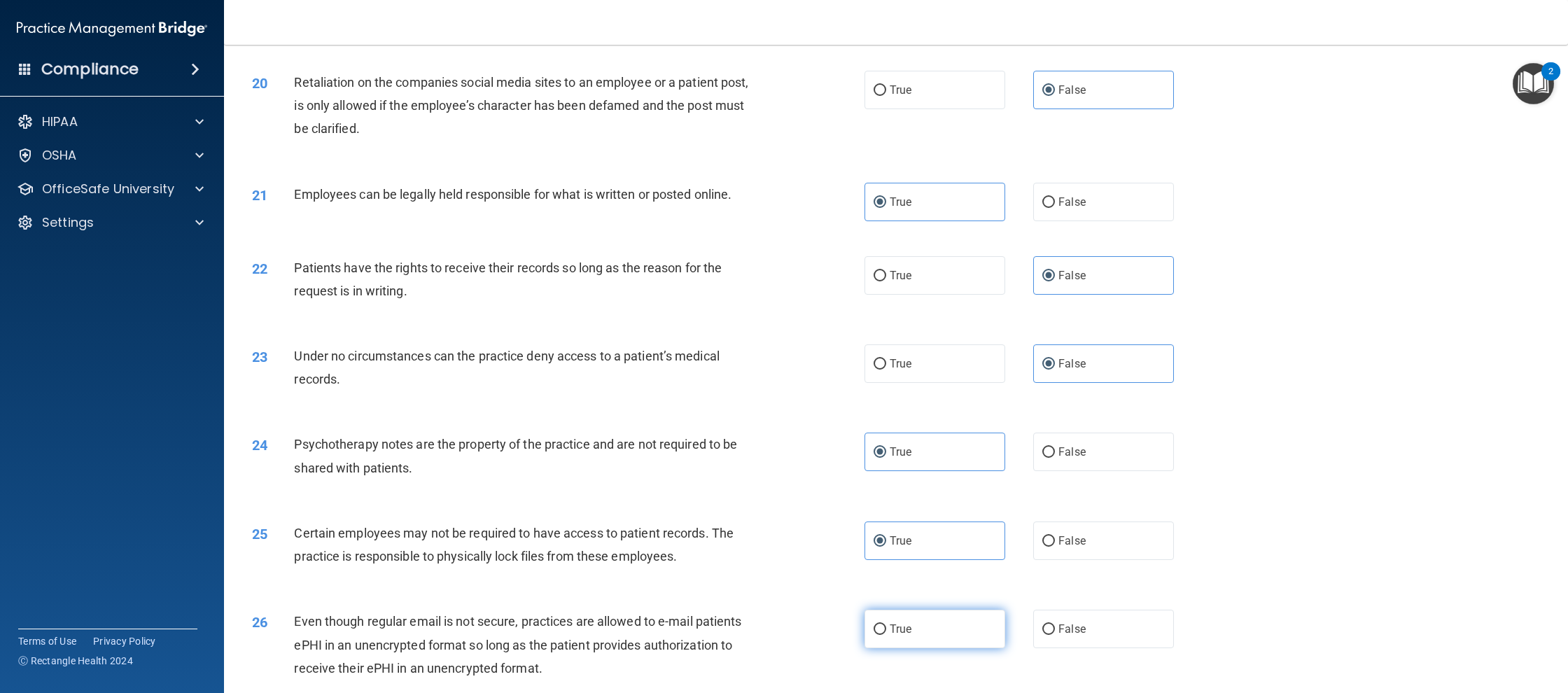
scroll to position [2076, 0]
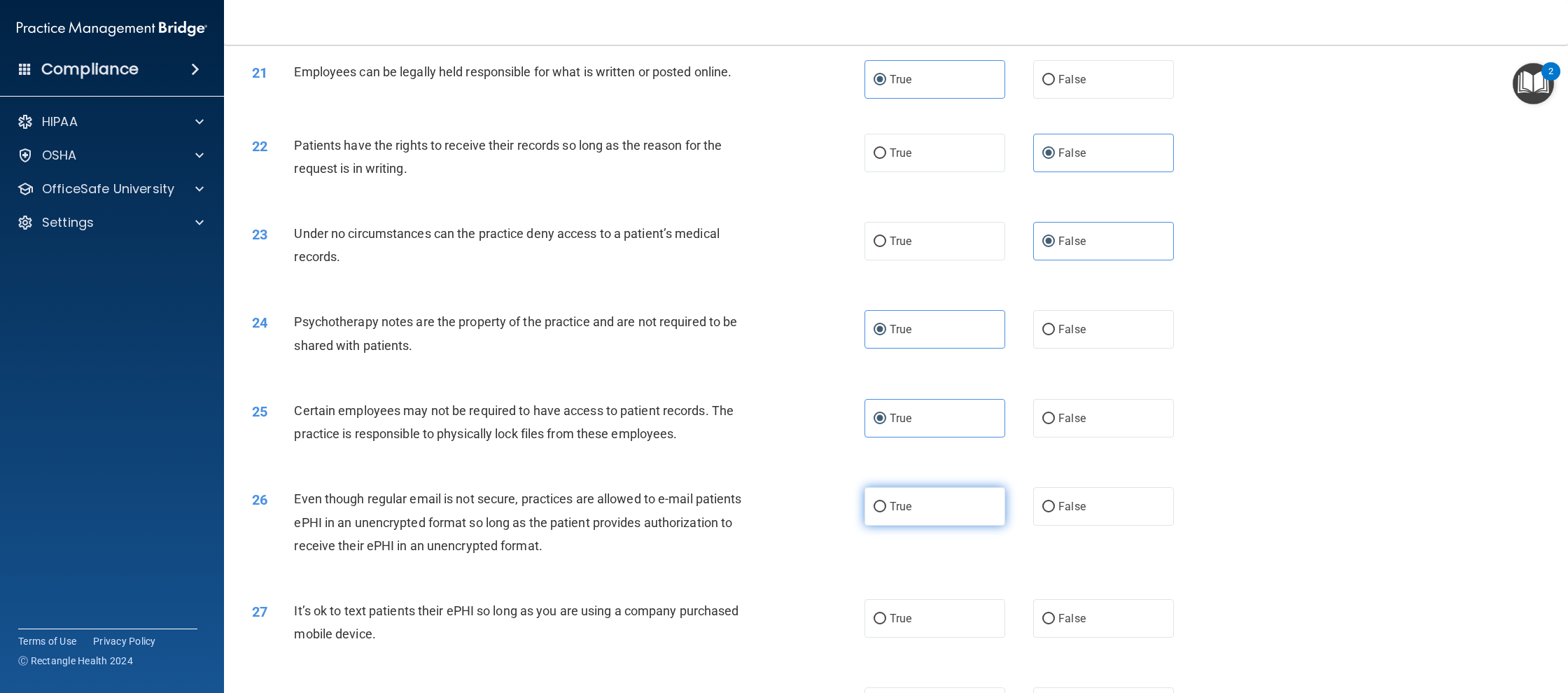
click at [878, 525] on label "True" at bounding box center [935, 506] width 141 height 39
click at [878, 513] on input "True" at bounding box center [879, 507] width 13 height 10
radio input "true"
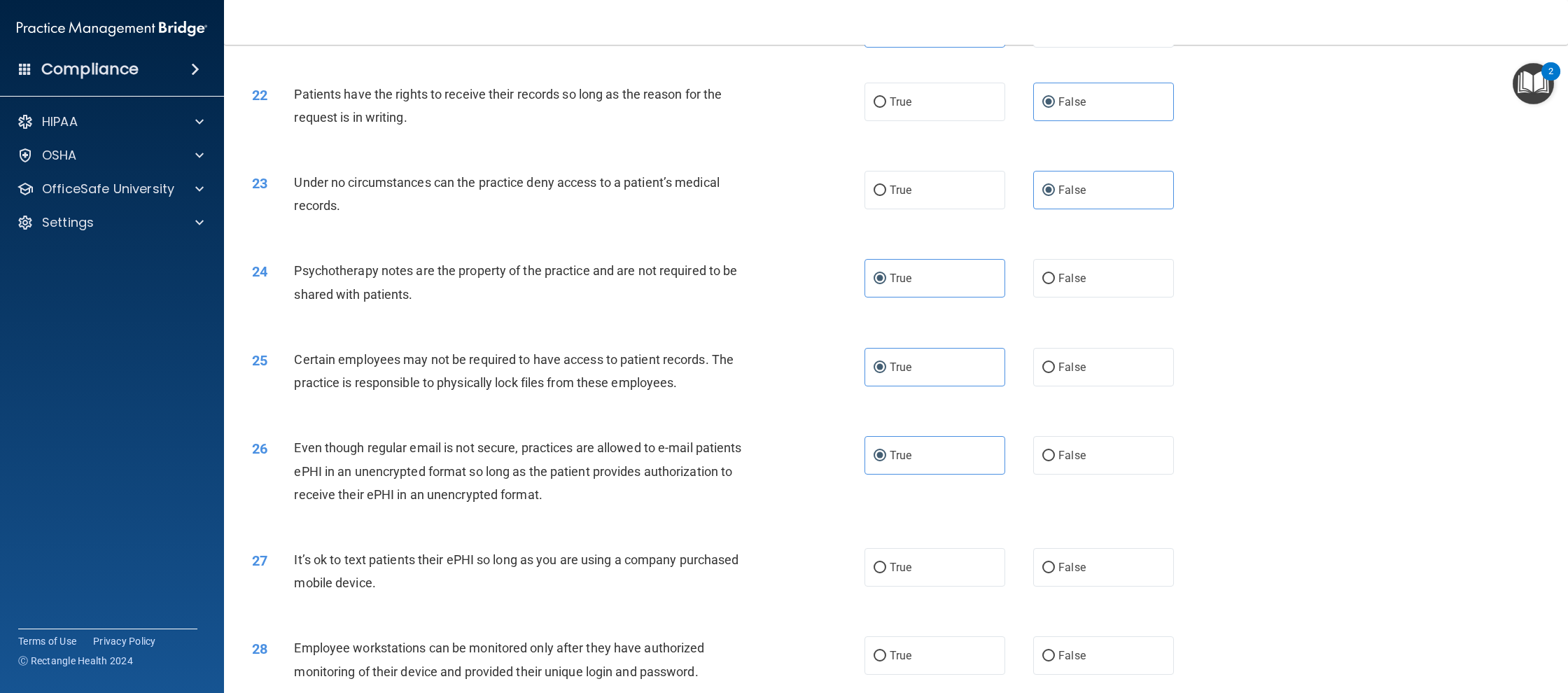
scroll to position [2173, 0]
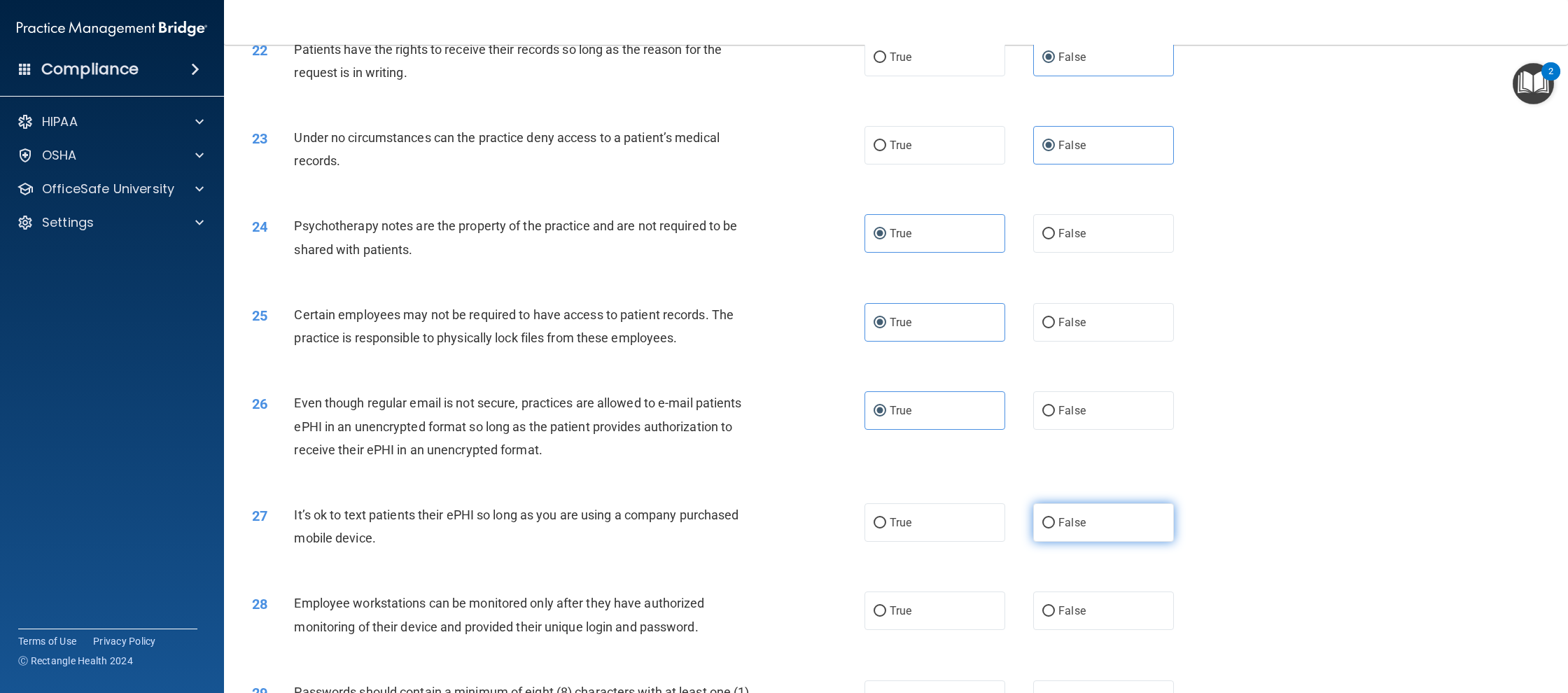
click at [1110, 508] on label "False" at bounding box center [1103, 522] width 141 height 39
click at [1054, 518] on input "False" at bounding box center [1048, 523] width 13 height 10
radio input "true"
click at [1132, 596] on label "False" at bounding box center [1103, 611] width 141 height 39
click at [1054, 606] on input "False" at bounding box center [1048, 611] width 13 height 10
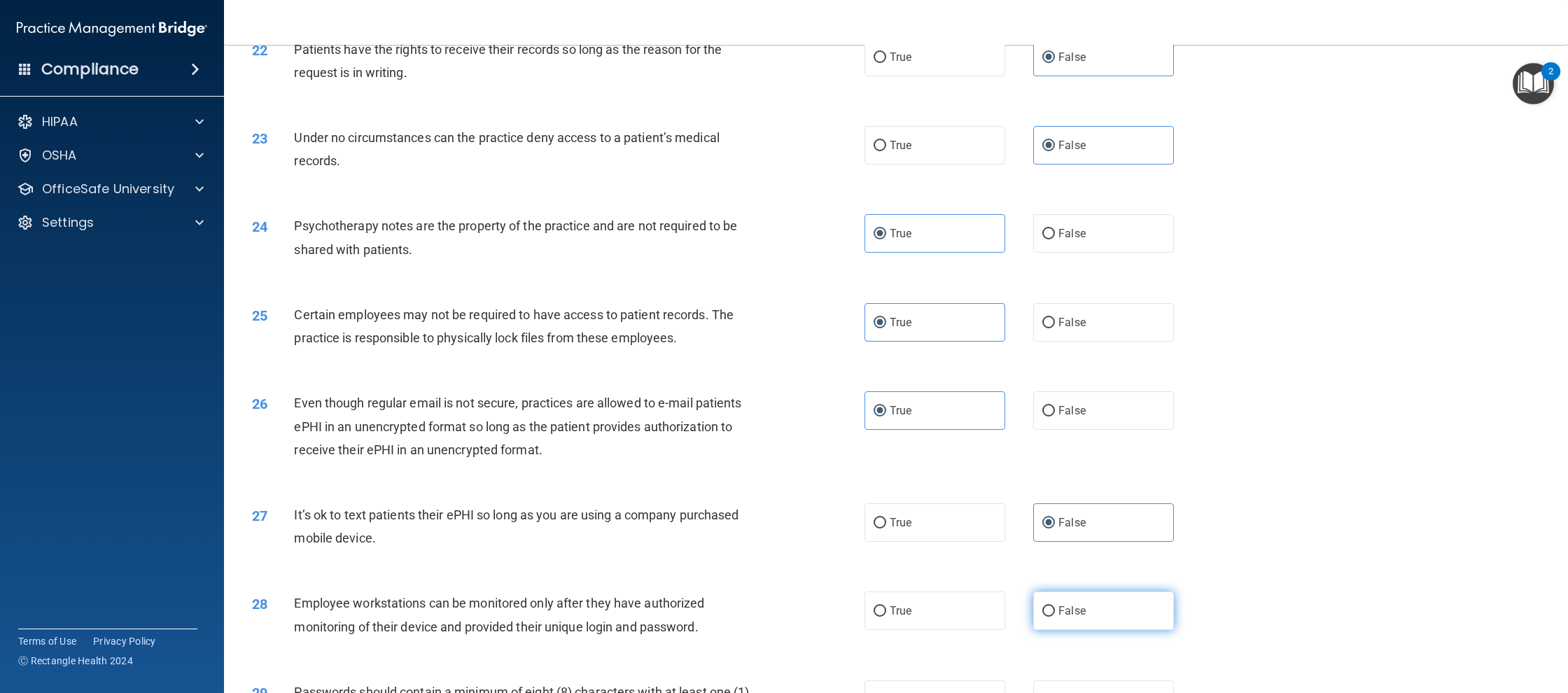
radio input "true"
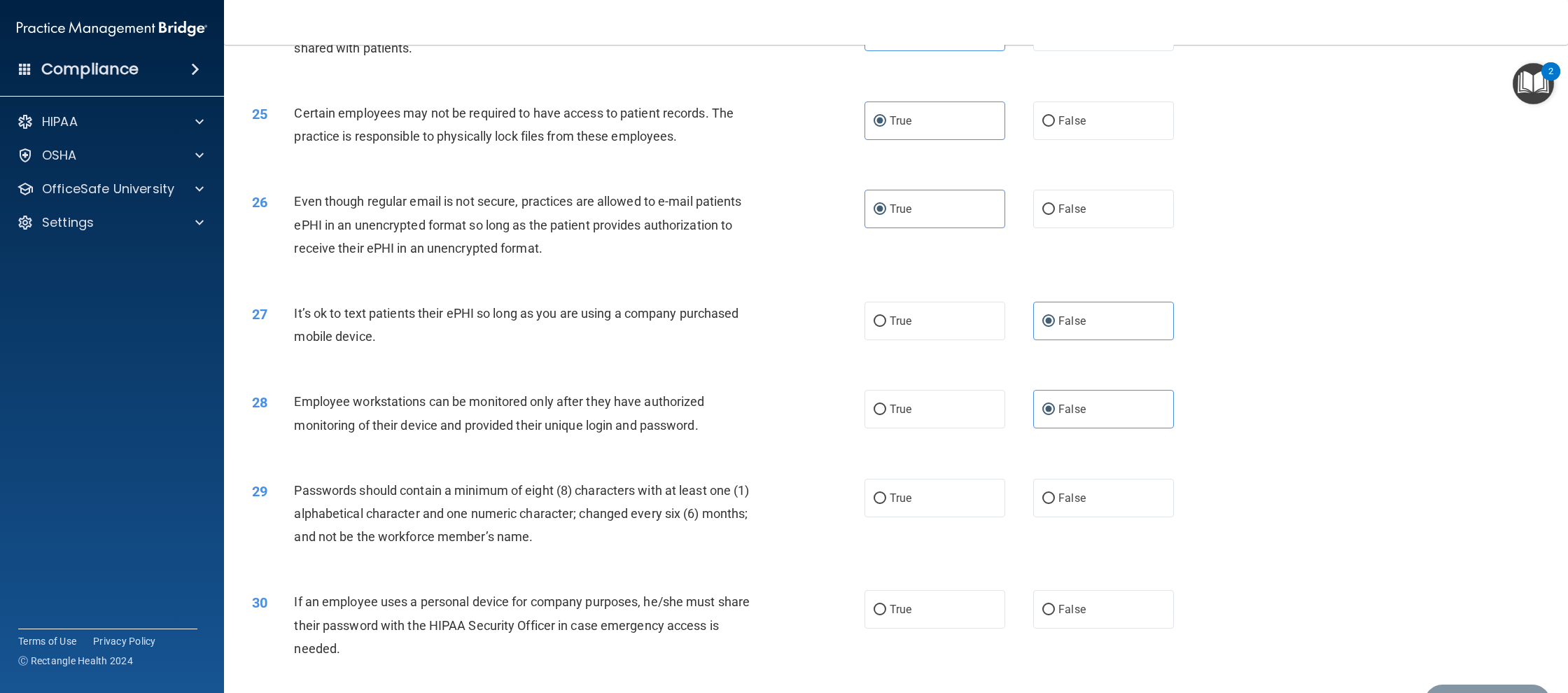
scroll to position [2398, 0]
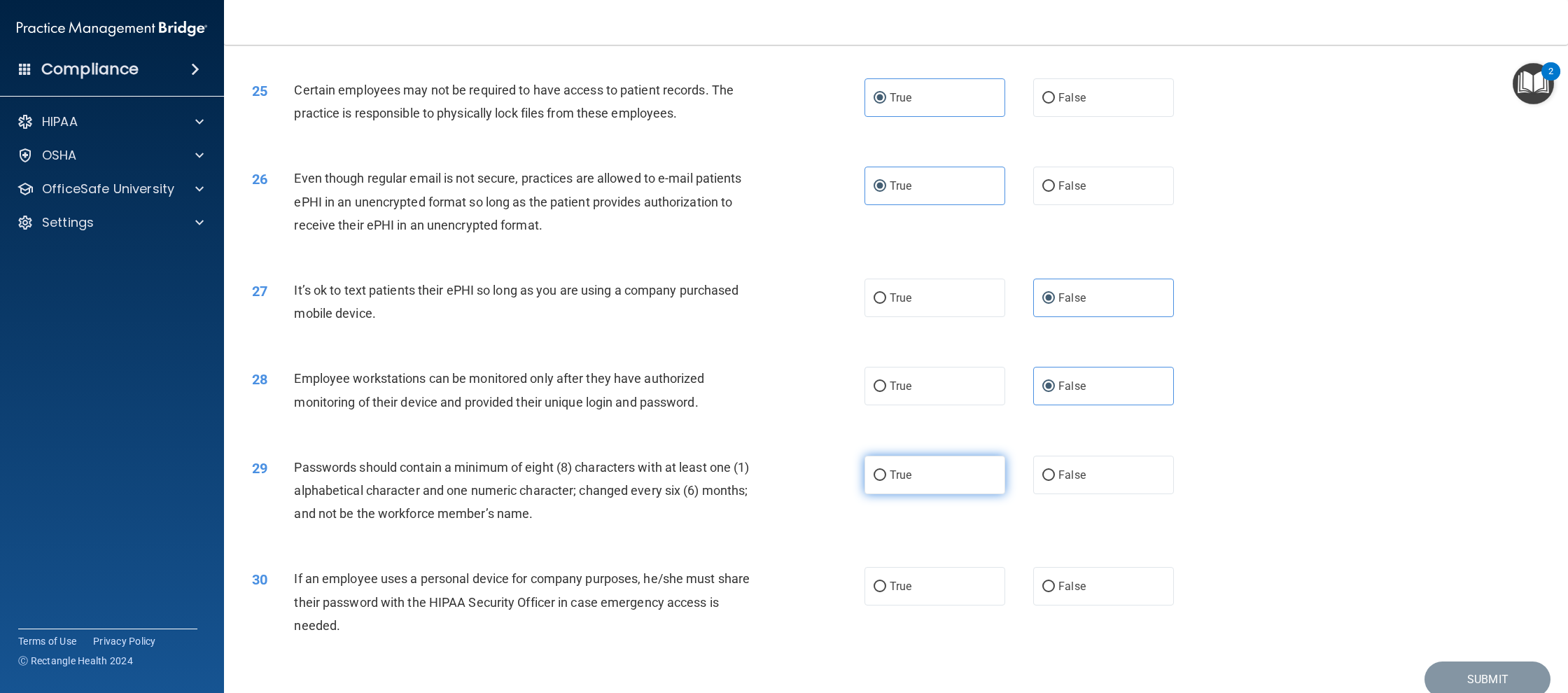
click at [933, 485] on label "True" at bounding box center [935, 475] width 141 height 39
click at [886, 481] on input "True" at bounding box center [879, 476] width 13 height 10
radio input "true"
click at [1095, 599] on label "False" at bounding box center [1103, 586] width 141 height 39
click at [1054, 593] on input "False" at bounding box center [1048, 587] width 13 height 10
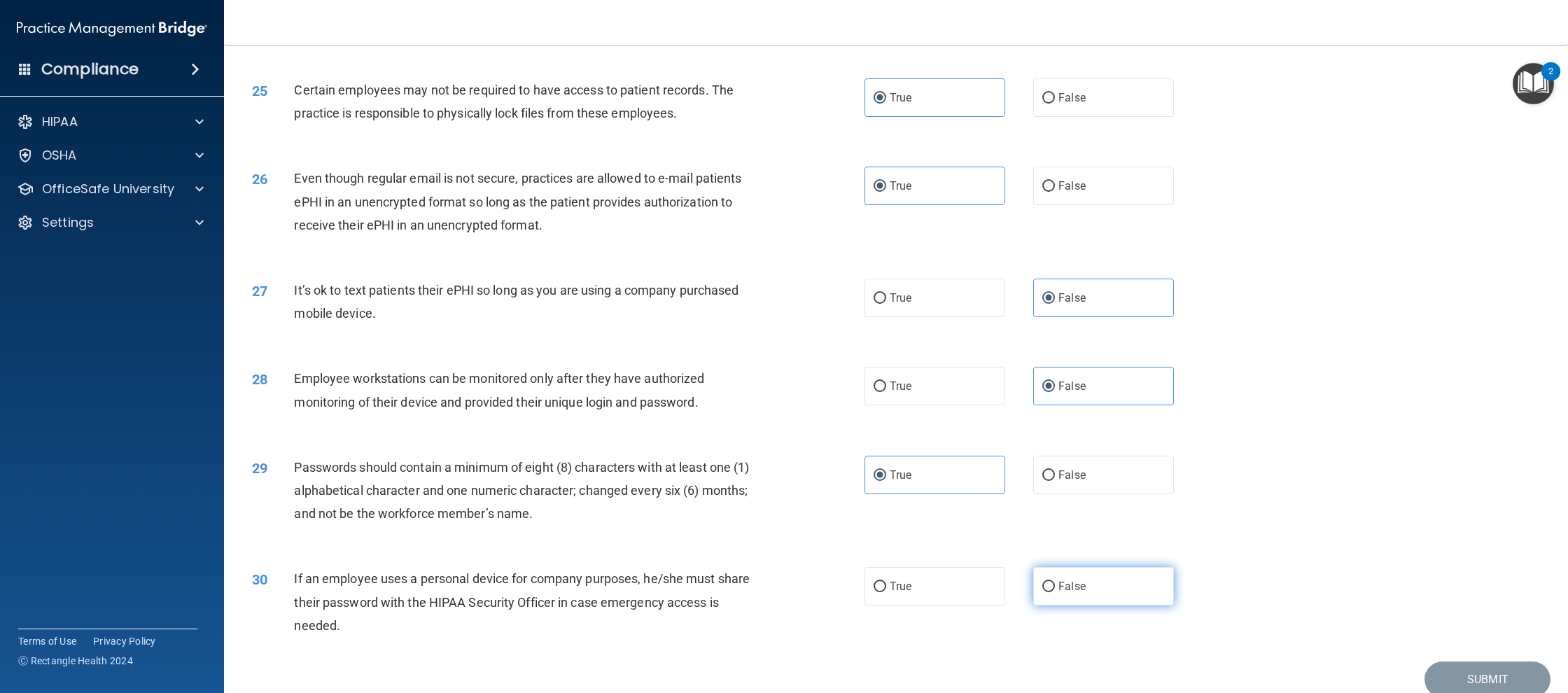
radio input "true"
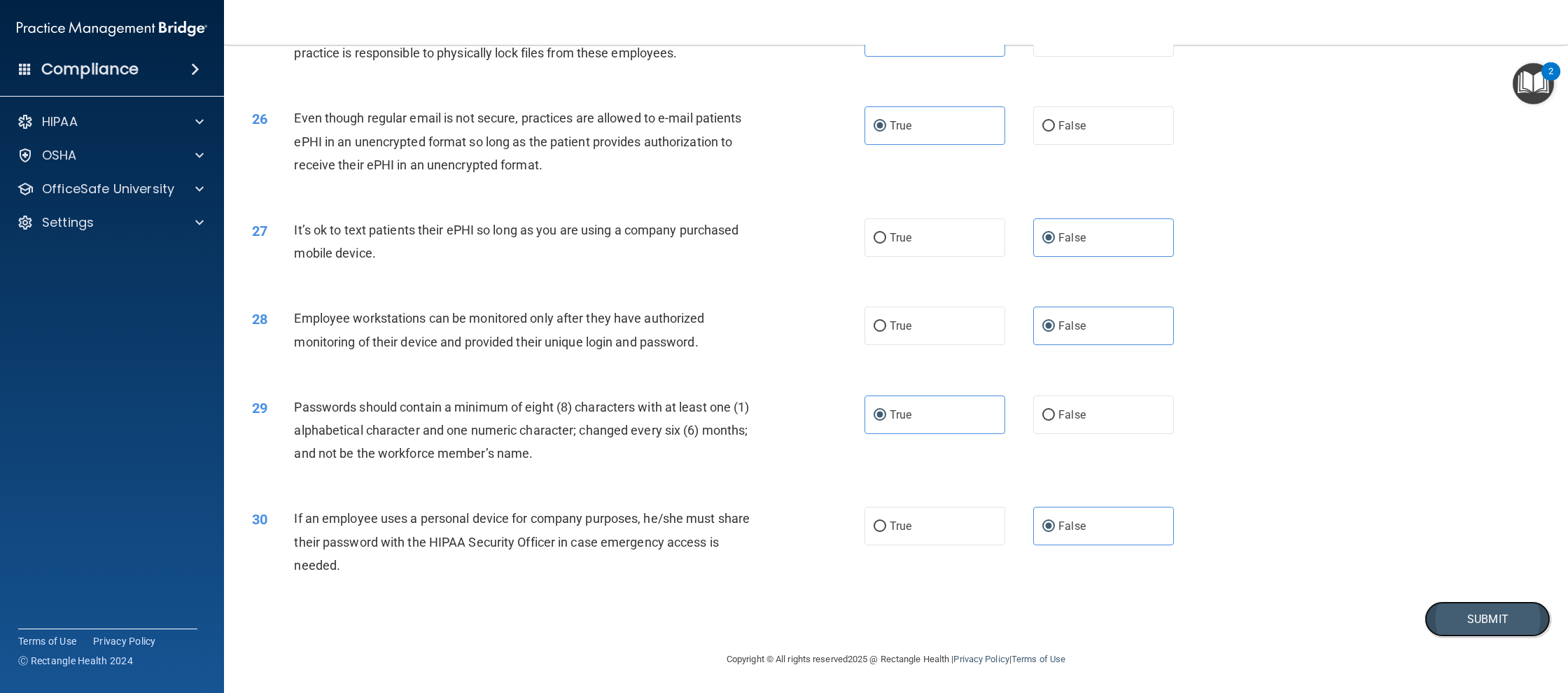
click at [1476, 623] on button "Submit" at bounding box center [1487, 619] width 126 height 36
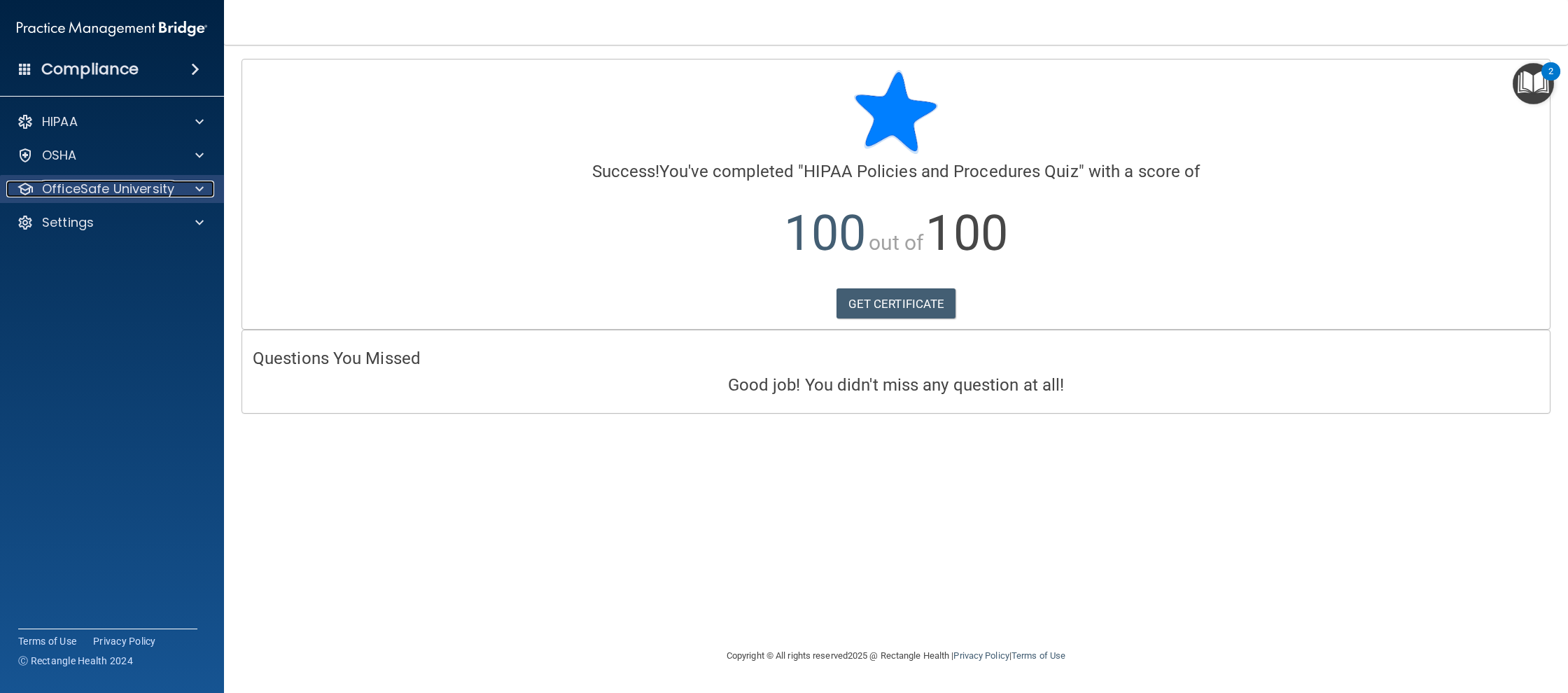
click at [67, 186] on p "OfficeSafe University" at bounding box center [108, 189] width 132 height 17
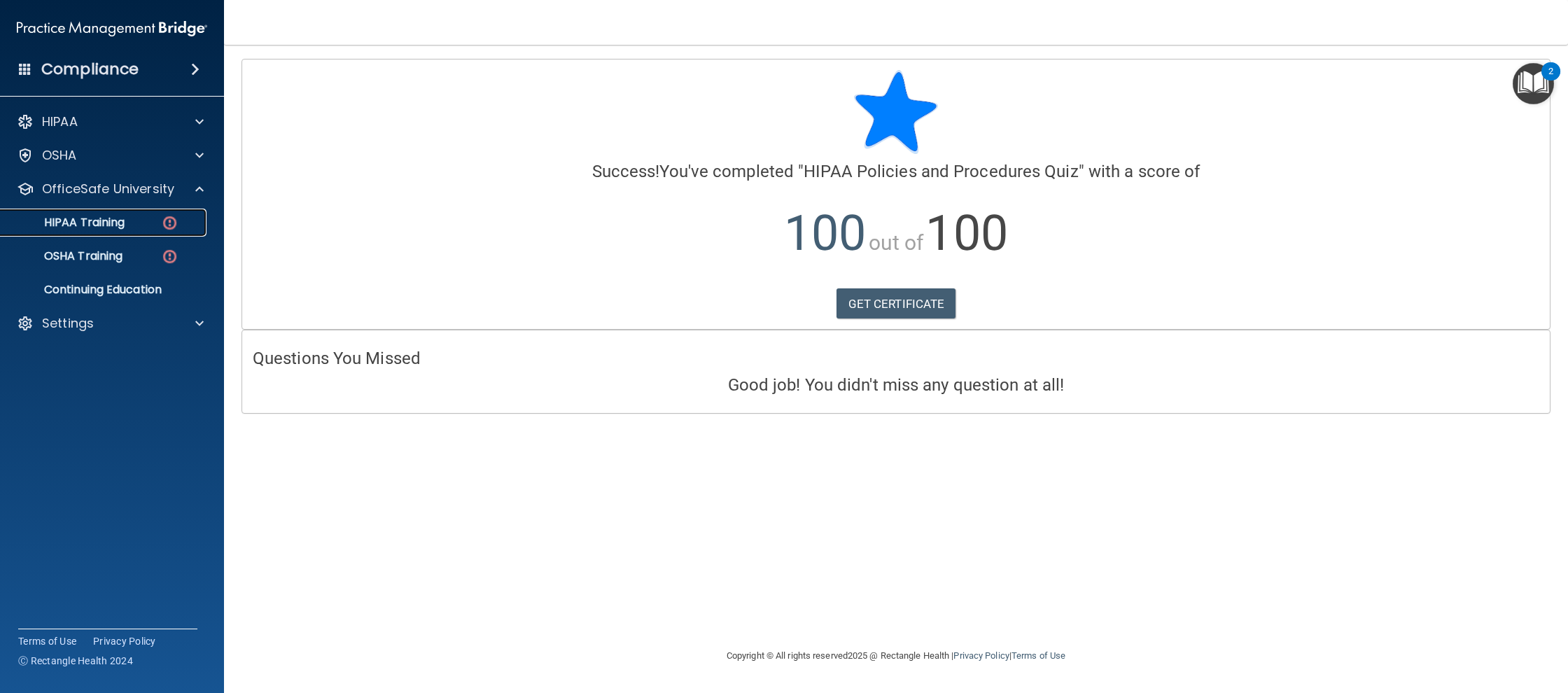
click at [108, 220] on p "HIPAA Training" at bounding box center [67, 222] width 115 height 14
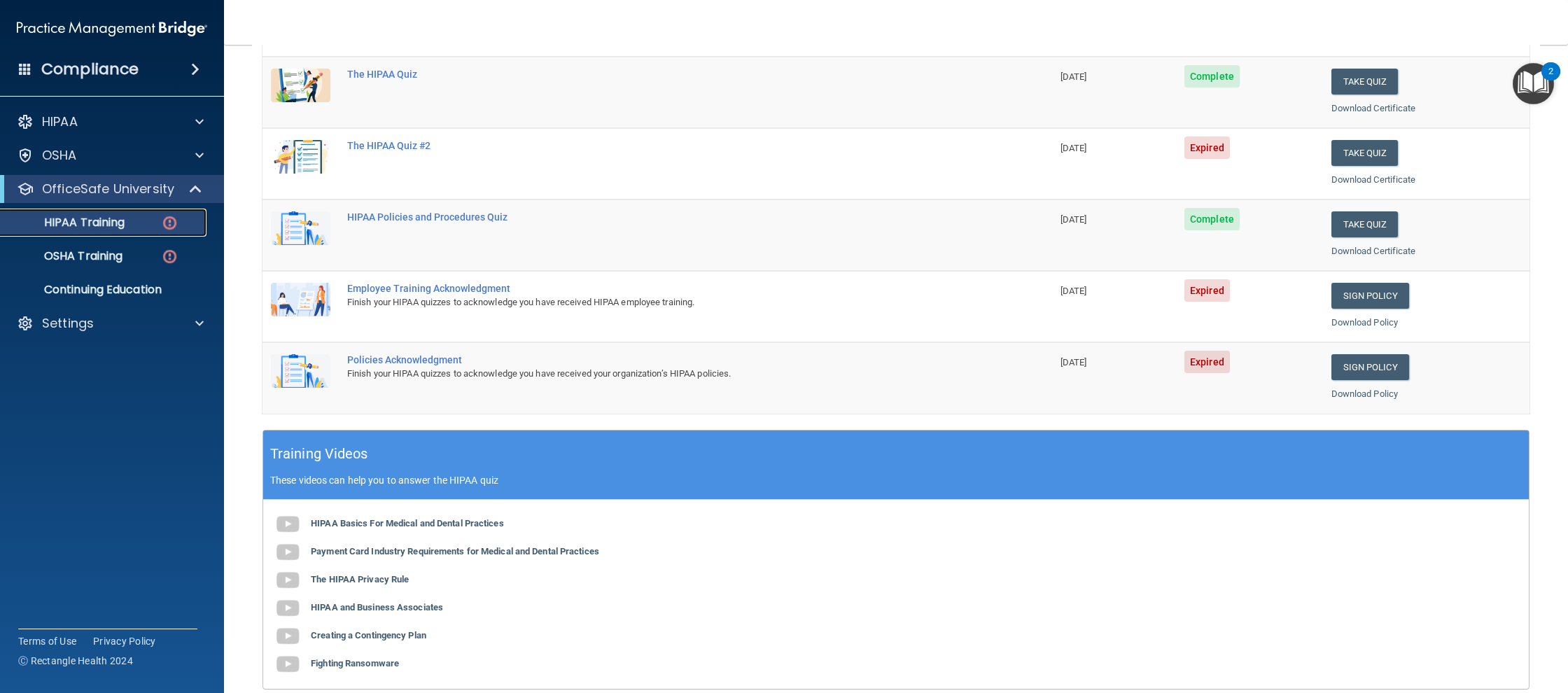
scroll to position [143, 0]
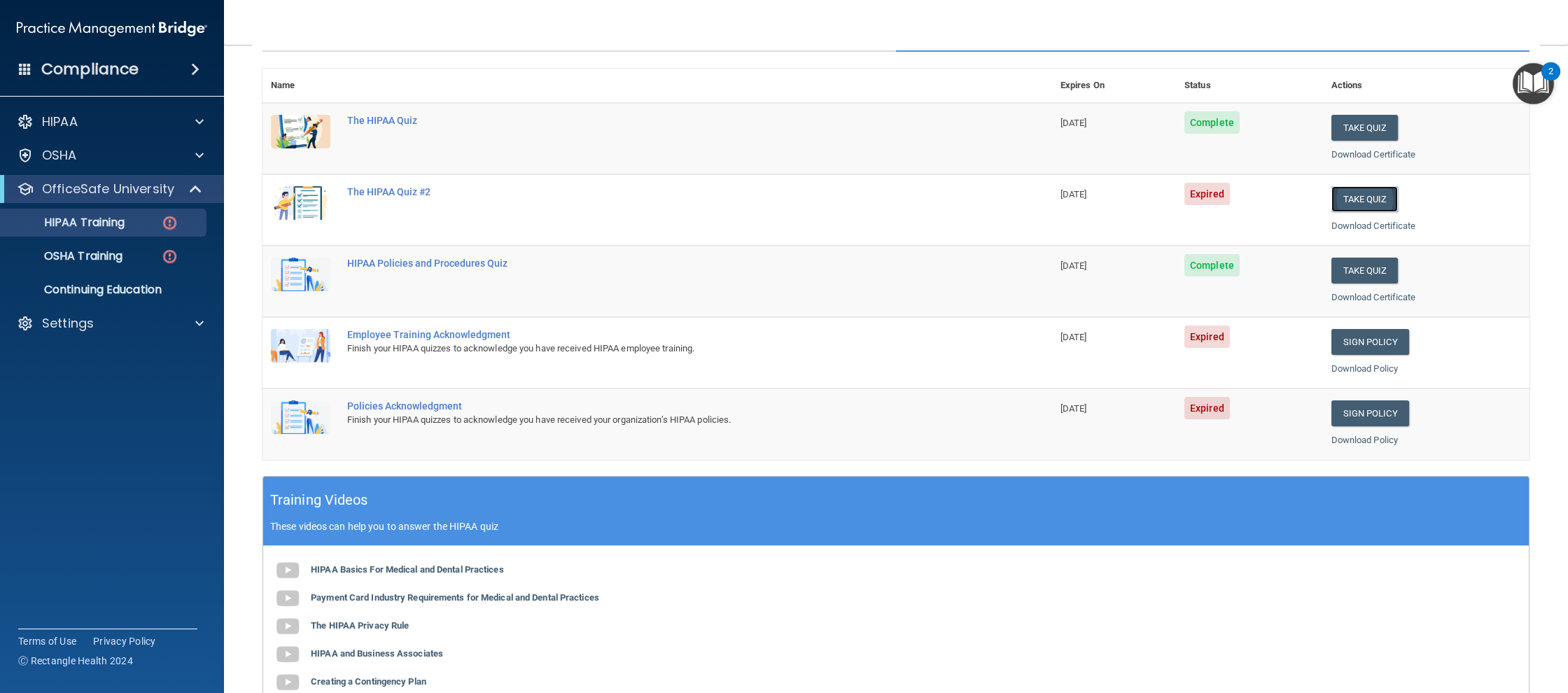
click at [1380, 198] on button "Take Quiz" at bounding box center [1364, 199] width 67 height 26
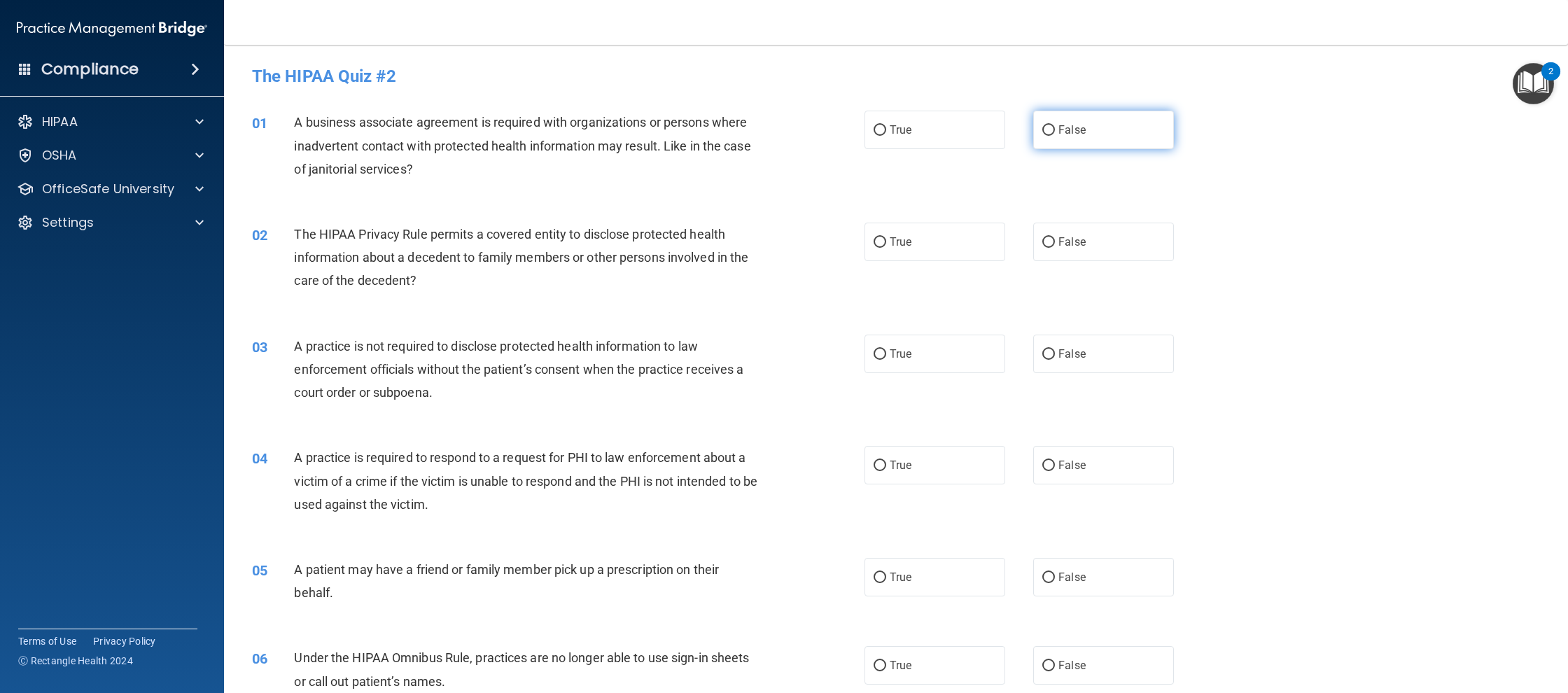
click at [1083, 137] on label "False" at bounding box center [1103, 130] width 141 height 39
click at [1054, 136] on input "False" at bounding box center [1048, 131] width 13 height 10
radio input "true"
click at [933, 237] on label "True" at bounding box center [935, 241] width 141 height 39
click at [886, 237] on input "True" at bounding box center [879, 242] width 13 height 10
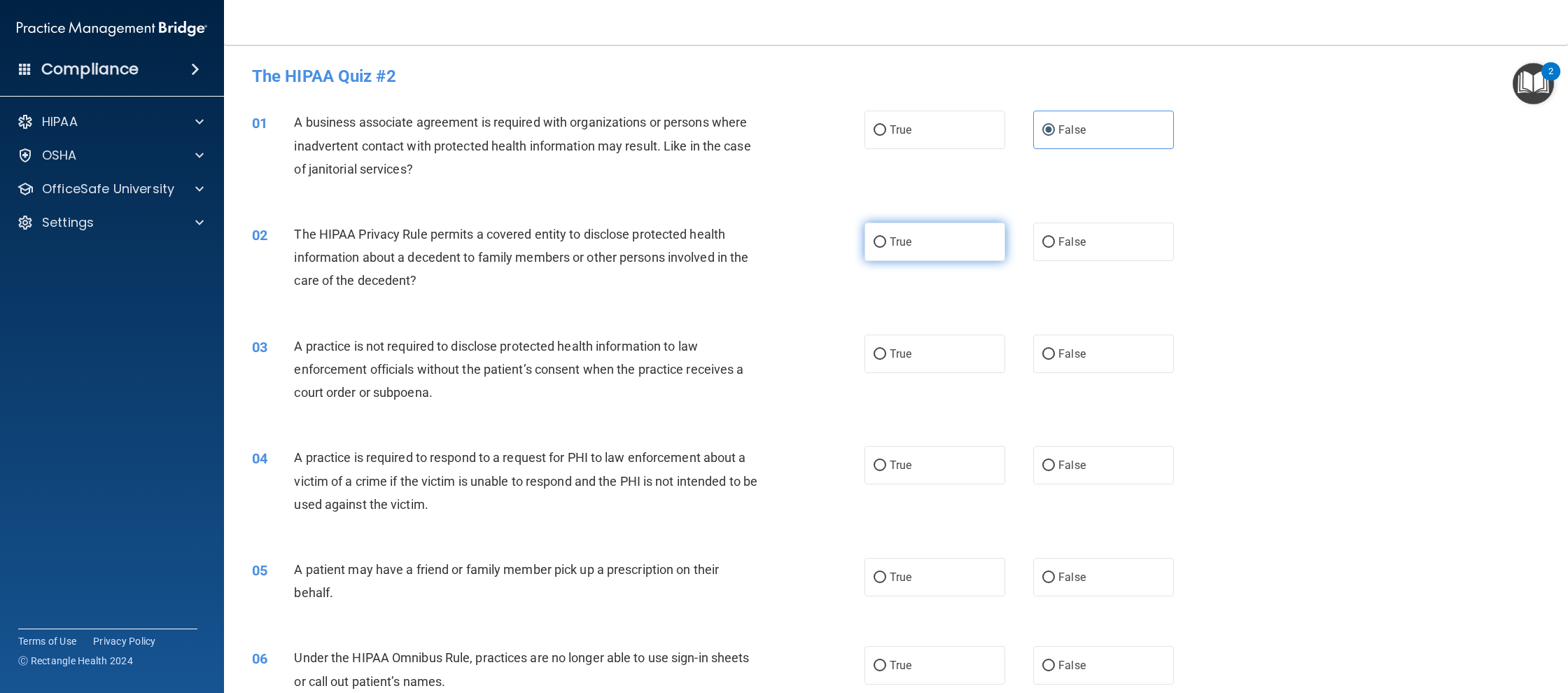
radio input "true"
click at [1060, 343] on label "False" at bounding box center [1103, 354] width 141 height 39
click at [1054, 350] on input "False" at bounding box center [1048, 355] width 13 height 10
radio input "true"
click at [933, 458] on label "True" at bounding box center [935, 465] width 141 height 39
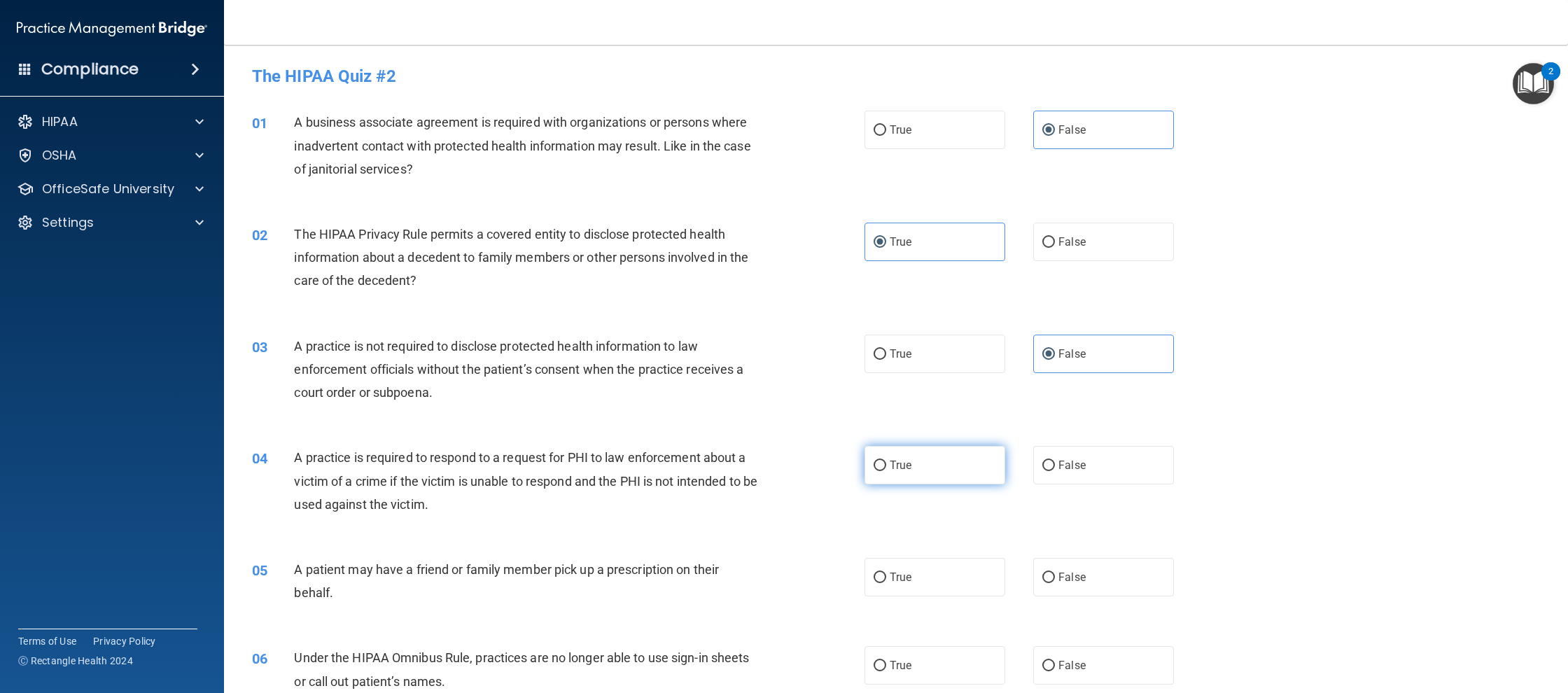
click at [886, 460] on input "True" at bounding box center [879, 465] width 13 height 10
radio input "true"
drag, startPoint x: 954, startPoint y: 555, endPoint x: 963, endPoint y: 568, distance: 15.8
click at [957, 558] on div "05 A patient may have a friend or family member pick up a prescription on their…" at bounding box center [896, 584] width 1309 height 88
click at [963, 568] on label "True" at bounding box center [935, 577] width 141 height 39
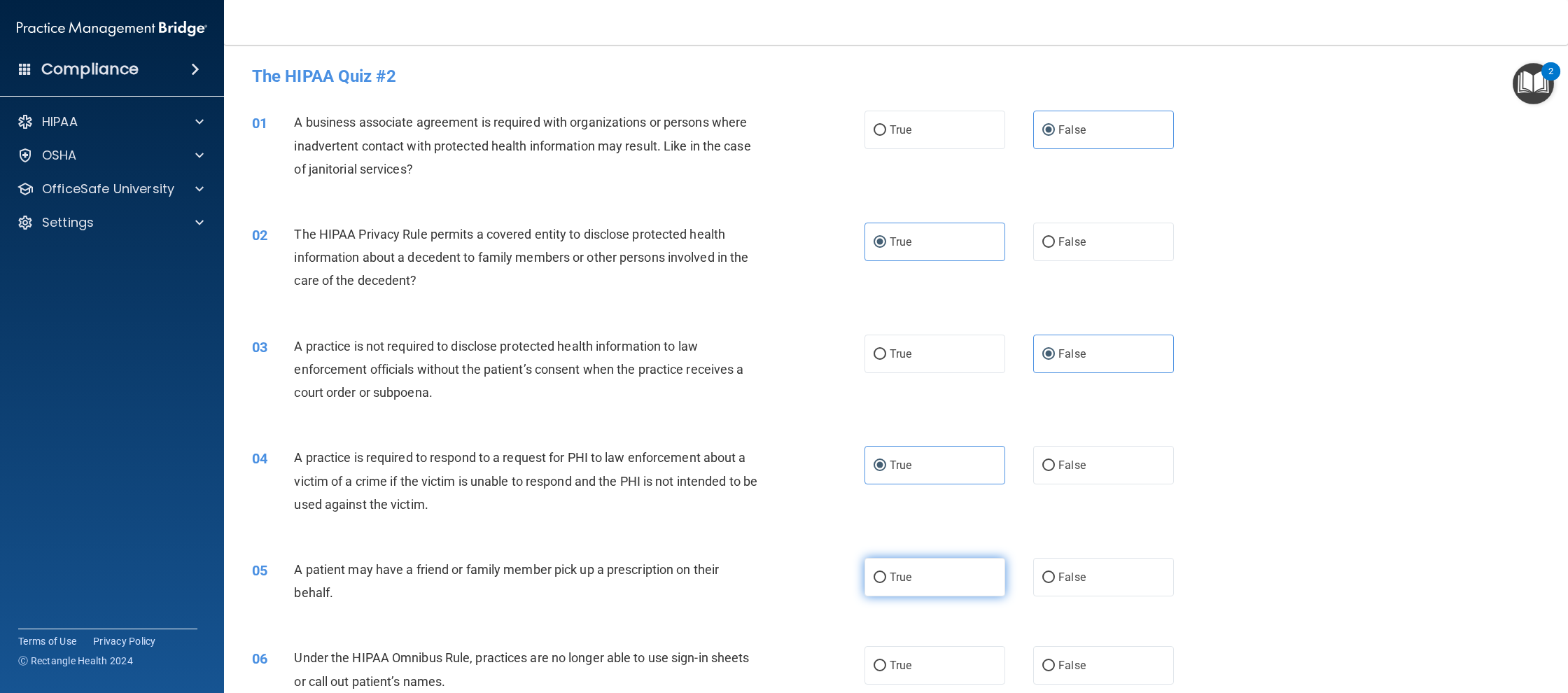
click at [886, 573] on input "True" at bounding box center [879, 578] width 13 height 10
radio input "true"
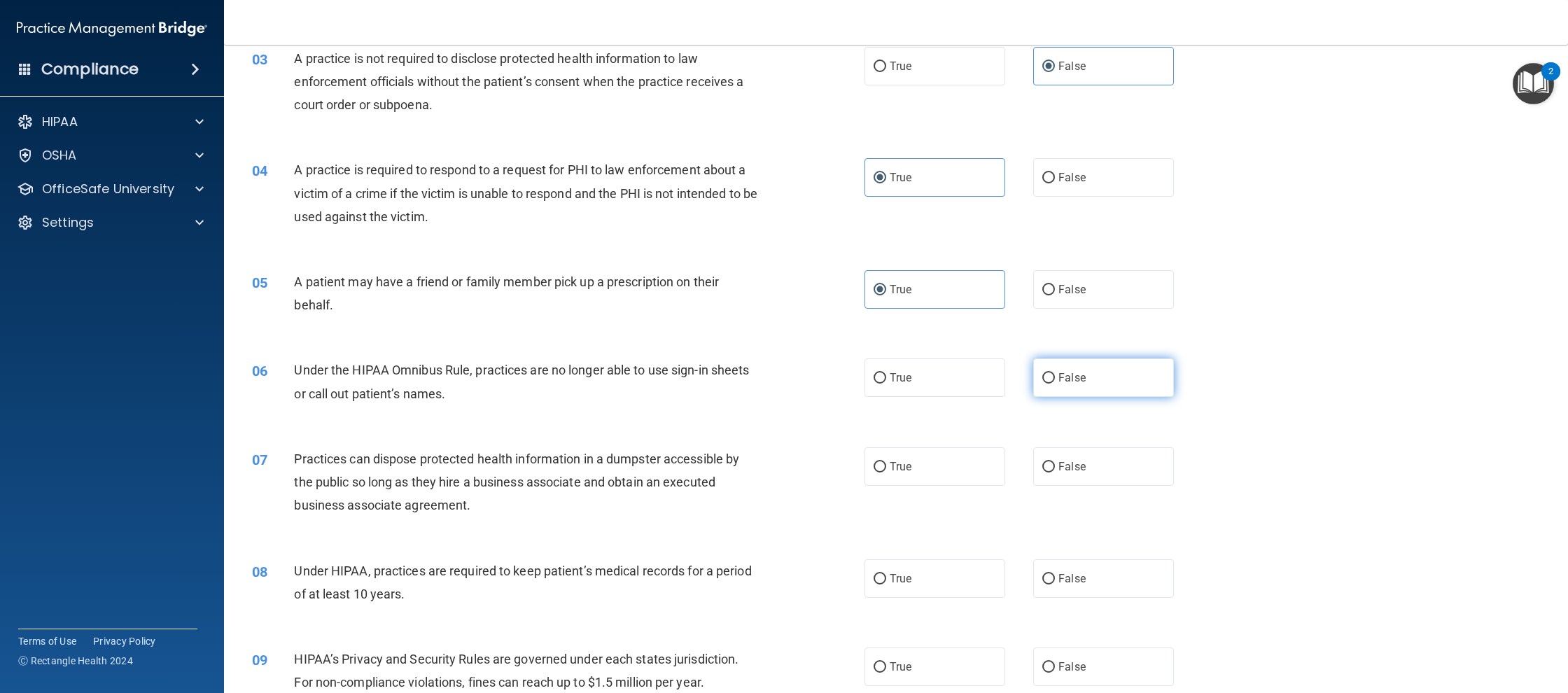
scroll to position [289, 0]
click at [1114, 386] on label "False" at bounding box center [1103, 375] width 141 height 39
click at [1054, 381] on input "False" at bounding box center [1048, 376] width 13 height 10
radio input "true"
click at [1101, 489] on div "07 Practices can dispose protected health information in a dumpster accessible …" at bounding box center [896, 483] width 1309 height 112
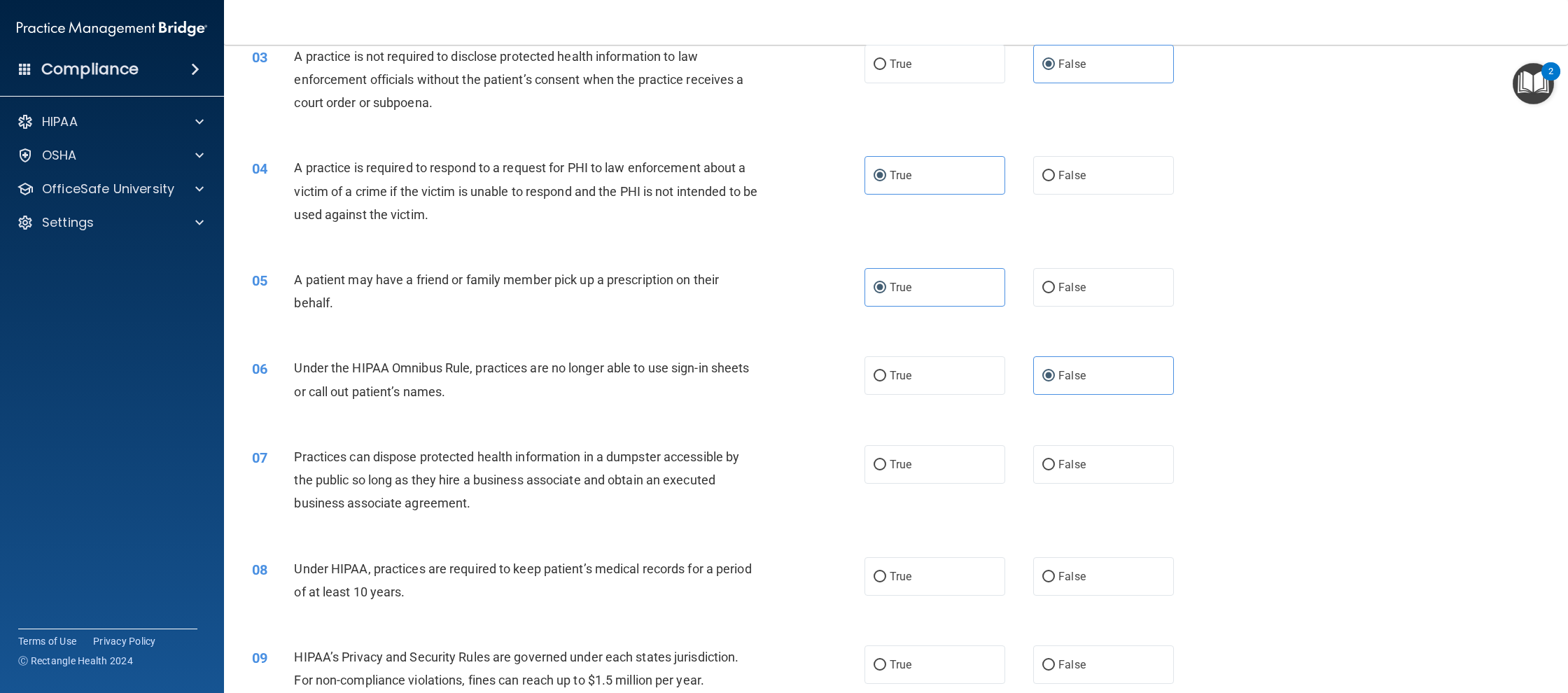
click at [1085, 479] on label "False" at bounding box center [1103, 464] width 141 height 39
click at [1054, 471] on input "False" at bounding box center [1048, 465] width 13 height 10
radio input "true"
click at [1107, 562] on label "False" at bounding box center [1103, 576] width 141 height 39
click at [1054, 572] on input "False" at bounding box center [1048, 577] width 13 height 10
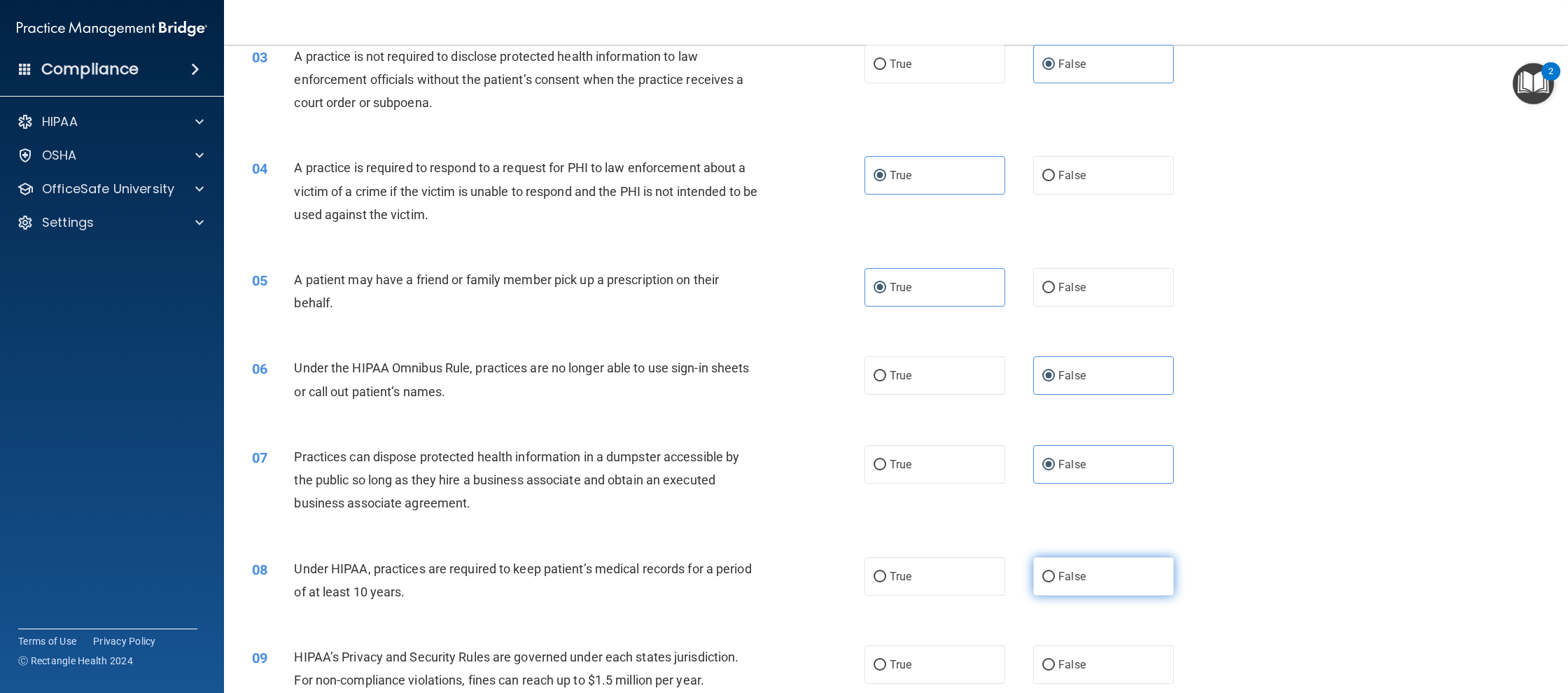
radio input "true"
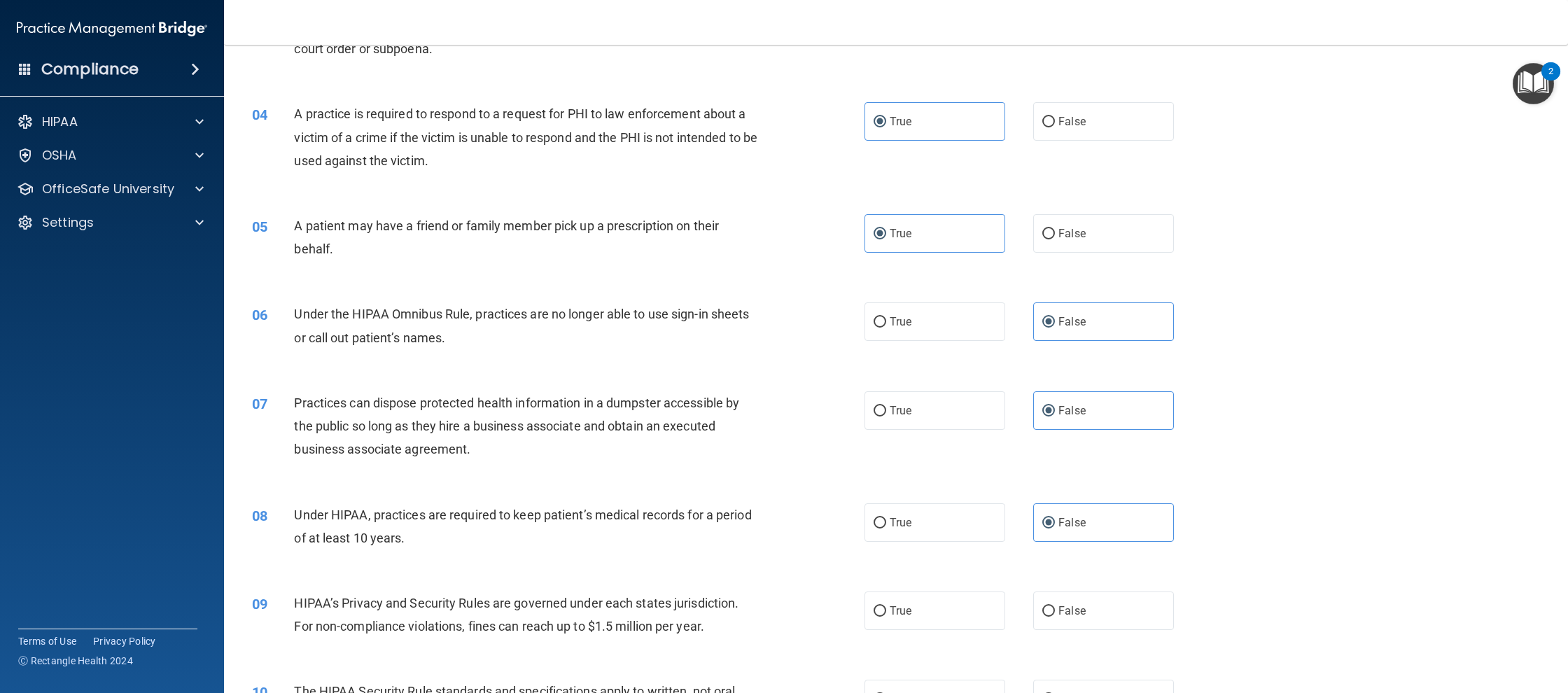
scroll to position [375, 0]
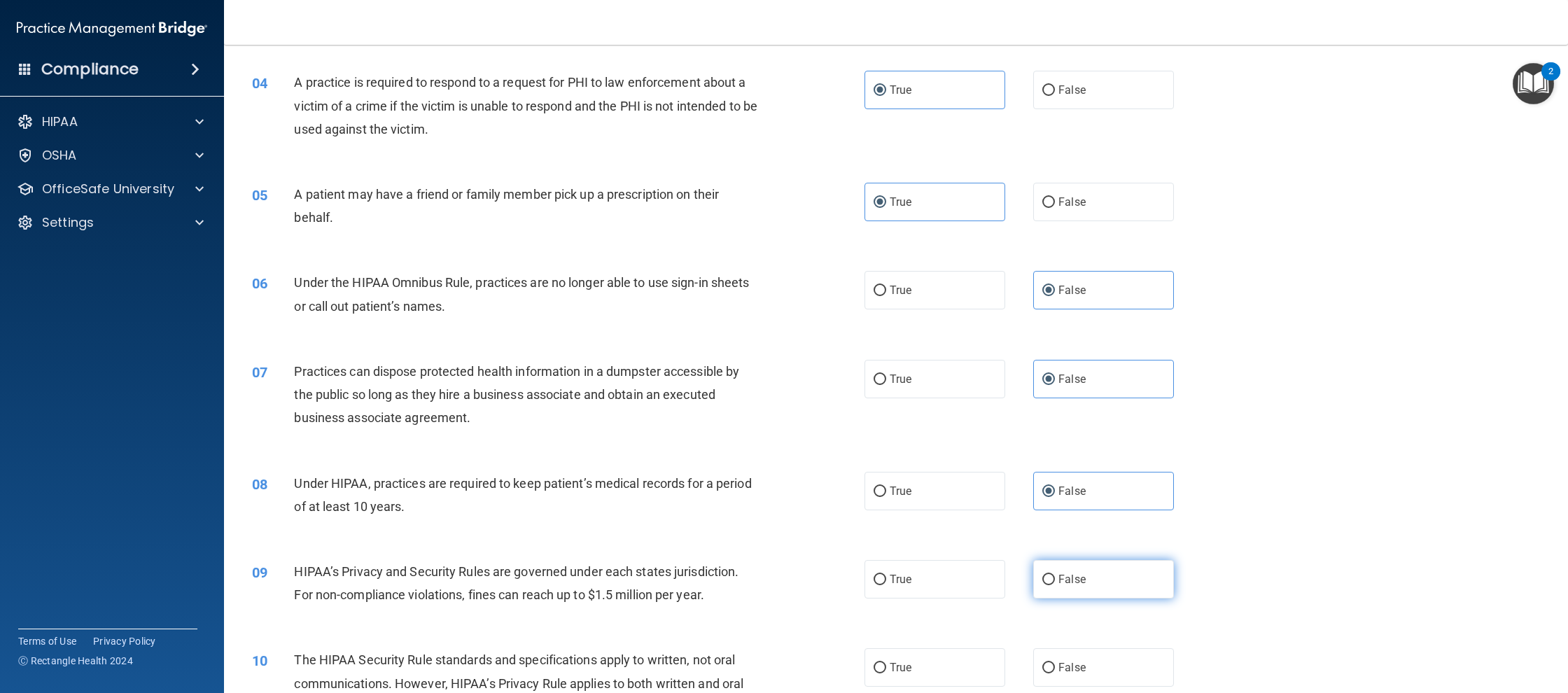
click at [1119, 577] on label "False" at bounding box center [1103, 579] width 141 height 39
click at [1054, 577] on input "False" at bounding box center [1048, 580] width 13 height 10
radio input "true"
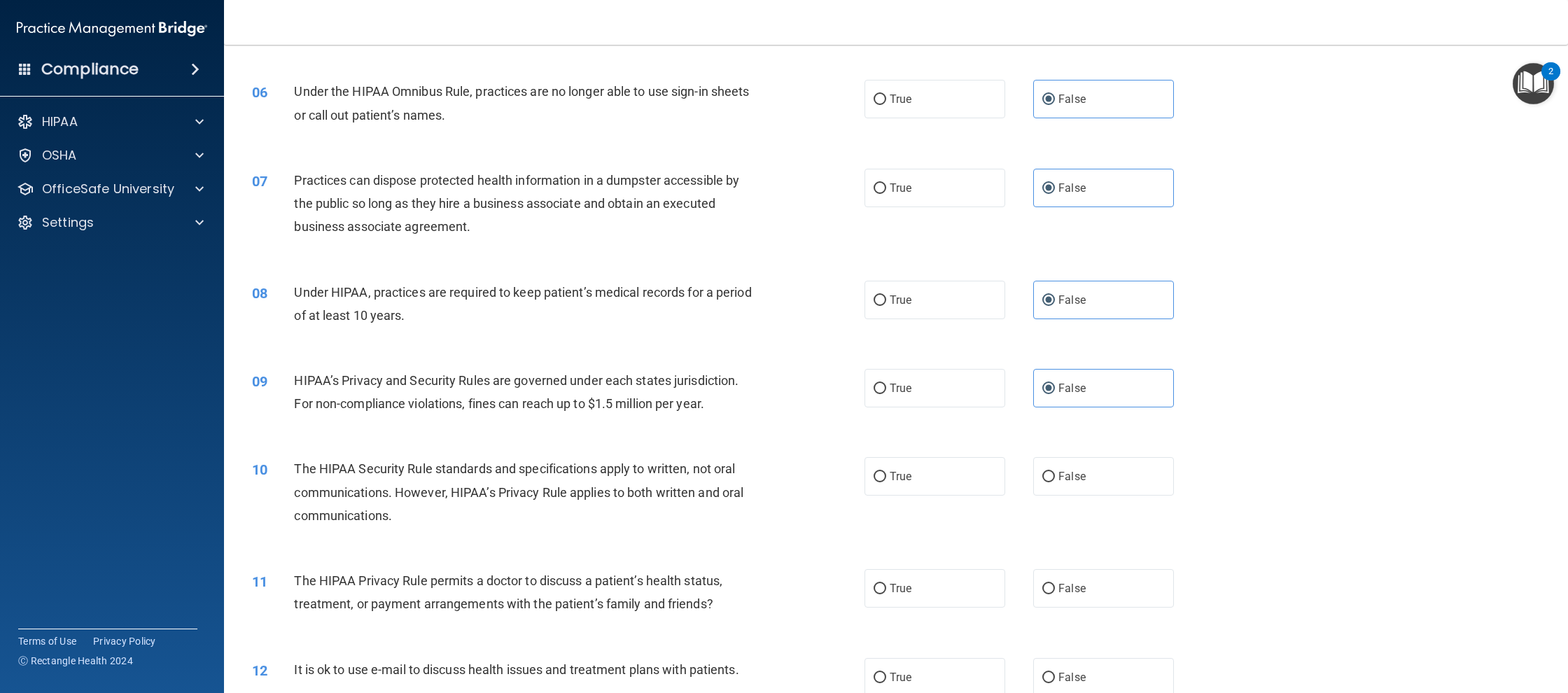
scroll to position [581, 0]
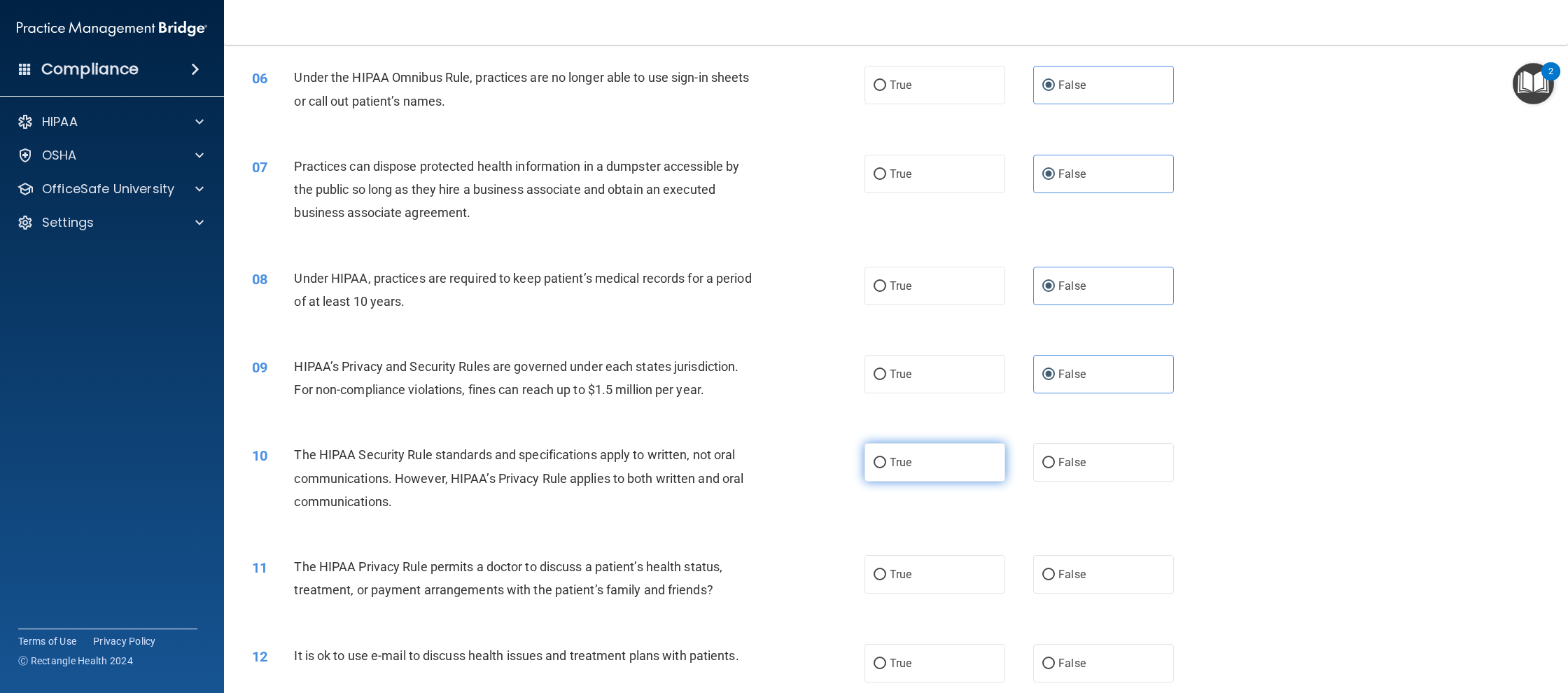
click at [927, 463] on label "True" at bounding box center [935, 462] width 141 height 39
click at [886, 463] on input "True" at bounding box center [879, 463] width 13 height 10
radio input "true"
click at [939, 597] on div "11 The HIPAA Privacy Rule permits a doctor to discuss a patient’s health status…" at bounding box center [896, 581] width 1309 height 88
click at [930, 587] on label "True" at bounding box center [935, 574] width 141 height 39
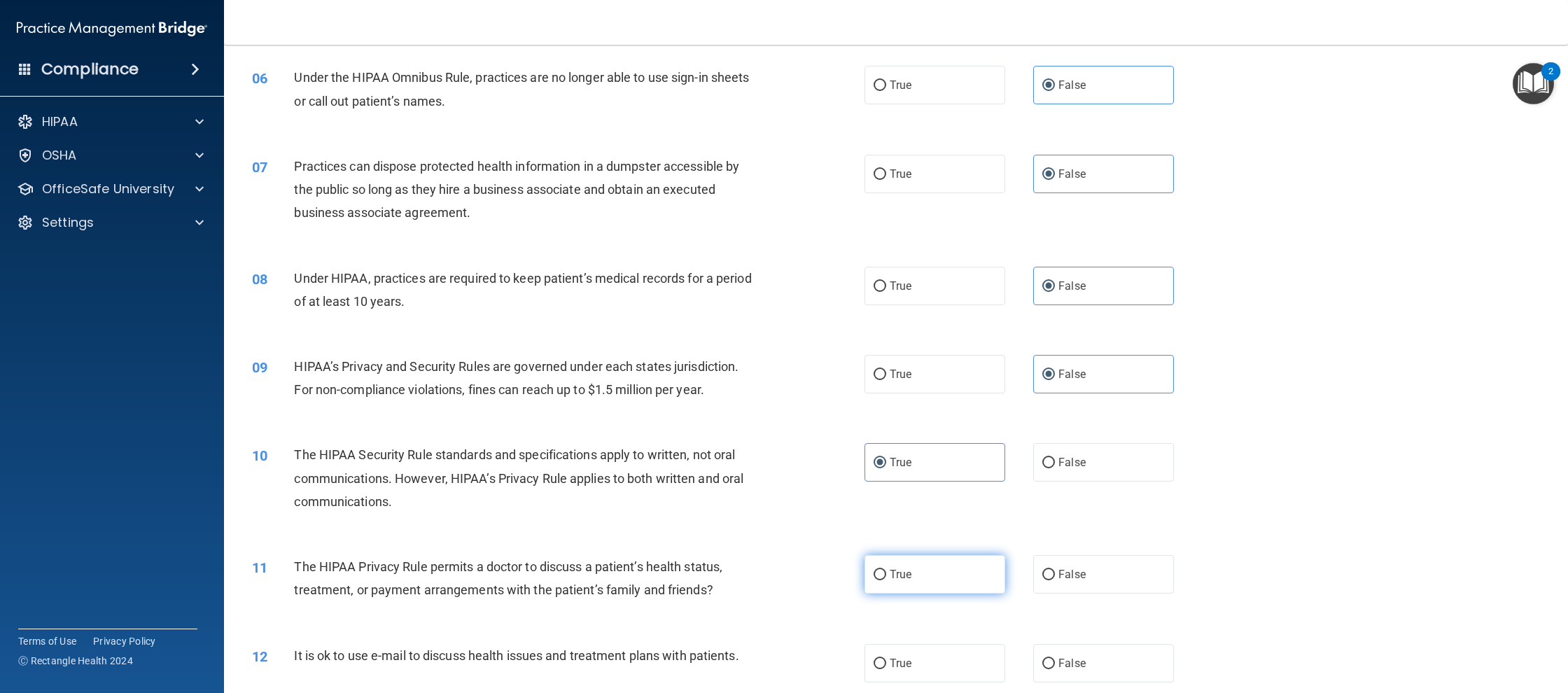
click at [886, 581] on input "True" at bounding box center [879, 574] width 13 height 10
radio input "true"
click at [929, 651] on label "True" at bounding box center [935, 663] width 141 height 39
click at [886, 659] on input "True" at bounding box center [879, 664] width 13 height 10
radio input "true"
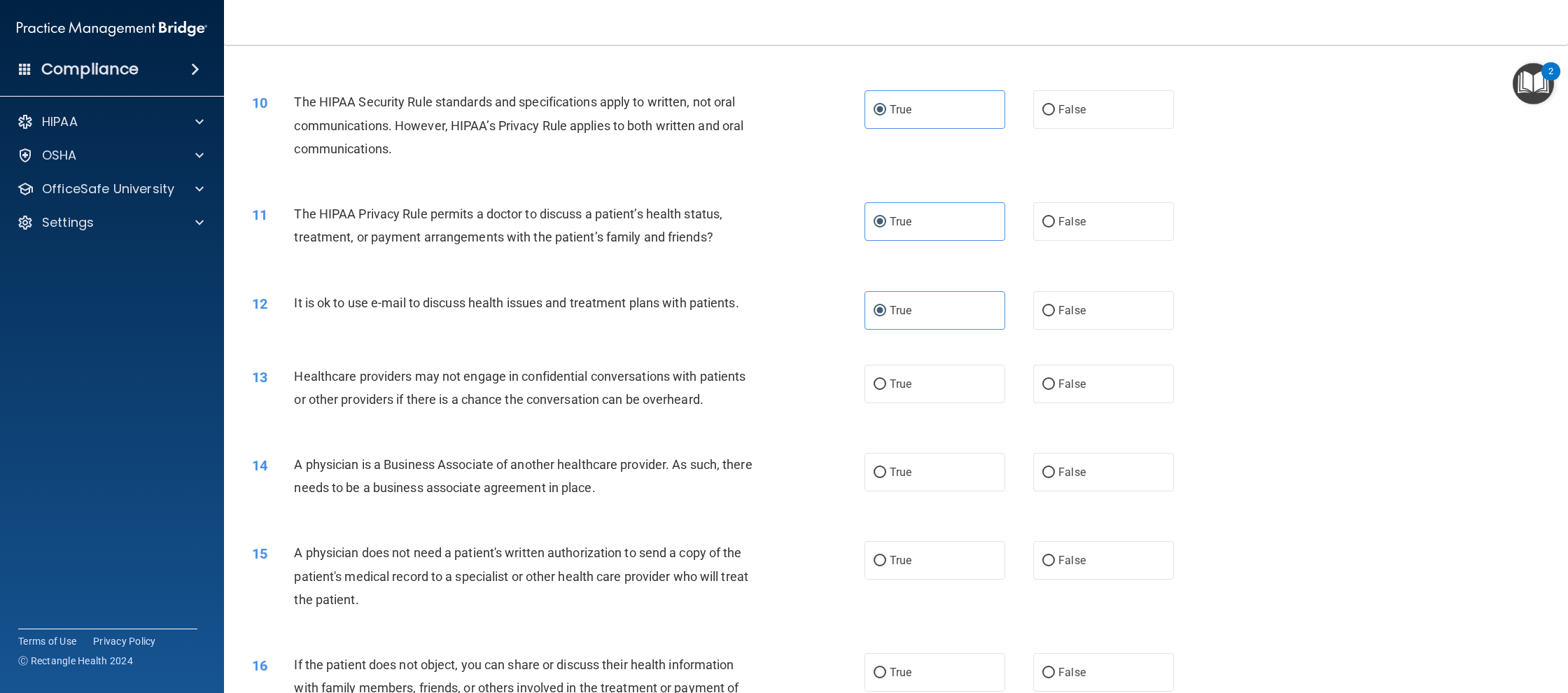
scroll to position [968, 0]
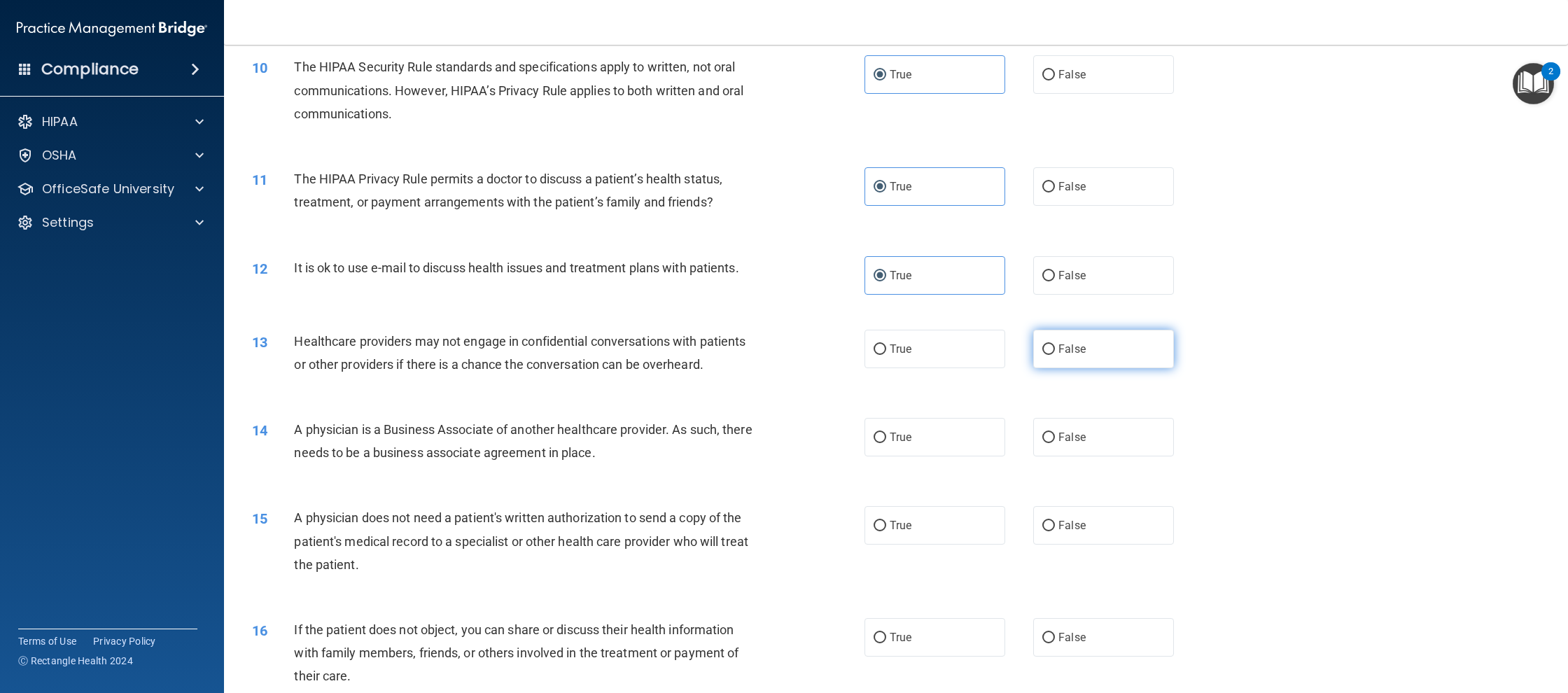
click at [1077, 351] on span "False" at bounding box center [1072, 349] width 27 height 13
click at [1099, 424] on label "False" at bounding box center [1103, 437] width 141 height 39
click at [1054, 433] on input "False" at bounding box center [1048, 438] width 13 height 10
radio input "true"
drag, startPoint x: 1067, startPoint y: 350, endPoint x: 1089, endPoint y: 372, distance: 31.1
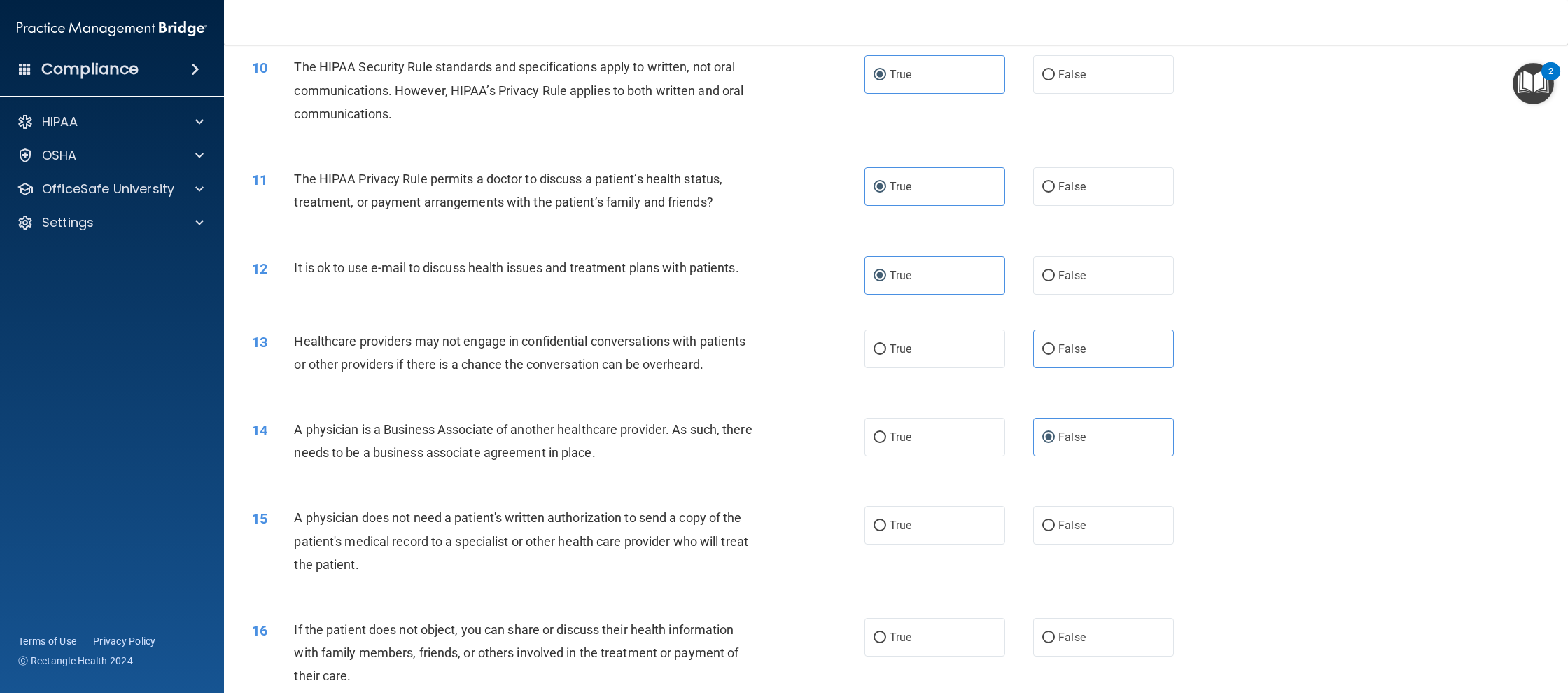
click at [1067, 350] on span "False" at bounding box center [1072, 349] width 27 height 13
click at [1054, 350] on input "False" at bounding box center [1048, 350] width 13 height 10
radio input "true"
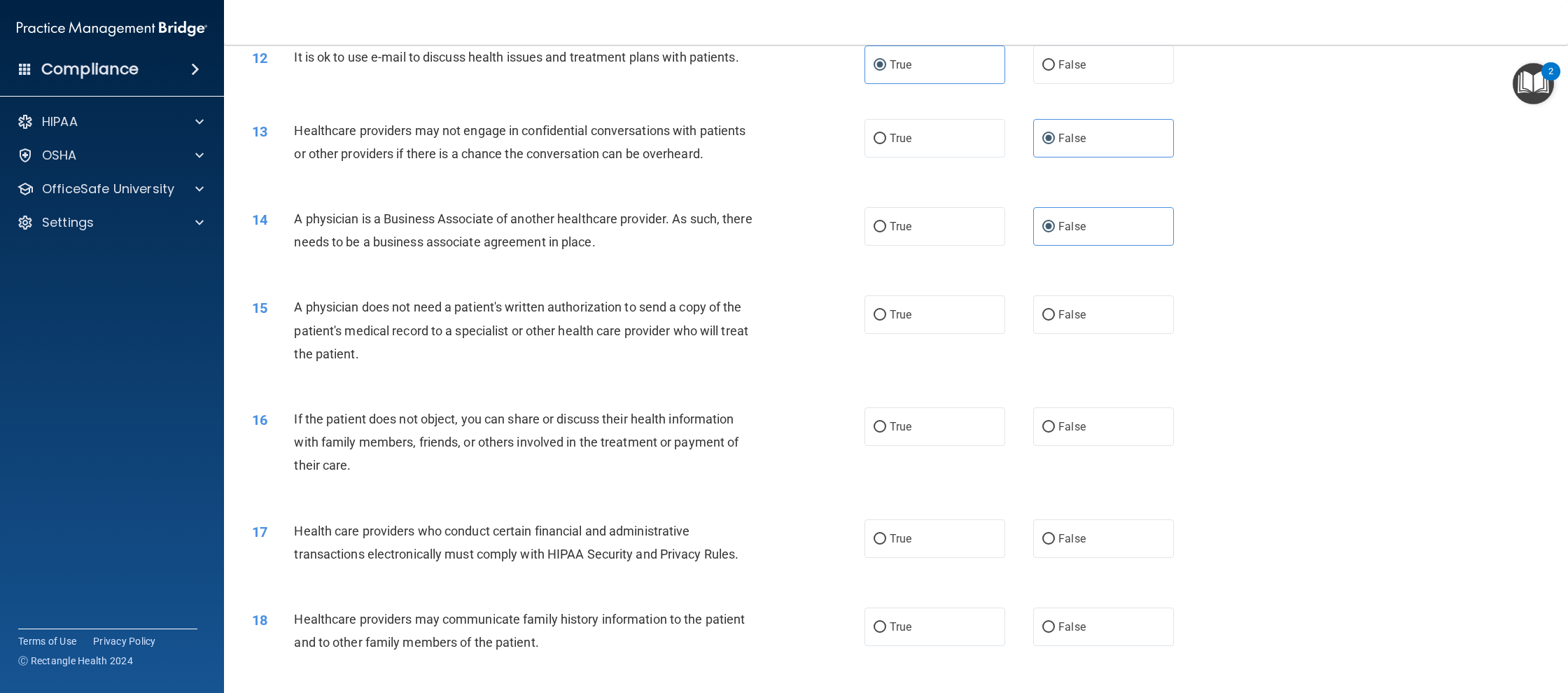
scroll to position [1190, 0]
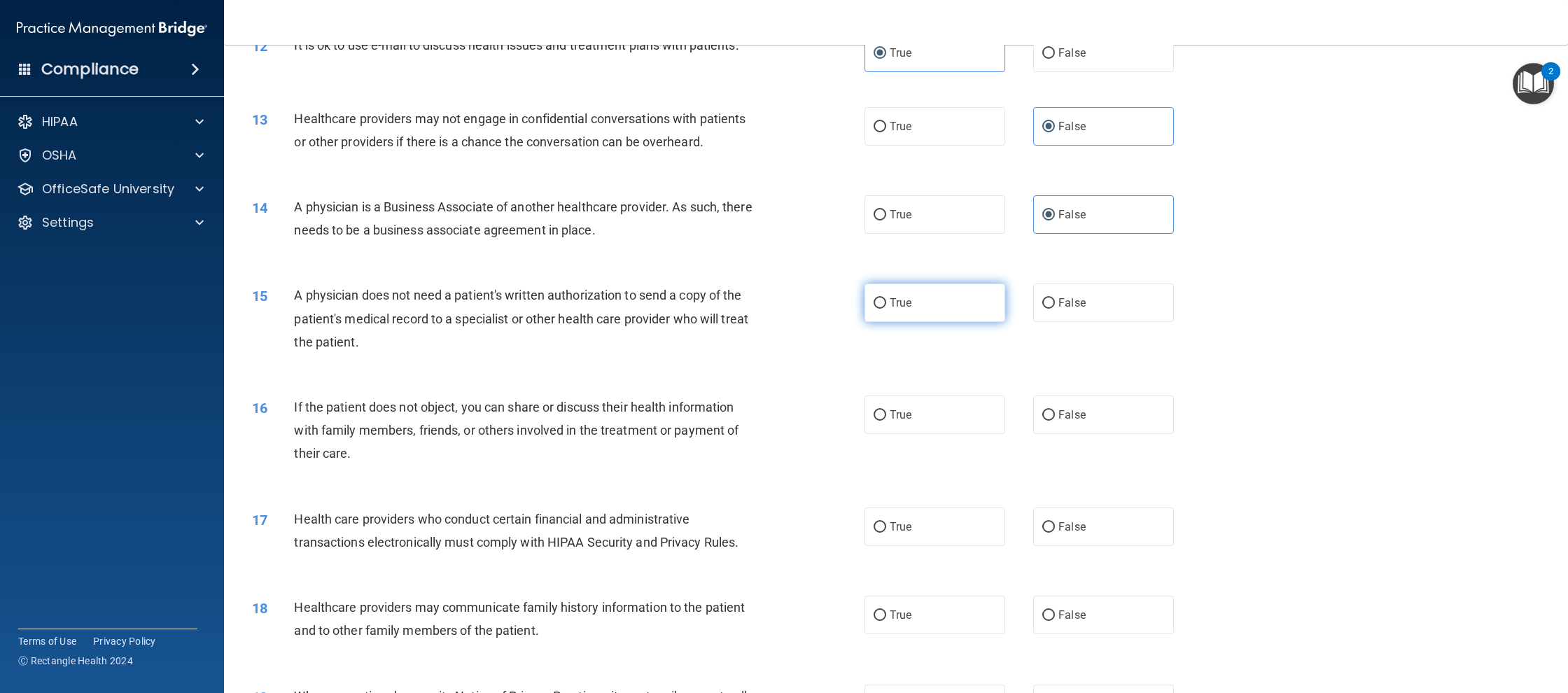
click at [942, 316] on label "True" at bounding box center [935, 302] width 141 height 39
click at [886, 308] on input "True" at bounding box center [879, 303] width 13 height 10
radio input "true"
click at [958, 405] on label "True" at bounding box center [935, 415] width 141 height 39
click at [886, 410] on input "True" at bounding box center [879, 416] width 13 height 10
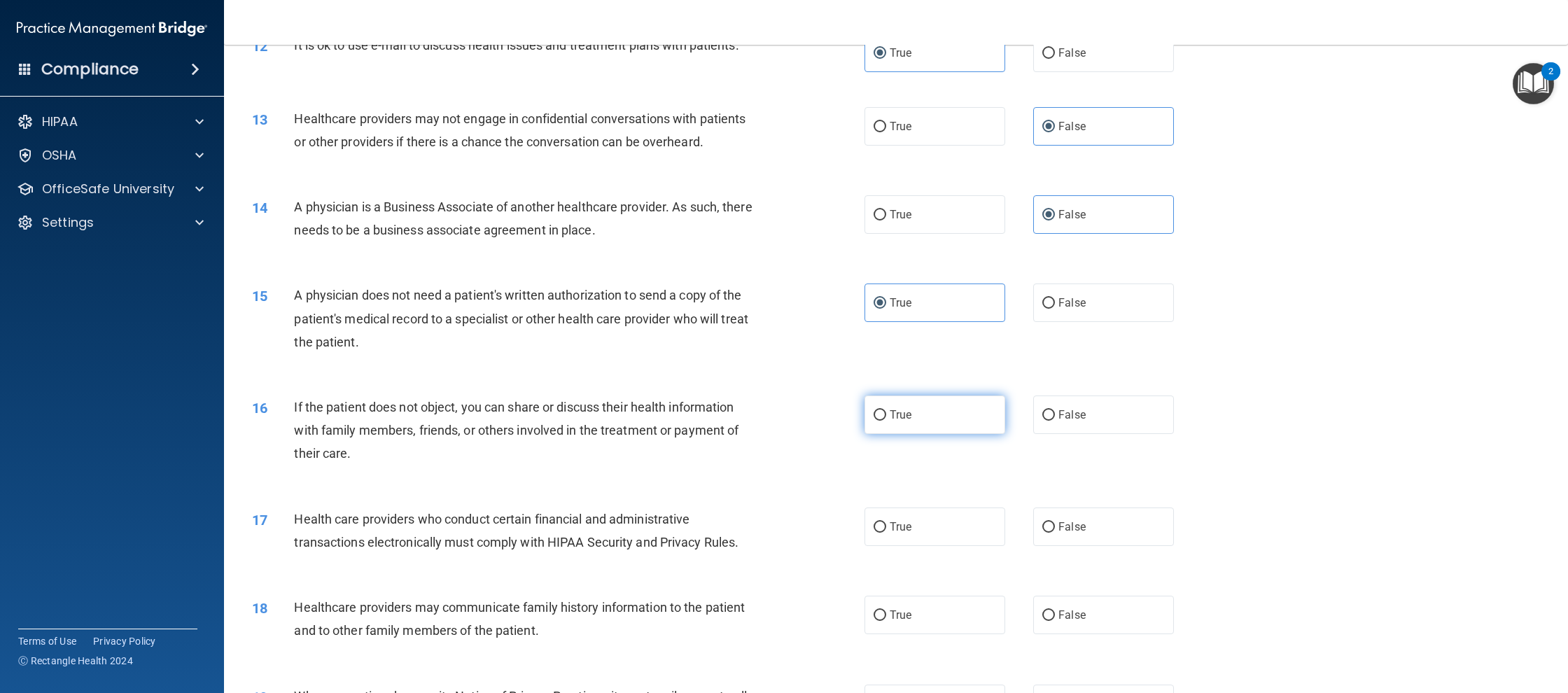
radio input "true"
click at [934, 529] on label "True" at bounding box center [935, 526] width 141 height 39
click at [886, 529] on input "True" at bounding box center [879, 527] width 13 height 10
radio input "true"
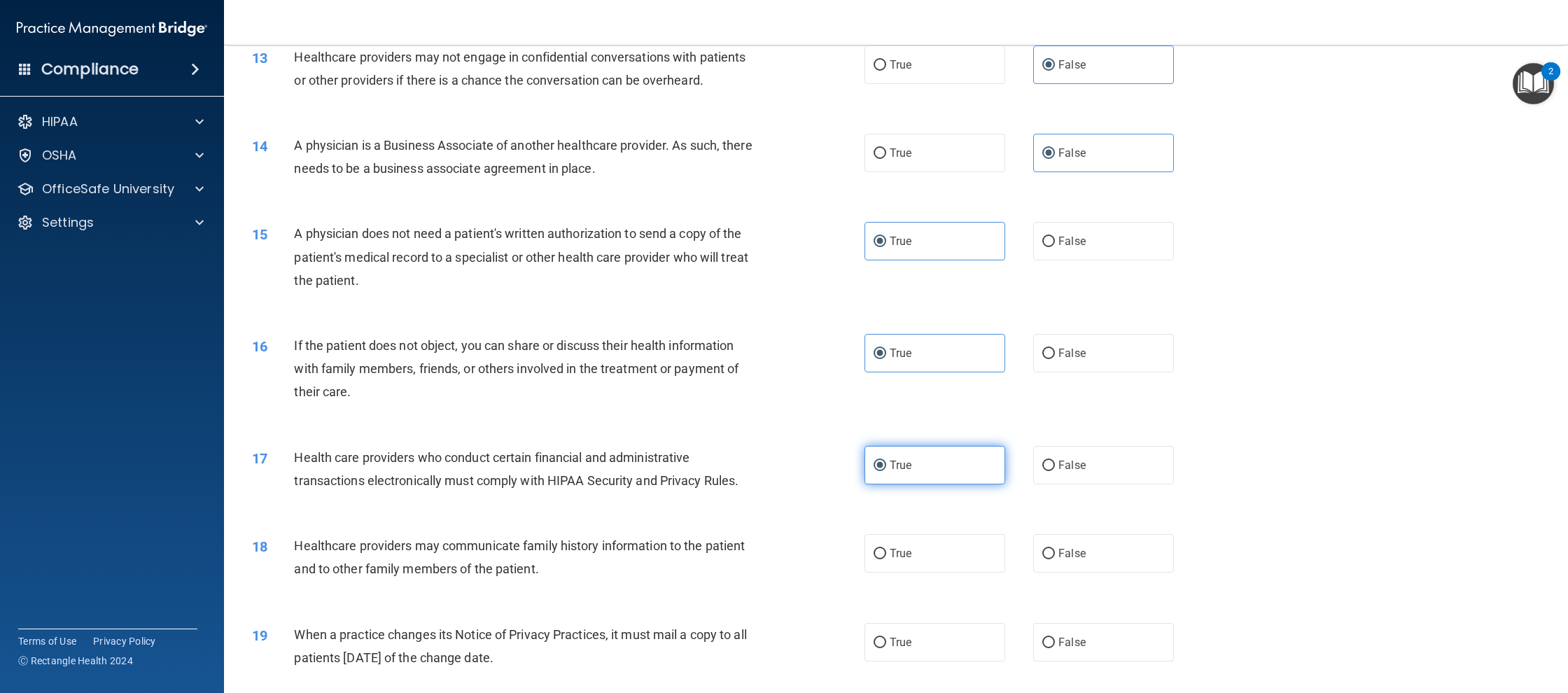
scroll to position [1297, 0]
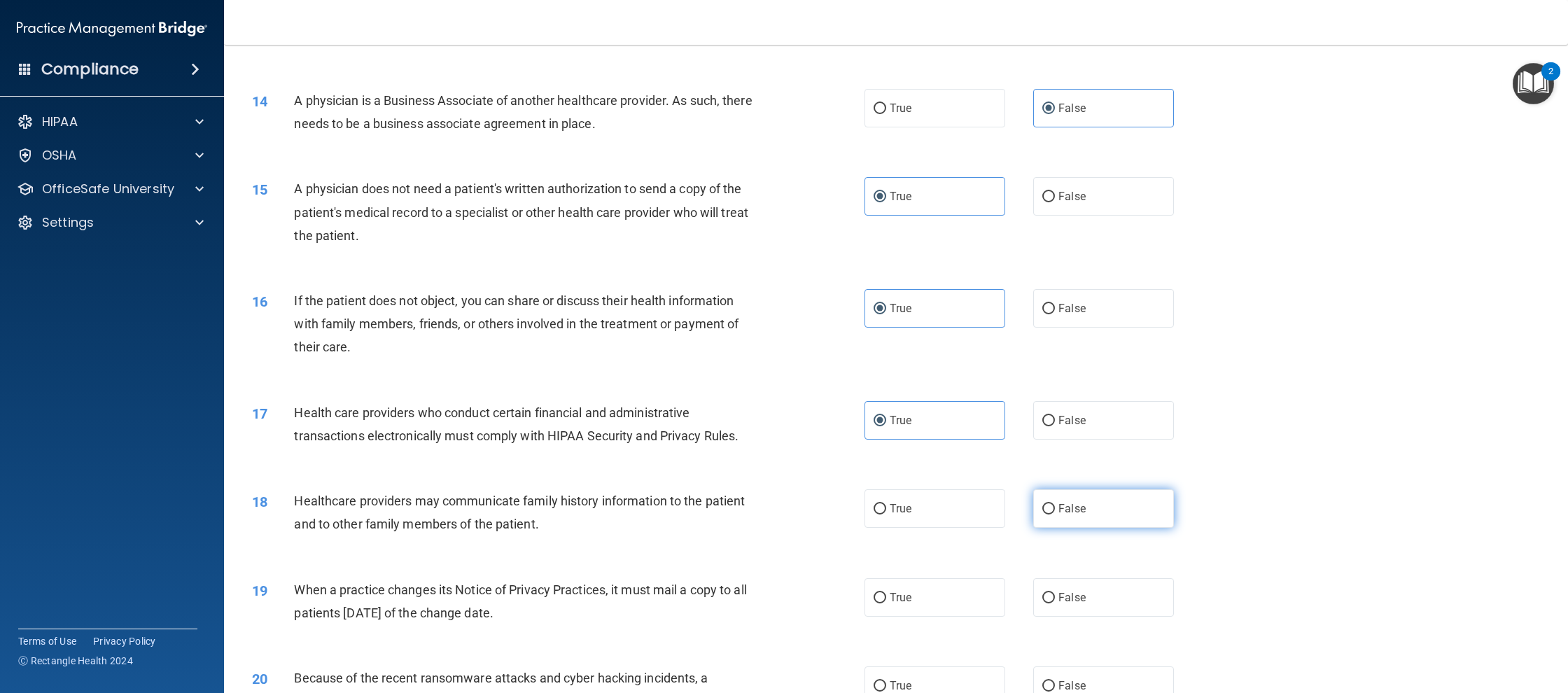
click at [1101, 506] on label "False" at bounding box center [1103, 508] width 141 height 39
click at [1054, 506] on input "False" at bounding box center [1048, 509] width 13 height 10
radio input "true"
click at [1122, 577] on div "19 When a practice changes its Notice of Privacy Practices, it must mail a copy…" at bounding box center [896, 605] width 1309 height 88
click at [1127, 585] on label "False" at bounding box center [1103, 597] width 141 height 39
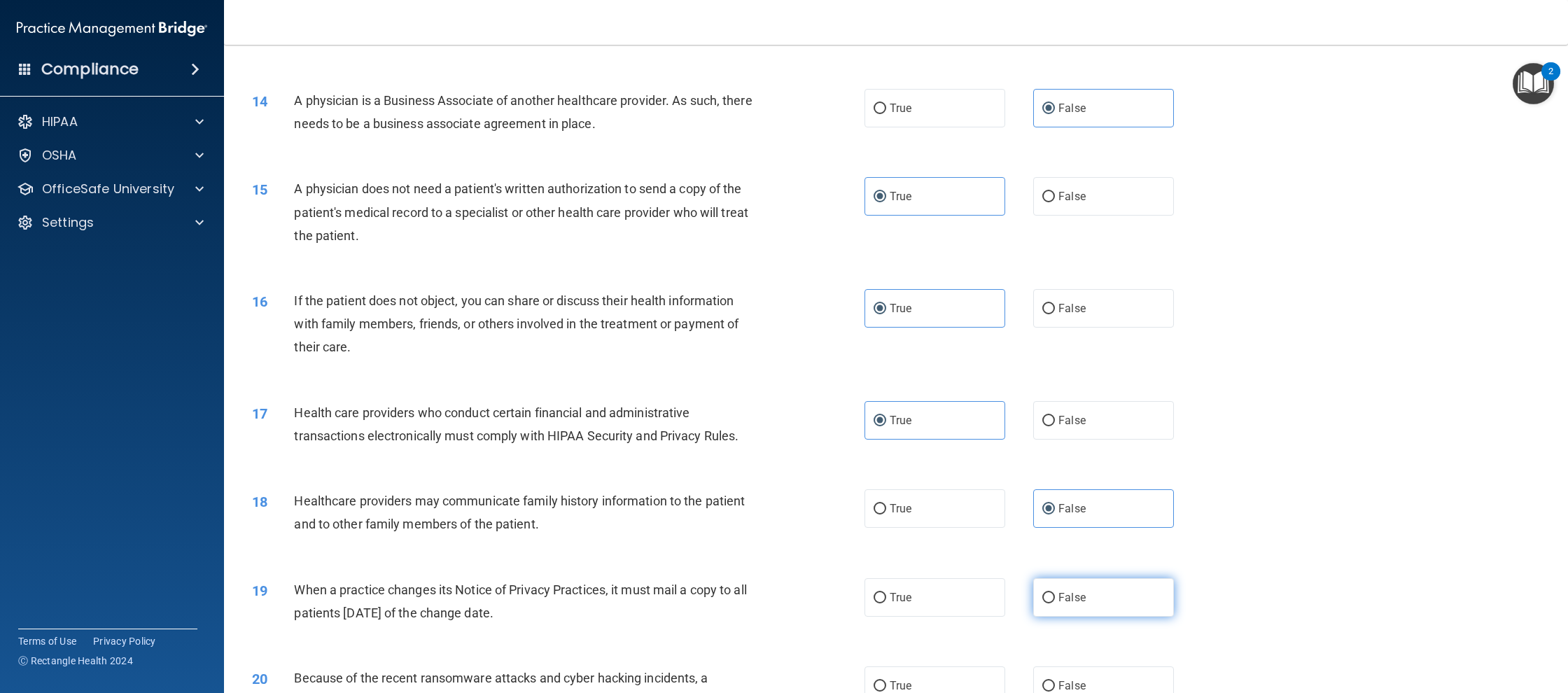
click at [1054, 593] on input "False" at bounding box center [1048, 598] width 13 height 10
radio input "true"
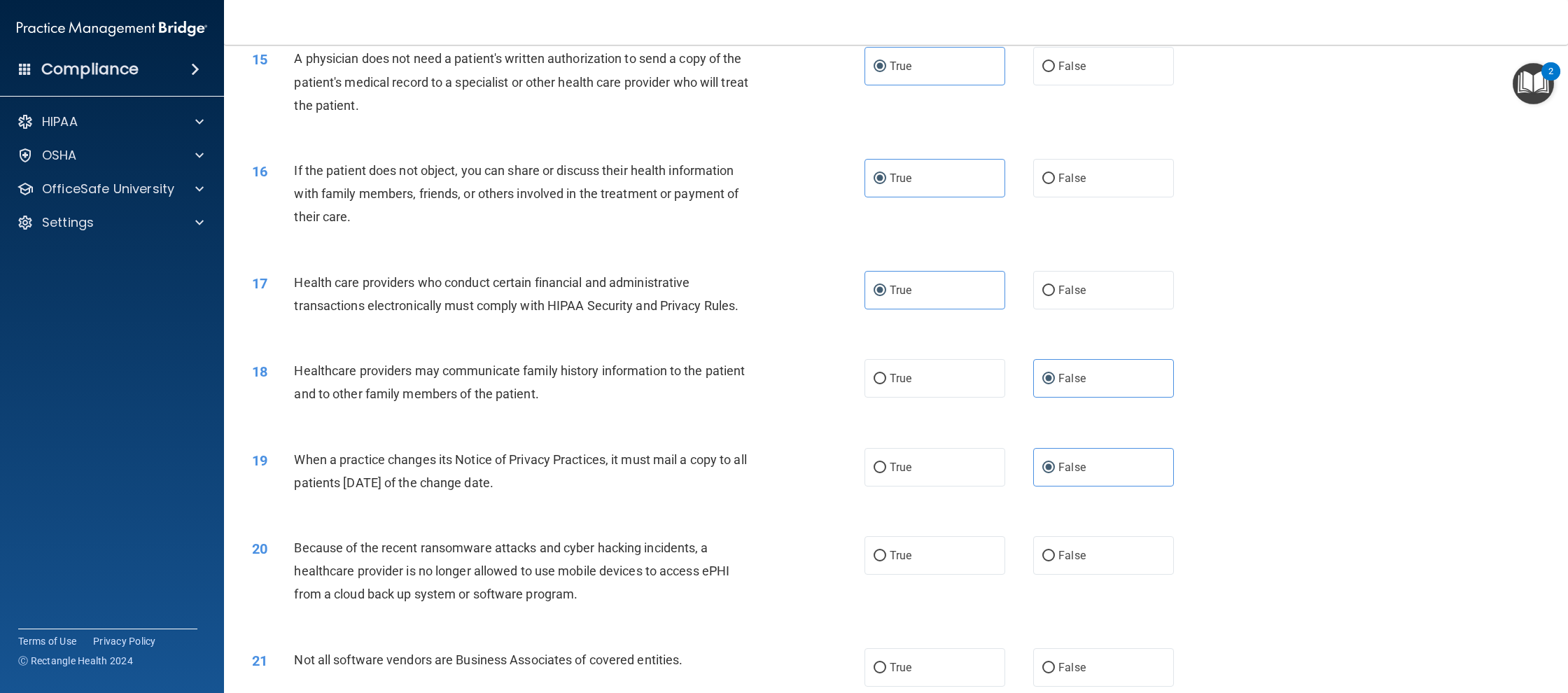
scroll to position [1489, 0]
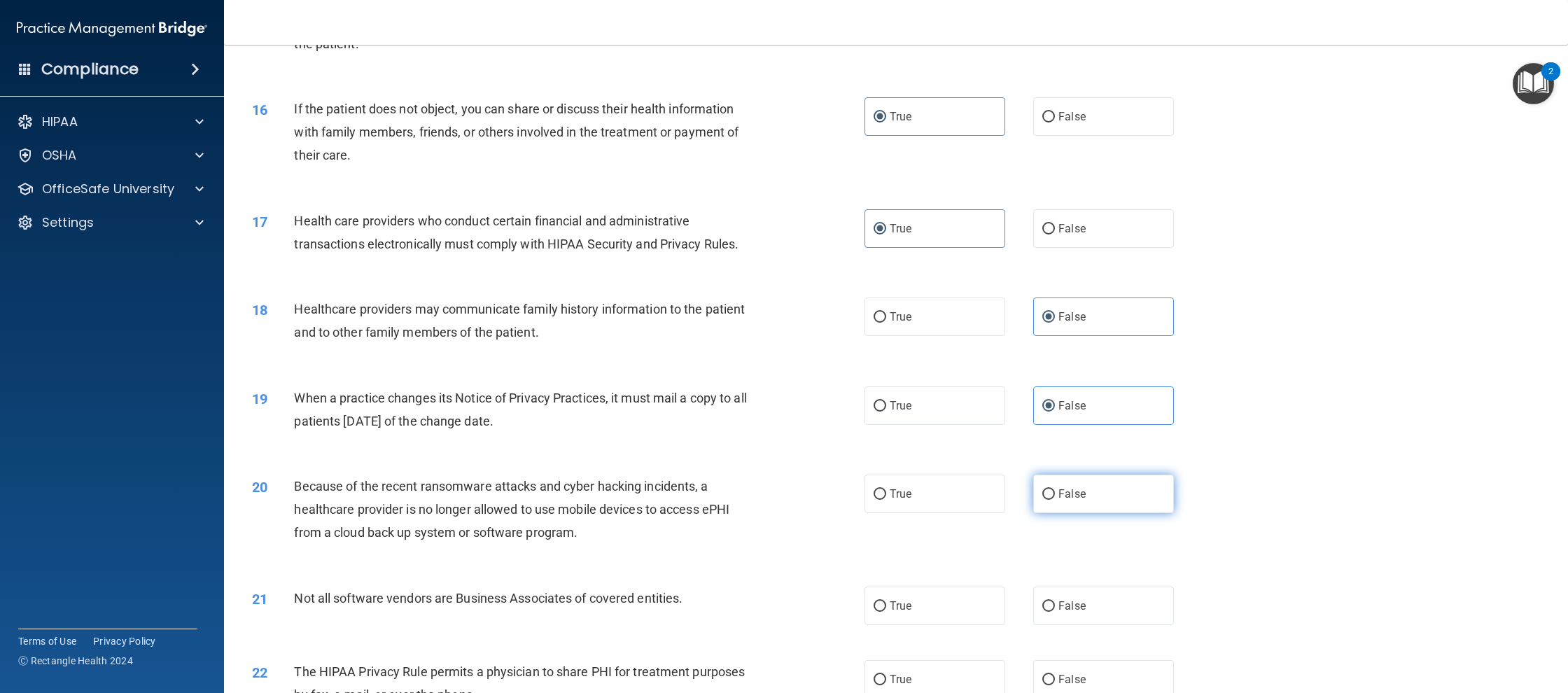
click at [1092, 498] on label "False" at bounding box center [1103, 494] width 141 height 39
click at [1054, 498] on input "False" at bounding box center [1048, 495] width 13 height 10
radio input "true"
click at [933, 592] on label "True" at bounding box center [935, 605] width 141 height 39
click at [886, 601] on input "True" at bounding box center [879, 606] width 13 height 10
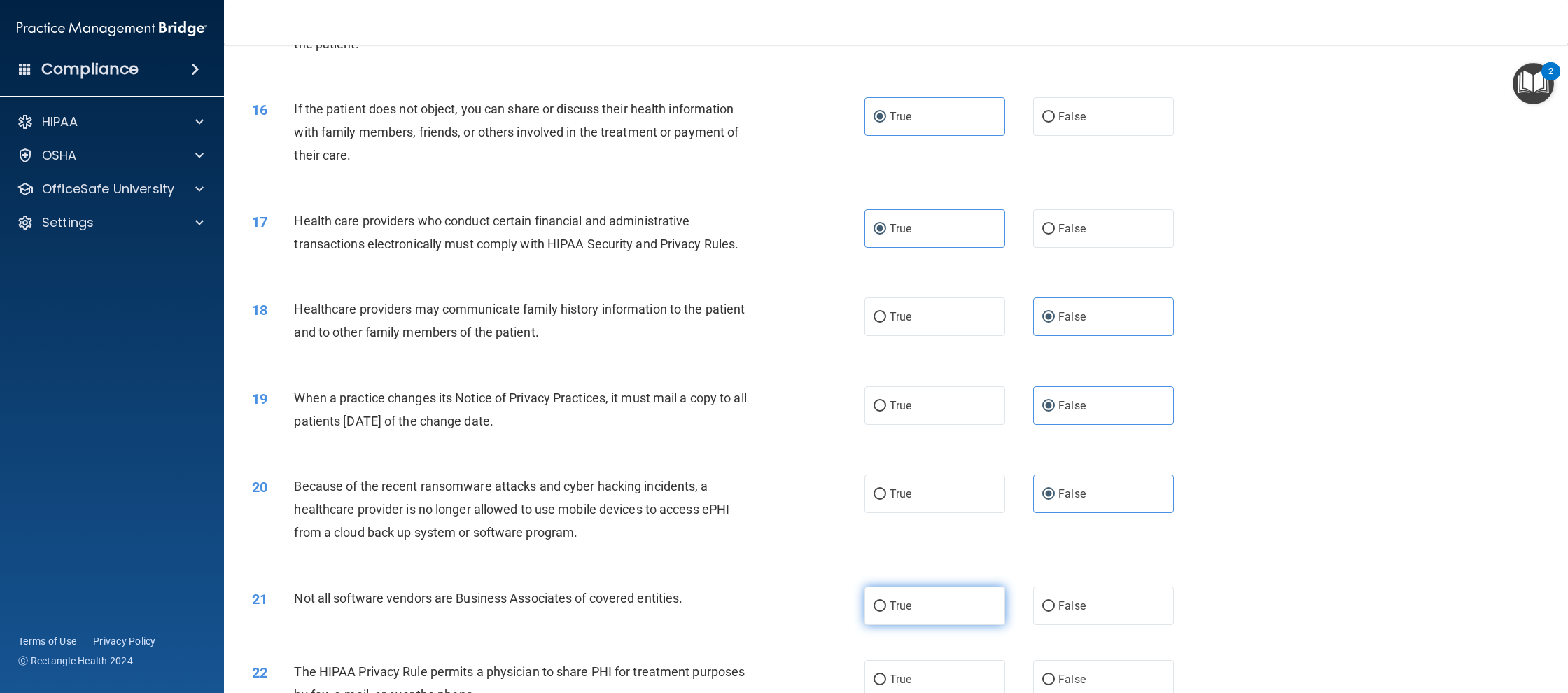
radio input "true"
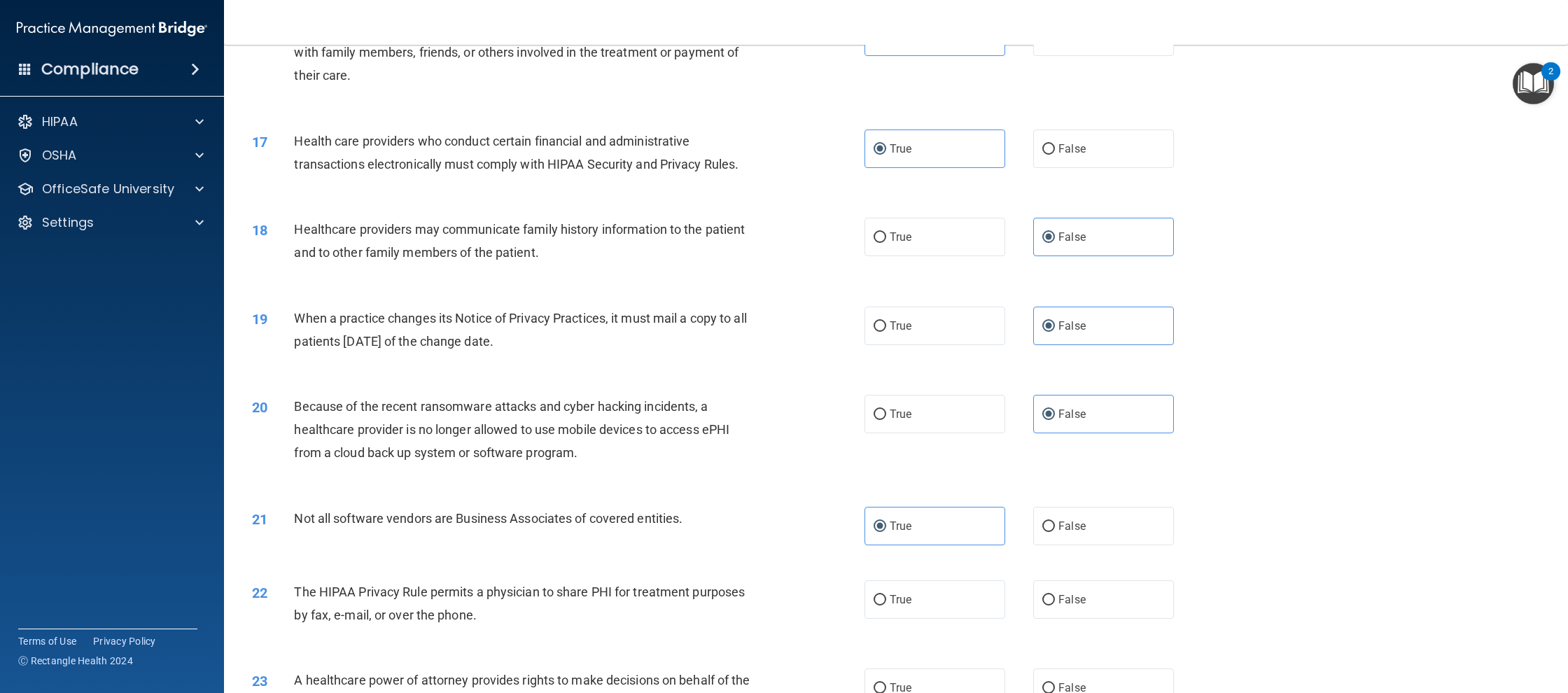
scroll to position [1607, 0]
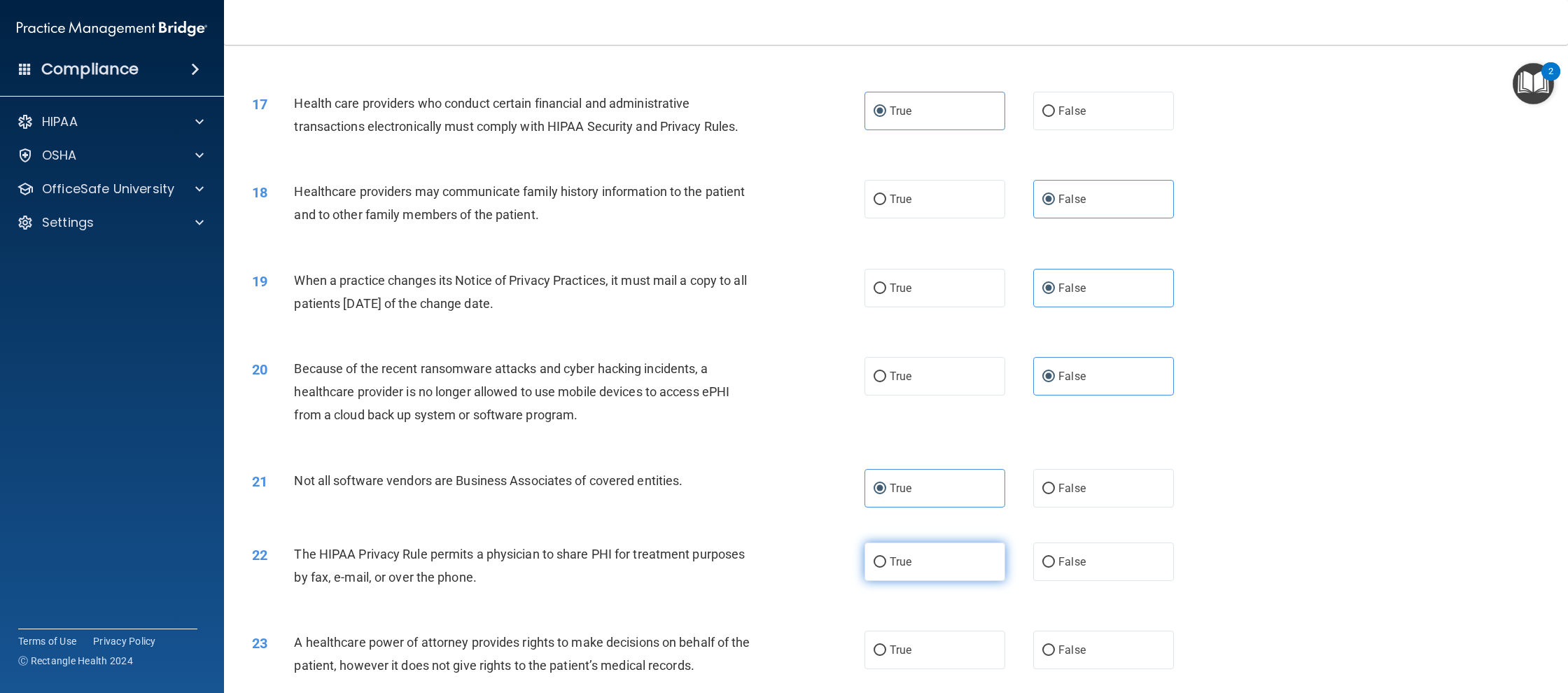
click at [918, 575] on label "True" at bounding box center [935, 562] width 141 height 39
click at [886, 568] on input "True" at bounding box center [879, 562] width 13 height 10
radio input "true"
click at [1091, 656] on label "False" at bounding box center [1103, 649] width 141 height 39
click at [1054, 656] on input "False" at bounding box center [1048, 651] width 13 height 10
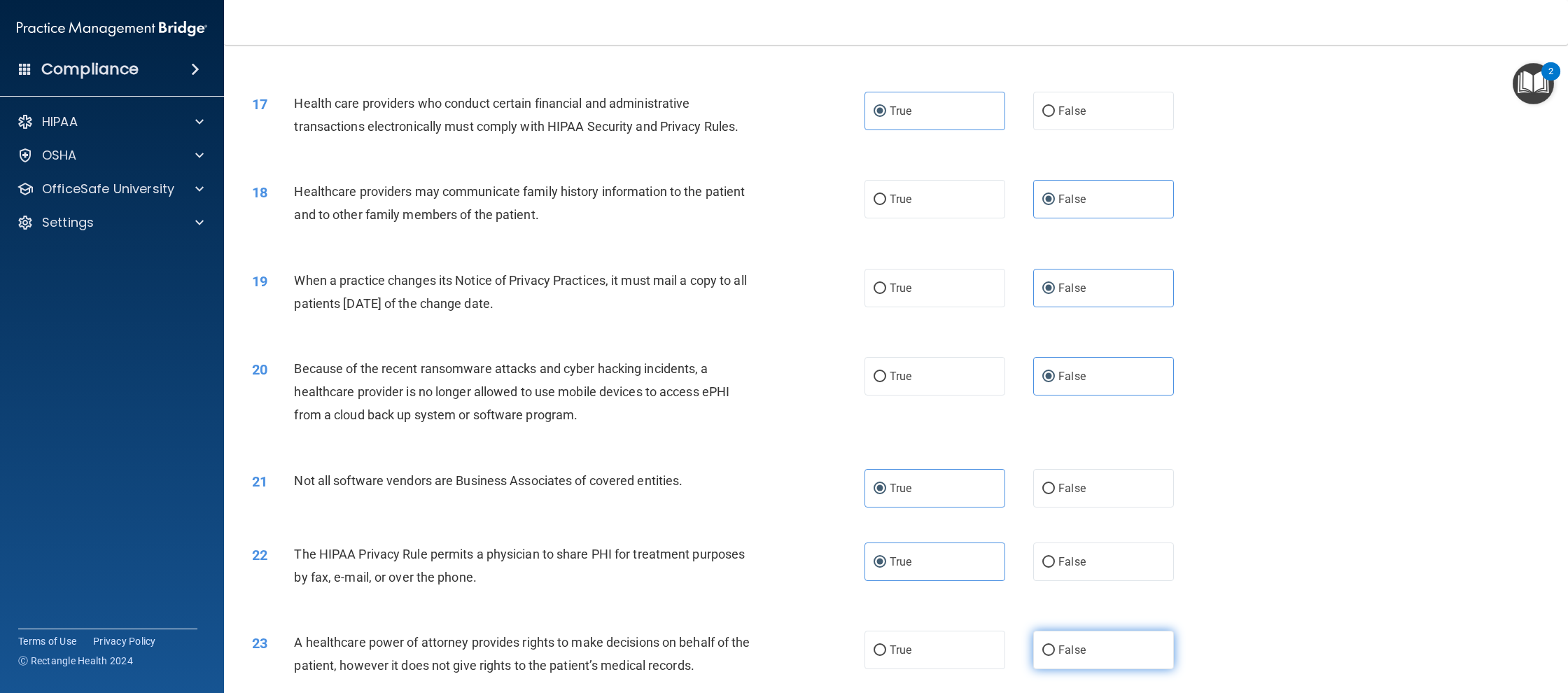
radio input "true"
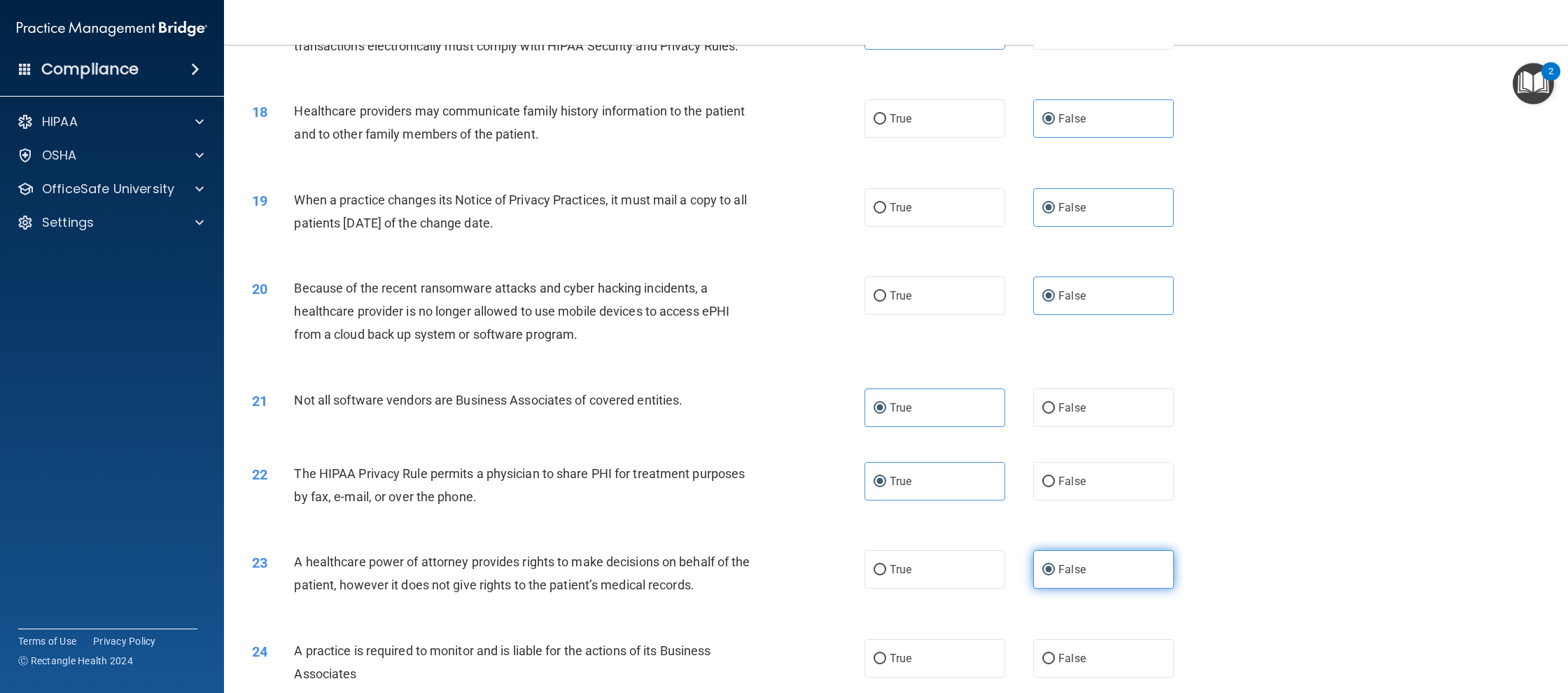
scroll to position [1709, 0]
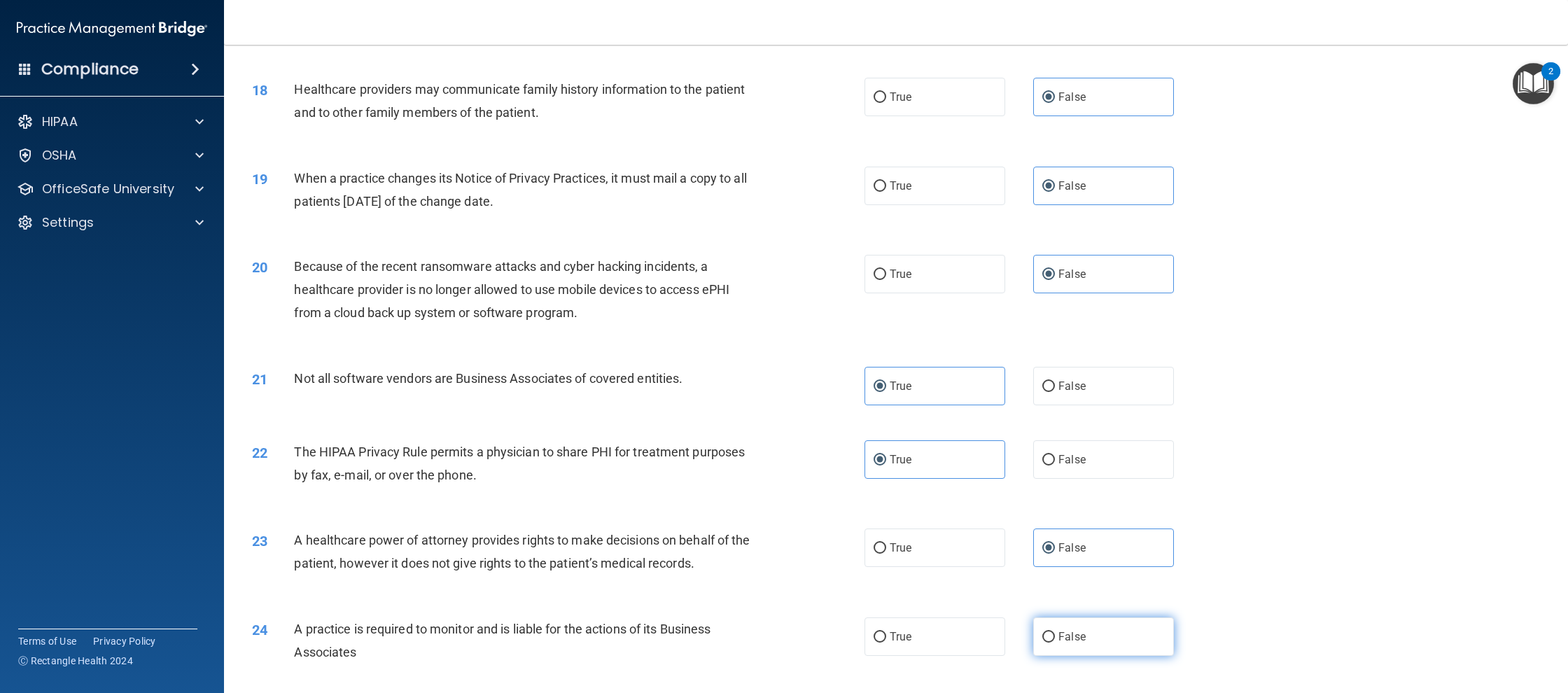
click at [1081, 644] on label "False" at bounding box center [1103, 636] width 141 height 39
click at [1054, 642] on input "False" at bounding box center [1048, 637] width 13 height 10
radio input "true"
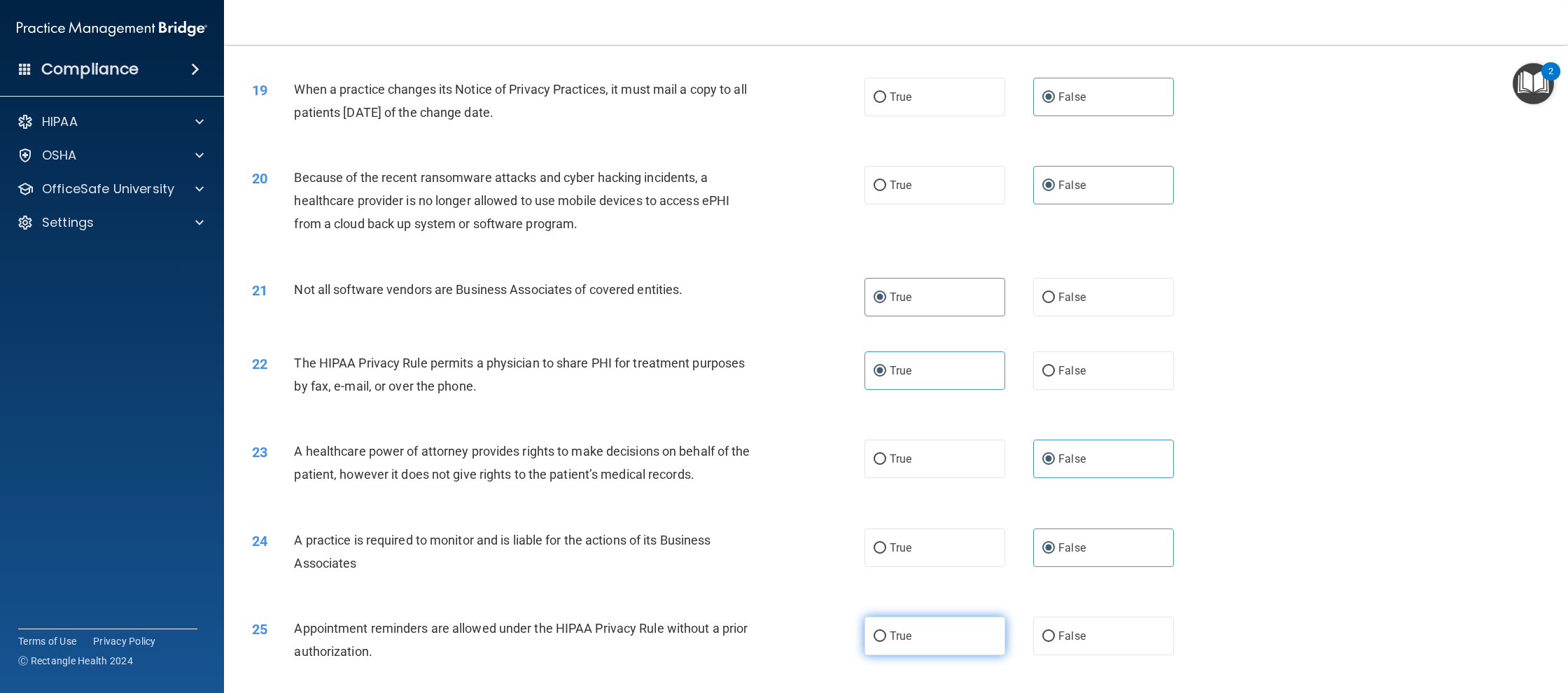
click at [997, 640] on label "True" at bounding box center [935, 635] width 141 height 39
click at [886, 640] on input "True" at bounding box center [879, 636] width 13 height 10
radio input "true"
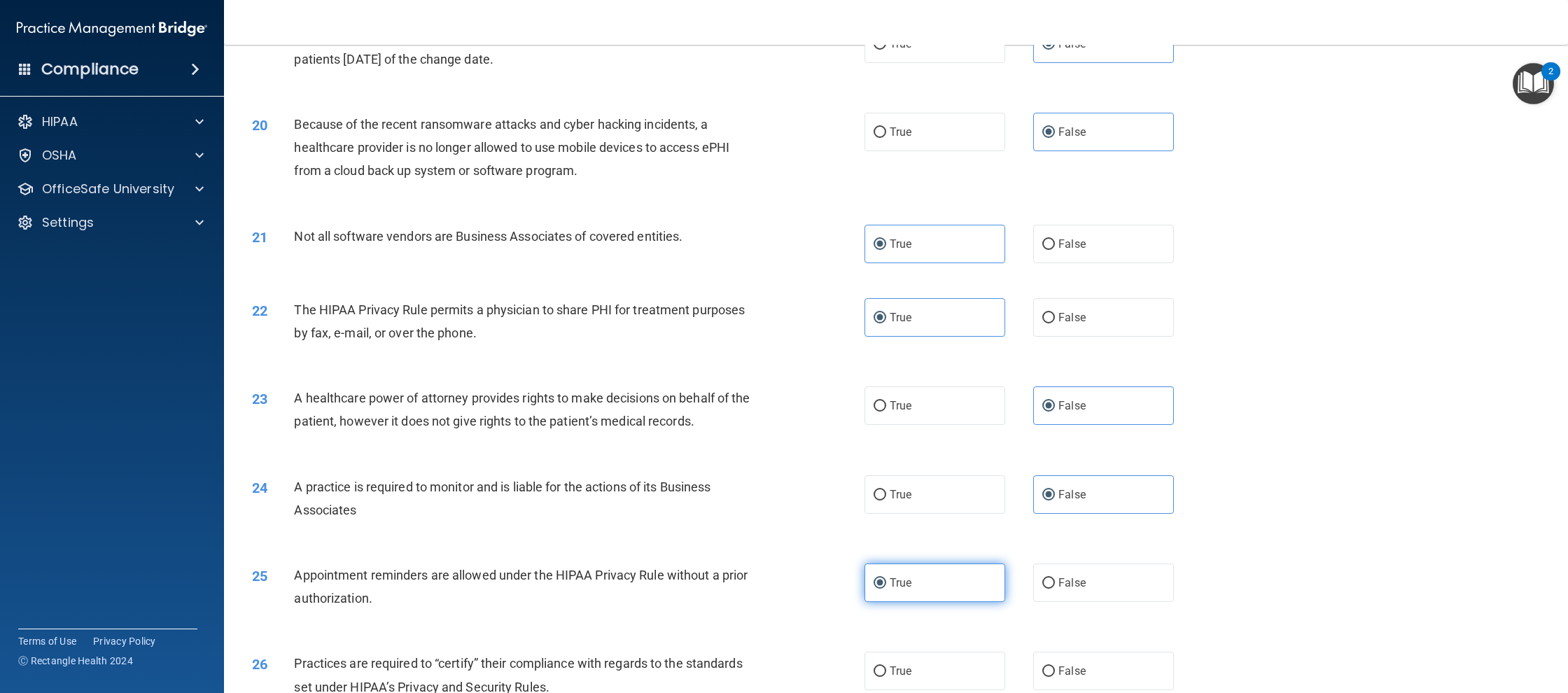
scroll to position [1895, 0]
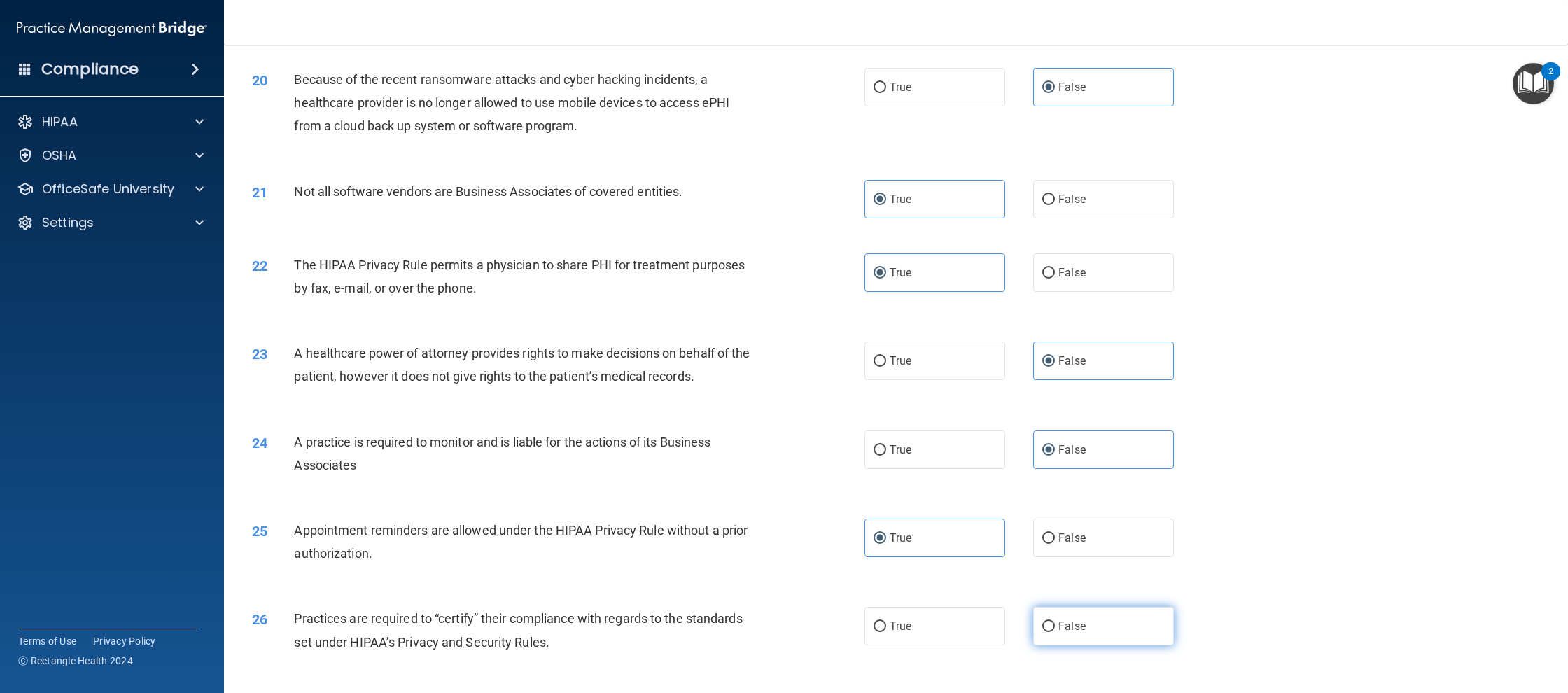
click at [1043, 637] on label "False" at bounding box center [1103, 626] width 141 height 39
click at [1043, 632] on input "False" at bounding box center [1048, 627] width 13 height 10
radio input "true"
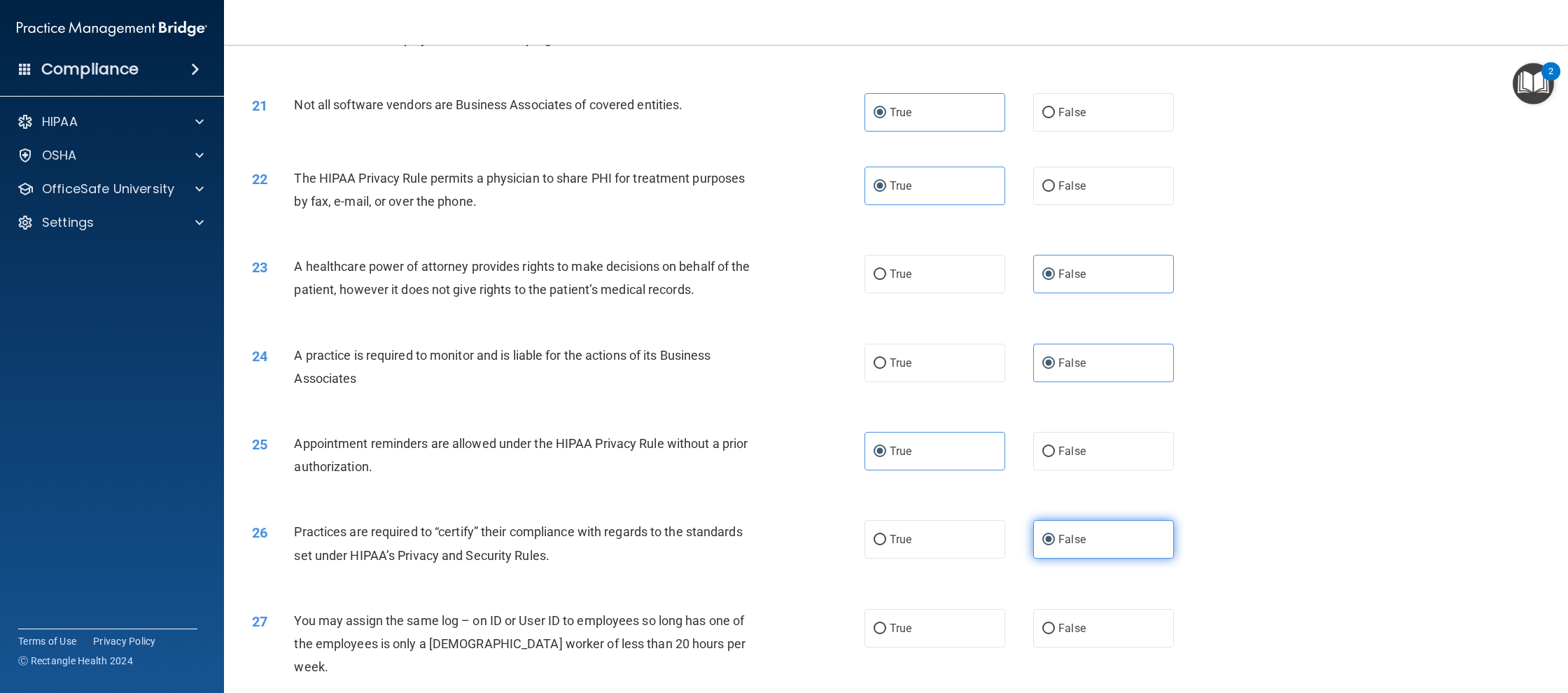
scroll to position [2009, 0]
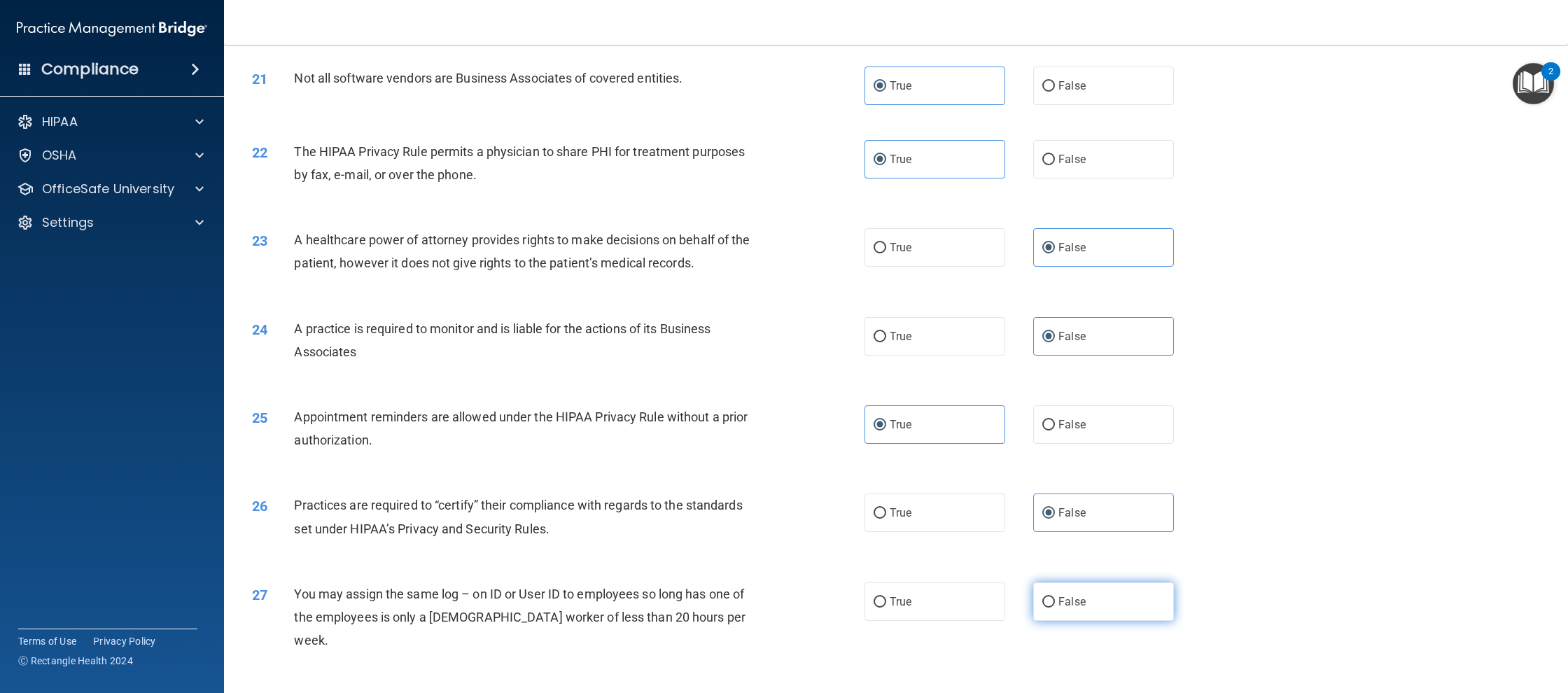
click at [1061, 615] on label "False" at bounding box center [1103, 601] width 141 height 39
click at [1054, 608] on input "False" at bounding box center [1048, 602] width 13 height 10
radio input "true"
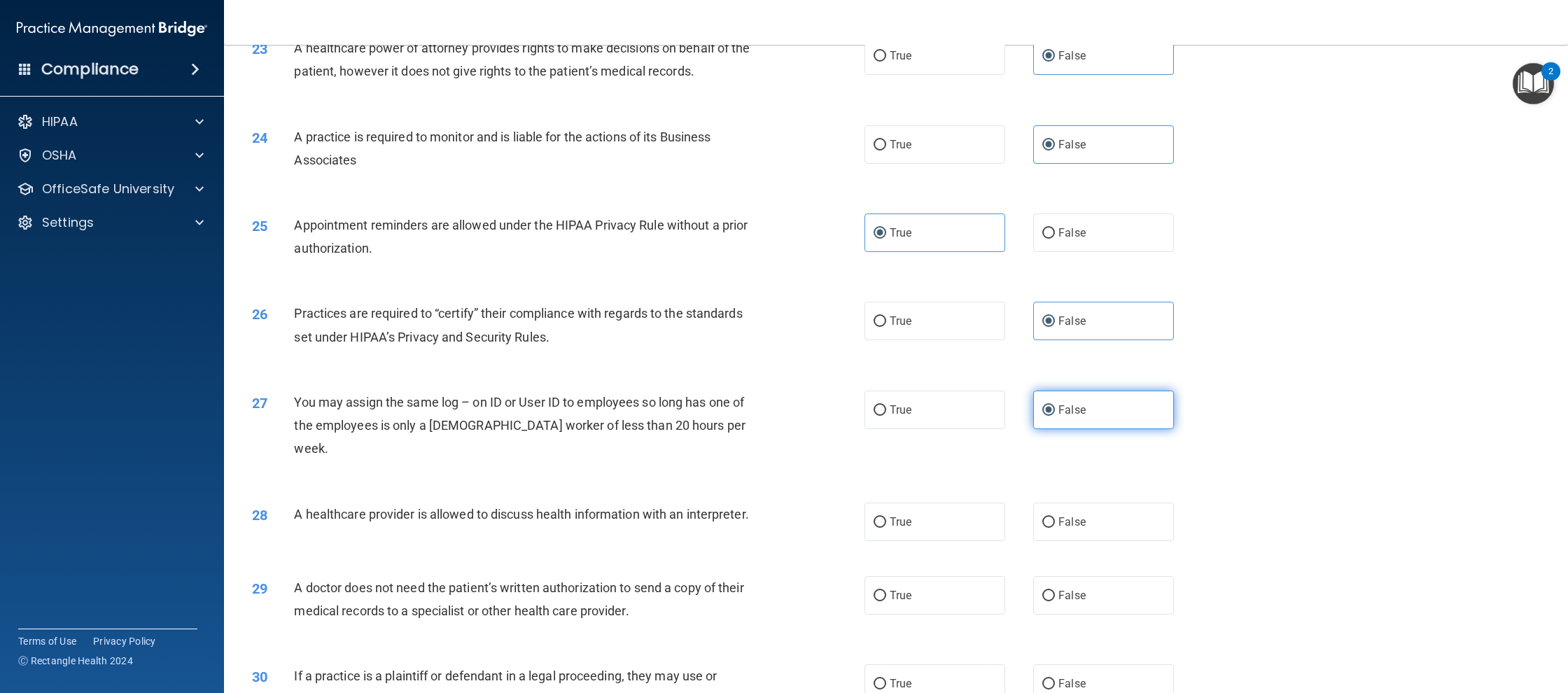
scroll to position [2251, 0]
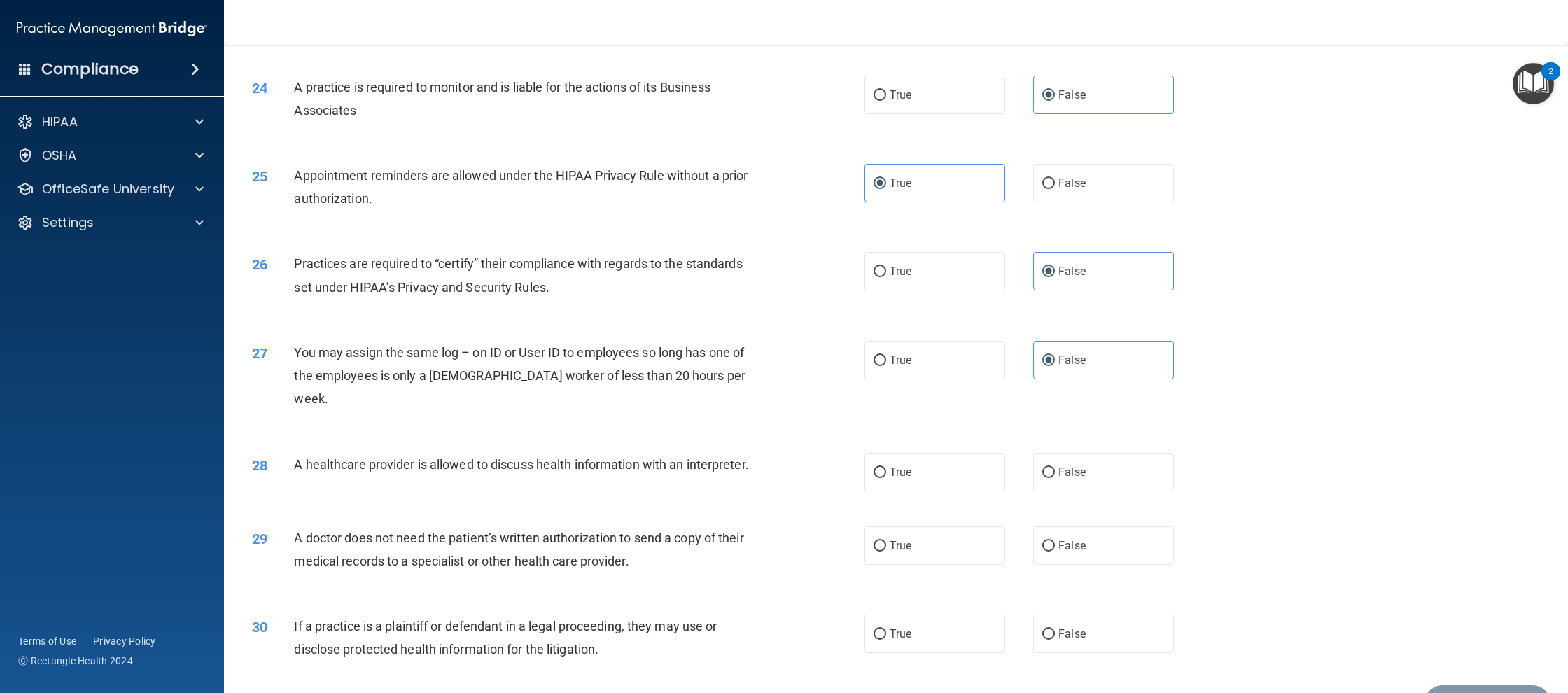
click at [939, 475] on div "28 A healthcare provider is allowed to discuss health information with an inter…" at bounding box center [896, 472] width 1309 height 74
click at [929, 467] on label "True" at bounding box center [935, 471] width 141 height 39
click at [886, 467] on input "True" at bounding box center [879, 472] width 13 height 10
radio input "true"
click at [927, 526] on label "True" at bounding box center [935, 545] width 141 height 39
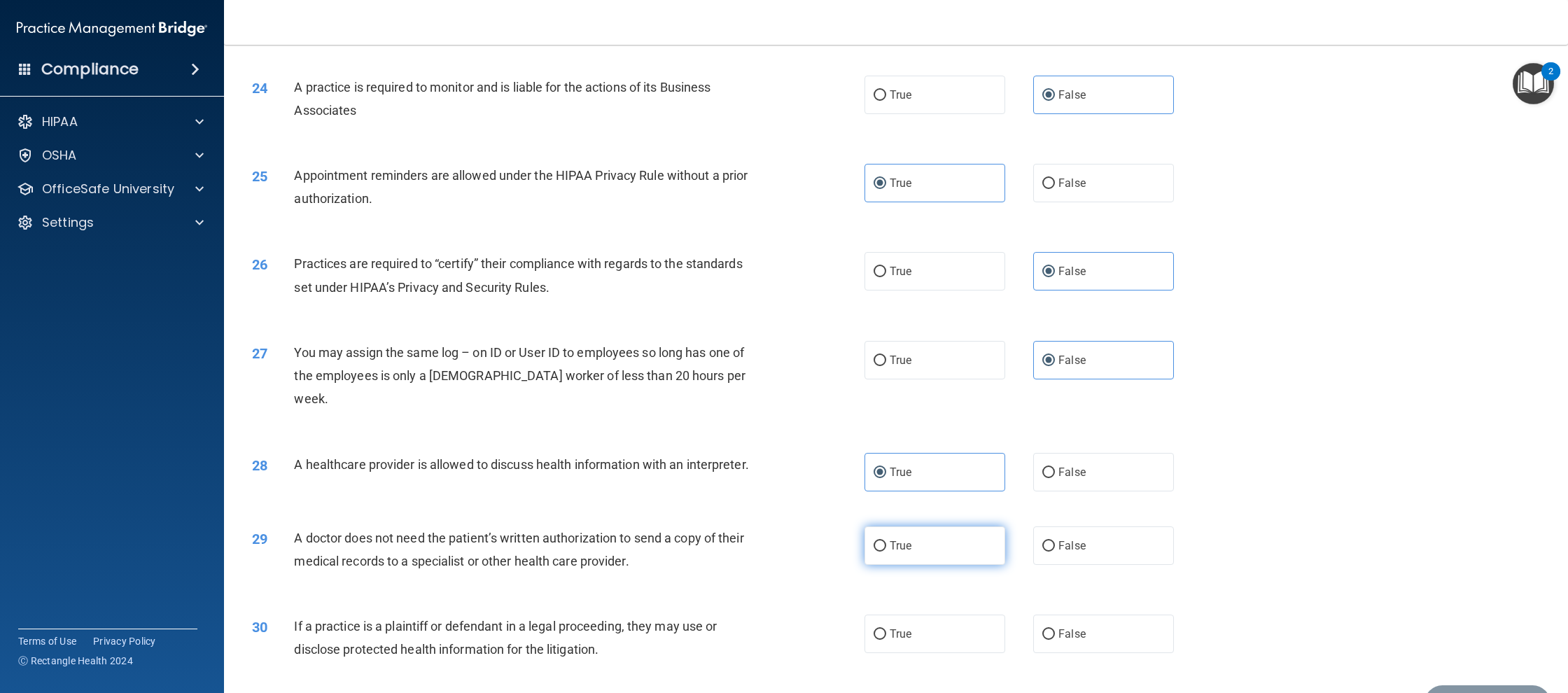
click at [886, 541] on input "True" at bounding box center [879, 546] width 13 height 10
radio input "true"
click at [937, 615] on label "True" at bounding box center [935, 634] width 141 height 39
click at [886, 629] on input "True" at bounding box center [879, 635] width 13 height 10
radio input "true"
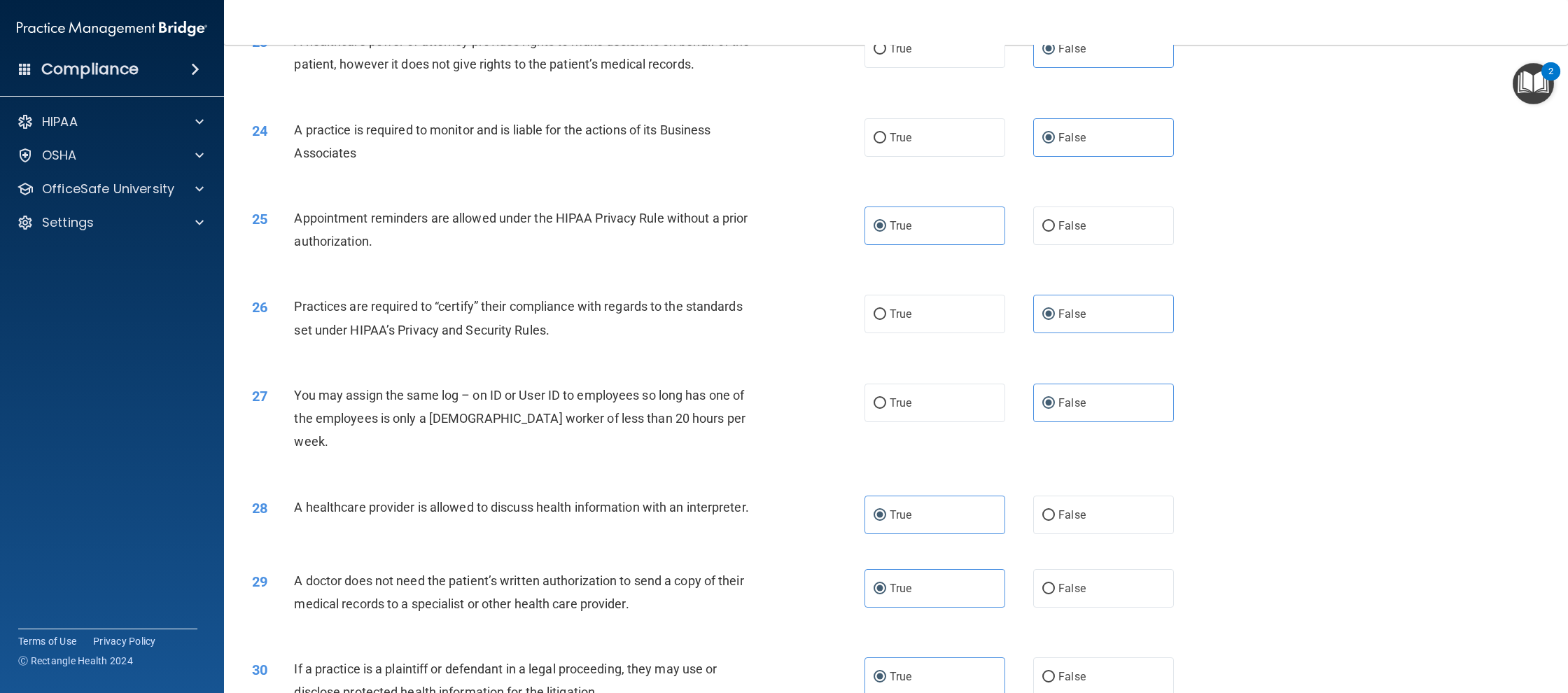
scroll to position [2311, 0]
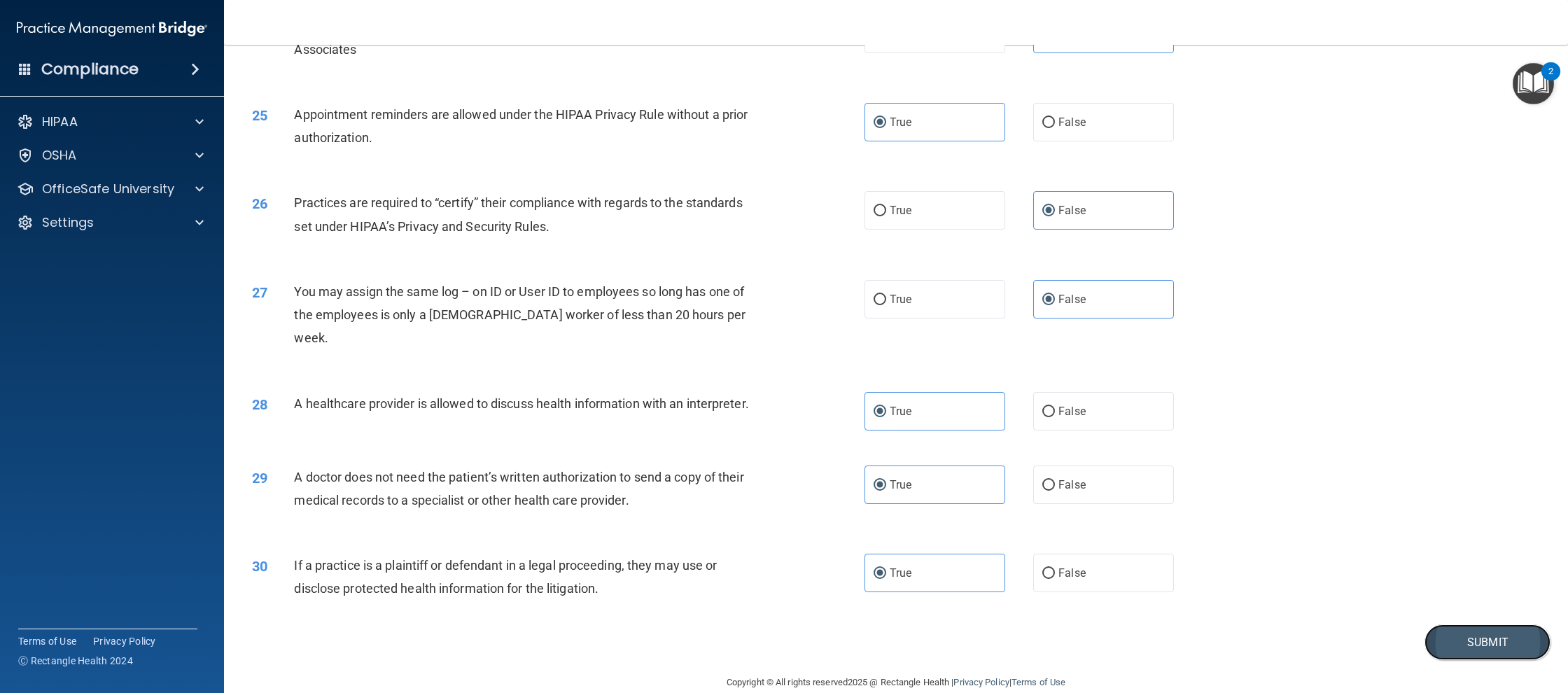
click at [1480, 624] on button "Submit" at bounding box center [1487, 642] width 126 height 36
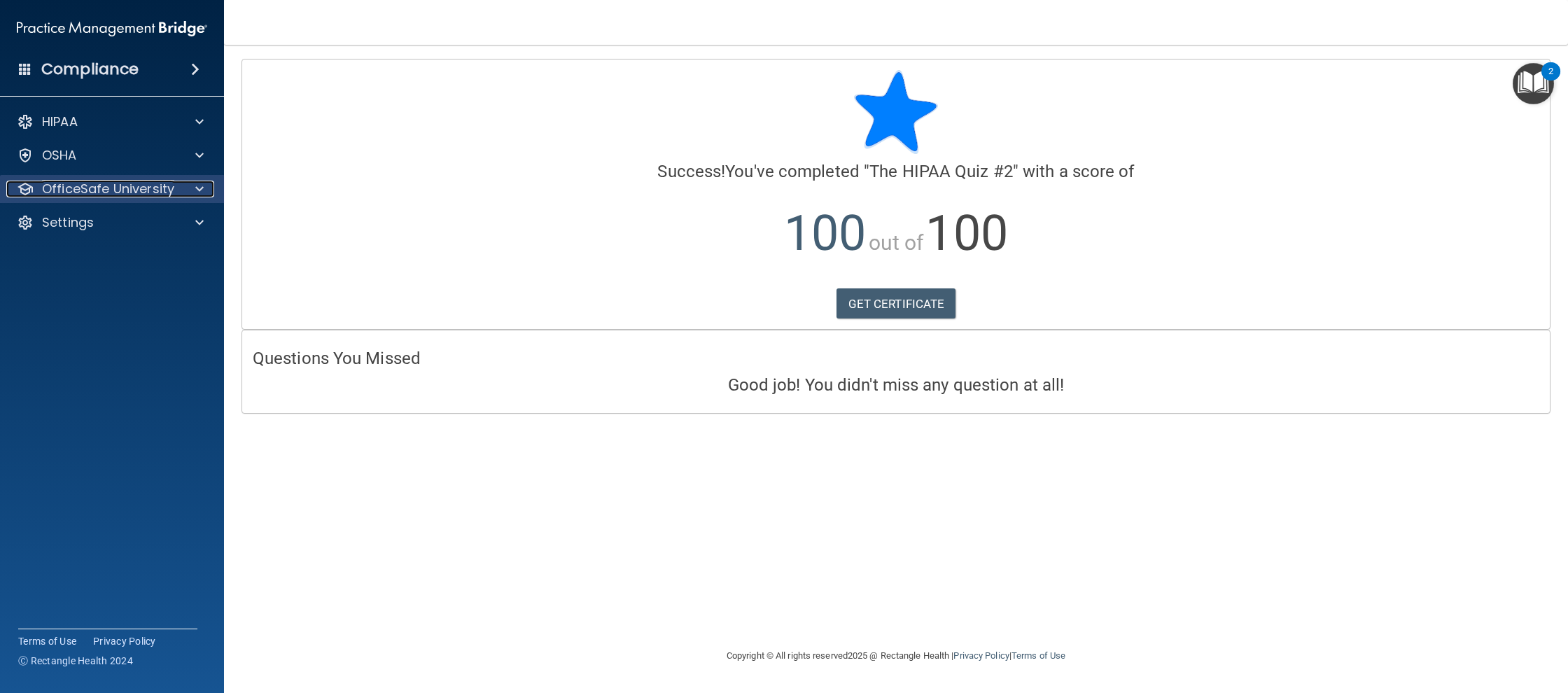
click at [188, 188] on div at bounding box center [197, 189] width 35 height 17
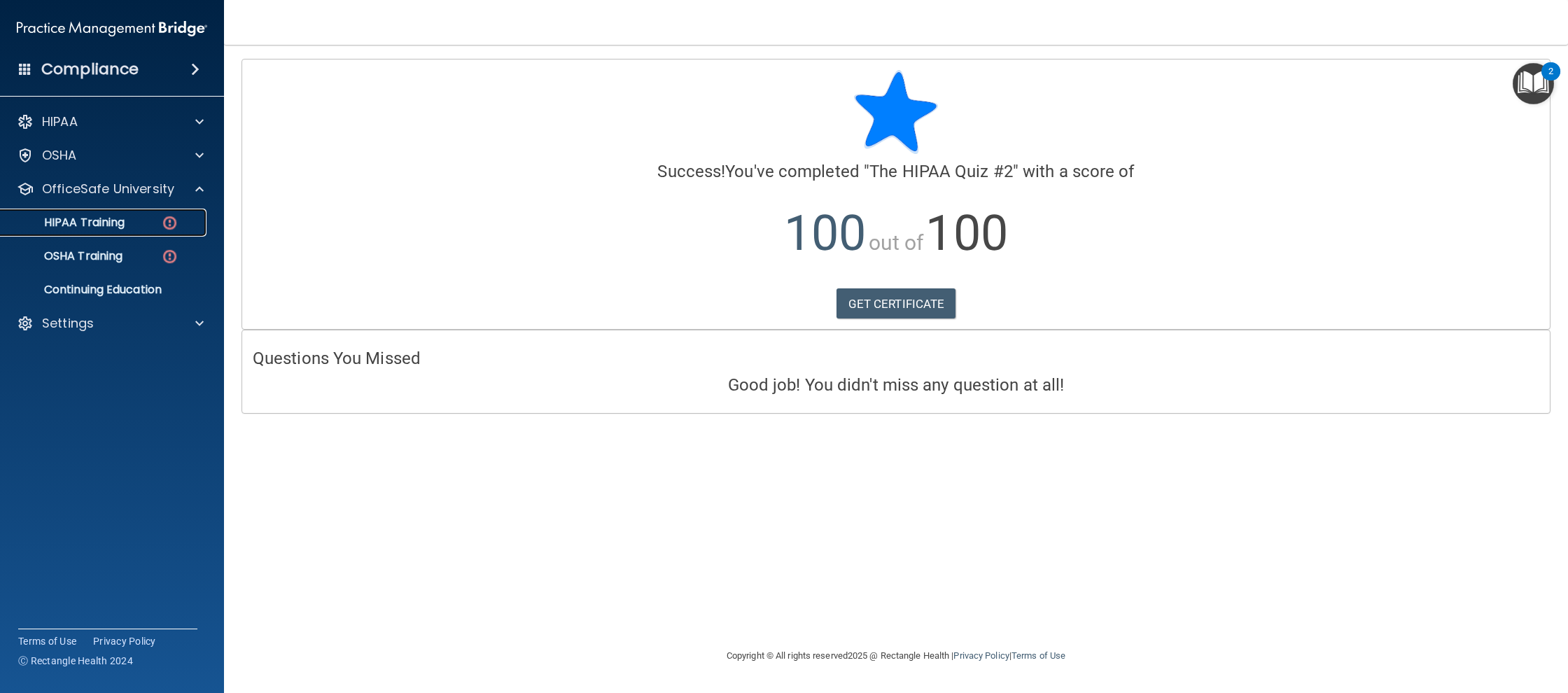
click at [119, 222] on p "HIPAA Training" at bounding box center [67, 222] width 115 height 14
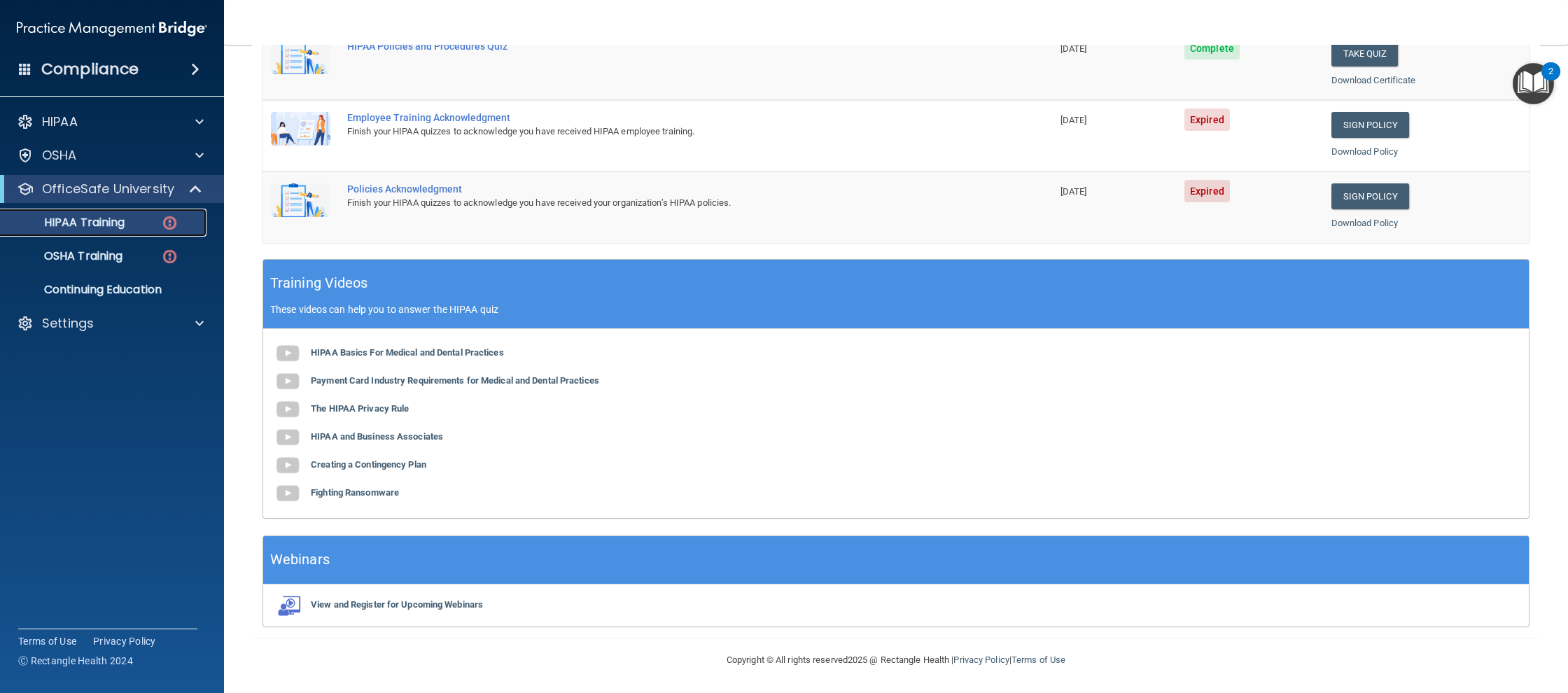
scroll to position [191, 0]
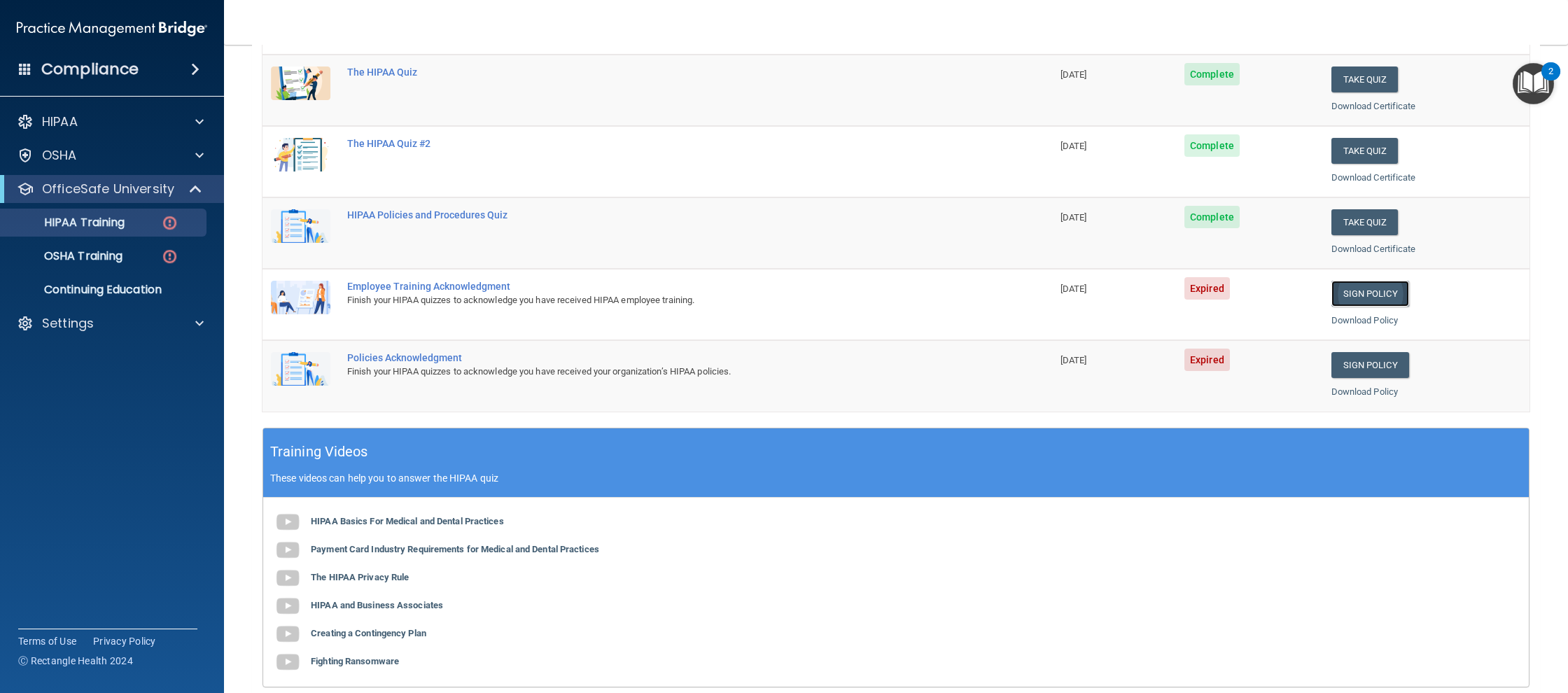
click at [1390, 292] on link "Sign Policy" at bounding box center [1370, 294] width 77 height 26
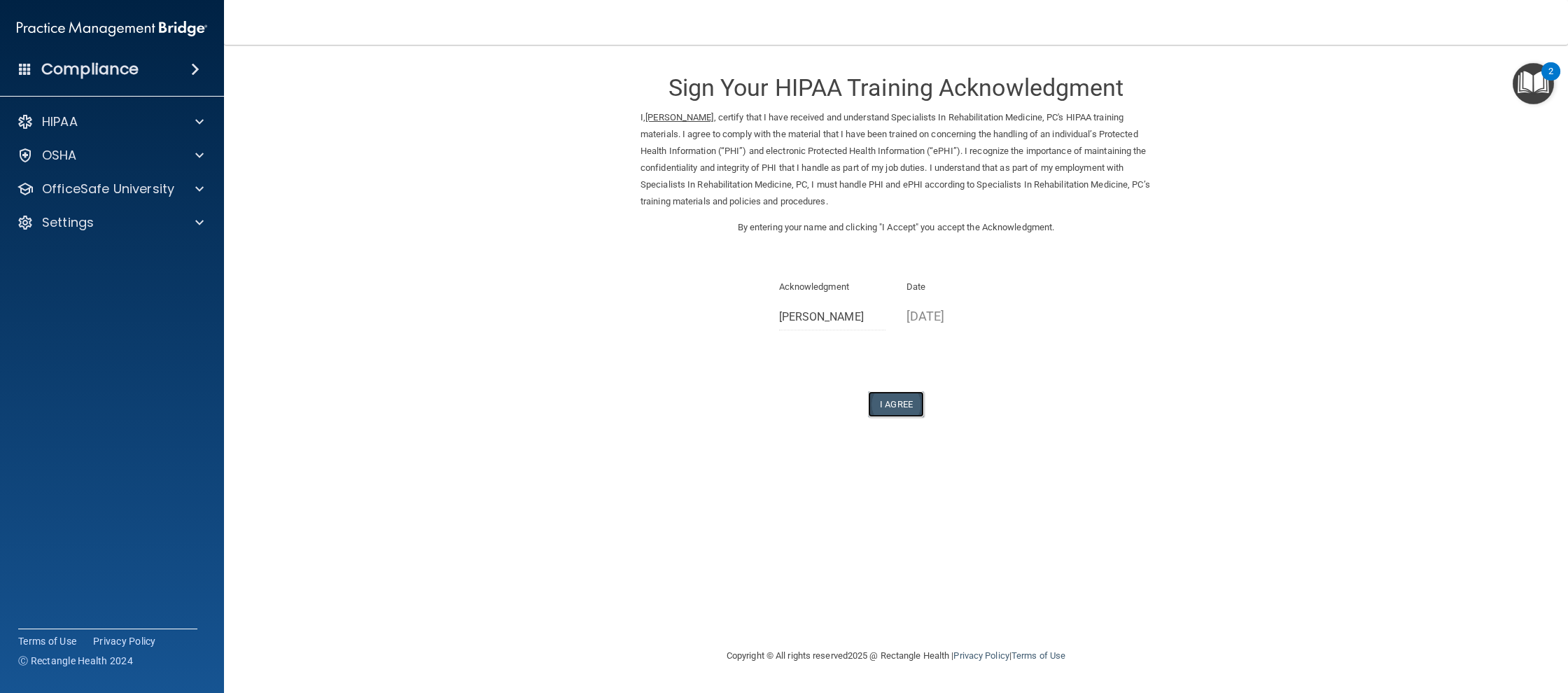
click at [903, 397] on button "I Agree" at bounding box center [896, 404] width 56 height 26
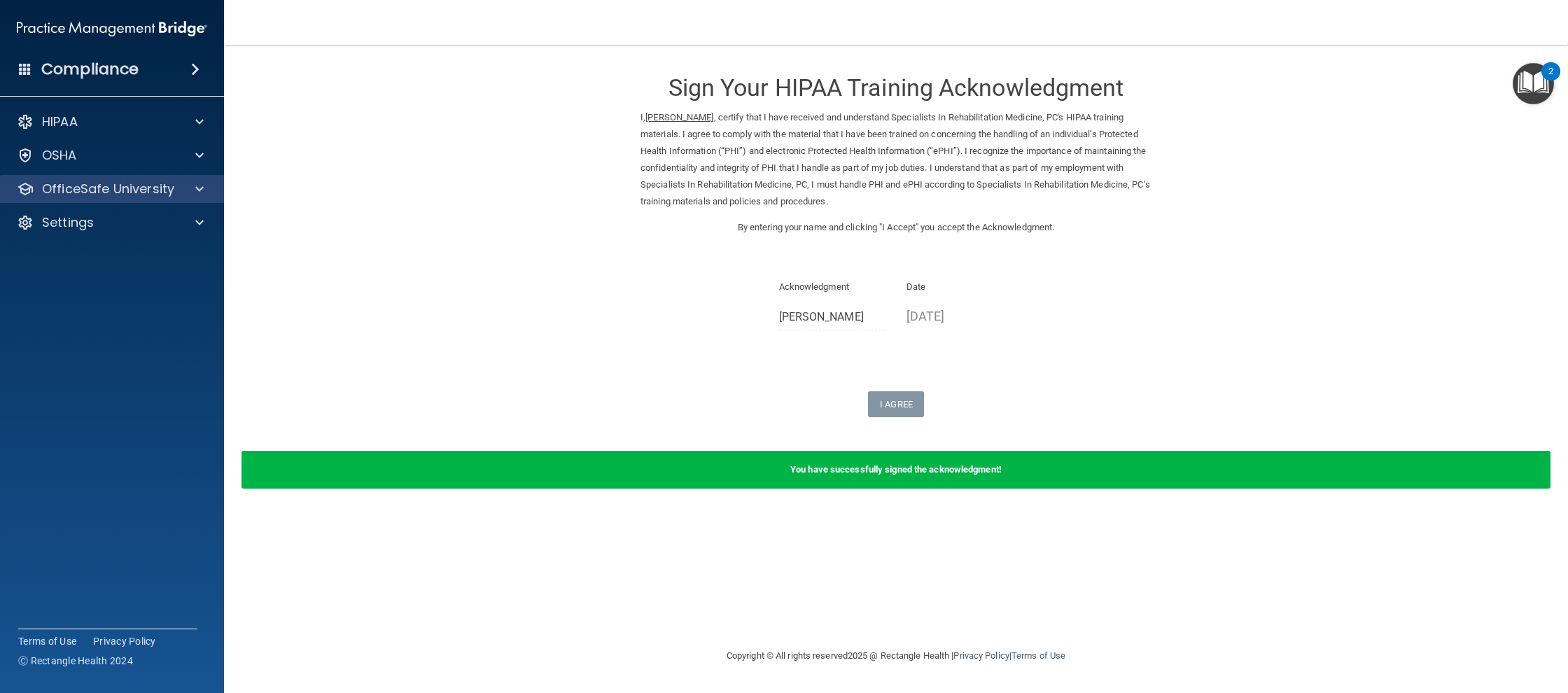
drag, startPoint x: 119, startPoint y: 206, endPoint x: 103, endPoint y: 202, distance: 16.5
click at [116, 206] on div "HIPAA Documents and Policies Report an Incident Business Associates Emergency P…" at bounding box center [112, 175] width 225 height 146
click at [103, 200] on div "OfficeSafe University" at bounding box center [112, 189] width 225 height 28
click at [125, 192] on p "OfficeSafe University" at bounding box center [108, 189] width 132 height 17
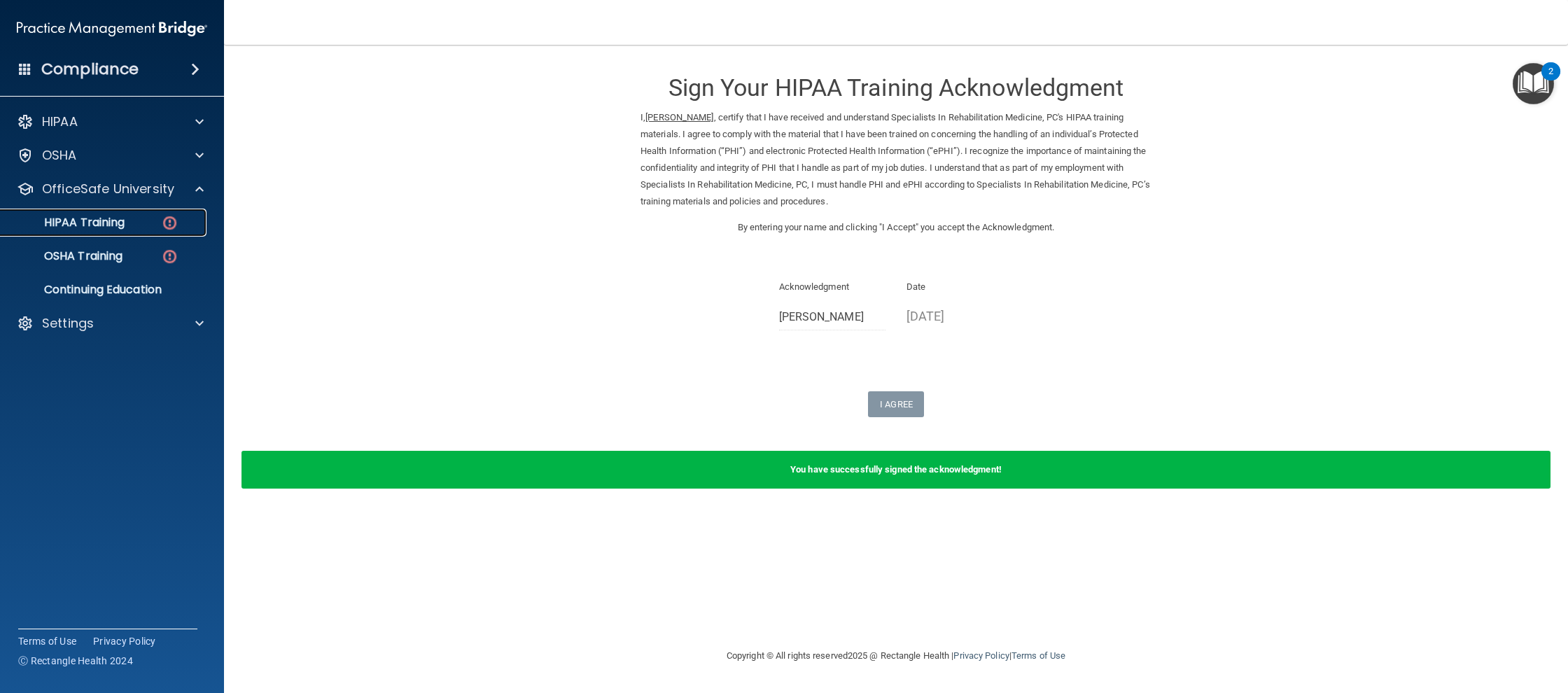
click at [146, 219] on div "HIPAA Training" at bounding box center [105, 222] width 191 height 14
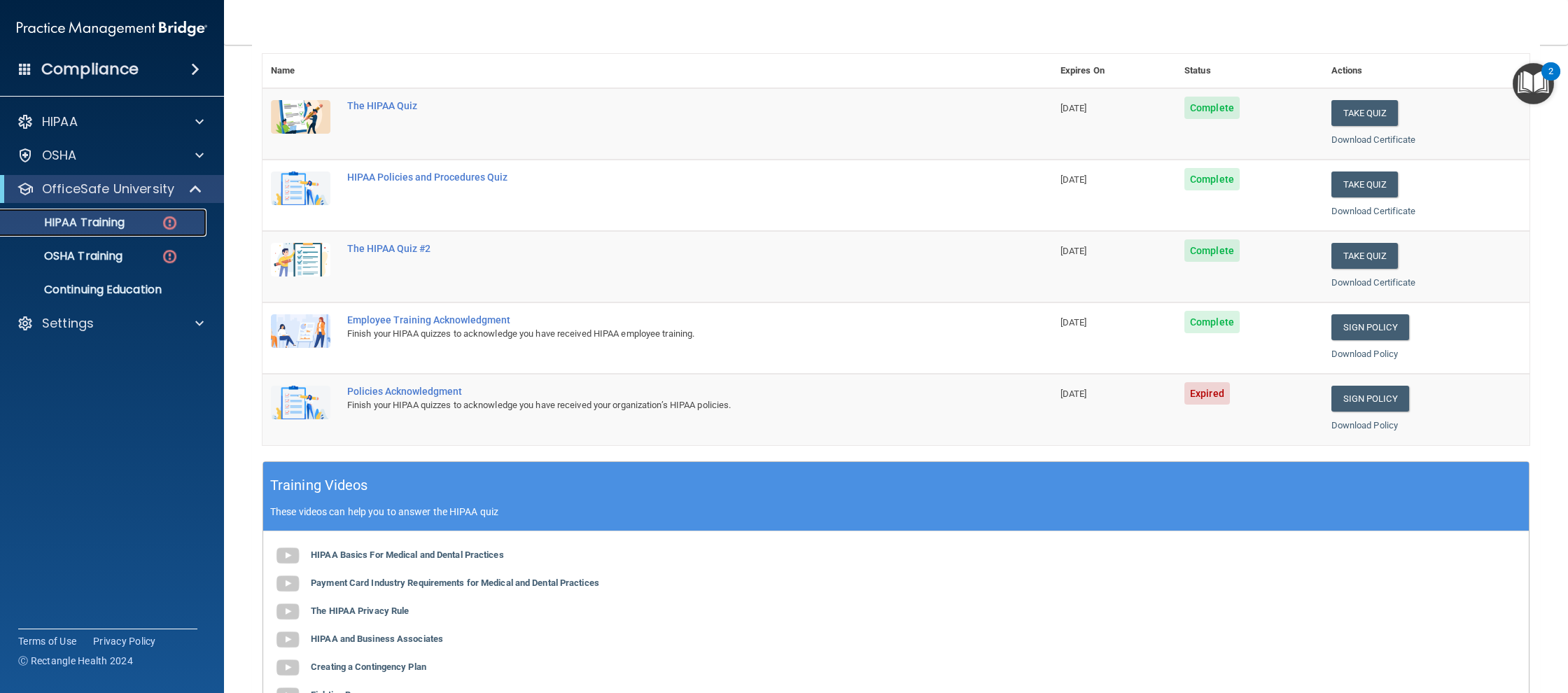
scroll to position [178, 0]
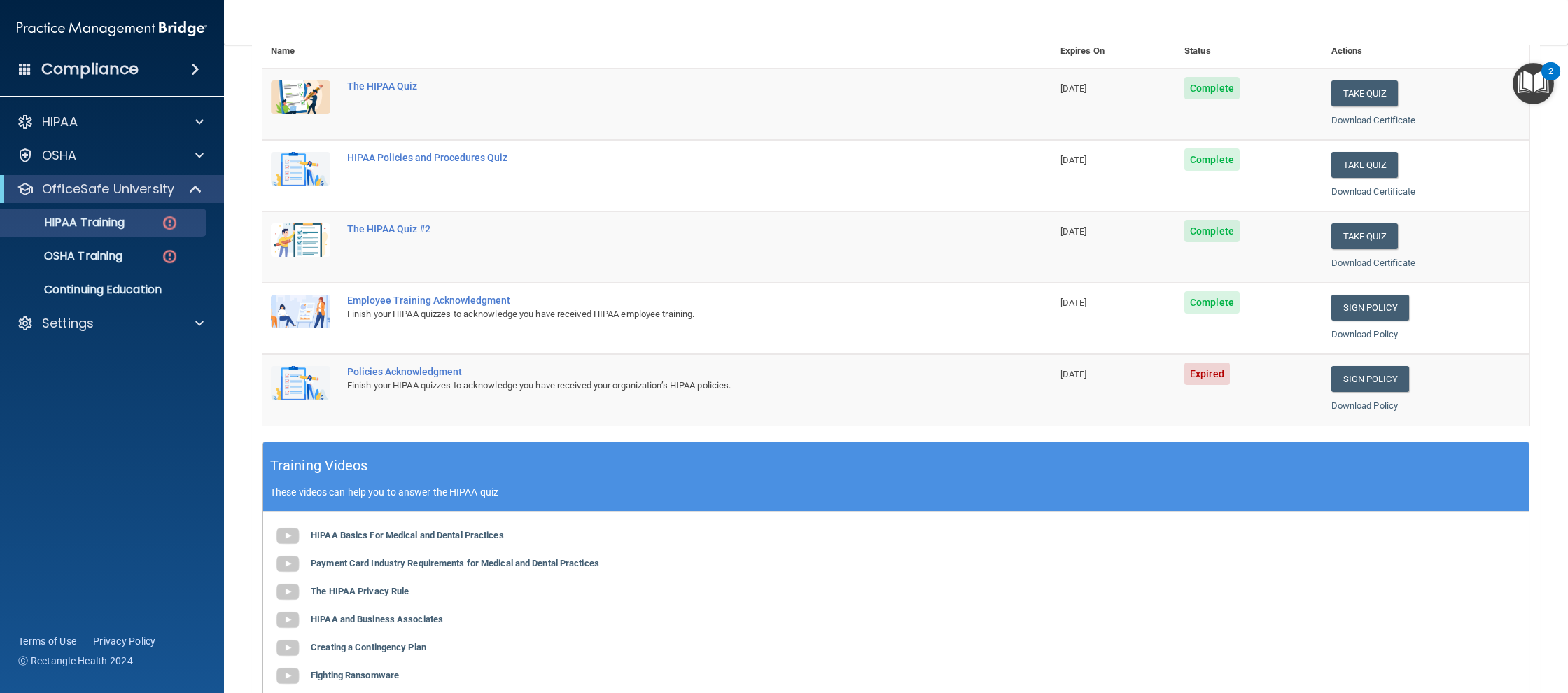
drag, startPoint x: 771, startPoint y: 386, endPoint x: 904, endPoint y: 380, distance: 133.1
click at [773, 386] on div "Finish your HIPAA quizzes to acknowledge you have received your organization’s …" at bounding box center [664, 386] width 635 height 17
click at [1352, 379] on link "Sign Policy" at bounding box center [1370, 379] width 77 height 26
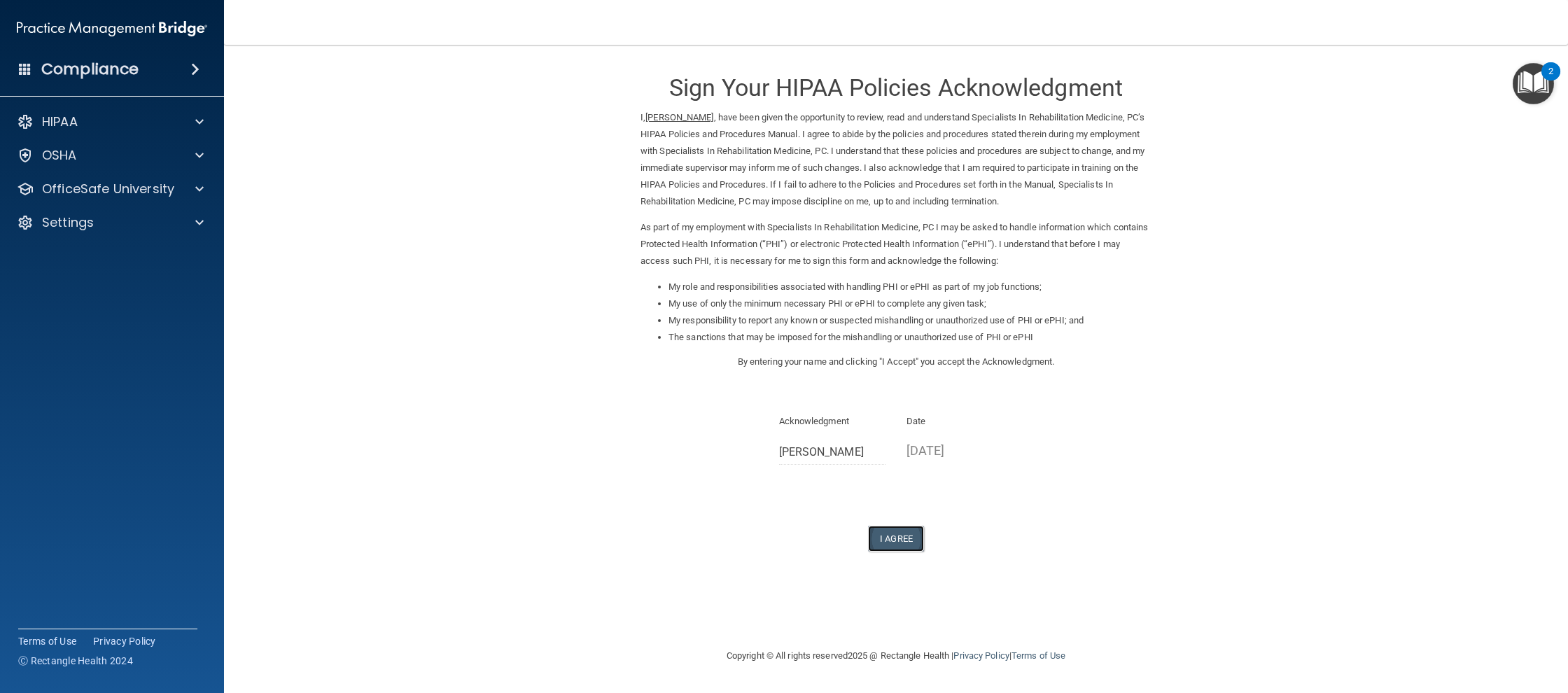
click at [907, 544] on button "I Agree" at bounding box center [896, 538] width 56 height 26
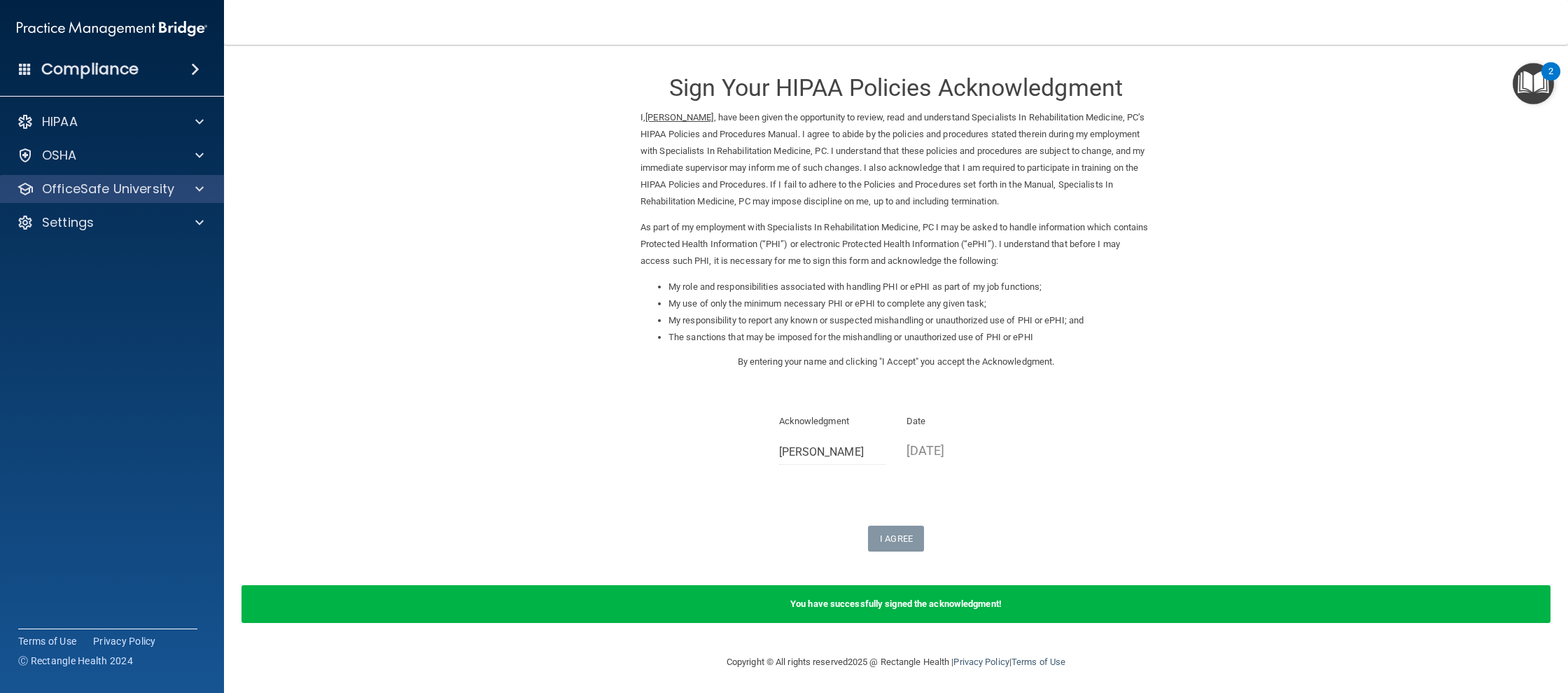
click at [131, 177] on div "OfficeSafe University" at bounding box center [112, 189] width 225 height 28
click at [187, 206] on div "HIPAA Documents and Policies Report an Incident Business Associates Emergency P…" at bounding box center [112, 175] width 225 height 146
click at [176, 198] on div "OfficeSafe University" at bounding box center [112, 189] width 225 height 28
click at [190, 191] on div at bounding box center [197, 189] width 35 height 17
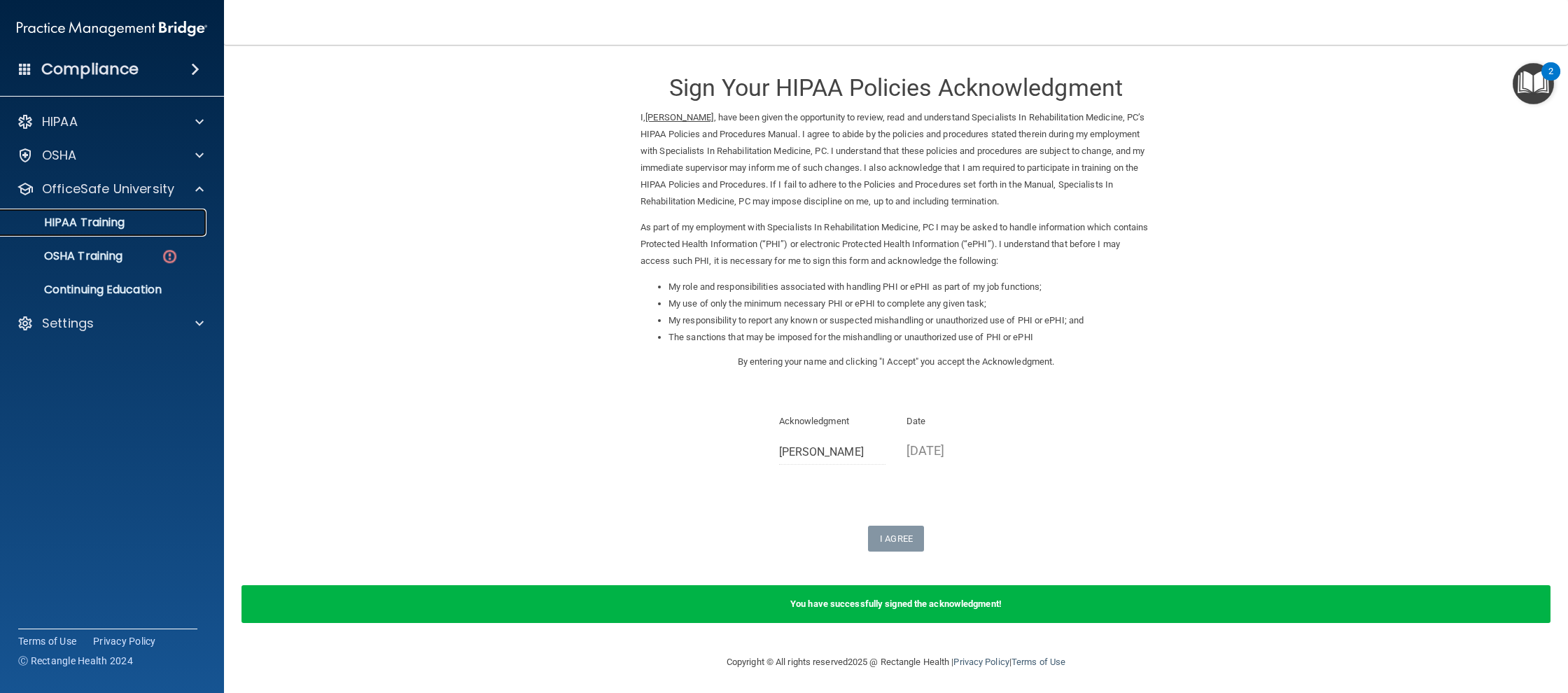
click at [172, 222] on div "HIPAA Training" at bounding box center [105, 222] width 191 height 14
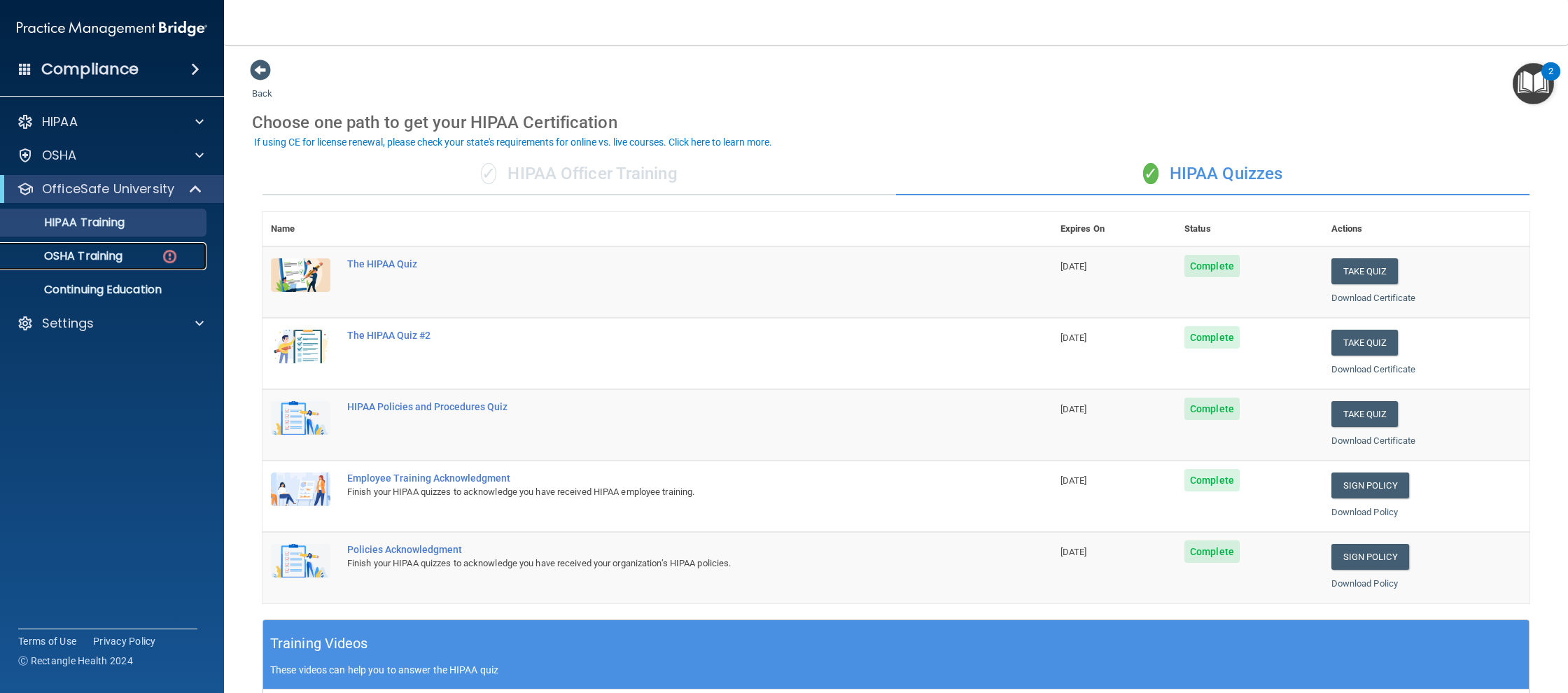
click at [135, 254] on div "OSHA Training" at bounding box center [105, 256] width 191 height 14
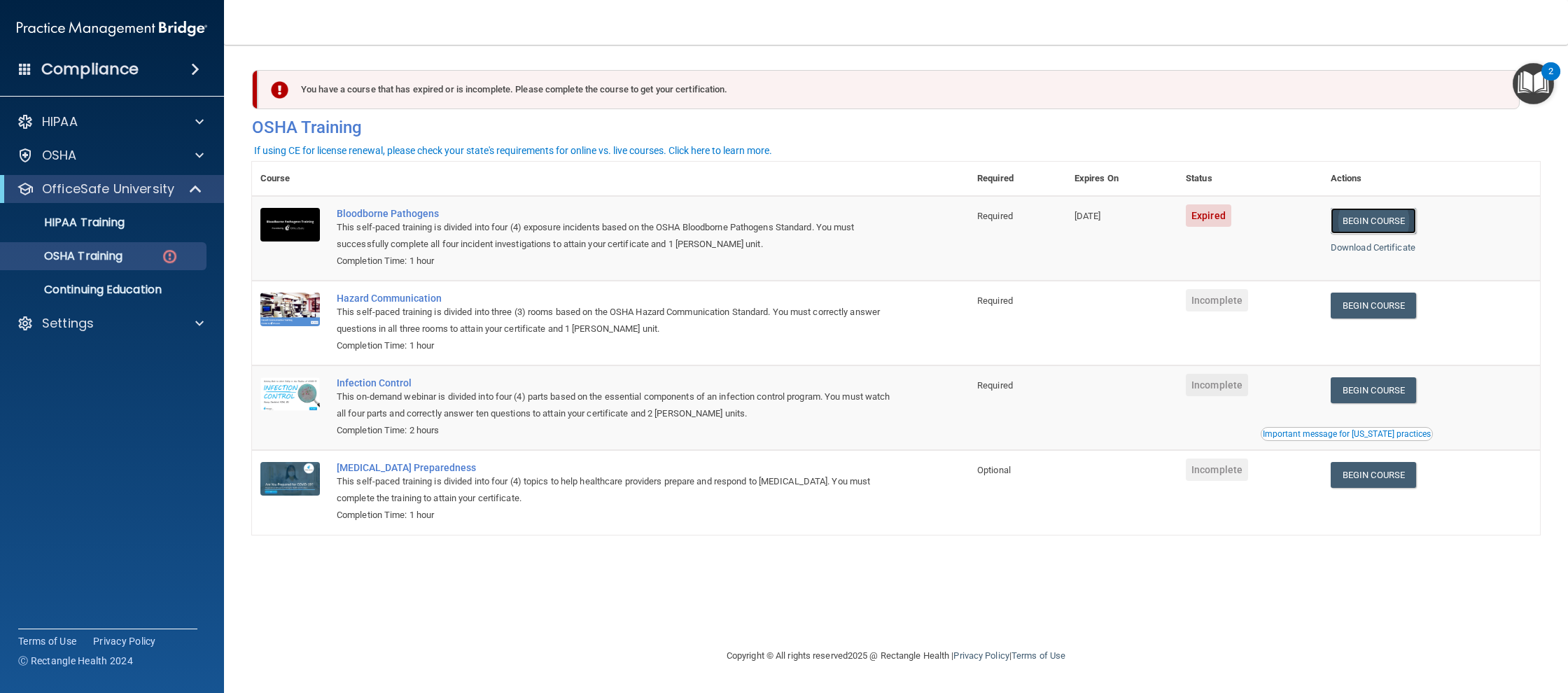
click at [1400, 218] on link "Begin Course" at bounding box center [1373, 221] width 85 height 26
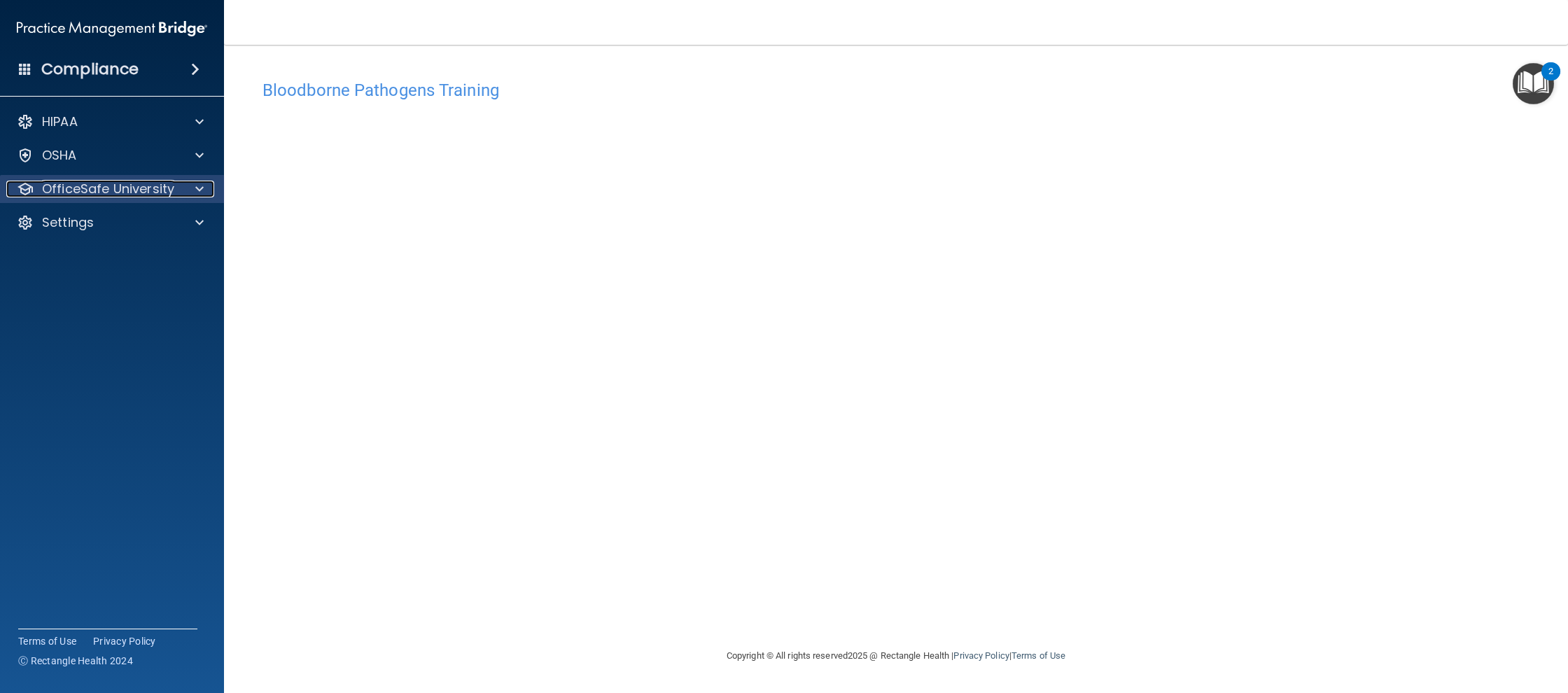
click at [138, 188] on p "OfficeSafe University" at bounding box center [108, 189] width 132 height 17
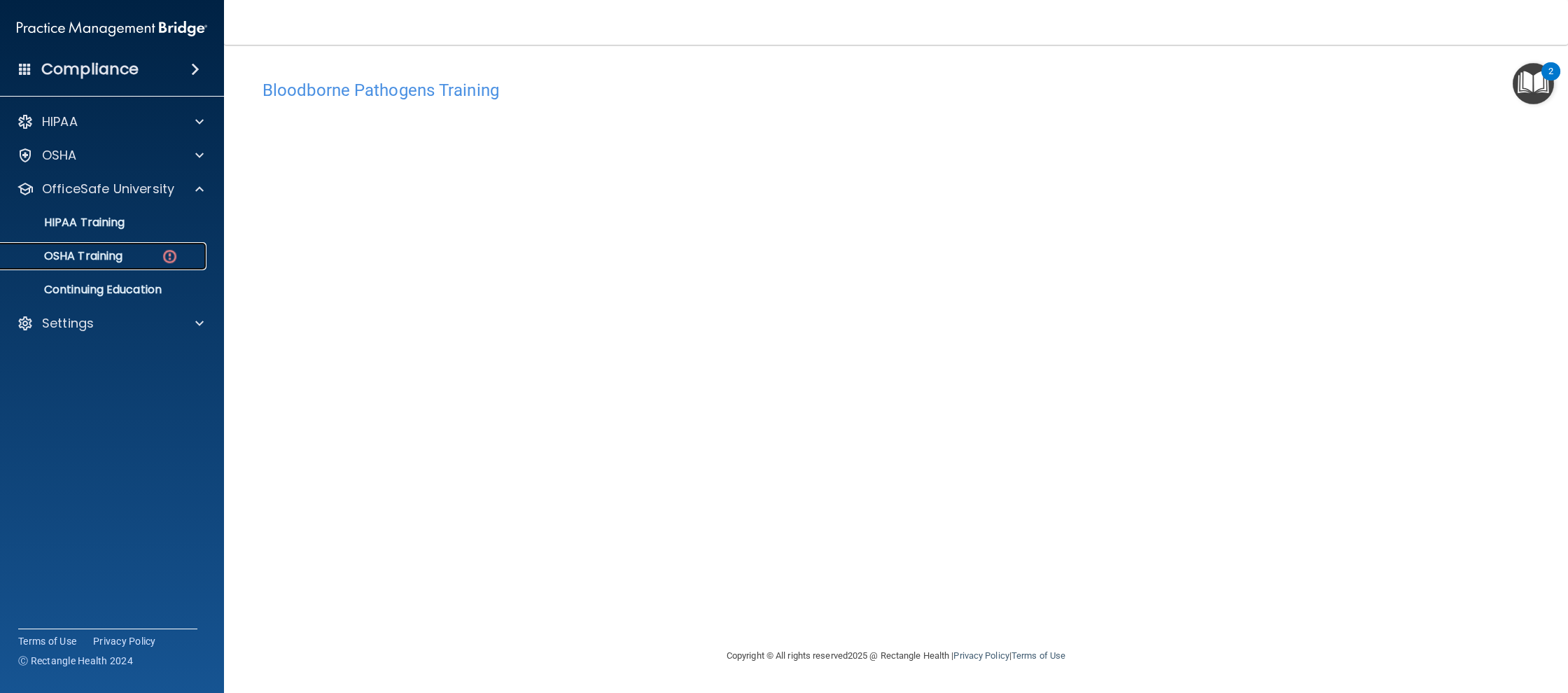
click at [156, 247] on link "OSHA Training" at bounding box center [96, 256] width 221 height 28
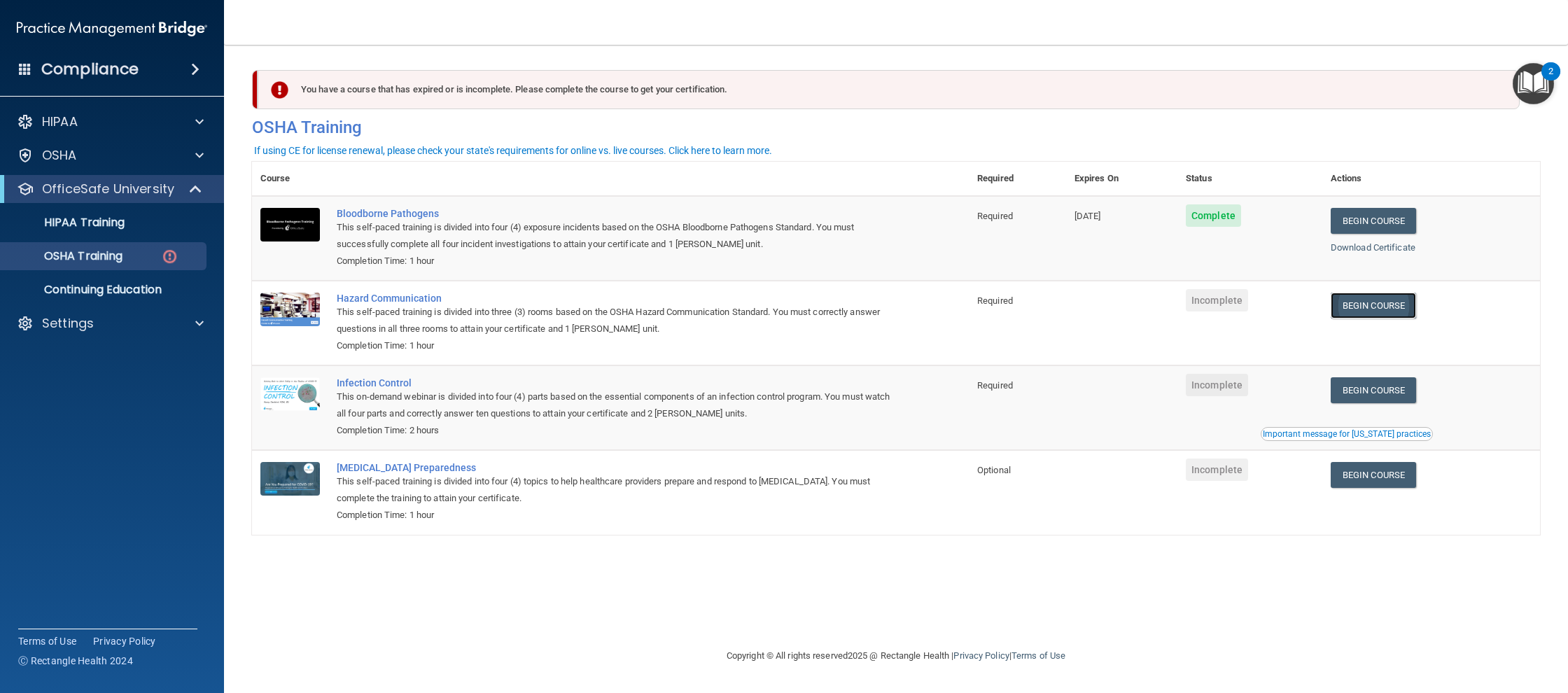
click at [1383, 310] on link "Begin Course" at bounding box center [1373, 306] width 85 height 26
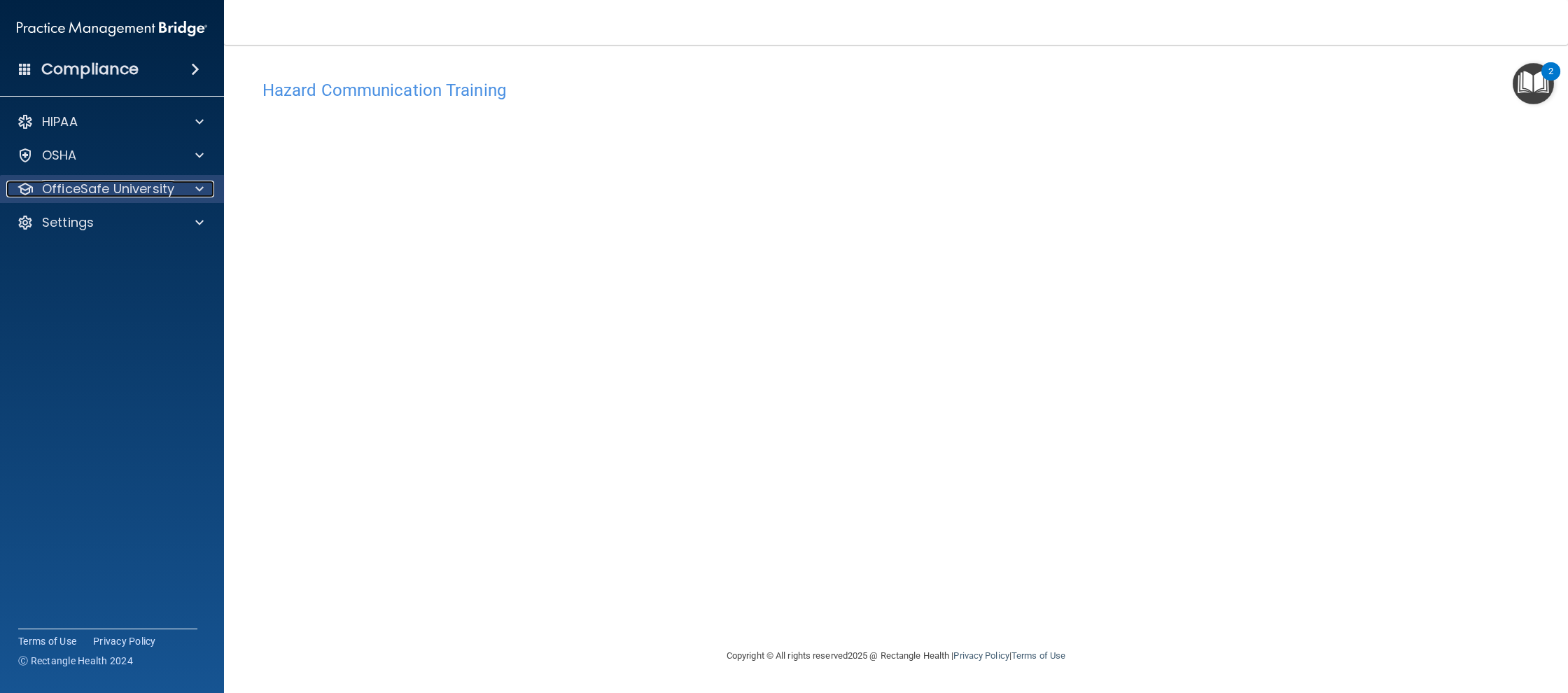
click at [141, 197] on p "OfficeSafe University" at bounding box center [108, 189] width 132 height 17
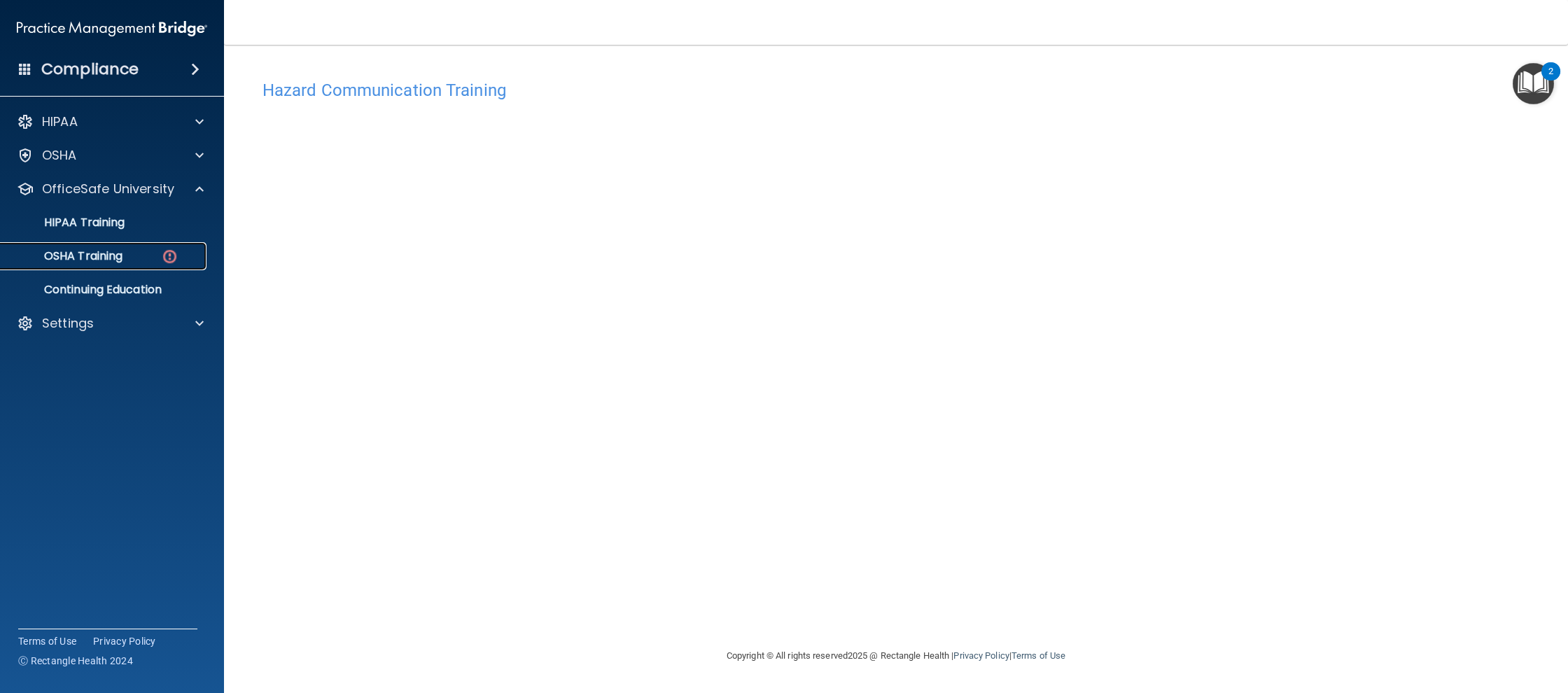
click at [159, 264] on link "OSHA Training" at bounding box center [96, 256] width 221 height 28
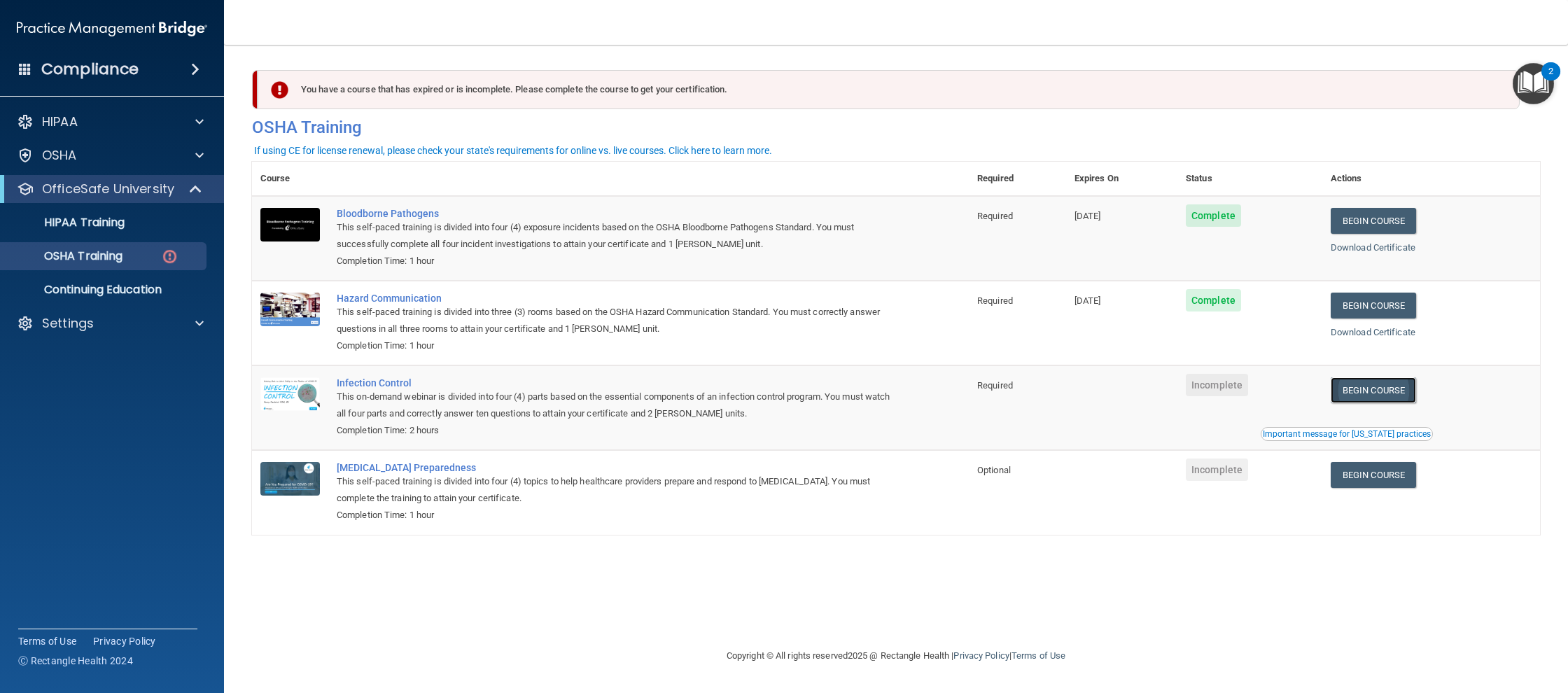
click at [1370, 392] on link "Begin Course" at bounding box center [1373, 390] width 85 height 26
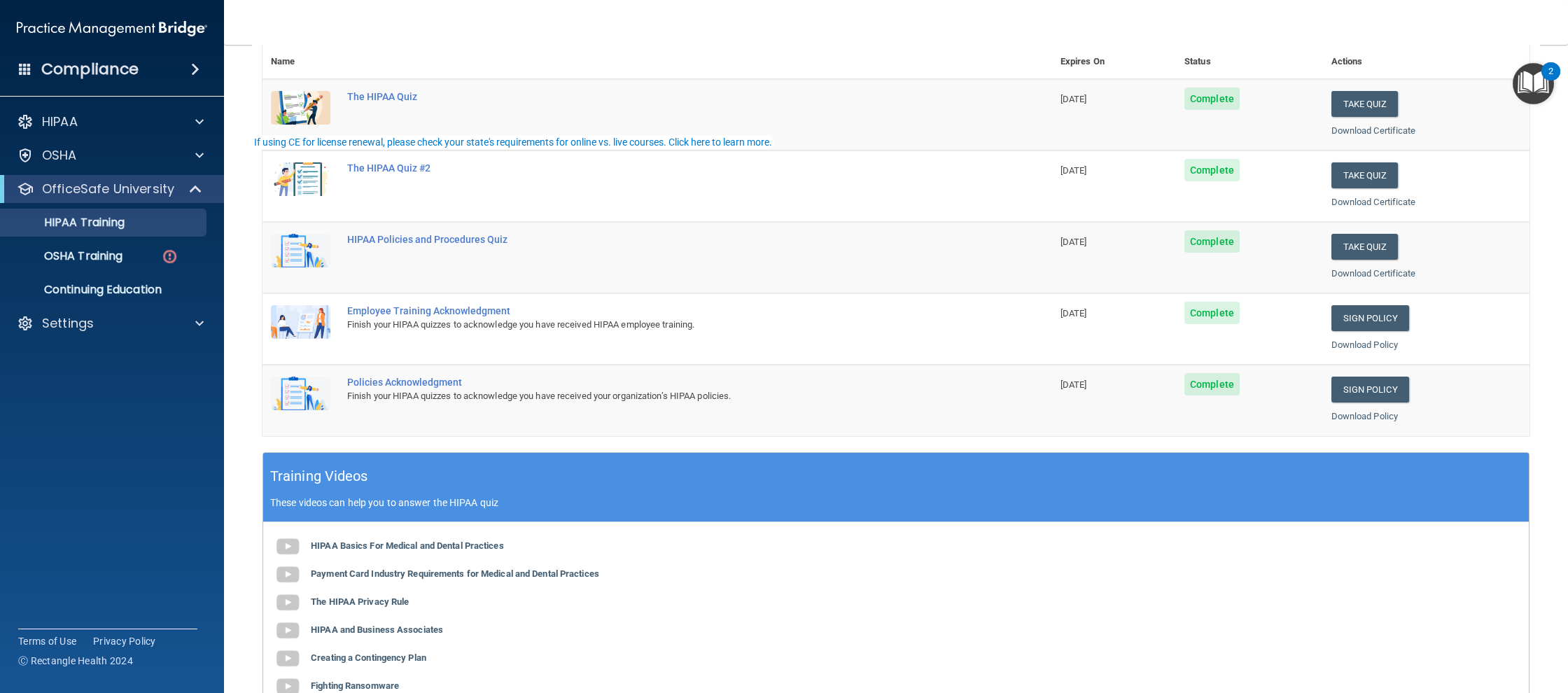
scroll to position [361, 0]
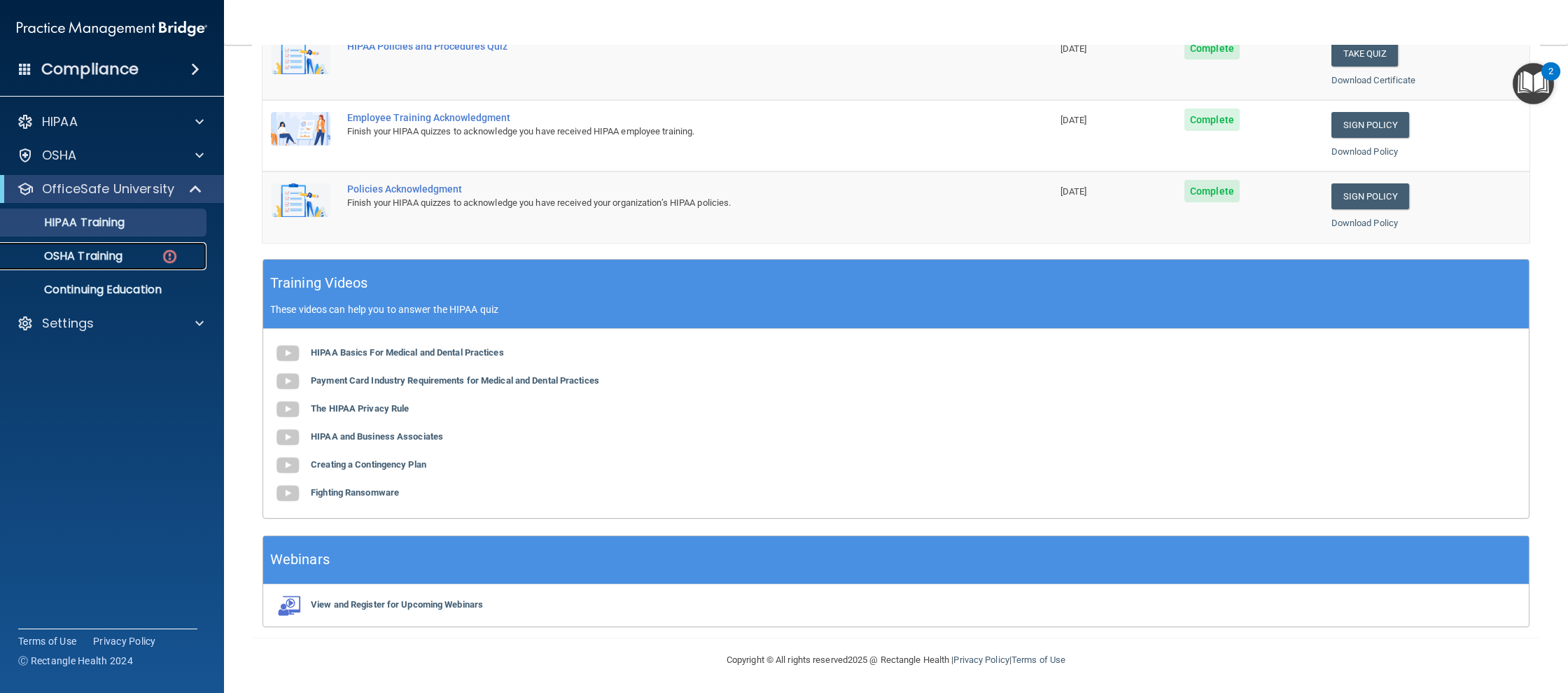
click at [85, 262] on p "OSHA Training" at bounding box center [66, 256] width 113 height 14
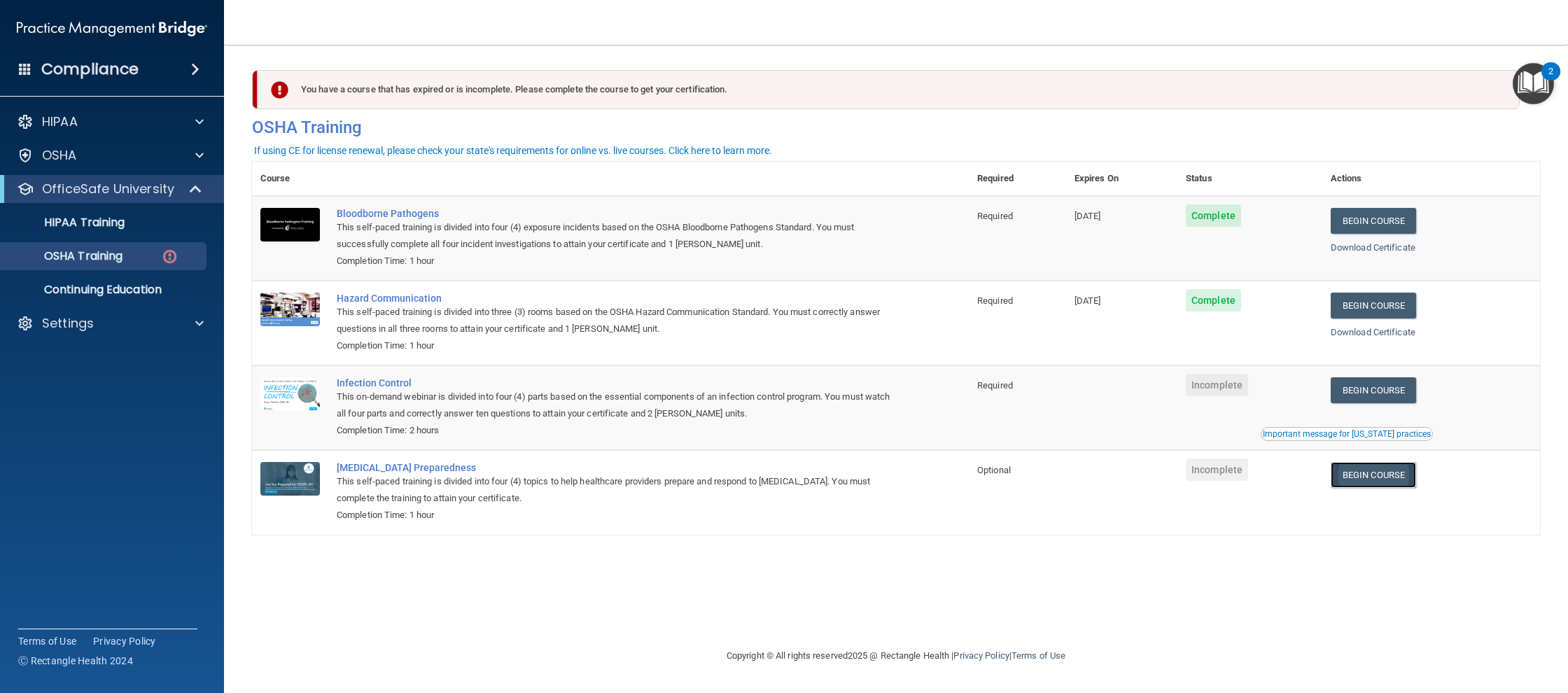
click at [1363, 475] on link "Begin Course" at bounding box center [1373, 475] width 85 height 26
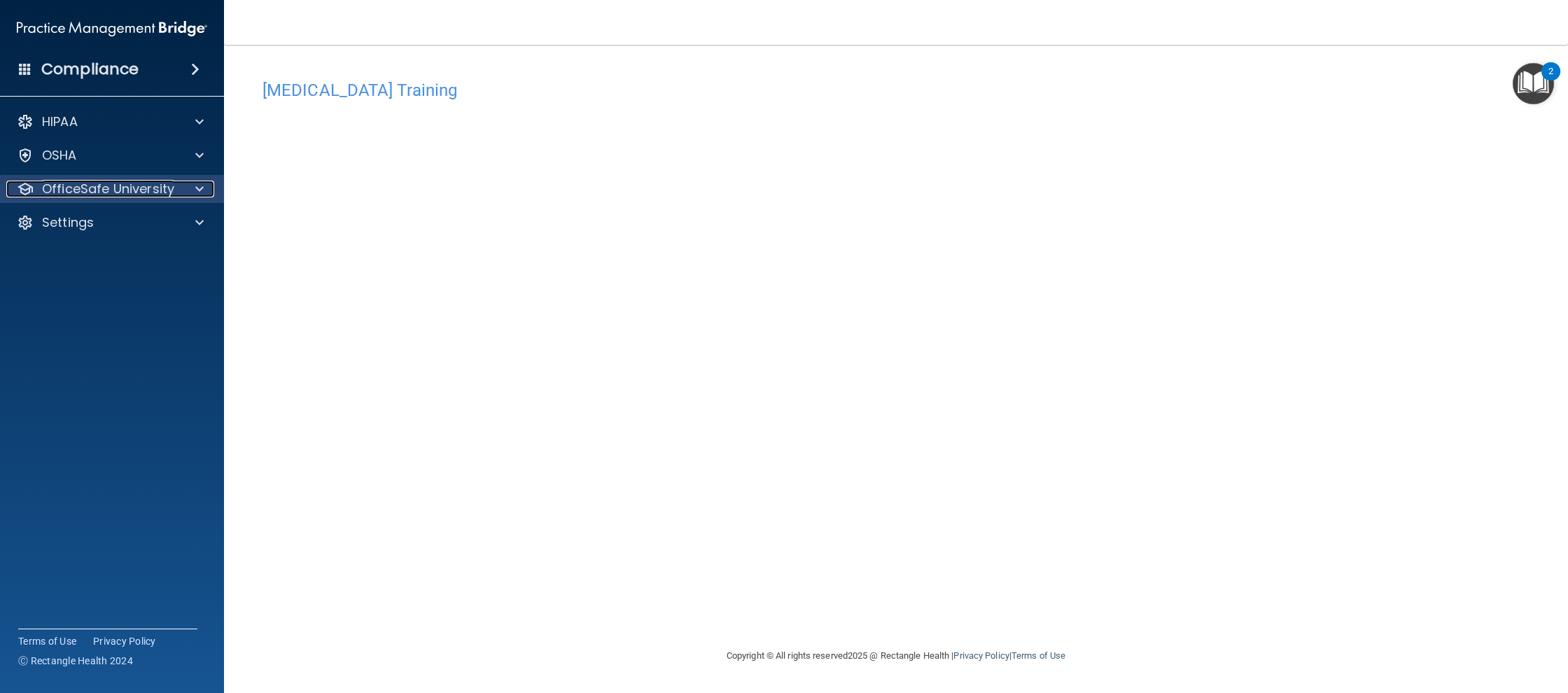
click at [171, 184] on p "OfficeSafe University" at bounding box center [108, 189] width 132 height 17
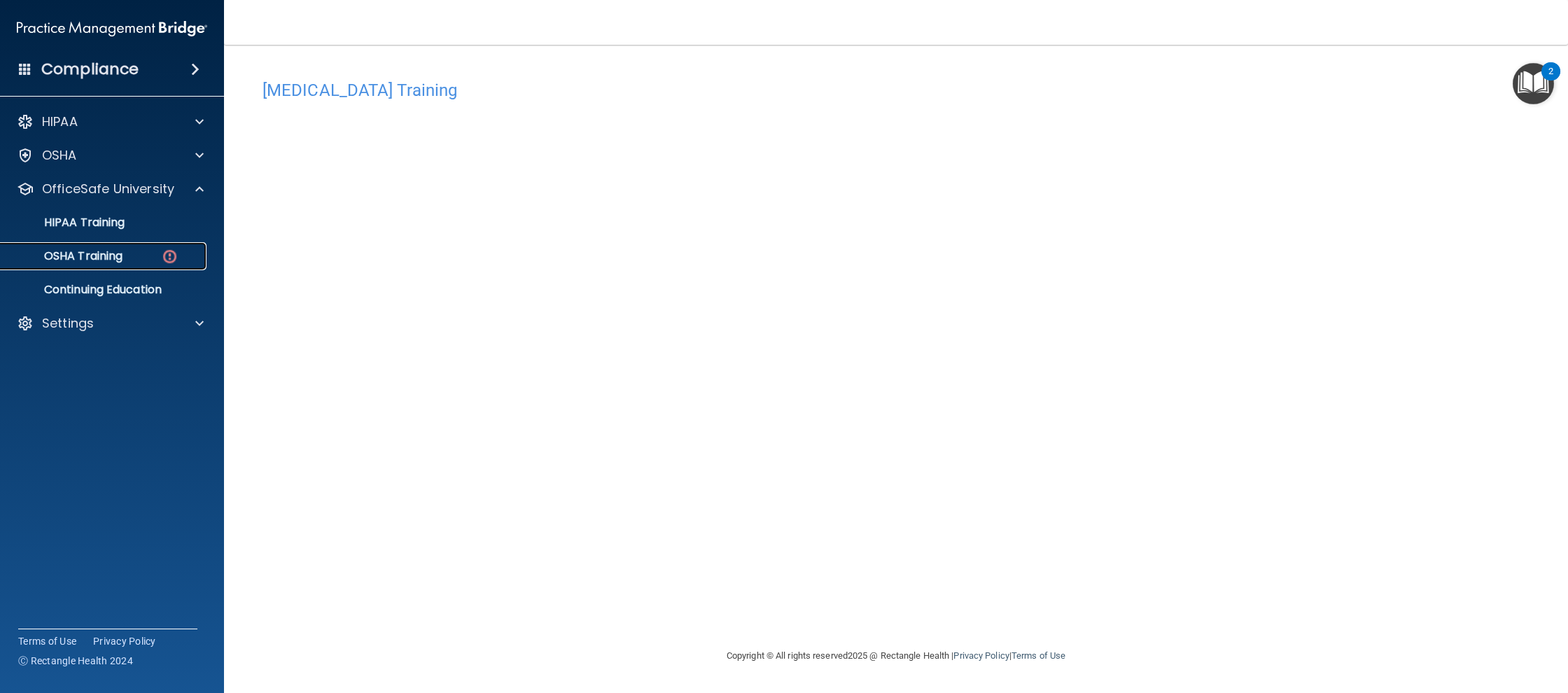
click at [103, 252] on p "OSHA Training" at bounding box center [66, 256] width 113 height 14
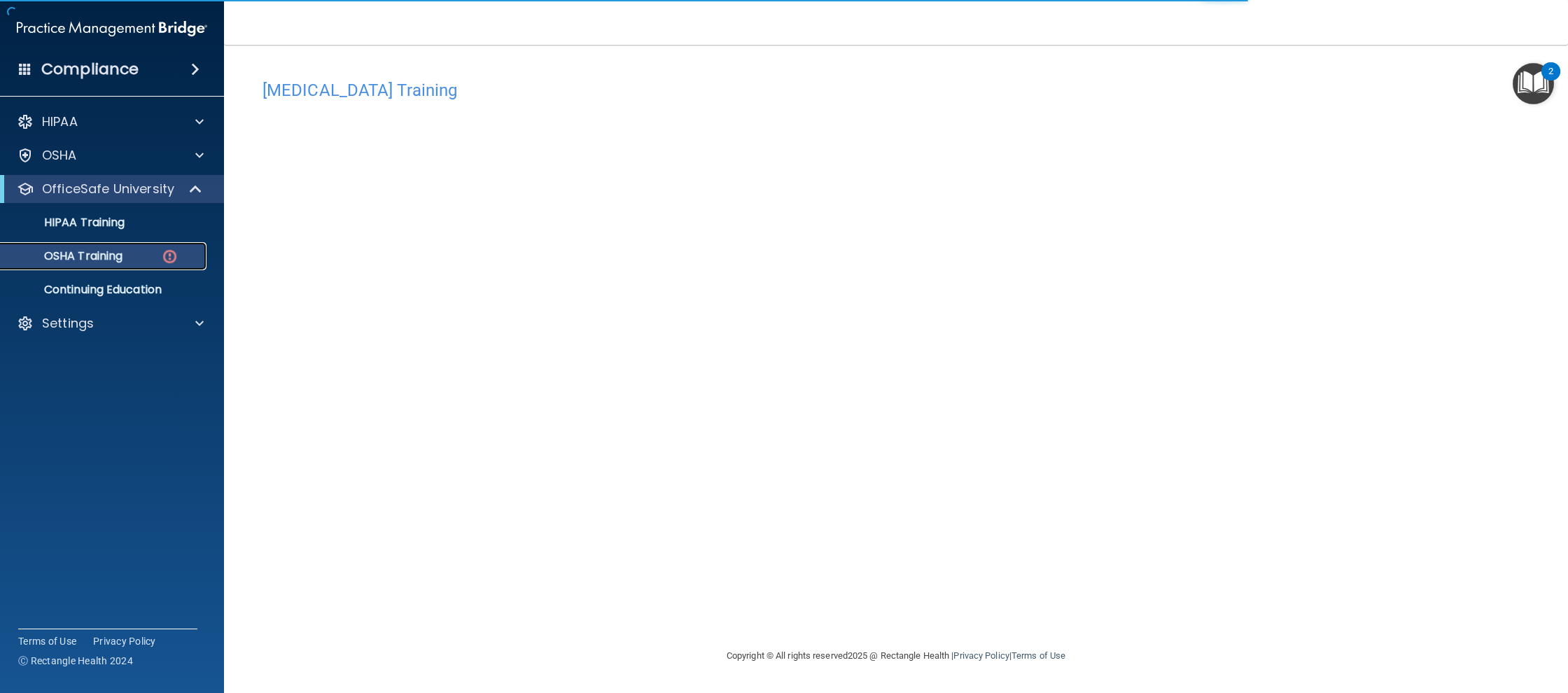
click at [103, 252] on p "OSHA Training" at bounding box center [66, 256] width 113 height 14
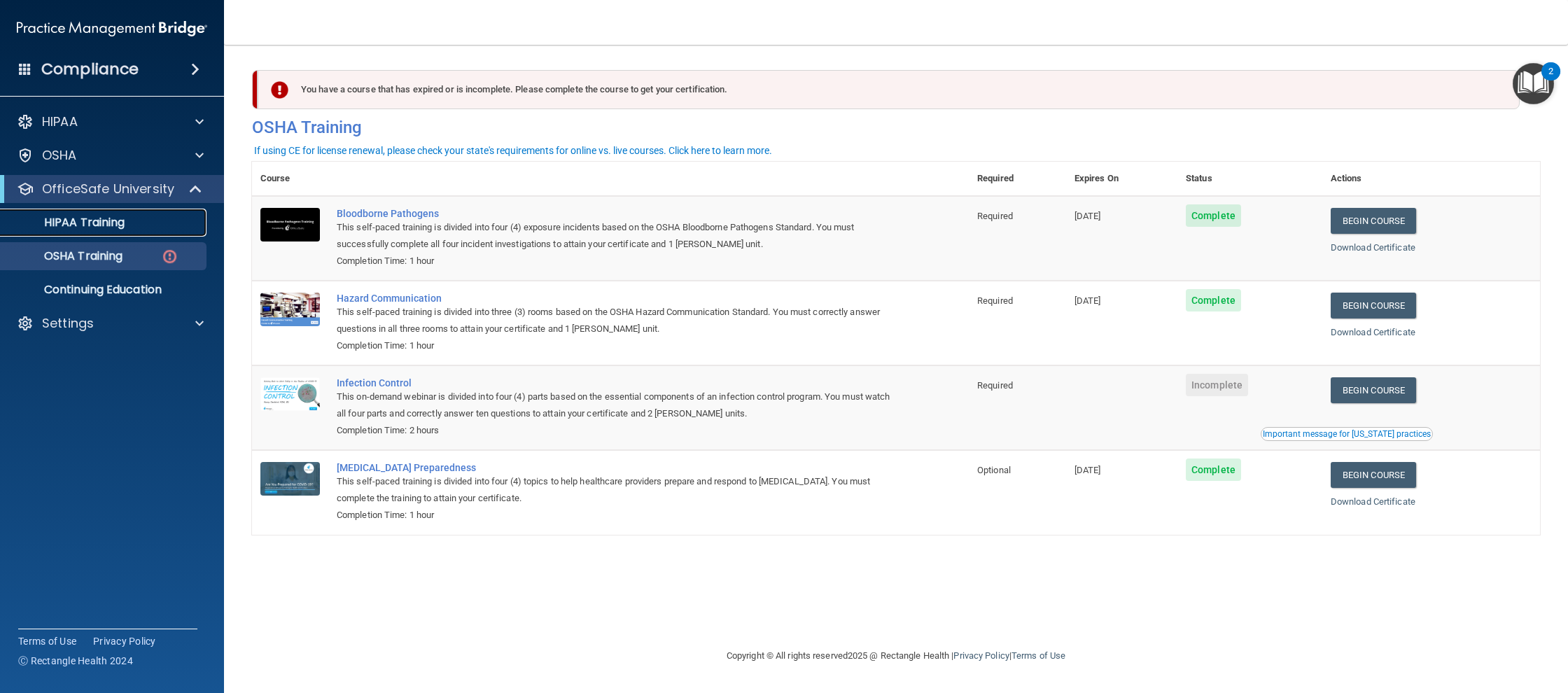
click at [100, 228] on p "HIPAA Training" at bounding box center [67, 222] width 115 height 14
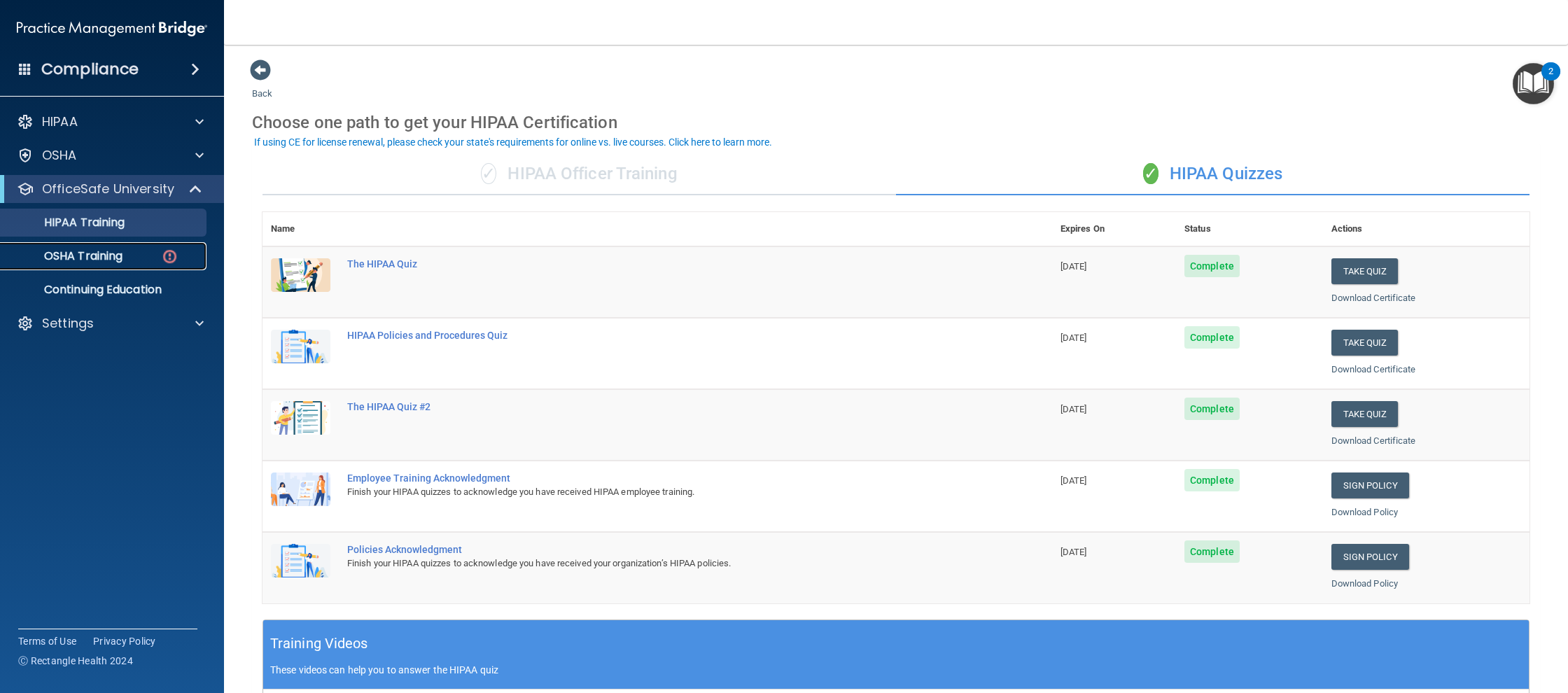
click at [64, 267] on link "OSHA Training" at bounding box center [96, 256] width 221 height 28
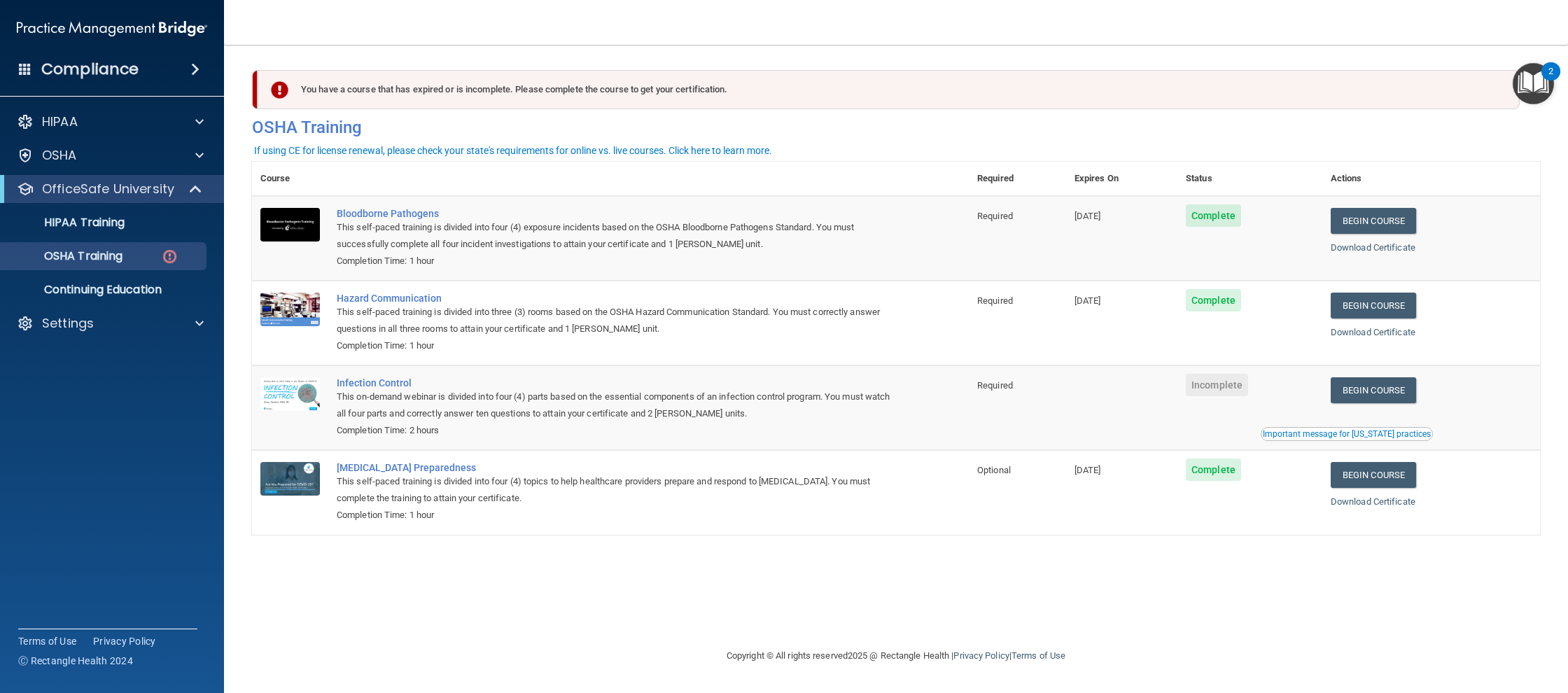
click at [1373, 413] on td "Begin Course Download Certificate Important message for California practices" at bounding box center [1431, 407] width 217 height 85
click at [1371, 395] on link "Begin Course" at bounding box center [1373, 390] width 85 height 26
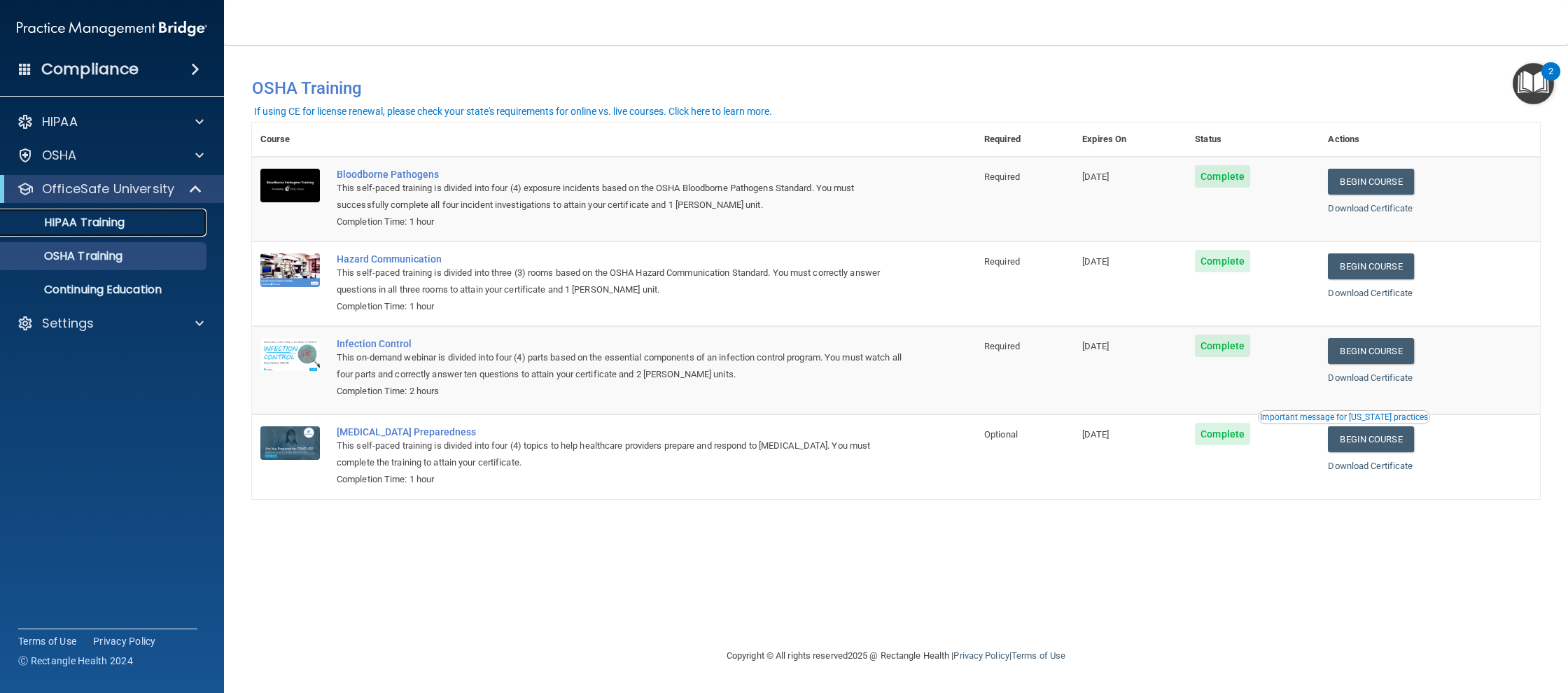
click at [86, 229] on p "HIPAA Training" at bounding box center [67, 222] width 115 height 14
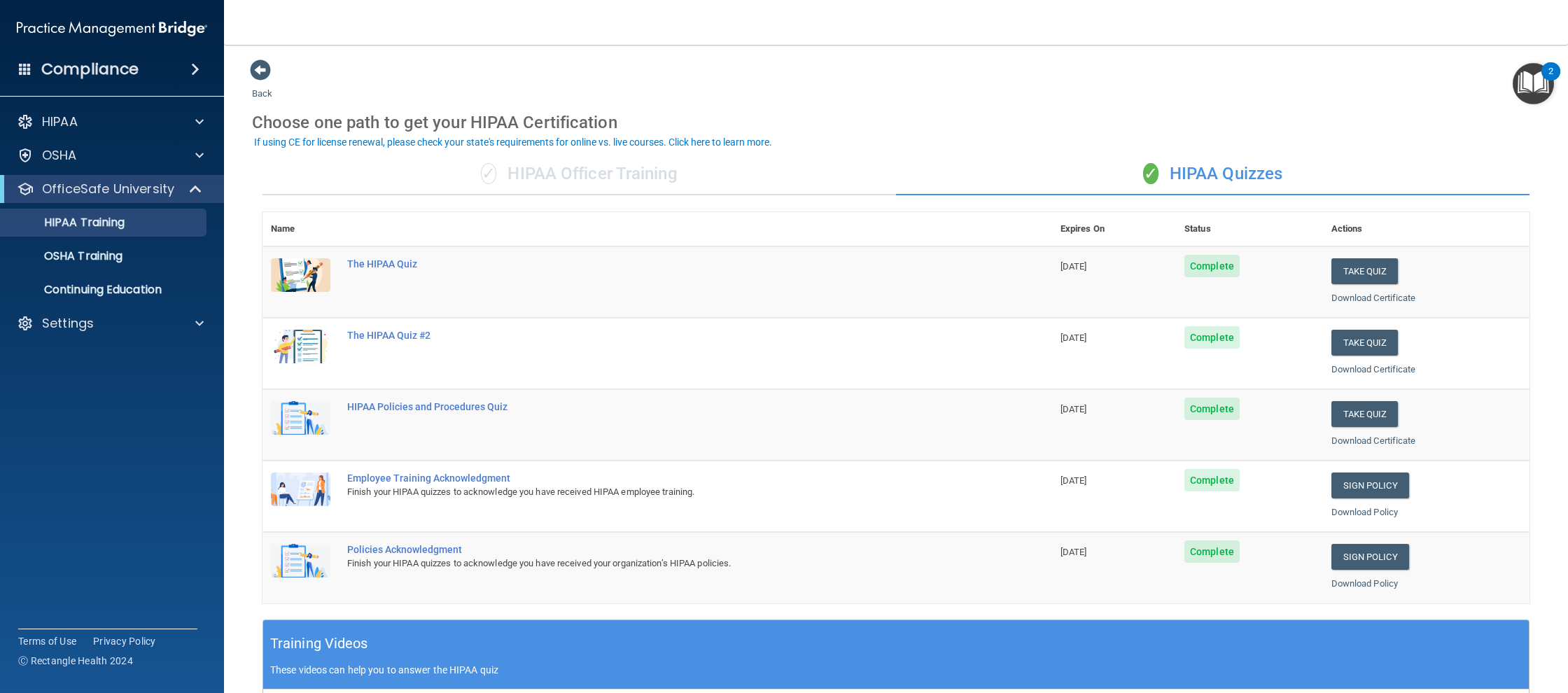
click at [488, 154] on div "✓ HIPAA Officer Training" at bounding box center [580, 174] width 634 height 42
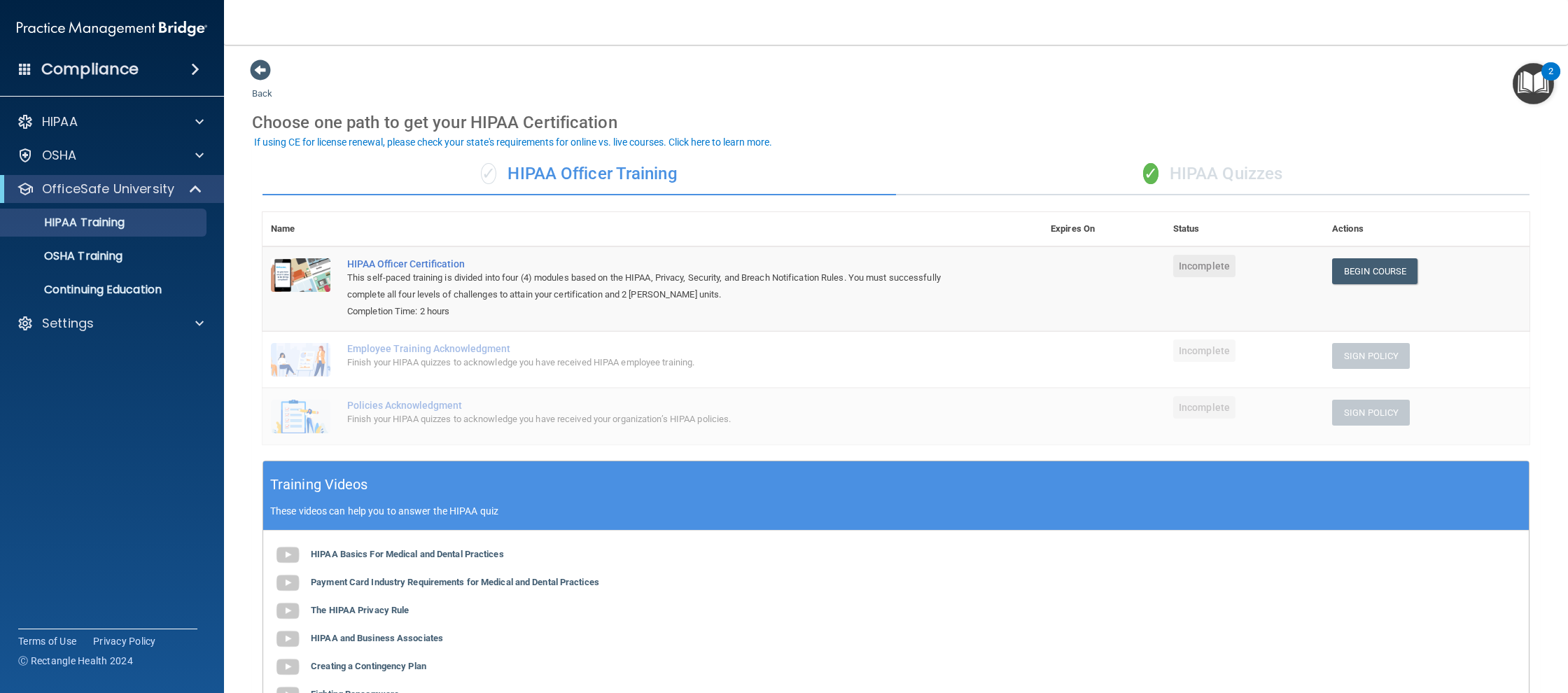
click at [990, 165] on div "✓ HIPAA Quizzes" at bounding box center [1212, 174] width 634 height 42
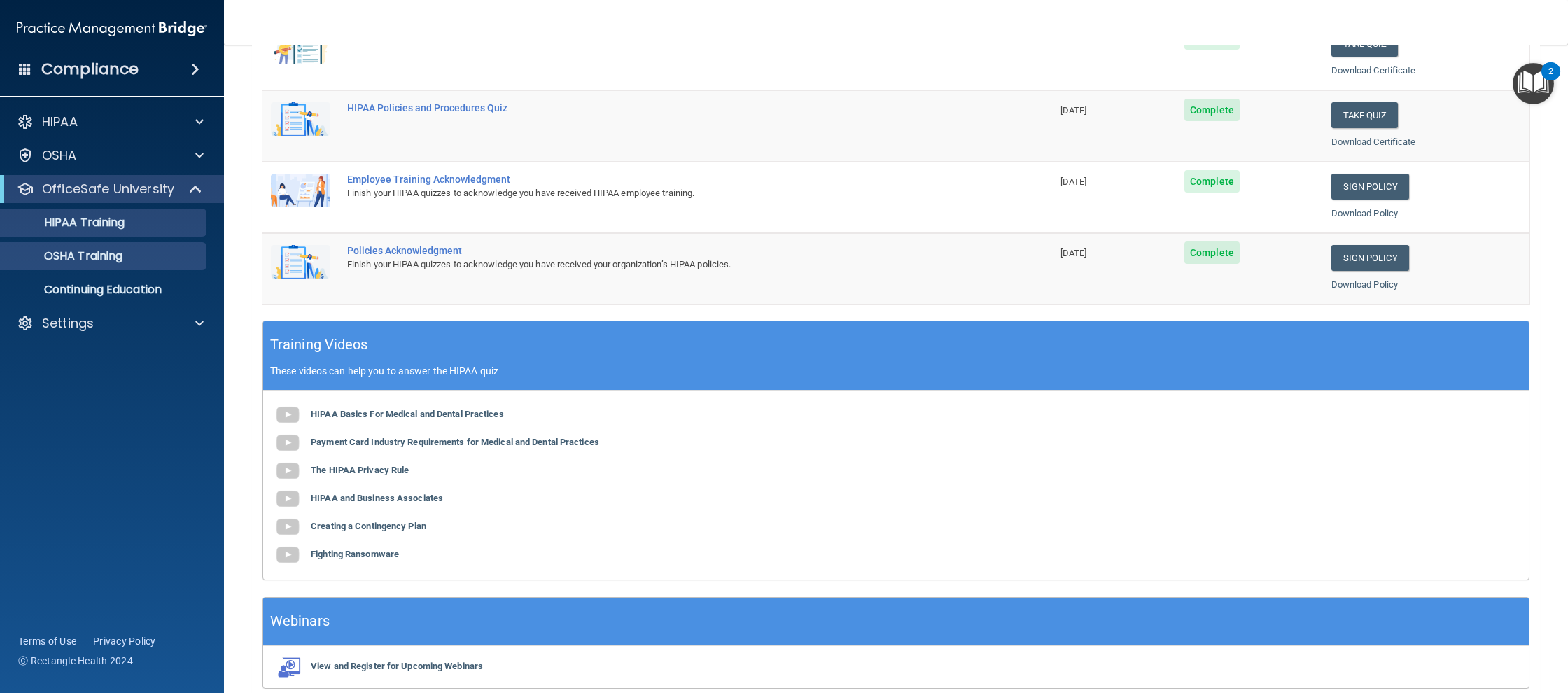
scroll to position [324, 0]
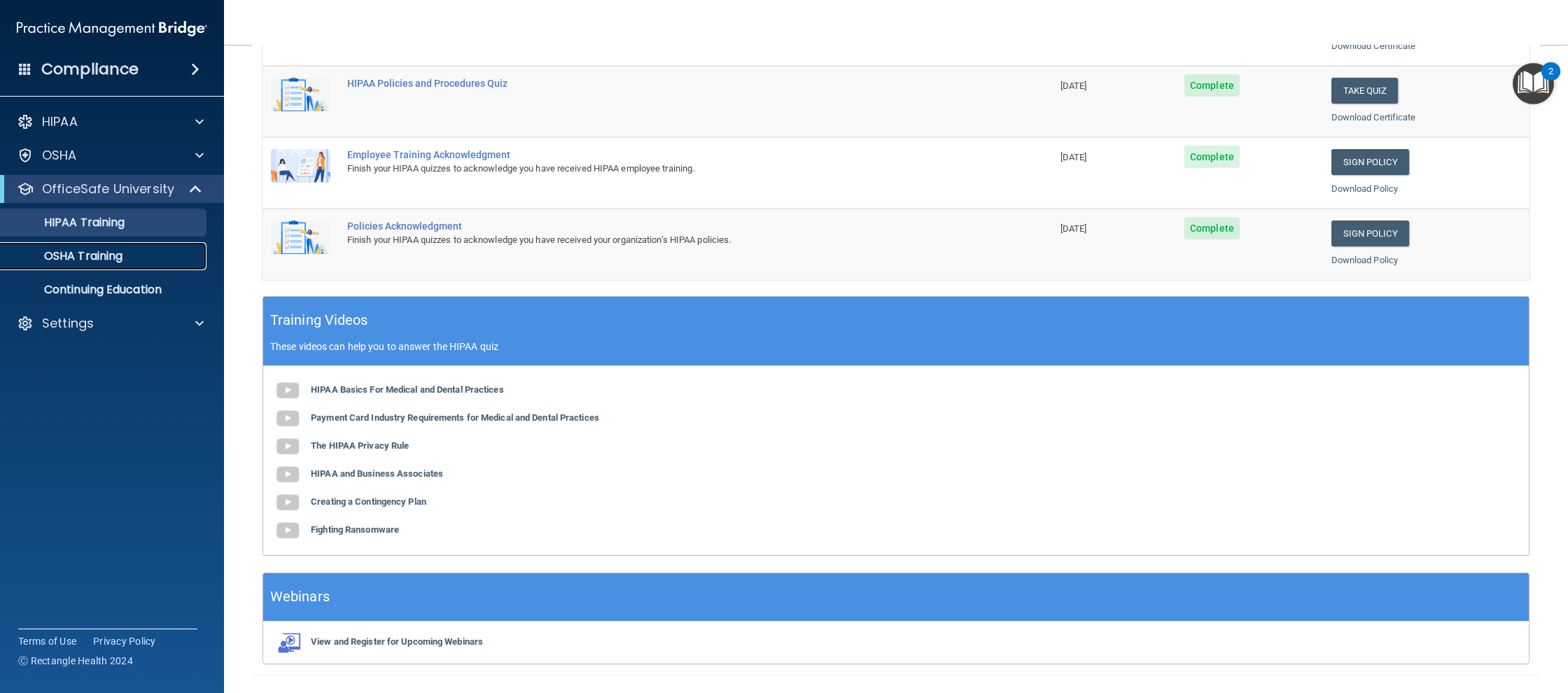
click at [89, 250] on p "OSHA Training" at bounding box center [66, 256] width 113 height 14
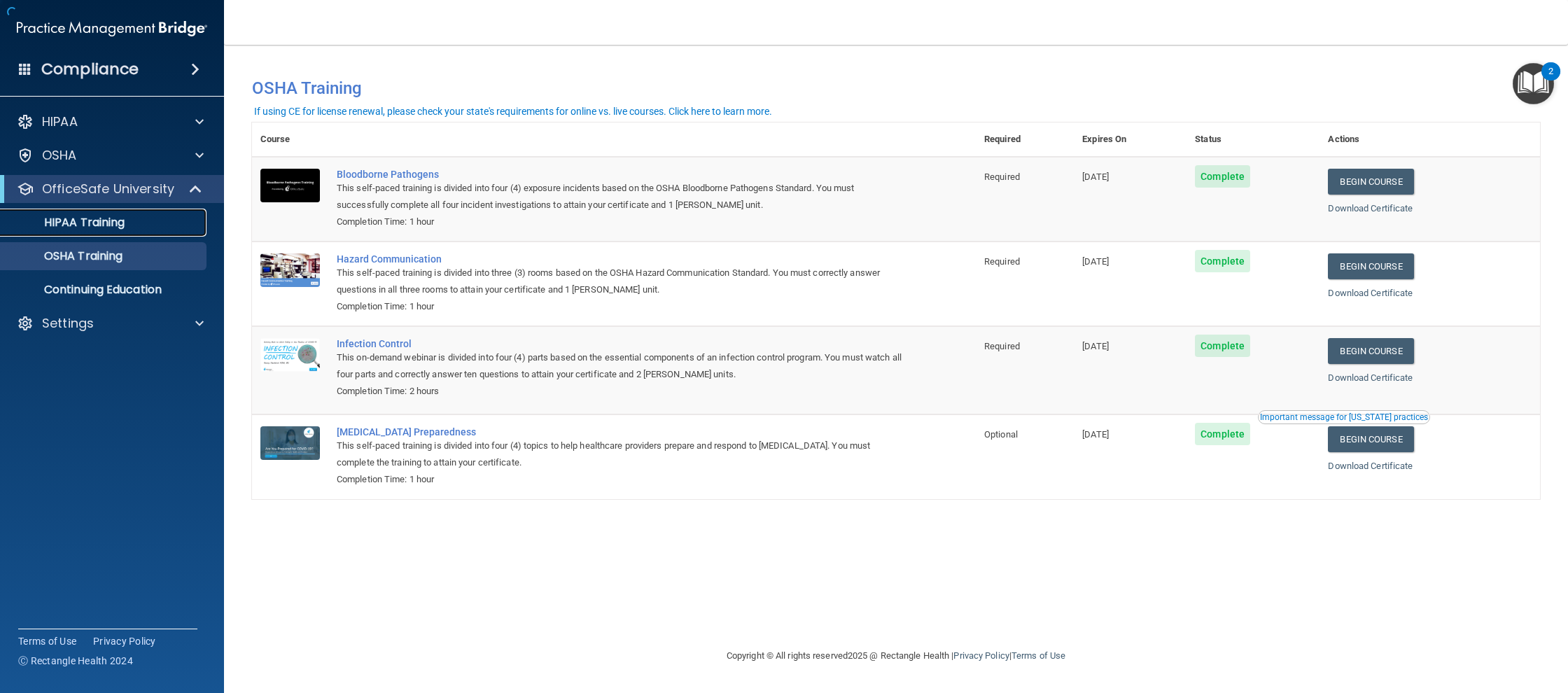
click at [112, 225] on p "HIPAA Training" at bounding box center [67, 222] width 115 height 14
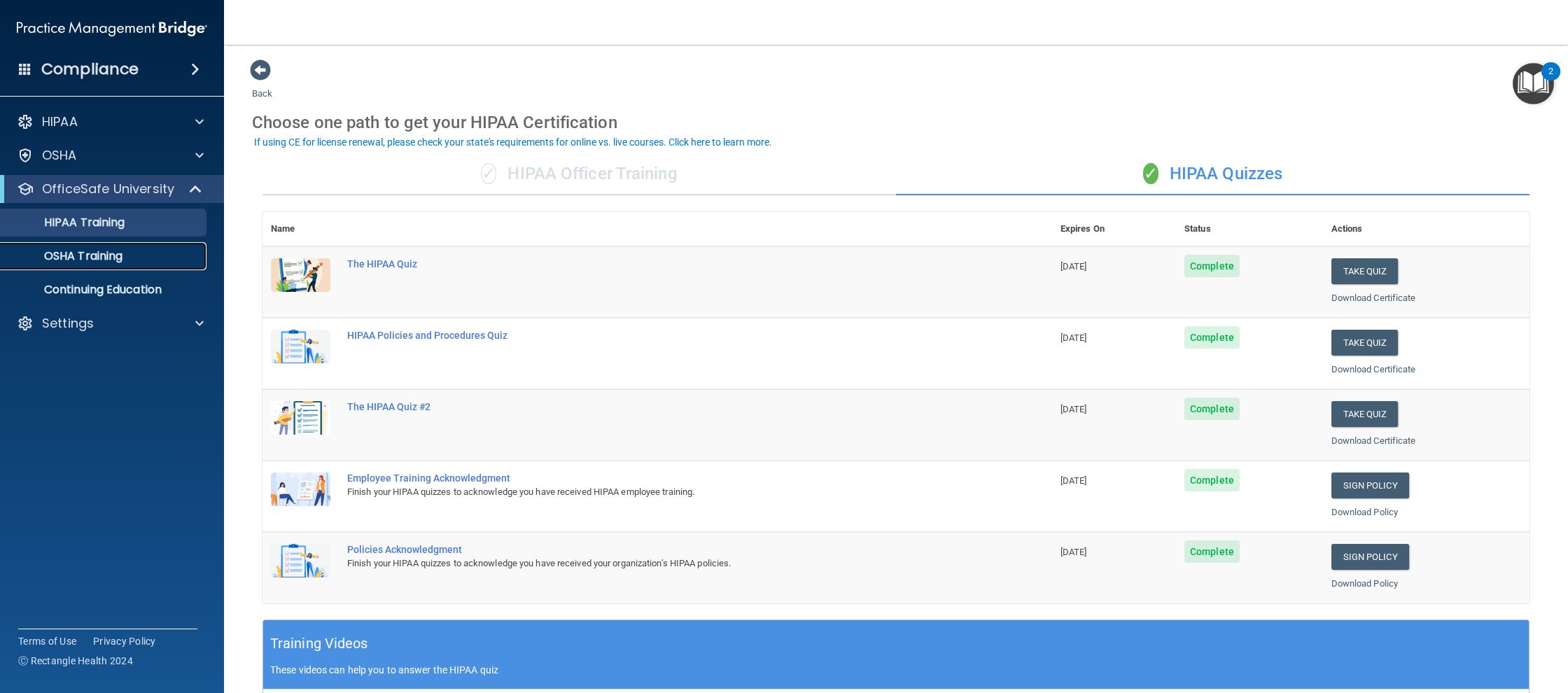
click at [138, 256] on div "OSHA Training" at bounding box center [105, 256] width 191 height 14
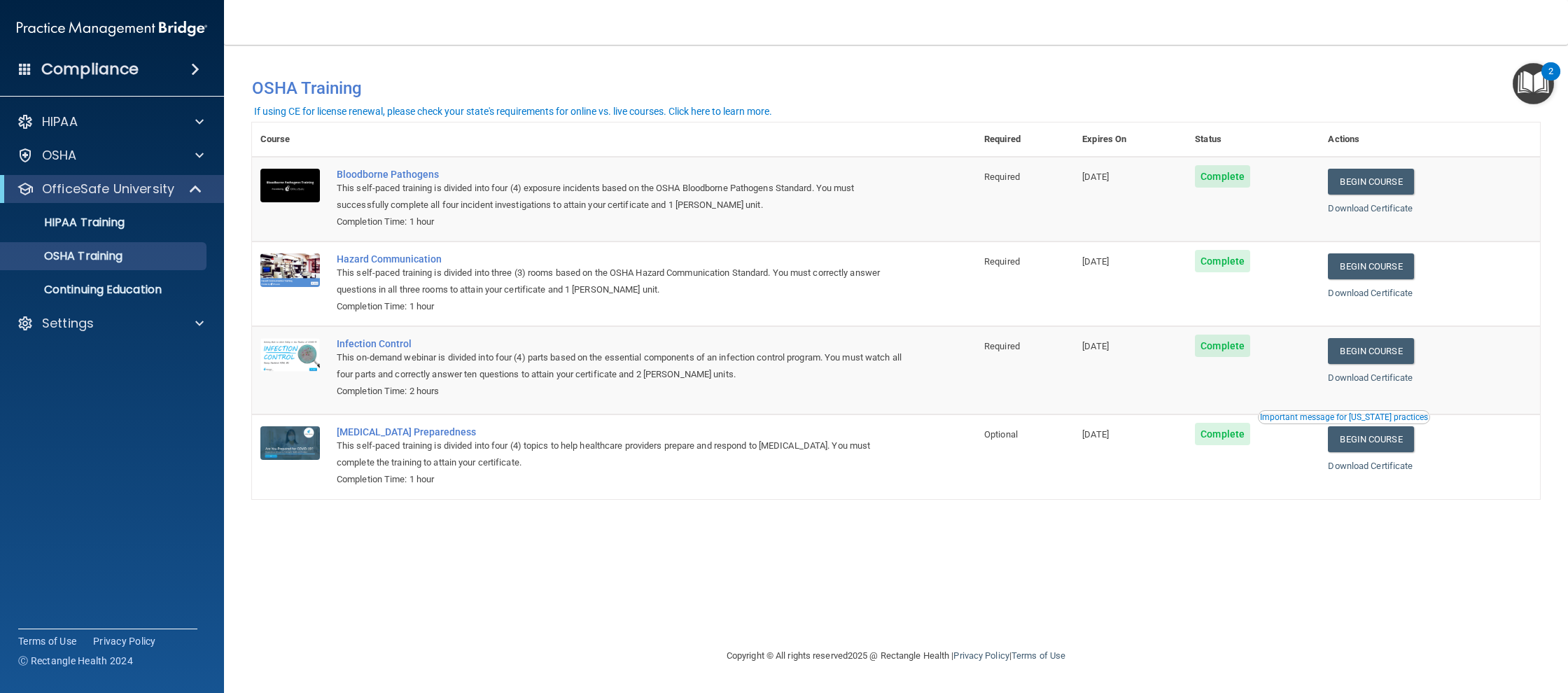
click at [1364, 415] on div "Important message for [US_STATE] practices" at bounding box center [1344, 417] width 168 height 9
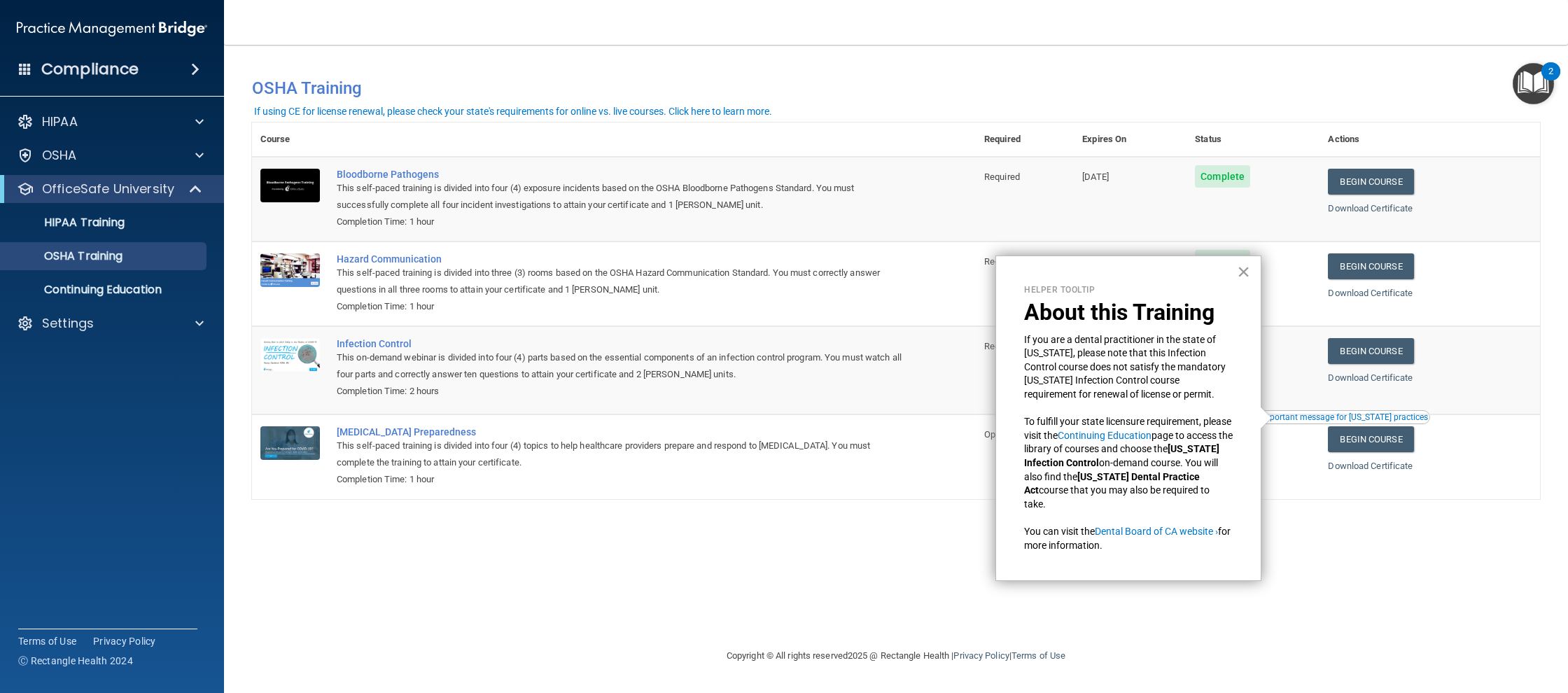
click at [1245, 275] on button "×" at bounding box center [1243, 271] width 13 height 22
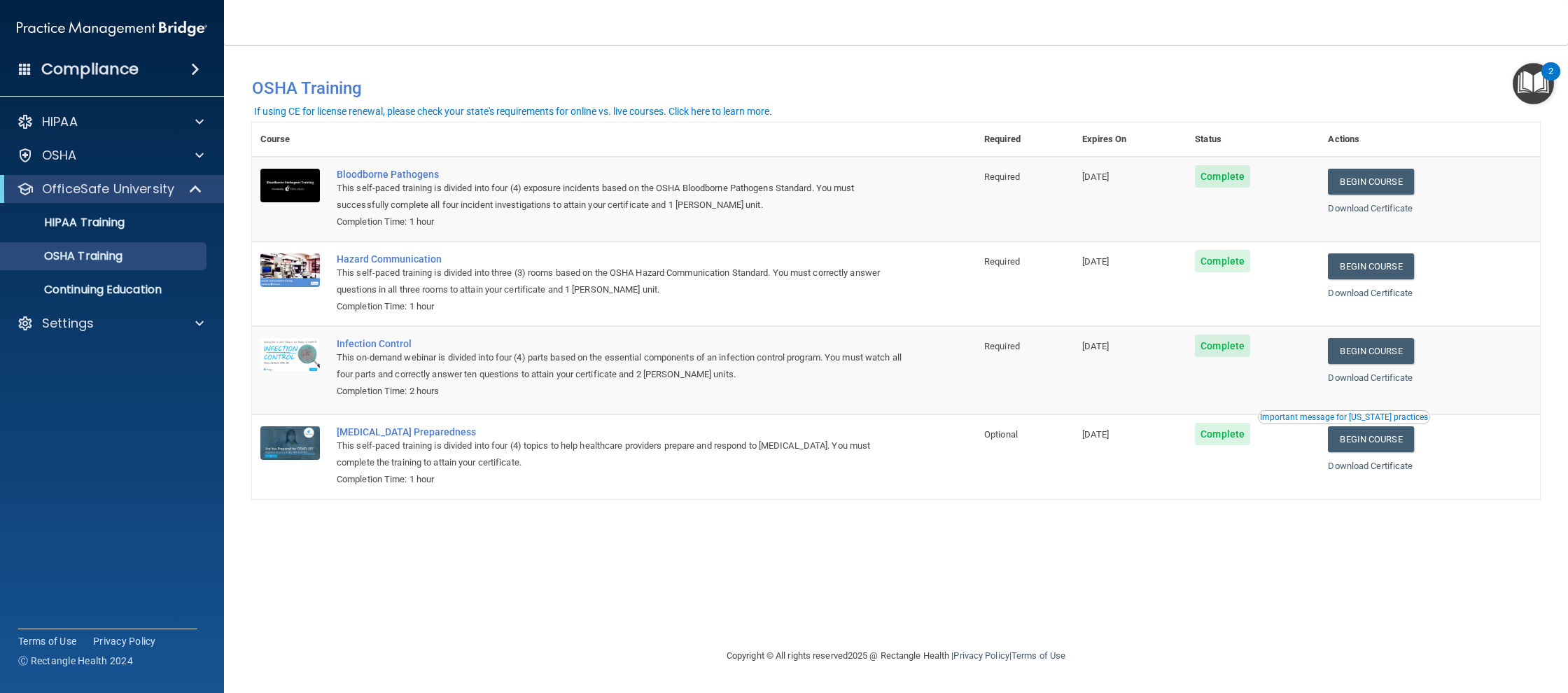
click at [460, 529] on div "You have a course that has expired or is incomplete. Please complete the course…" at bounding box center [896, 345] width 1288 height 574
click at [131, 208] on ul "HIPAA Training OSHA Training Continuing Education" at bounding box center [112, 252] width 253 height 100
click at [146, 220] on div "HIPAA Training" at bounding box center [105, 222] width 191 height 14
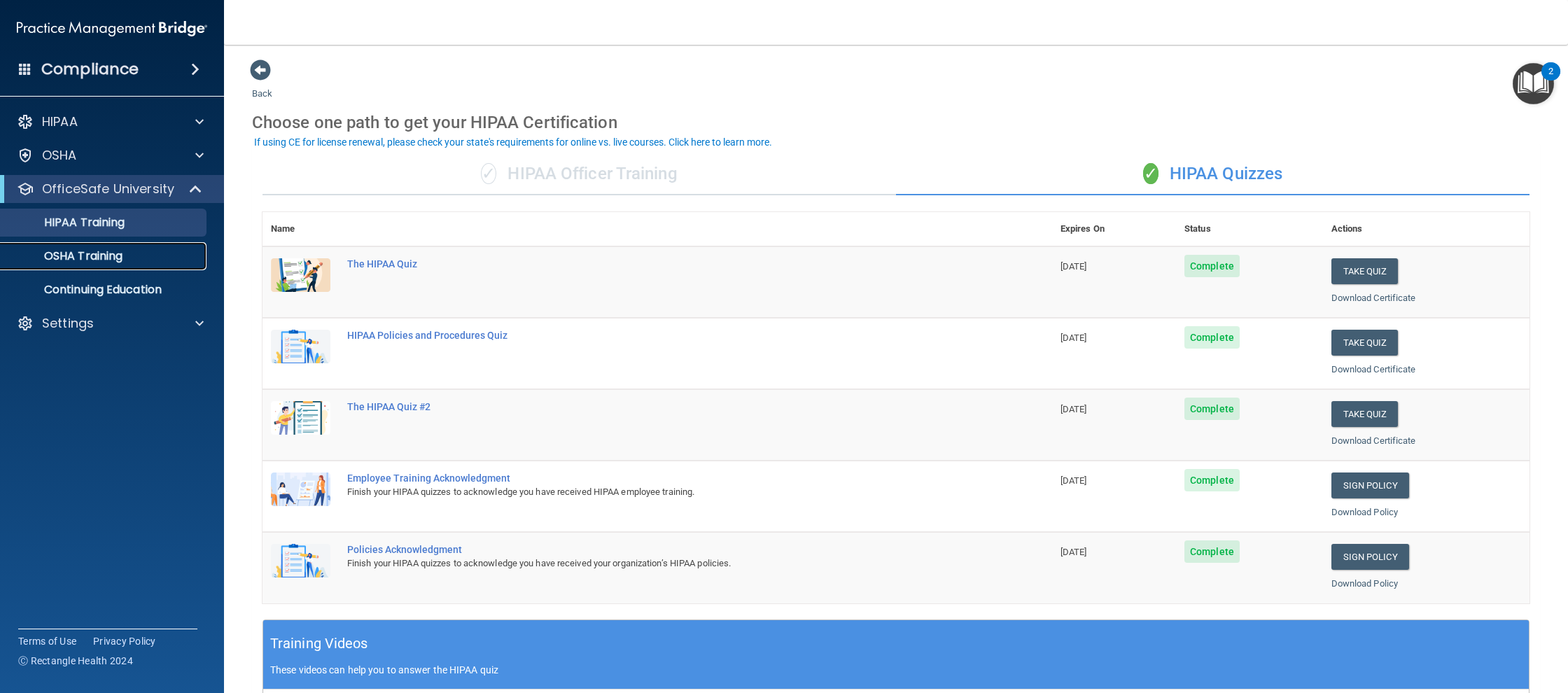
click at [135, 244] on link "OSHA Training" at bounding box center [96, 256] width 221 height 28
